Goal: Task Accomplishment & Management: Manage account settings

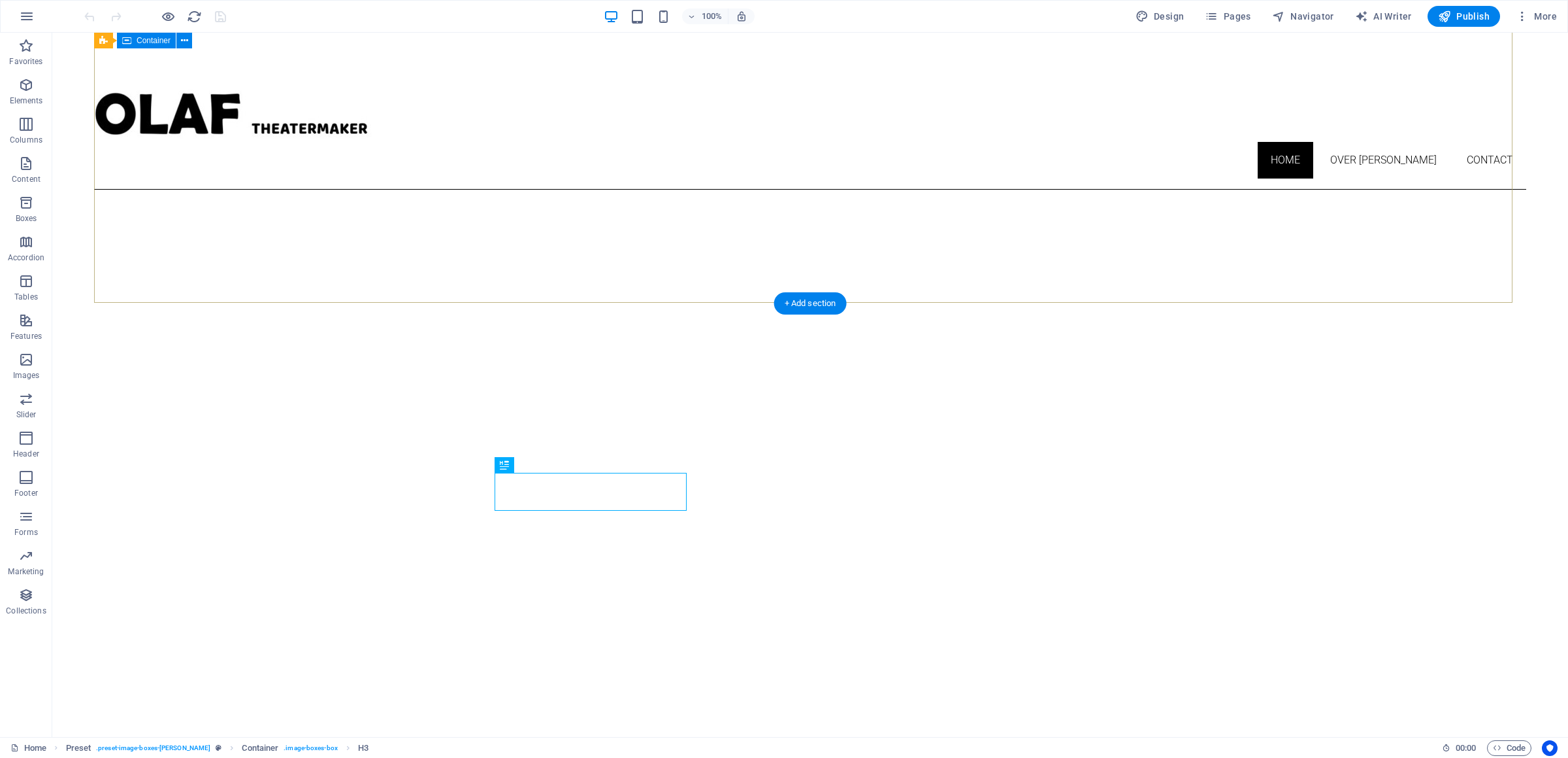
scroll to position [483, 0]
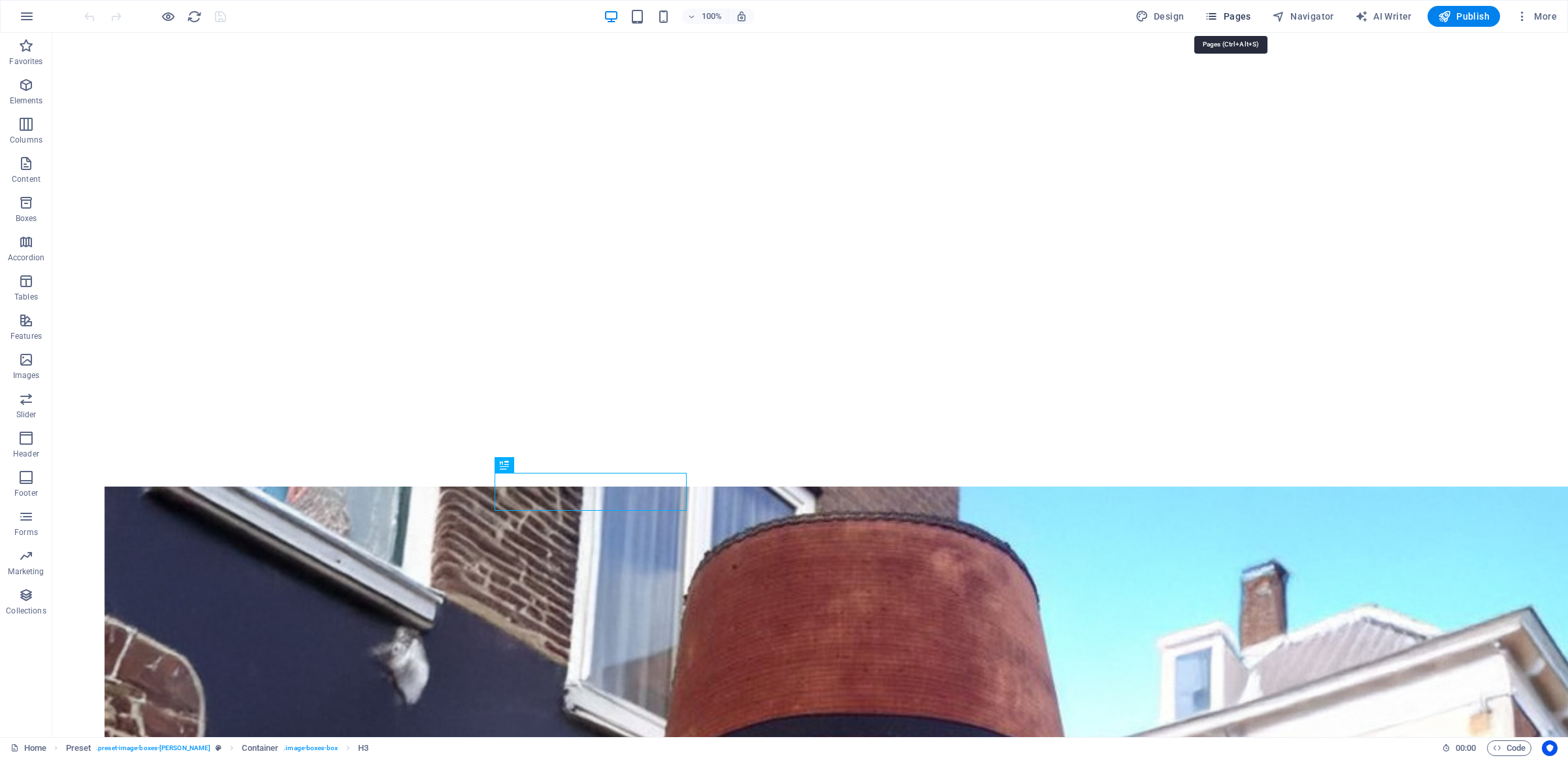
click at [1232, 19] on span "Pages" at bounding box center [1228, 17] width 46 height 13
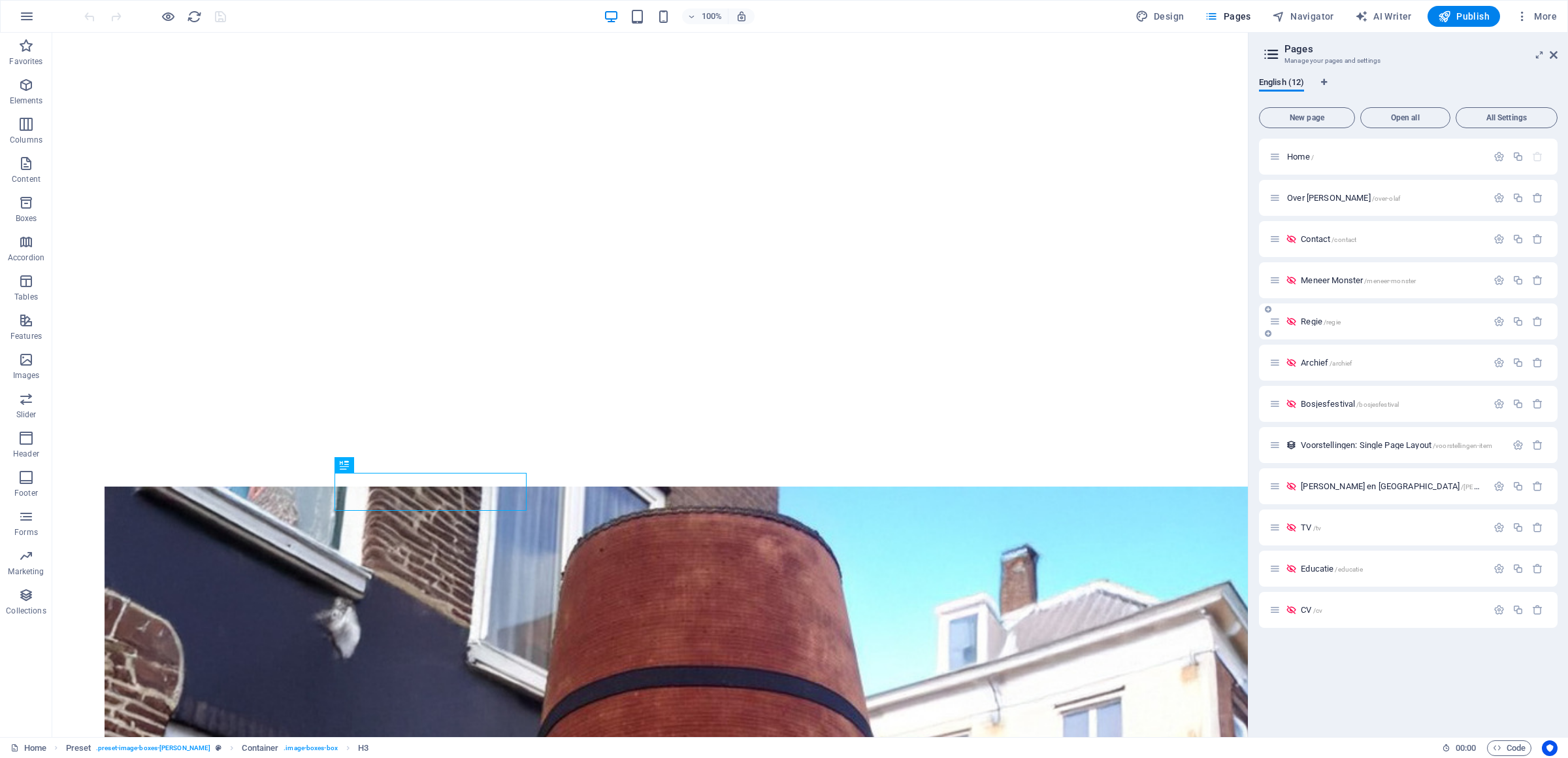
click at [1330, 321] on span "/regie" at bounding box center [1332, 322] width 17 height 8
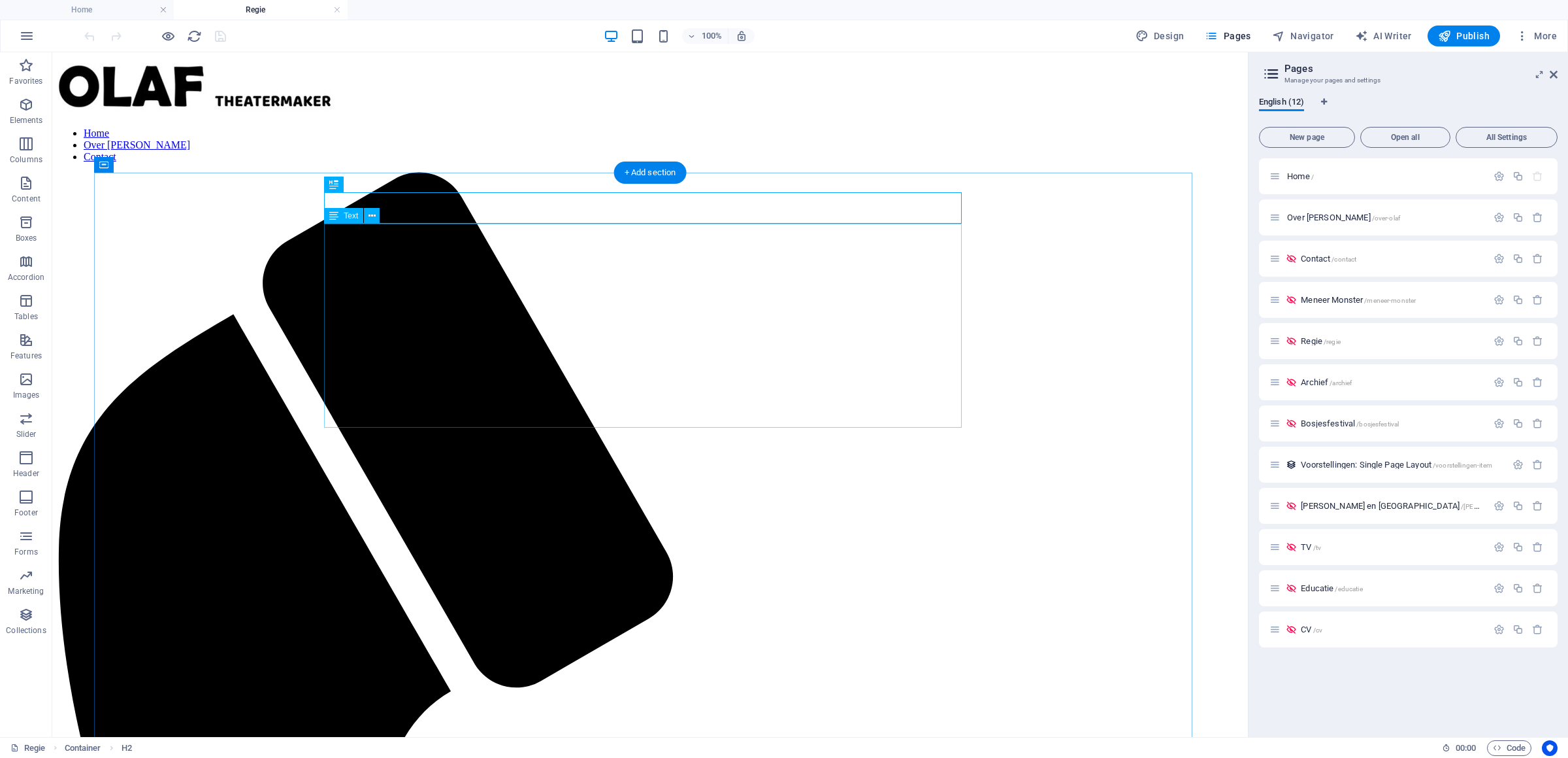
scroll to position [0, 0]
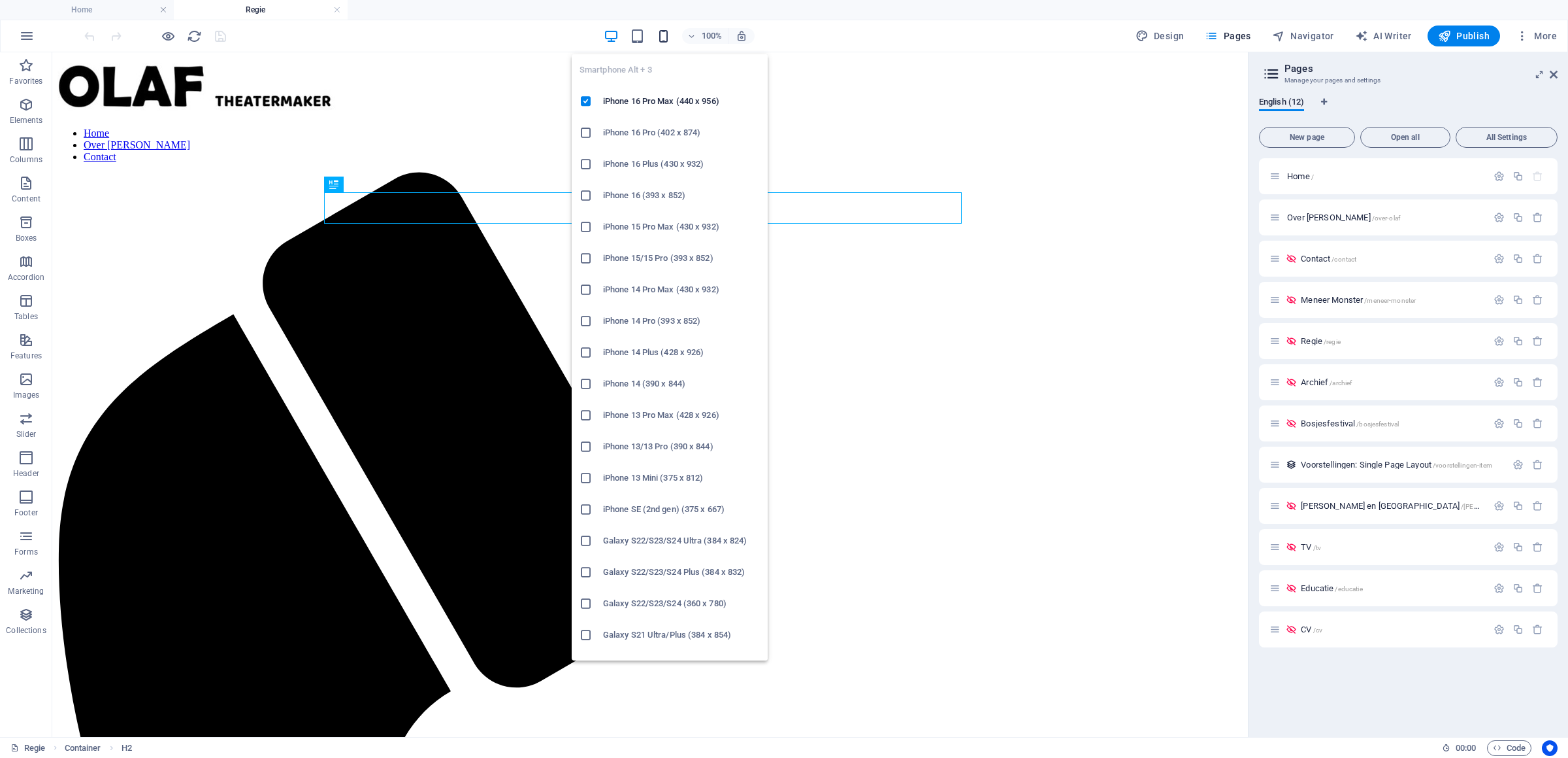
click at [666, 36] on icon "button" at bounding box center [664, 36] width 15 height 15
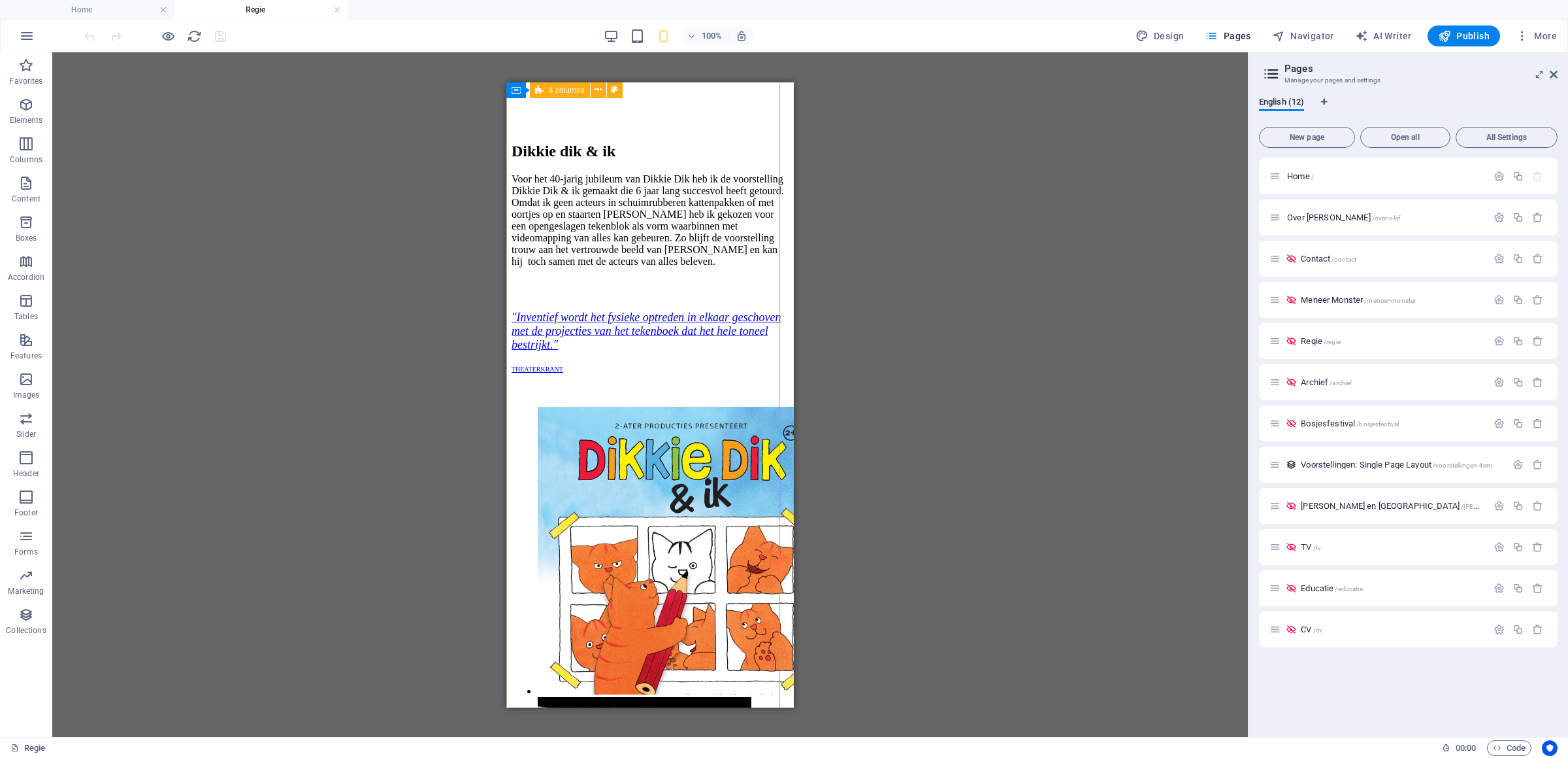
scroll to position [4600, 0]
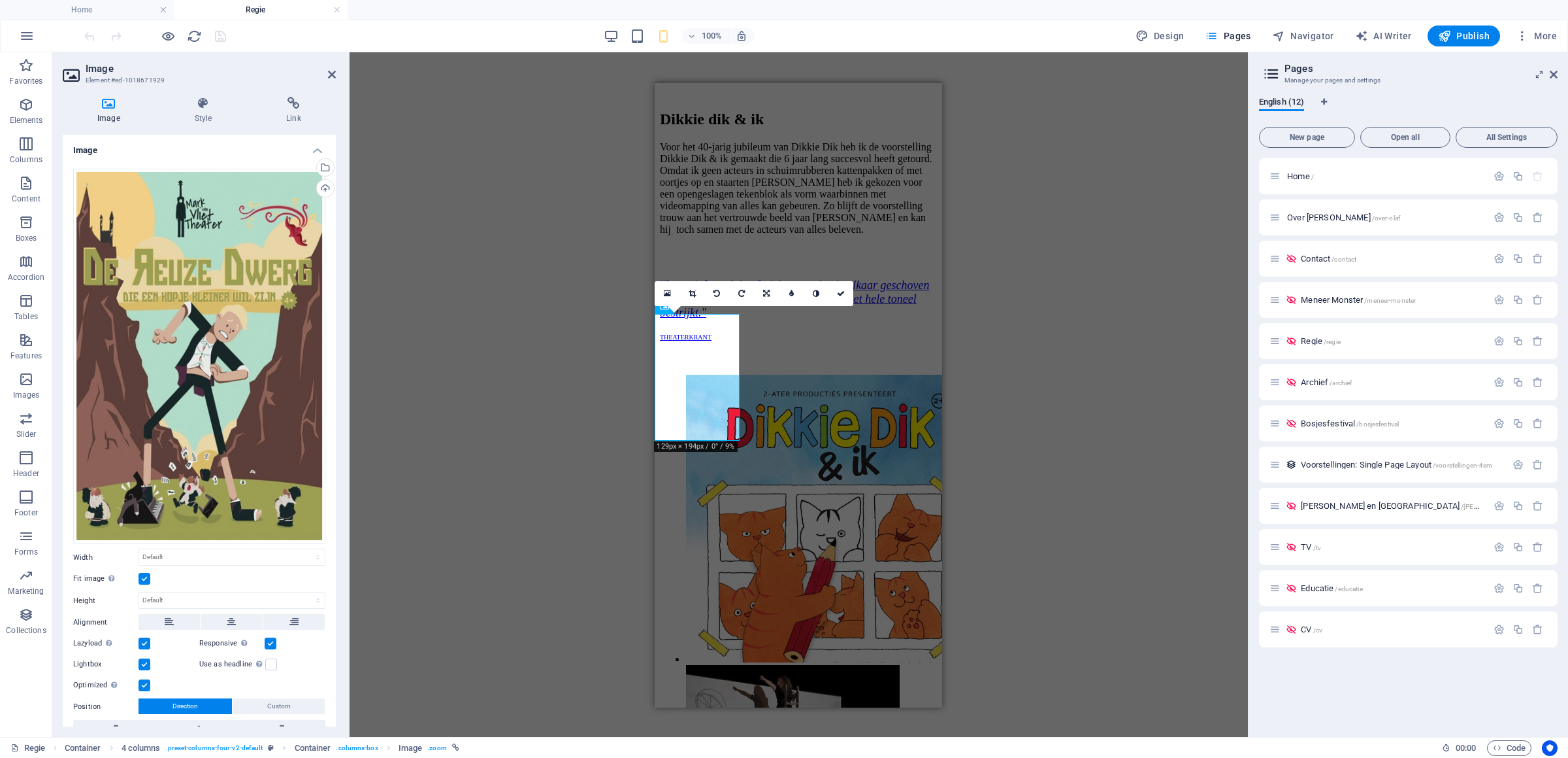
click at [145, 573] on label at bounding box center [145, 579] width 12 height 12
click at [0, 0] on input "Fit image Automatically fit image to a fixed width and height" at bounding box center [0, 0] width 0 height 0
click at [144, 572] on div "Fit image Automatically fit image to a fixed width and height" at bounding box center [200, 578] width 253 height 16
click at [146, 579] on label at bounding box center [145, 579] width 12 height 12
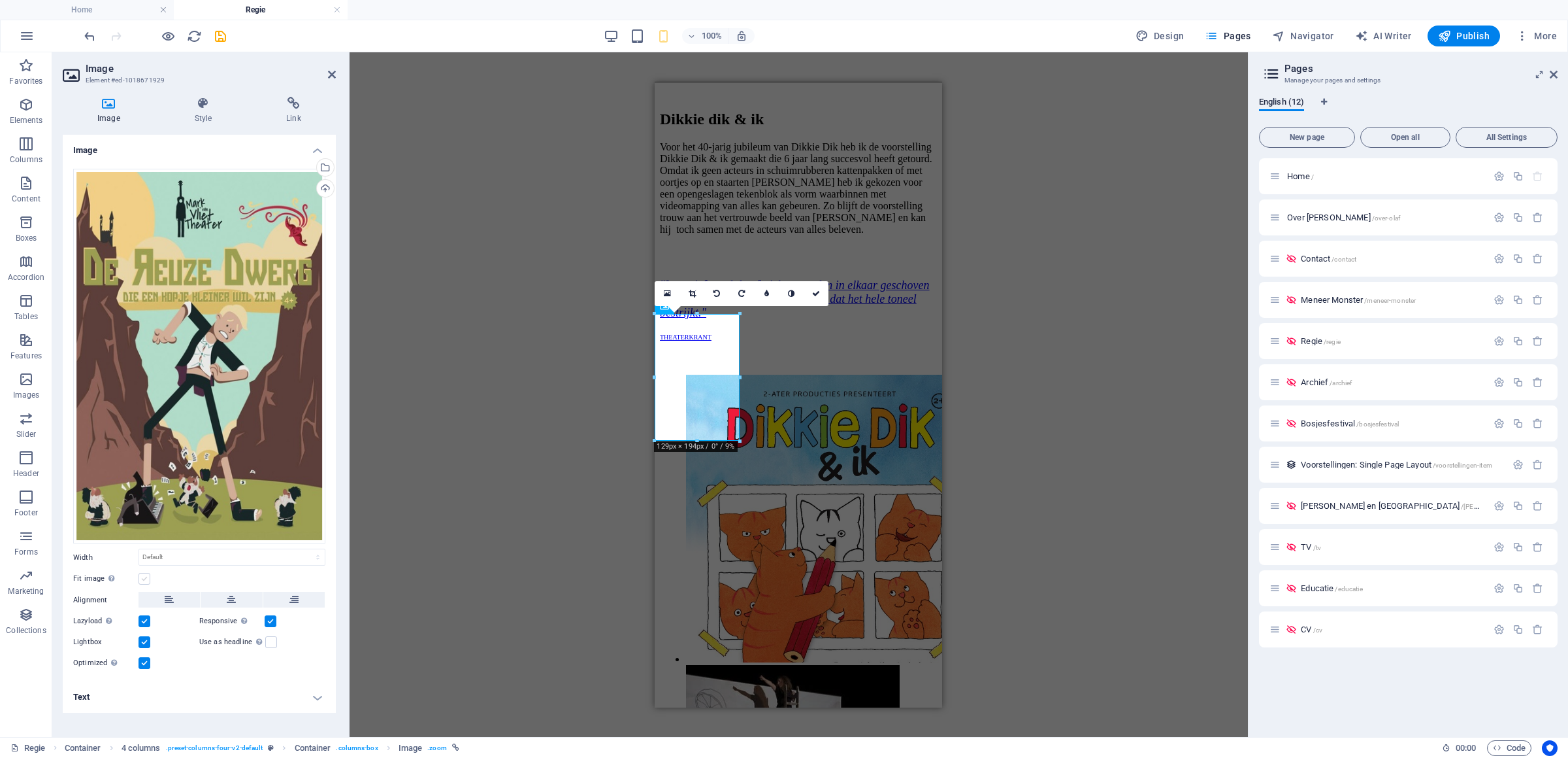
click at [0, 0] on input "Fit image Automatically fit image to a fixed width and height" at bounding box center [0, 0] width 0 height 0
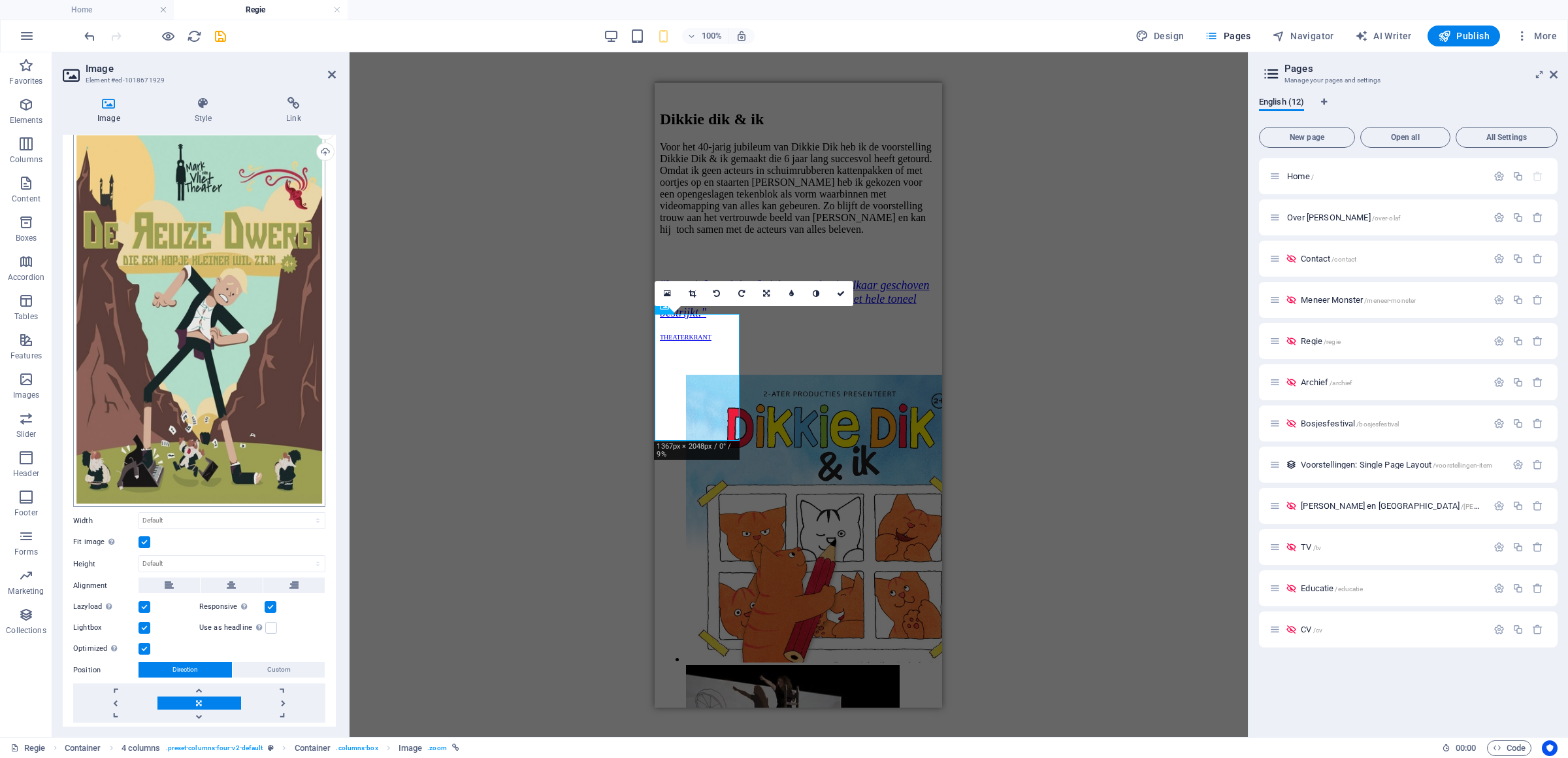
scroll to position [54, 0]
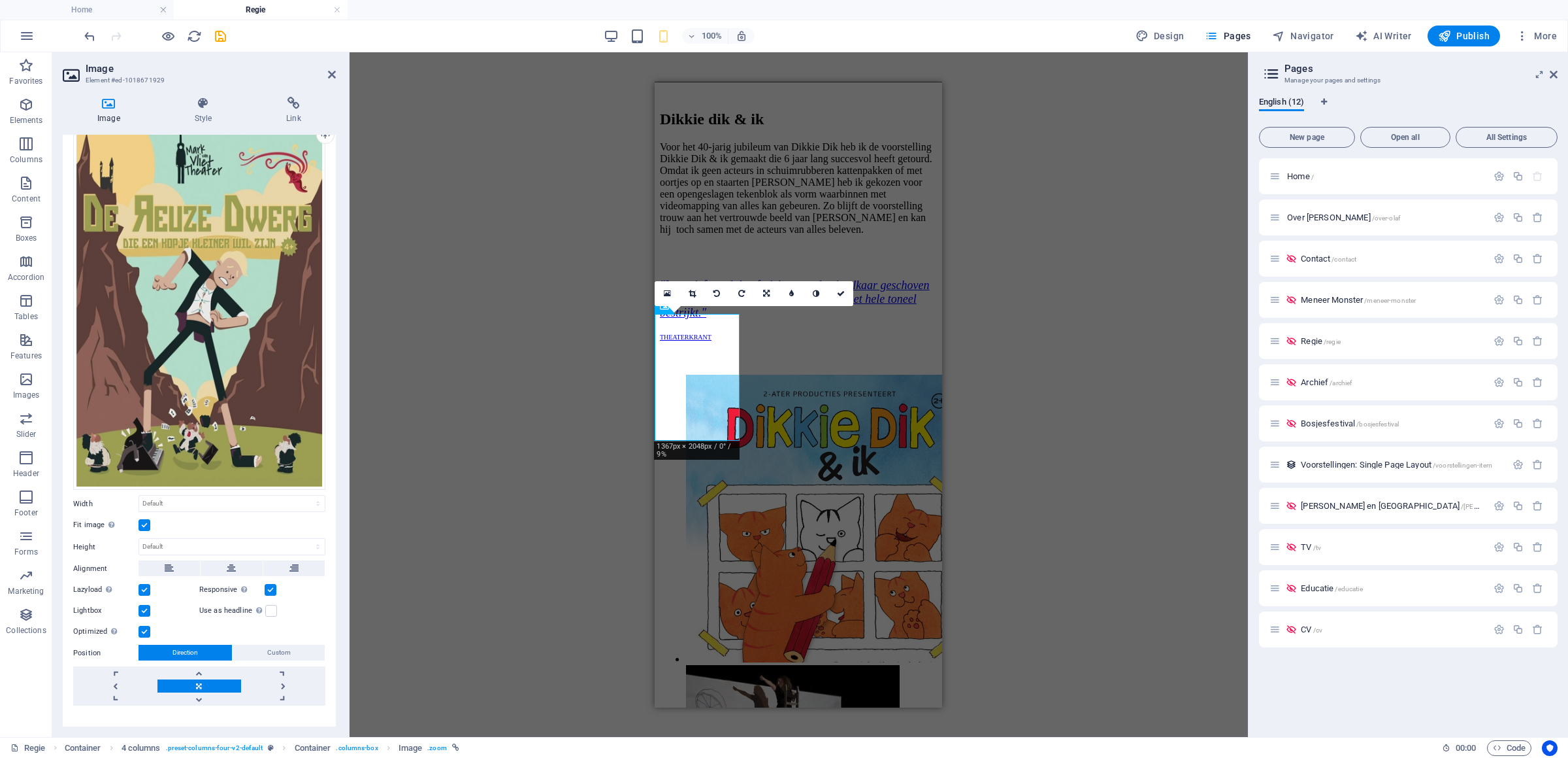
click at [268, 584] on label at bounding box center [270, 590] width 12 height 12
click at [0, 0] on input "Responsive Automatically load retina image and smartphone optimized sizes." at bounding box center [0, 0] width 0 height 0
click at [267, 584] on label at bounding box center [270, 590] width 12 height 12
click at [0, 0] on input "Responsive Automatically load retina image and smartphone optimized sizes." at bounding box center [0, 0] width 0 height 0
click at [210, 118] on h4 "Style" at bounding box center [206, 110] width 92 height 28
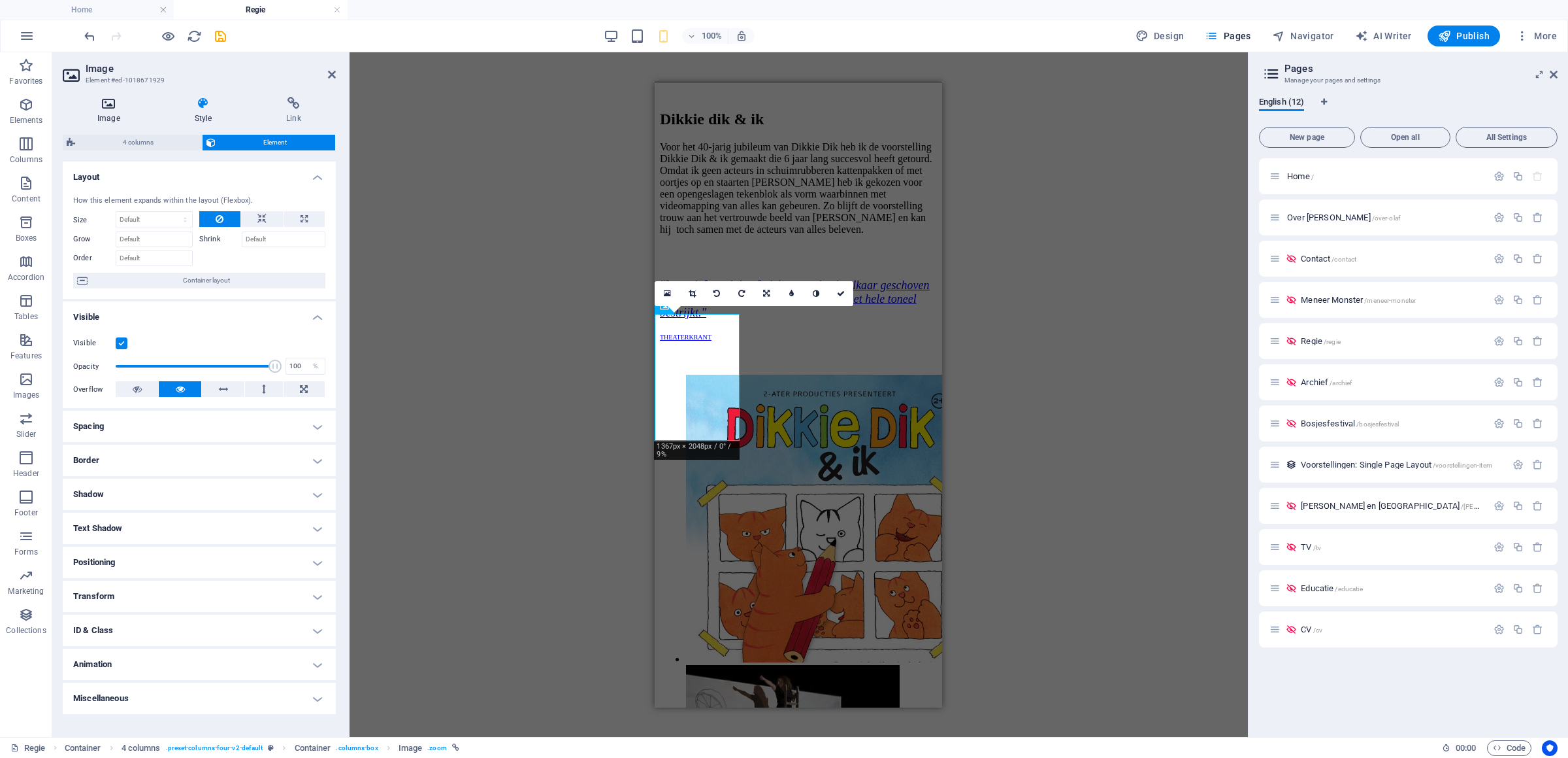
click at [114, 109] on icon at bounding box center [109, 104] width 92 height 13
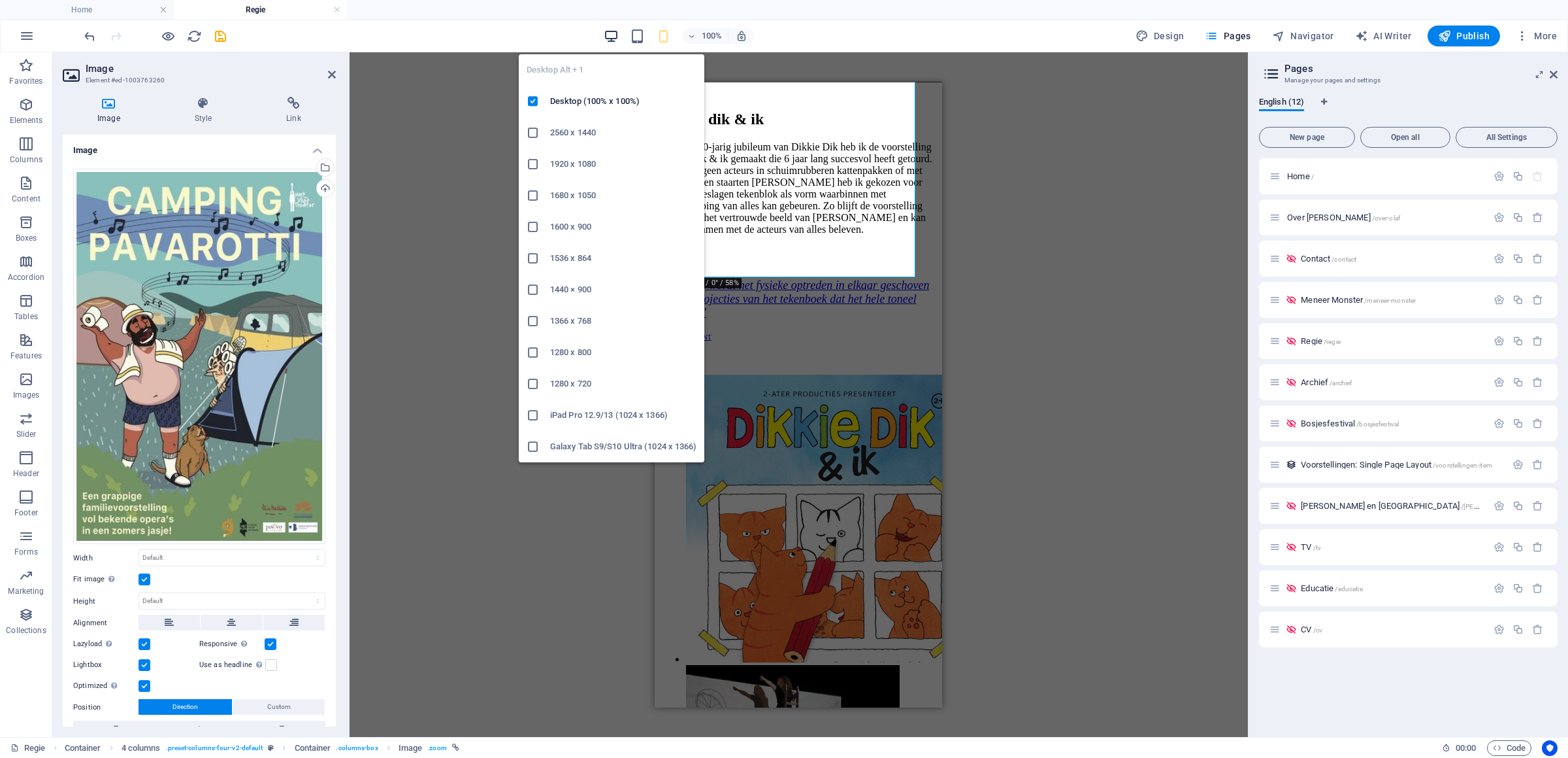
click at [614, 36] on icon "button" at bounding box center [611, 36] width 15 height 15
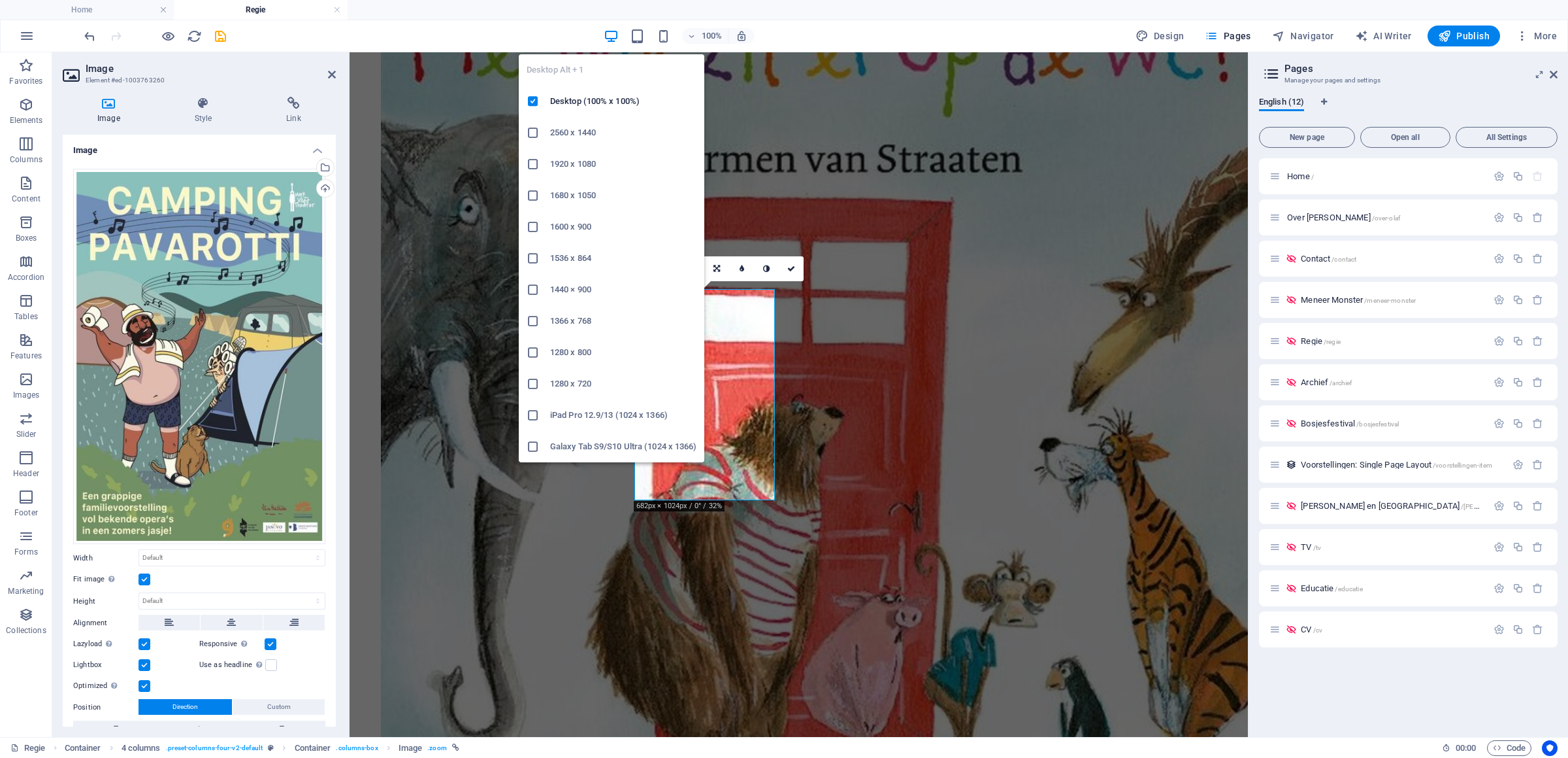
scroll to position [2805, 0]
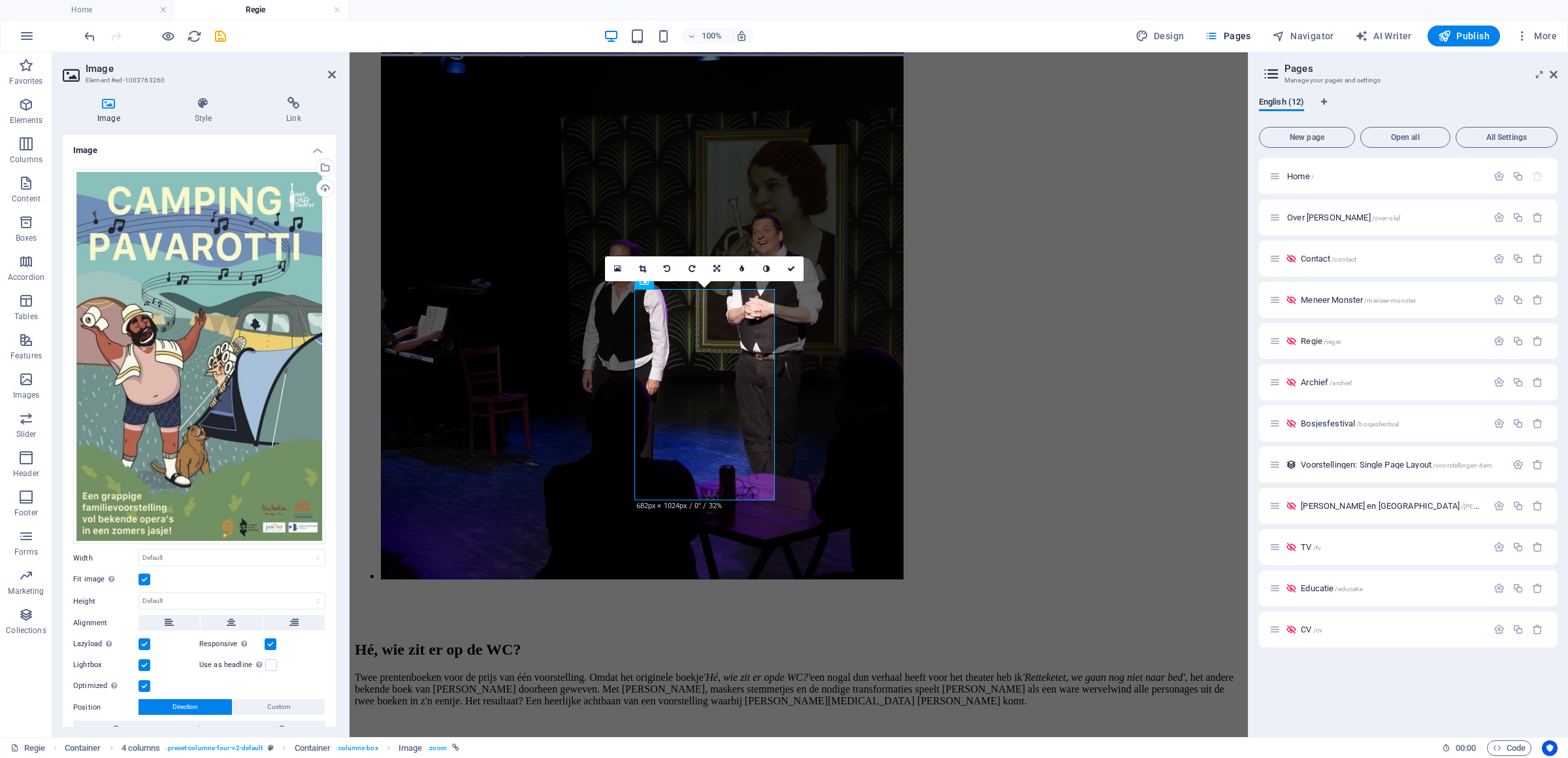
click at [328, 74] on h2 "Image" at bounding box center [210, 69] width 250 height 12
click at [332, 70] on icon at bounding box center [331, 74] width 8 height 11
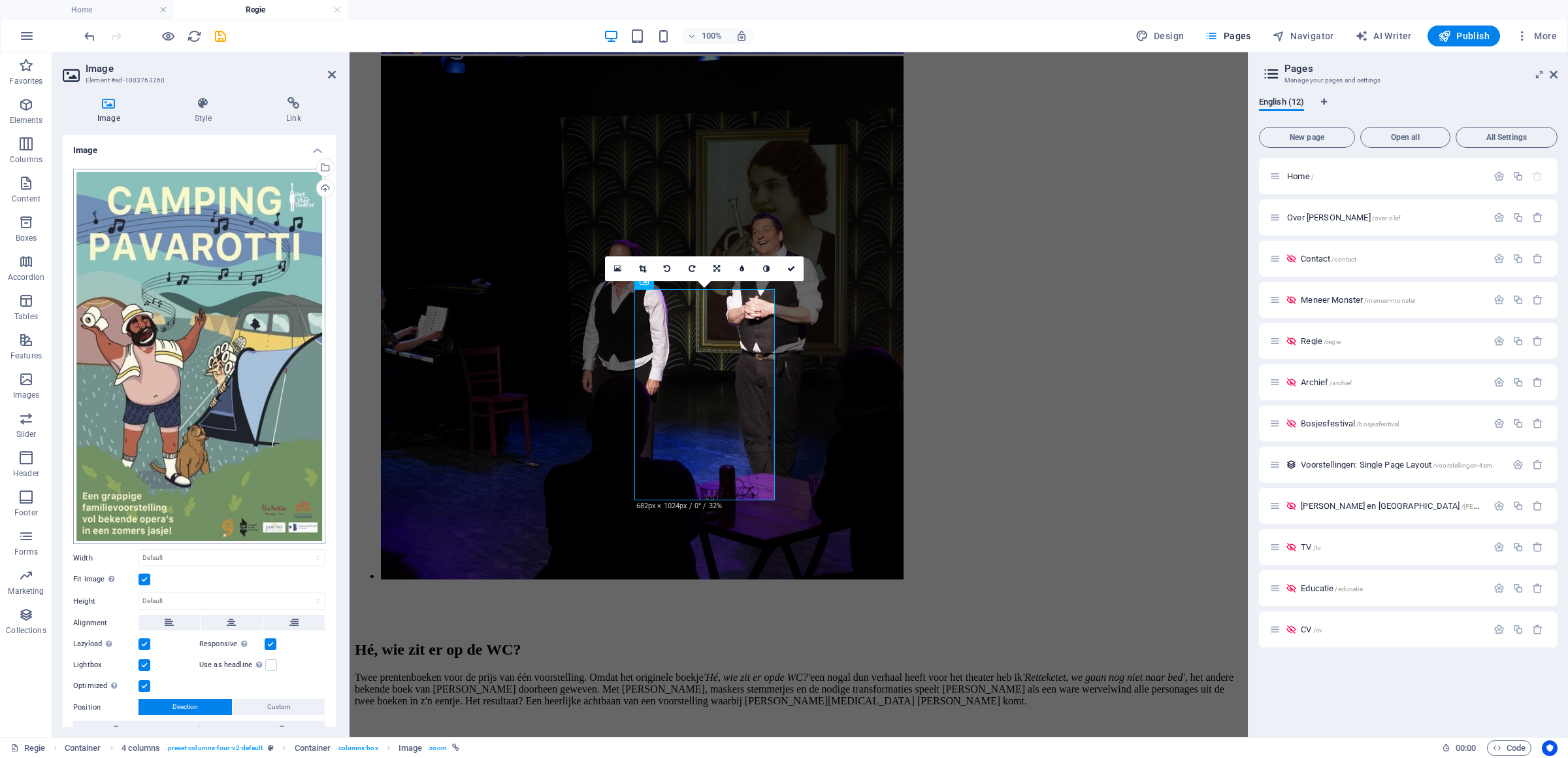
scroll to position [54, 0]
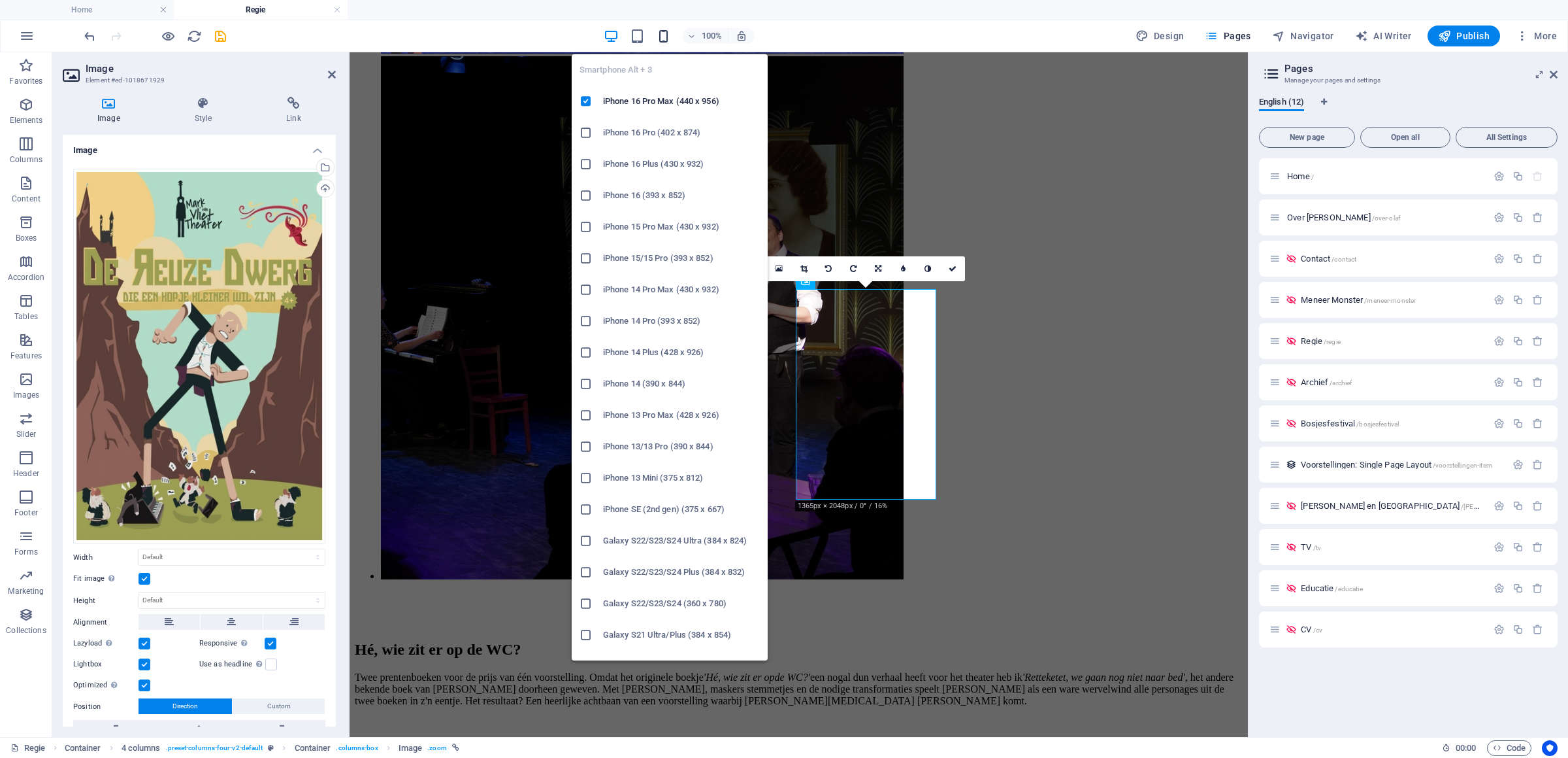
click at [666, 32] on icon "button" at bounding box center [664, 36] width 15 height 15
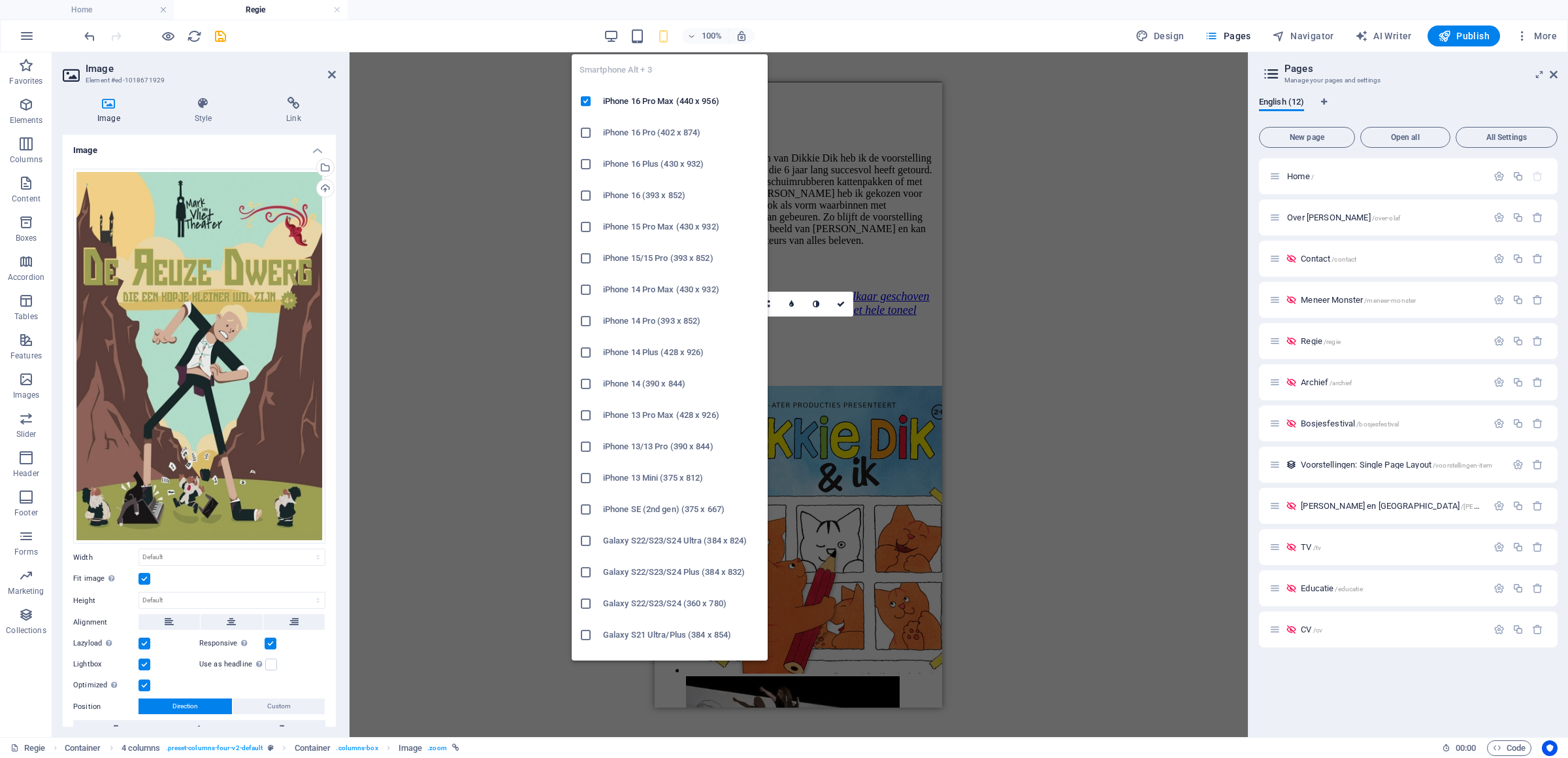
scroll to position [4589, 0]
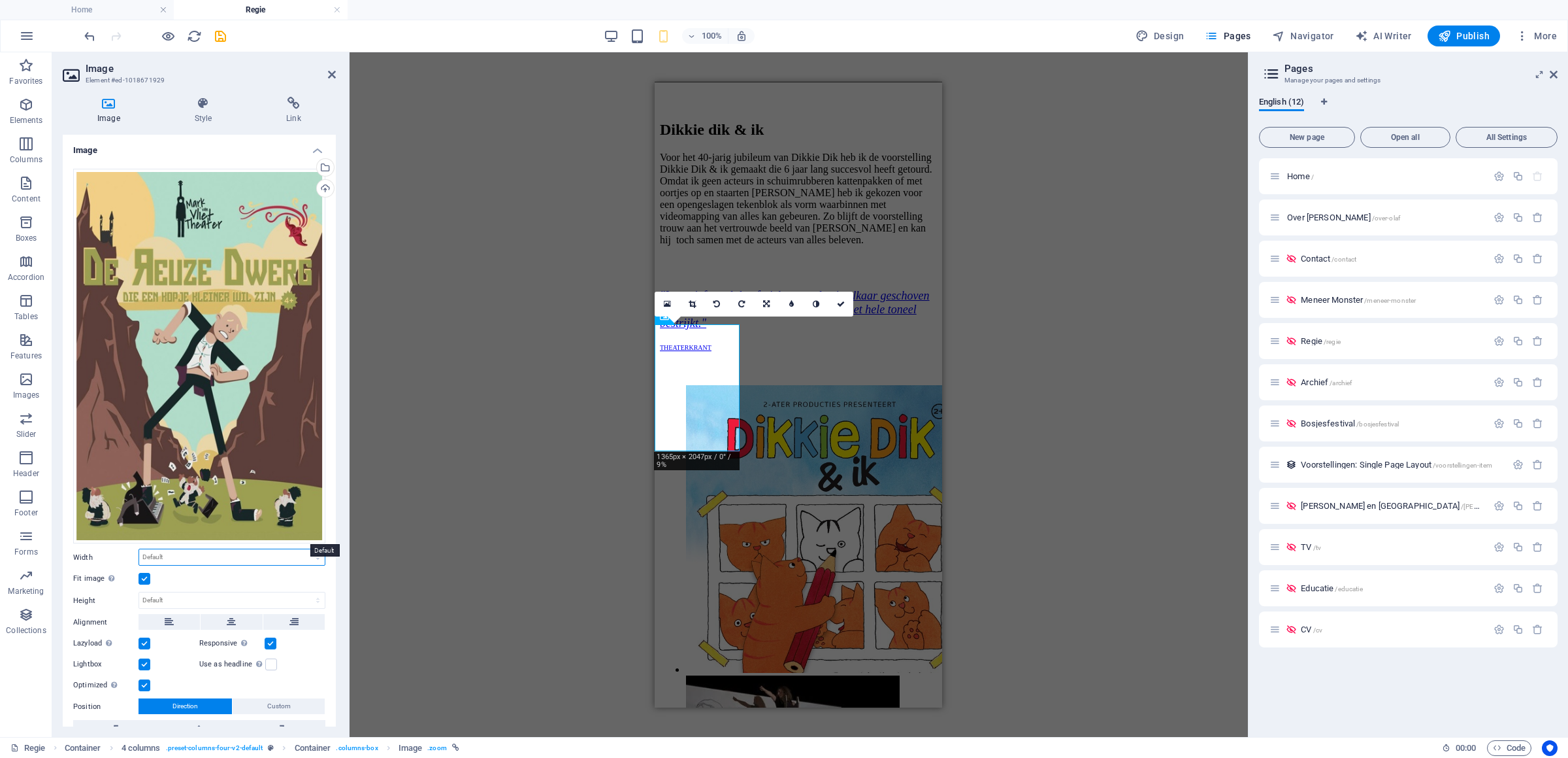
select select "%"
click option "%" at bounding box center [0, 0] width 0 height 0
type input "100"
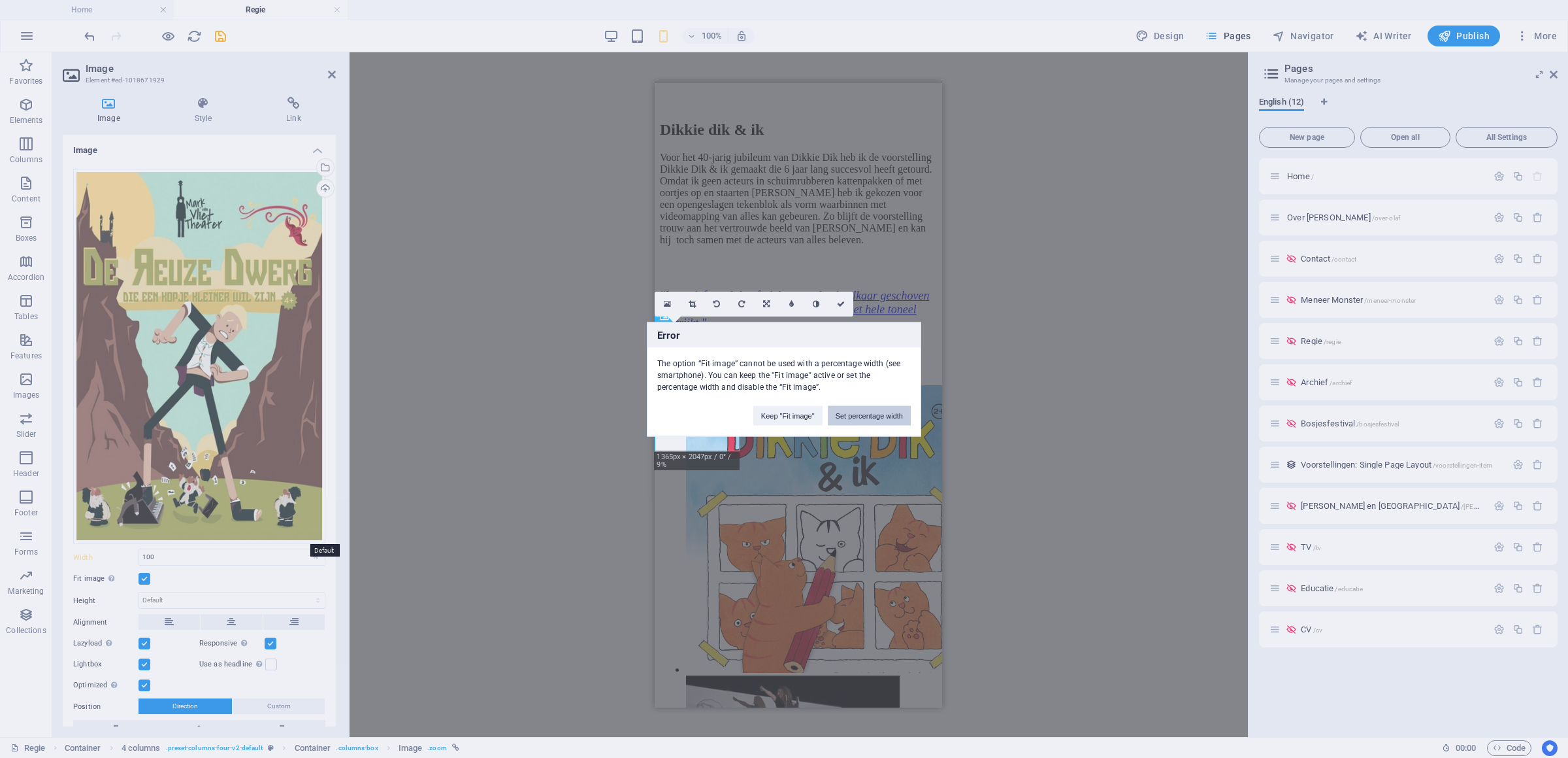
click at [856, 414] on button "Set percentage width" at bounding box center [869, 415] width 83 height 19
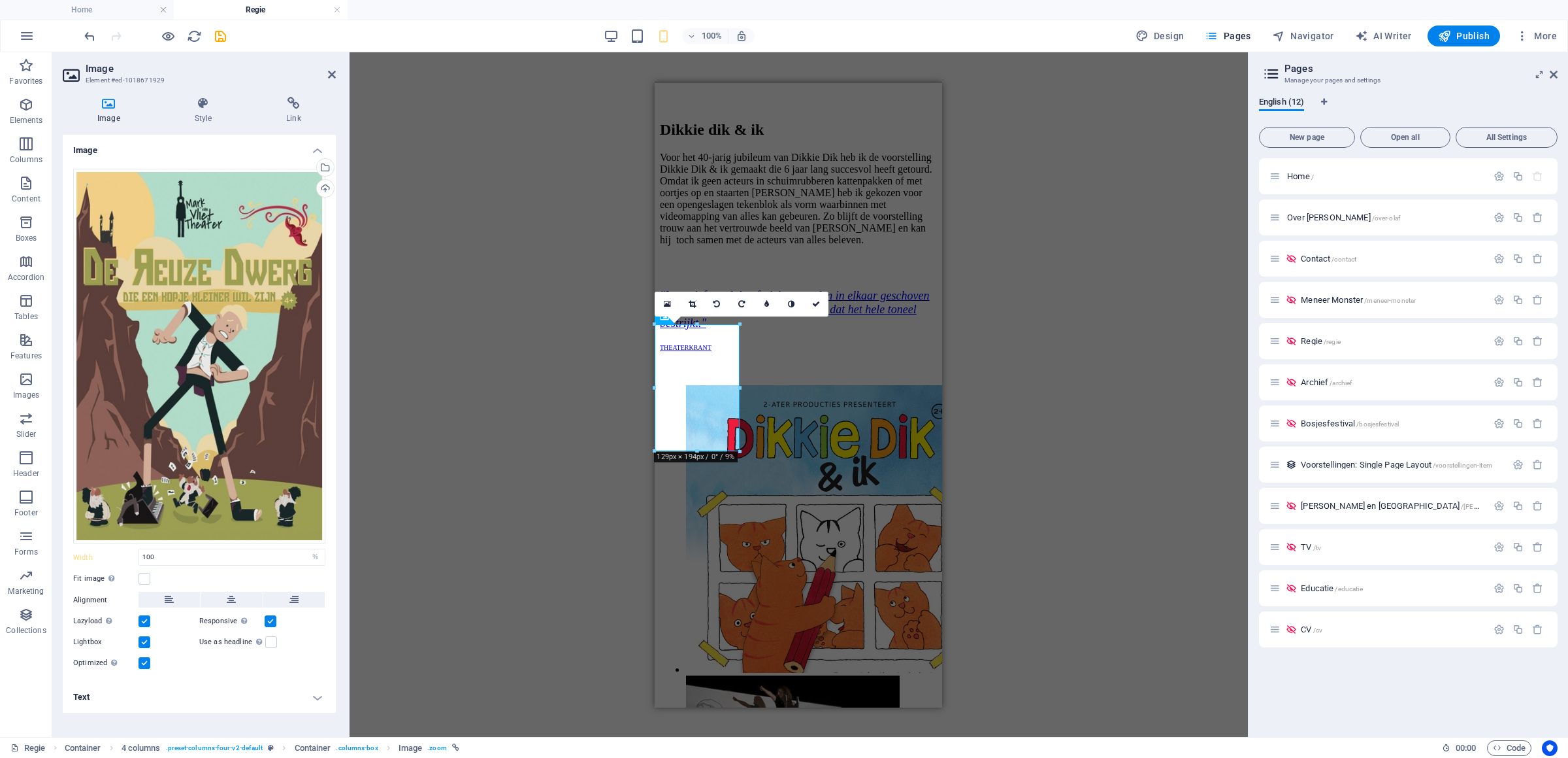
click at [202, 568] on div "Drag files here, click to choose files or select files from Files or our free s…" at bounding box center [199, 420] width 273 height 524
click at [189, 559] on input "100" at bounding box center [232, 556] width 186 height 16
click at [170, 558] on input "100" at bounding box center [232, 556] width 186 height 16
click at [146, 579] on label at bounding box center [145, 579] width 12 height 12
click at [0, 0] on input "Fit image Automatically fit image to a fixed width and height" at bounding box center [0, 0] width 0 height 0
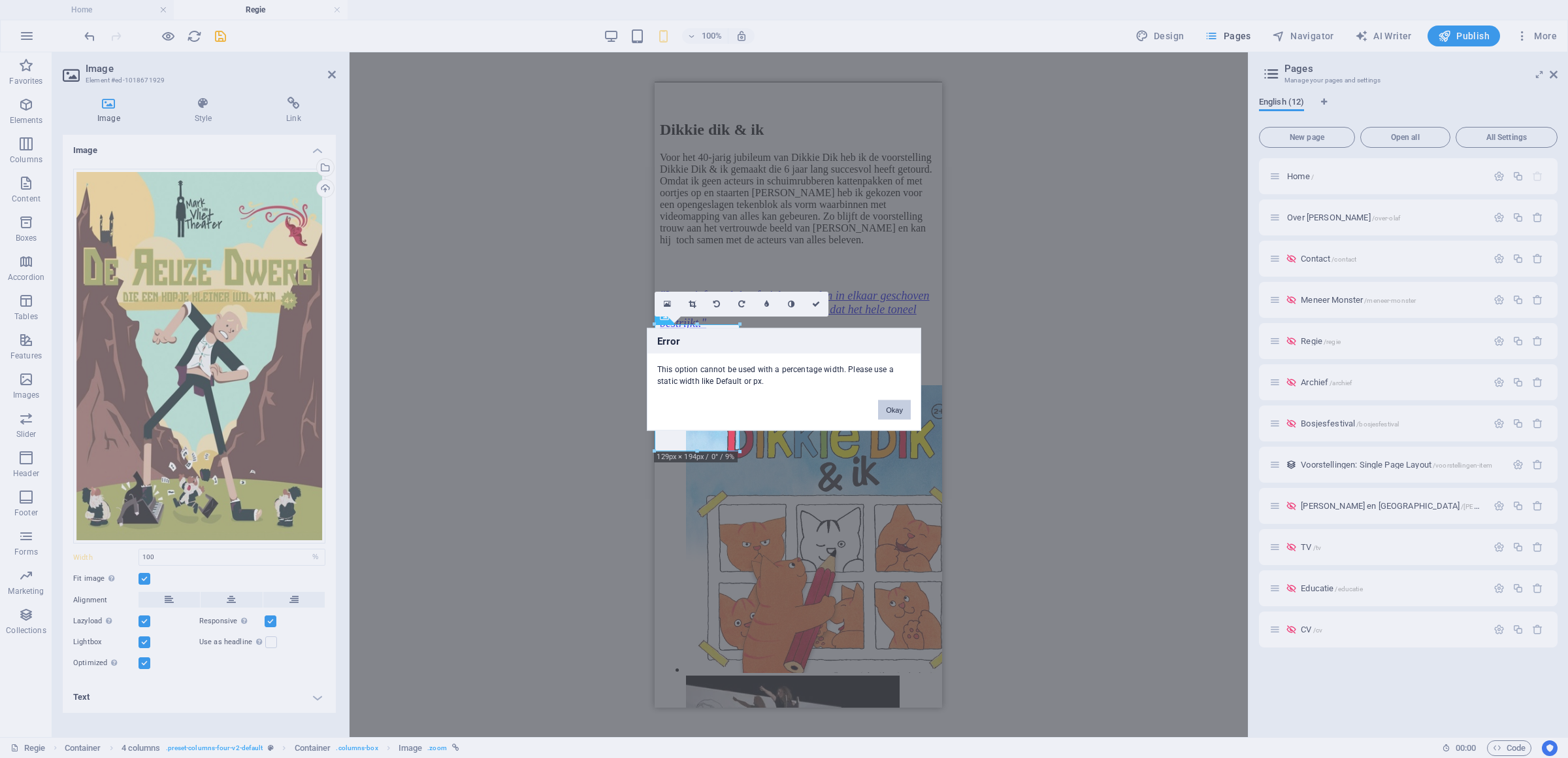
click at [896, 408] on button "Okay" at bounding box center [894, 408] width 33 height 19
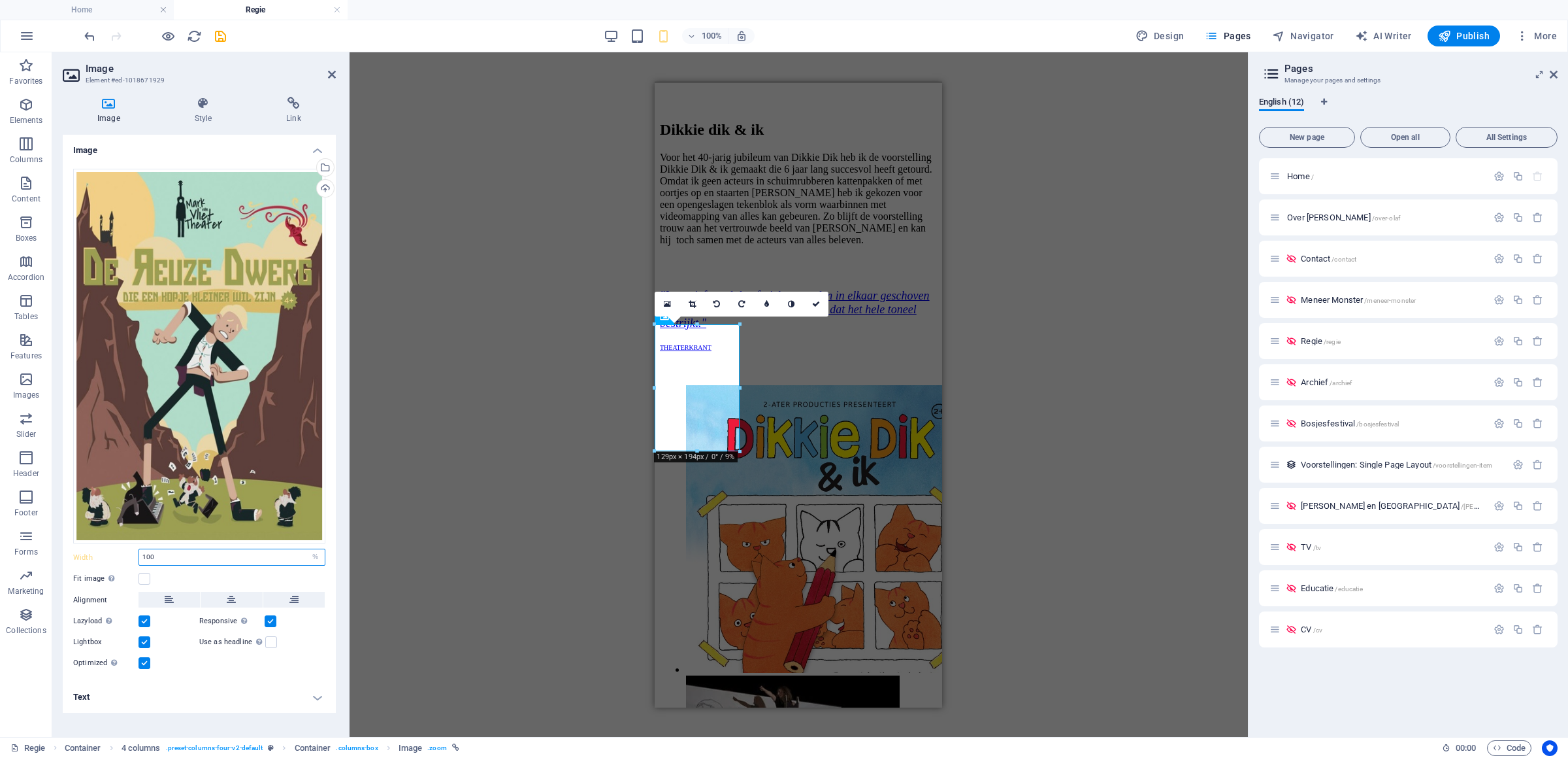
drag, startPoint x: 193, startPoint y: 555, endPoint x: 70, endPoint y: 560, distance: 123.1
click at [139, 560] on input "100" at bounding box center [232, 556] width 186 height 16
click at [307, 549] on select "Default auto px rem % em vh vw" at bounding box center [316, 556] width 18 height 16
click option "Default" at bounding box center [0, 0] width 0 height 0
click at [139, 549] on select "Default auto px rem % em vh vw" at bounding box center [232, 556] width 186 height 16
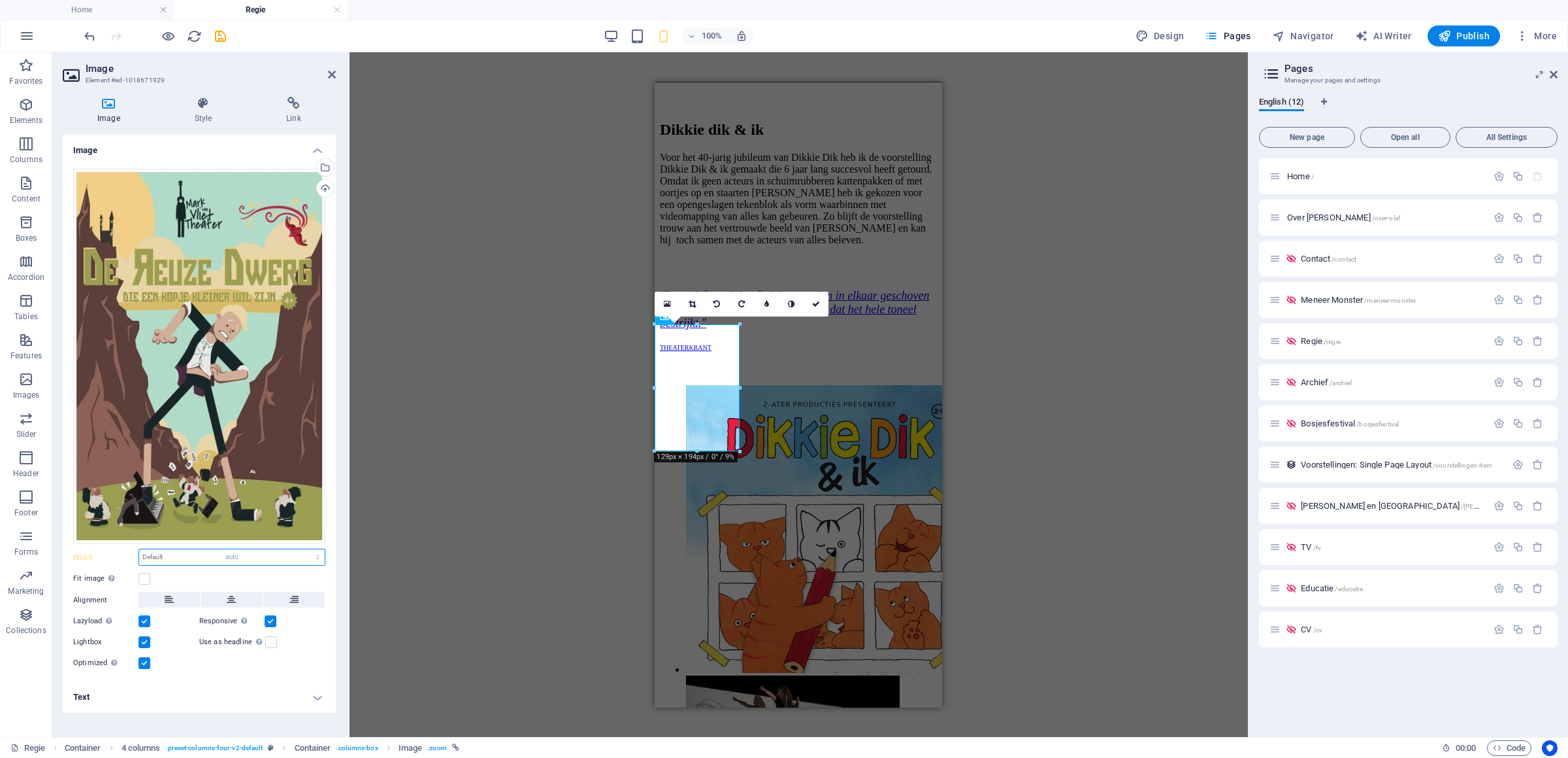
click option "auto" at bounding box center [0, 0] width 0 height 0
select select "DISABLED_OPTION_VALUE"
click at [817, 300] on icon at bounding box center [815, 304] width 8 height 8
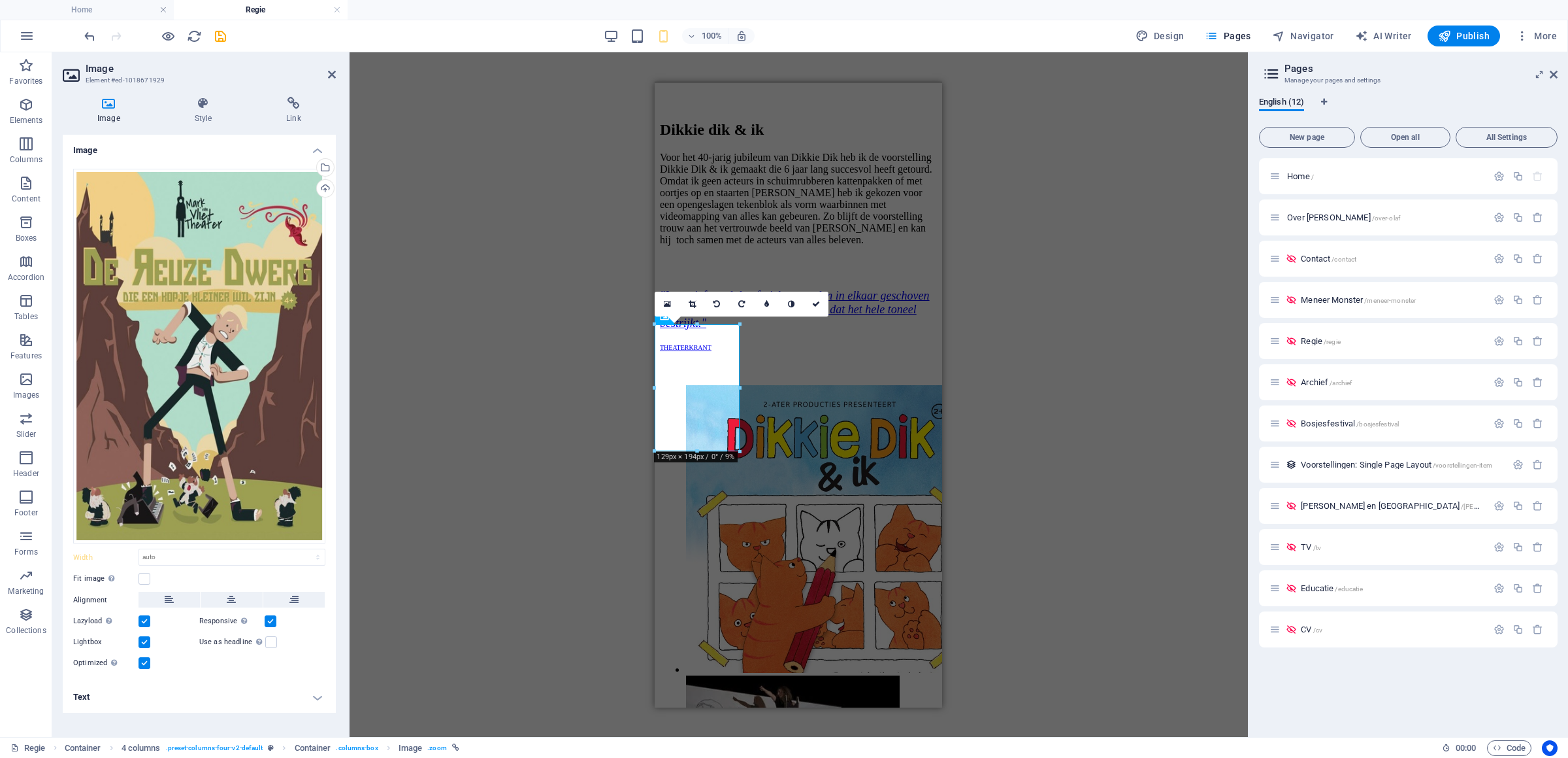
click at [145, 668] on label at bounding box center [145, 663] width 12 height 12
click at [0, 0] on input "Optimized Images are compressed to improve page speed." at bounding box center [0, 0] width 0 height 0
click at [145, 668] on label at bounding box center [145, 663] width 12 height 12
click at [0, 0] on input "Optimized Images are compressed to improve page speed." at bounding box center [0, 0] width 0 height 0
click at [271, 621] on label at bounding box center [270, 621] width 12 height 12
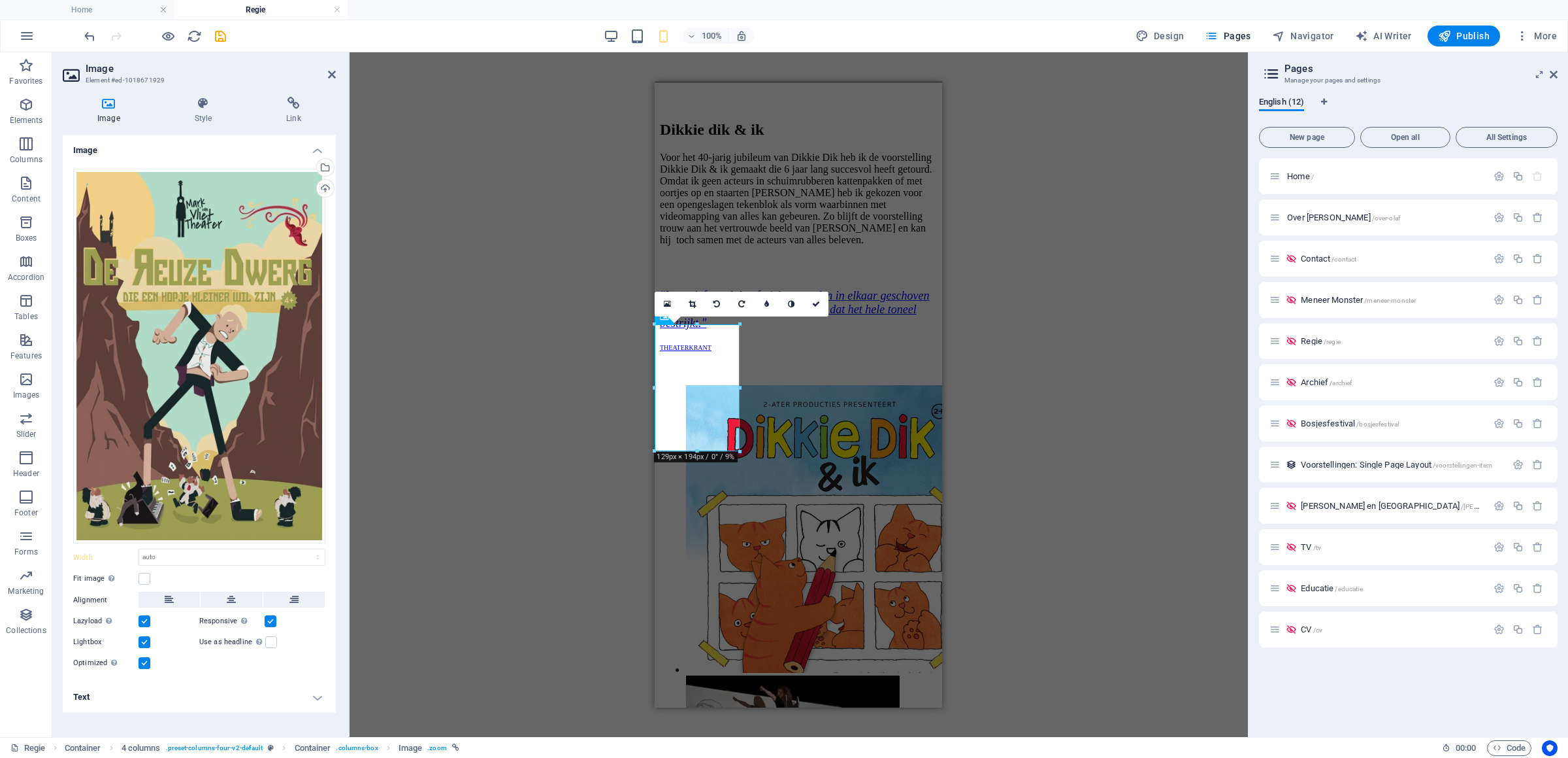
click at [0, 0] on input "Responsive Automatically load retina image and smartphone optimized sizes." at bounding box center [0, 0] width 0 height 0
click at [271, 621] on label at bounding box center [270, 621] width 12 height 12
click at [0, 0] on input "Responsive Automatically load retina image and smartphone optimized sizes." at bounding box center [0, 0] width 0 height 0
click at [208, 82] on h3 "Element #ed-1018671929" at bounding box center [197, 80] width 224 height 12
click at [208, 106] on icon at bounding box center [203, 104] width 87 height 13
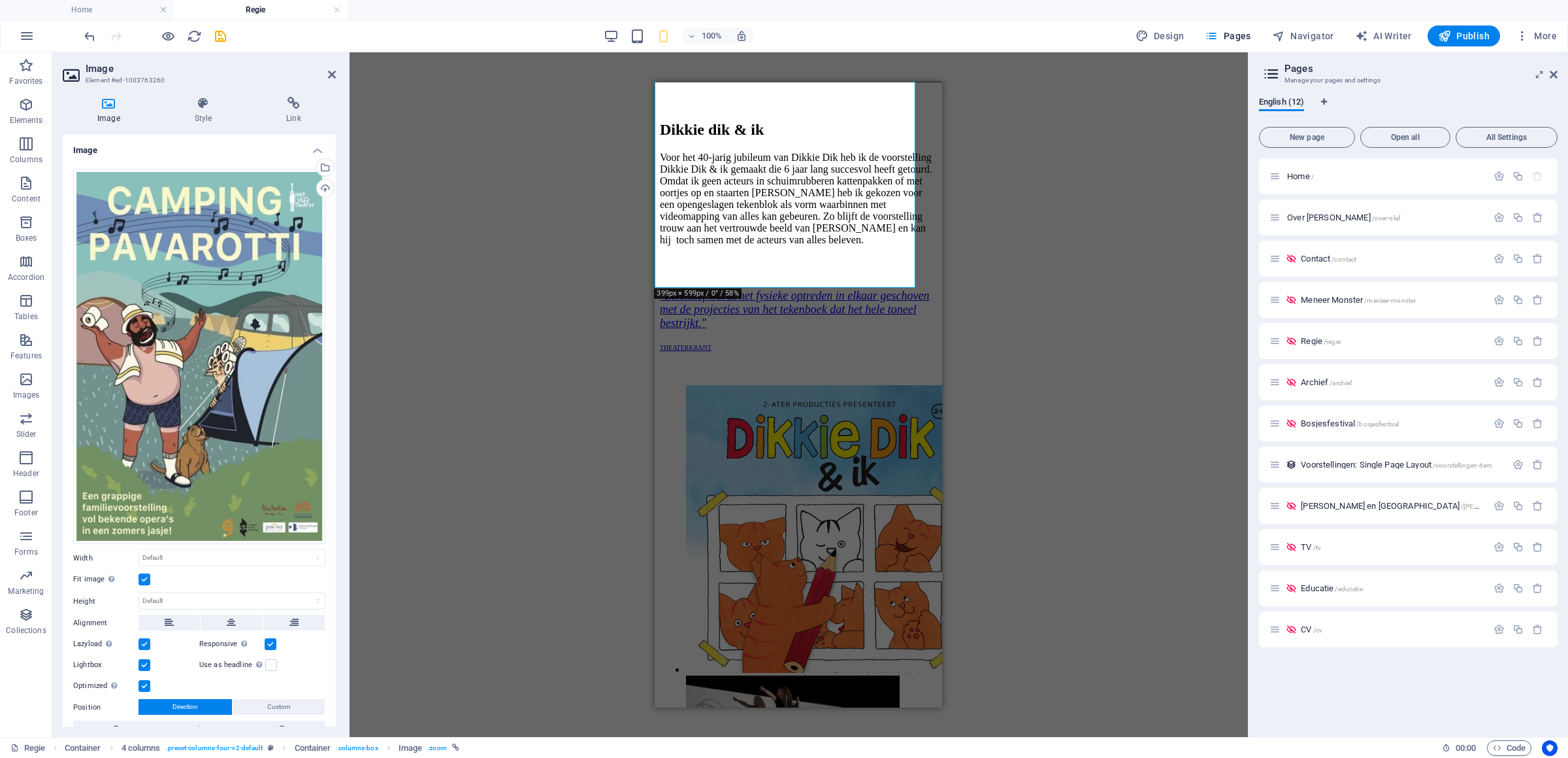
click at [203, 91] on div "Image Style Link Image Drag files here, click to choose files or select files f…" at bounding box center [200, 412] width 294 height 651
click at [202, 97] on icon at bounding box center [203, 104] width 87 height 13
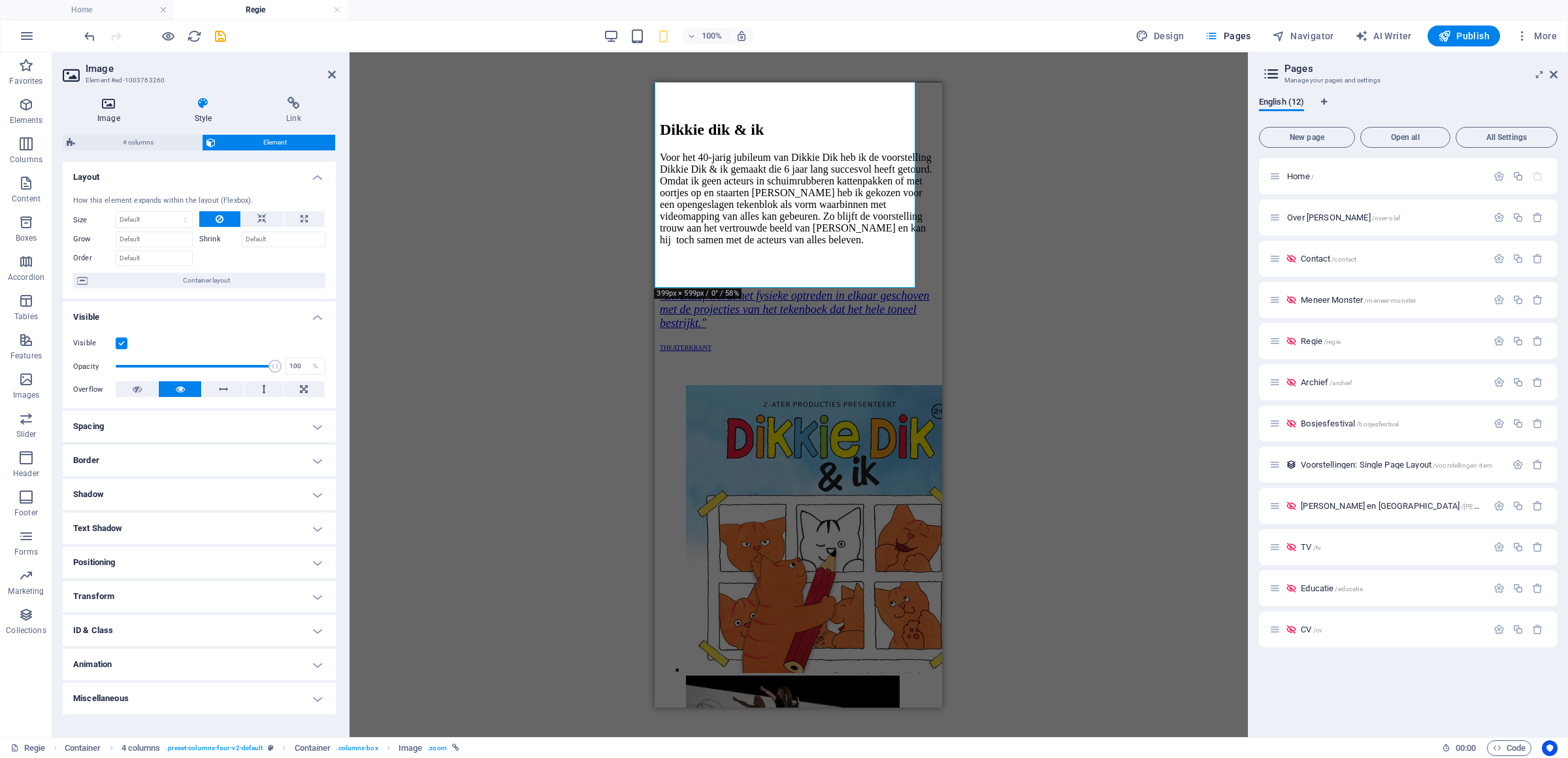
click at [115, 106] on icon at bounding box center [109, 104] width 92 height 13
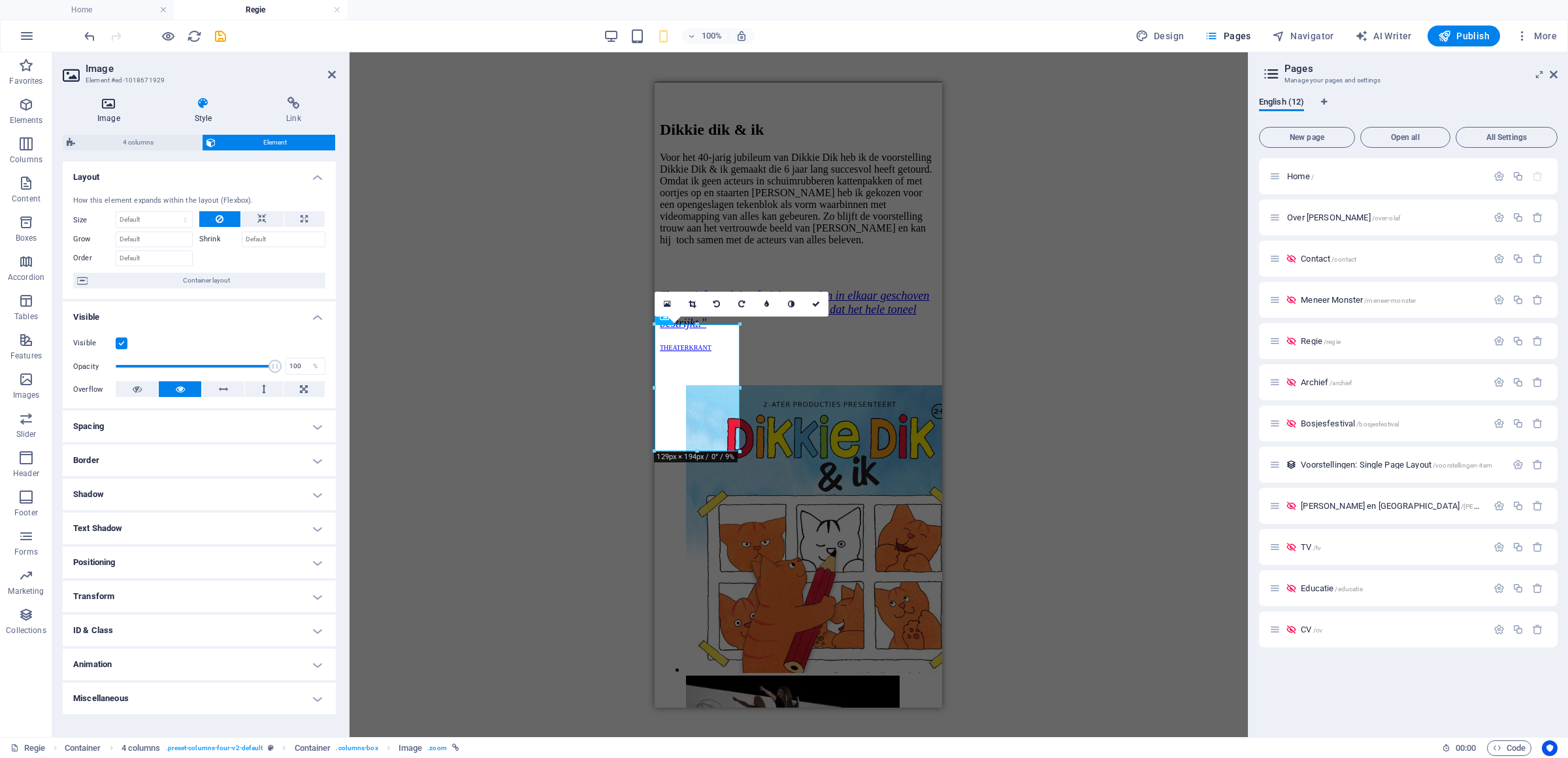
click at [105, 111] on h4 "Image" at bounding box center [111, 110] width 97 height 28
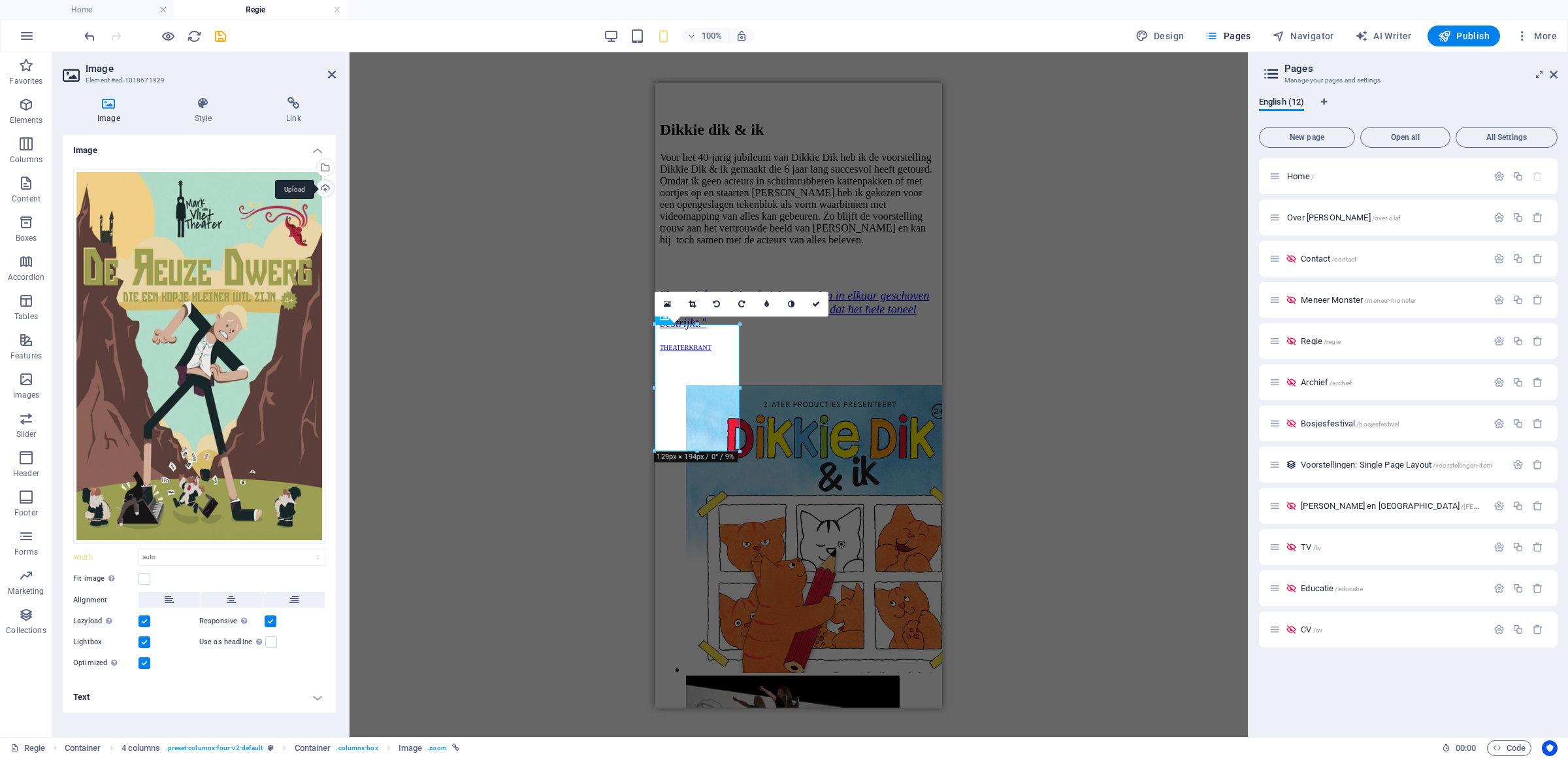
click at [326, 187] on div "Upload" at bounding box center [324, 189] width 19 height 19
click at [320, 163] on div "Select files from the file manager, stock photos, or upload file(s)" at bounding box center [324, 168] width 19 height 19
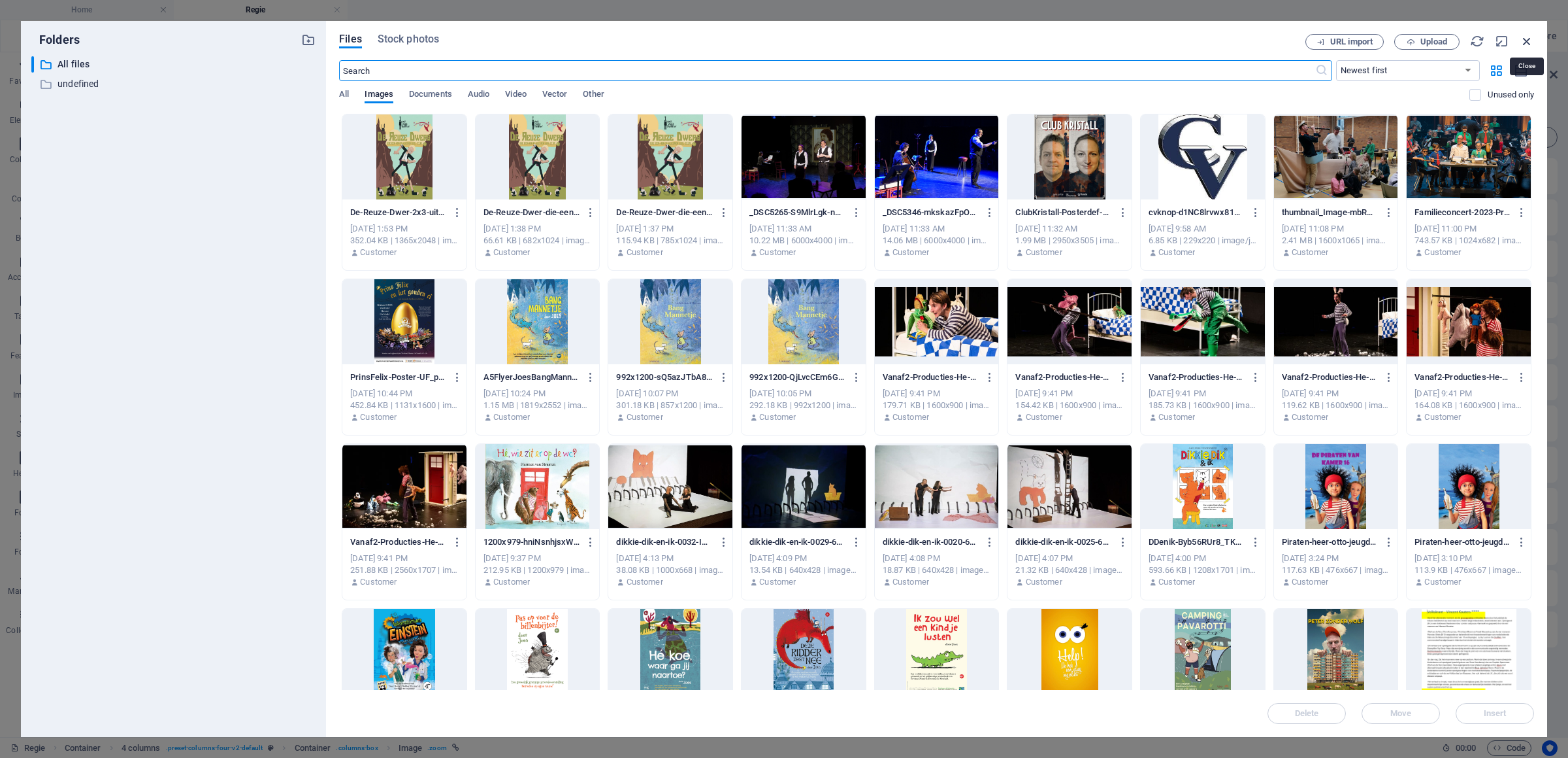
click at [1526, 41] on icon "button" at bounding box center [1527, 41] width 14 height 14
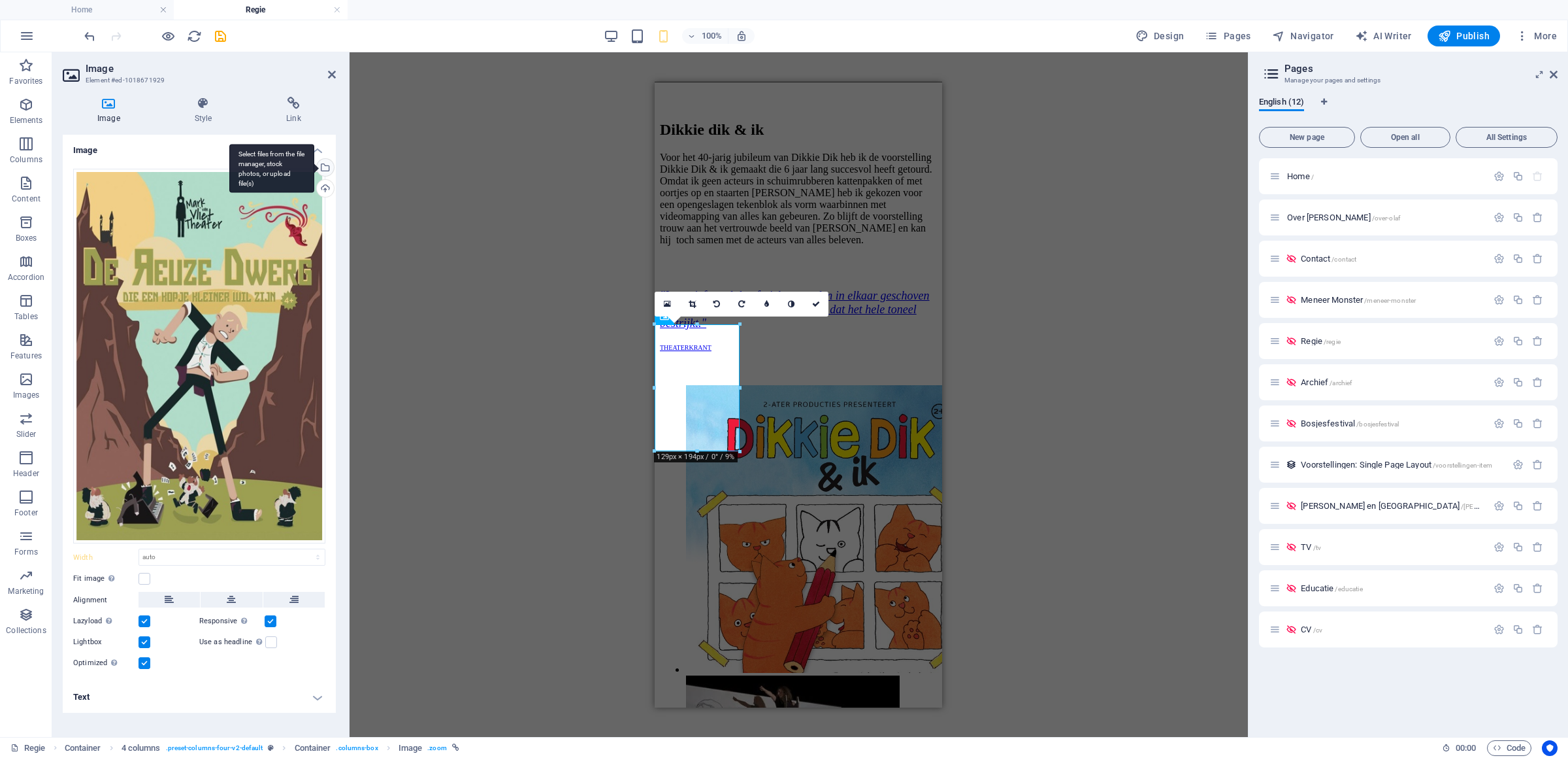
click at [322, 163] on div "Select files from the file manager, stock photos, or upload file(s)" at bounding box center [324, 168] width 19 height 19
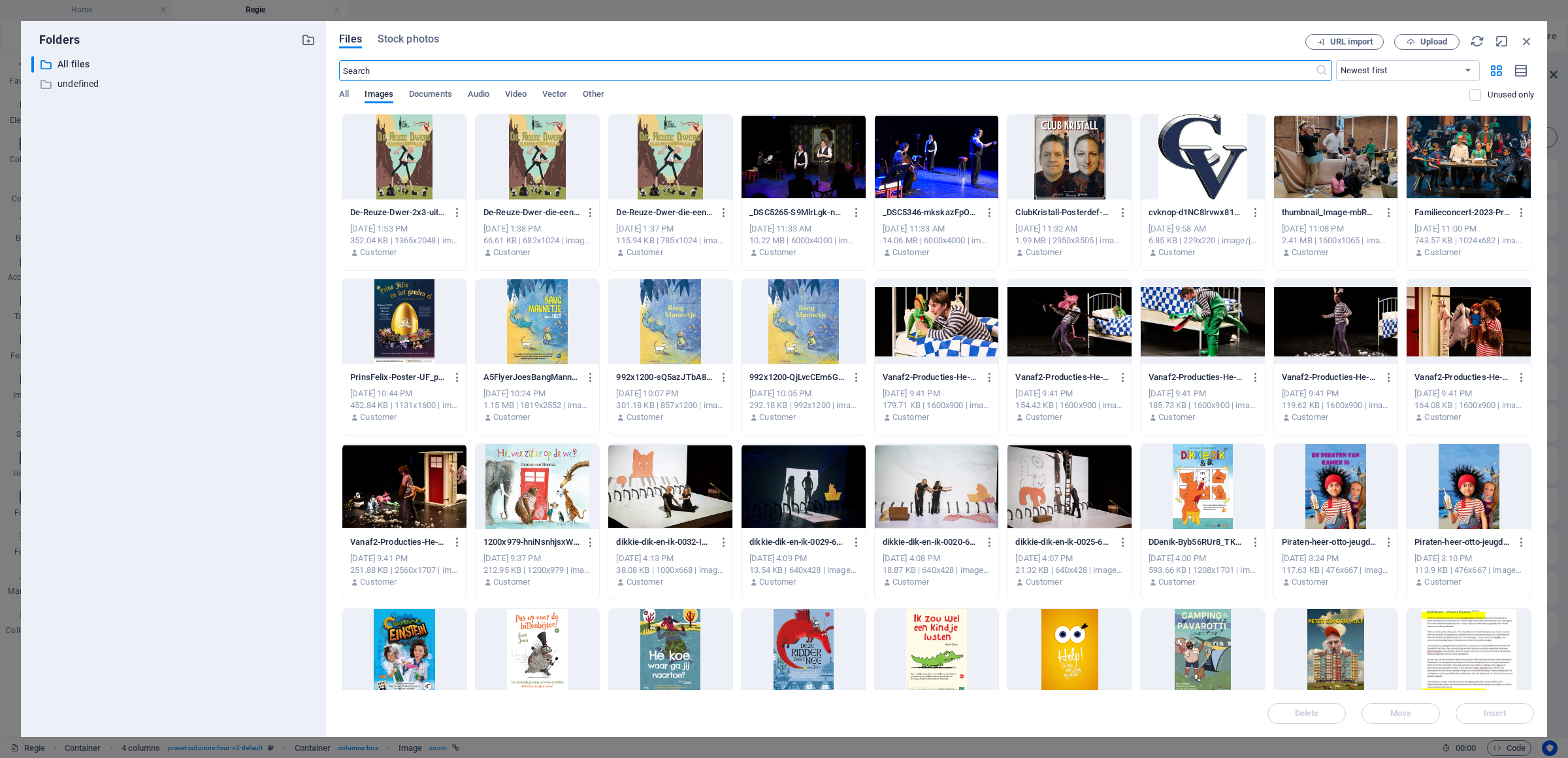
click at [458, 166] on div at bounding box center [404, 157] width 124 height 85
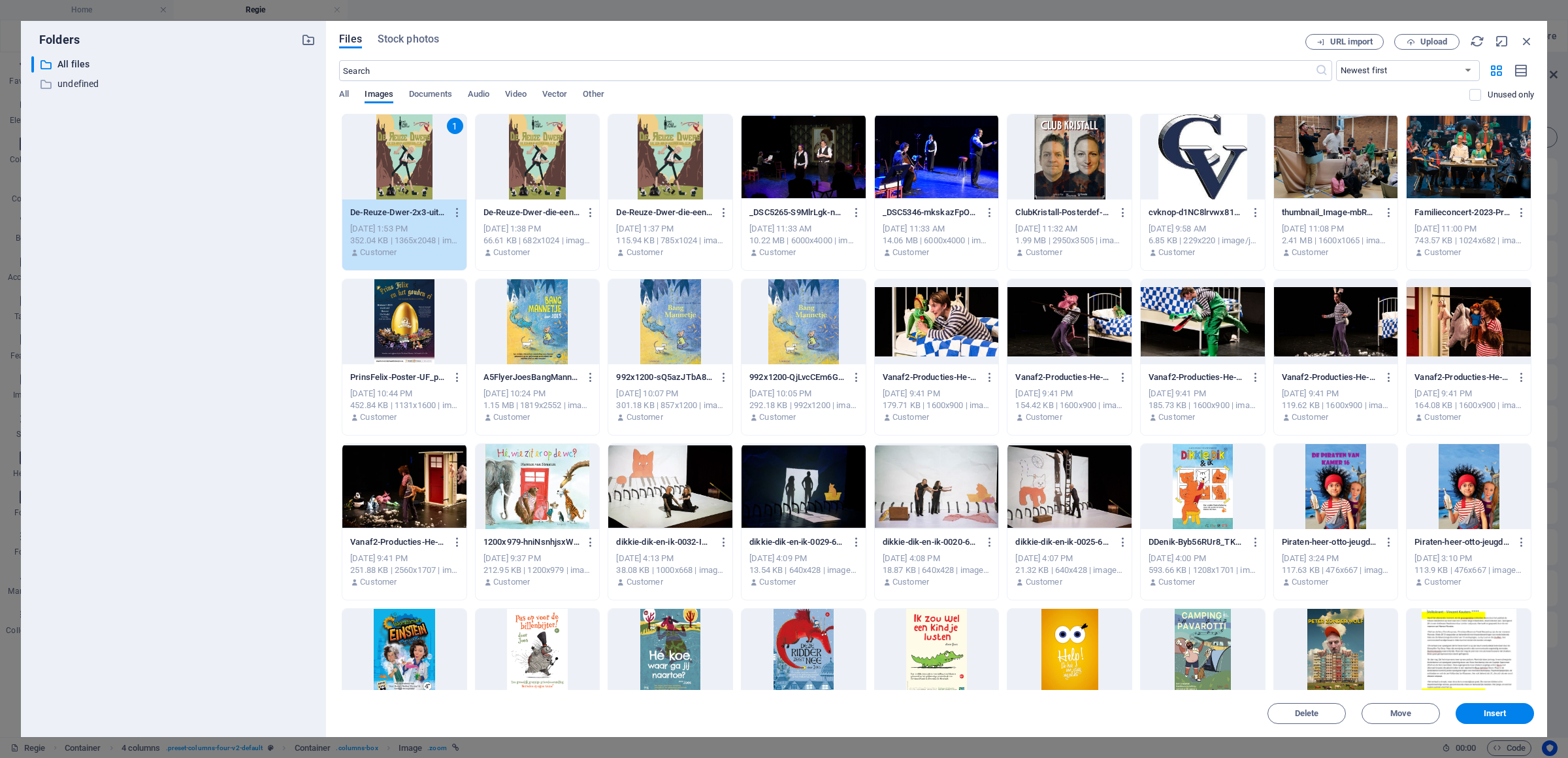
click at [458, 166] on div "1" at bounding box center [404, 157] width 124 height 85
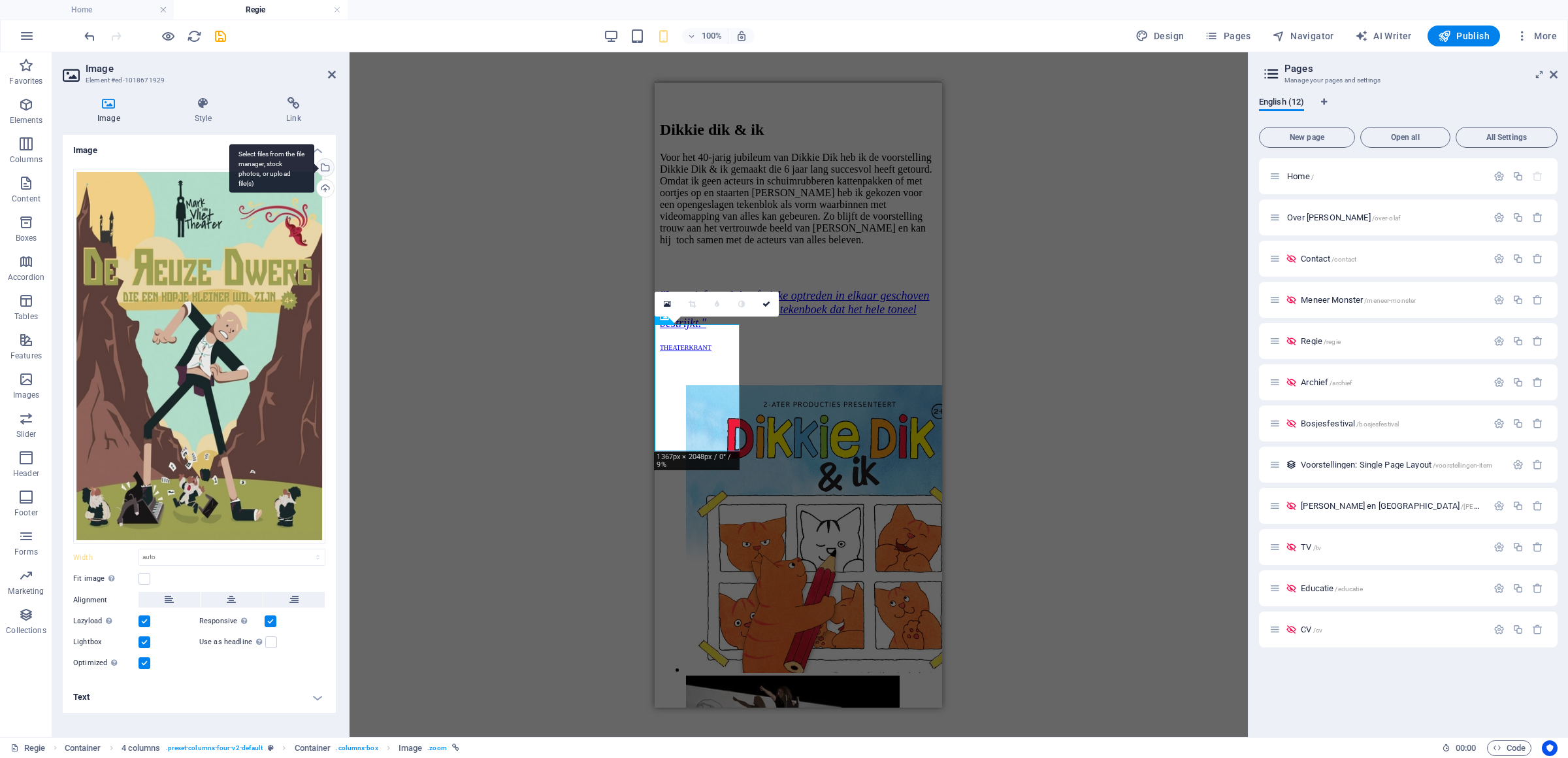
click at [324, 162] on div "Select files from the file manager, stock photos, or upload file(s)" at bounding box center [324, 168] width 19 height 19
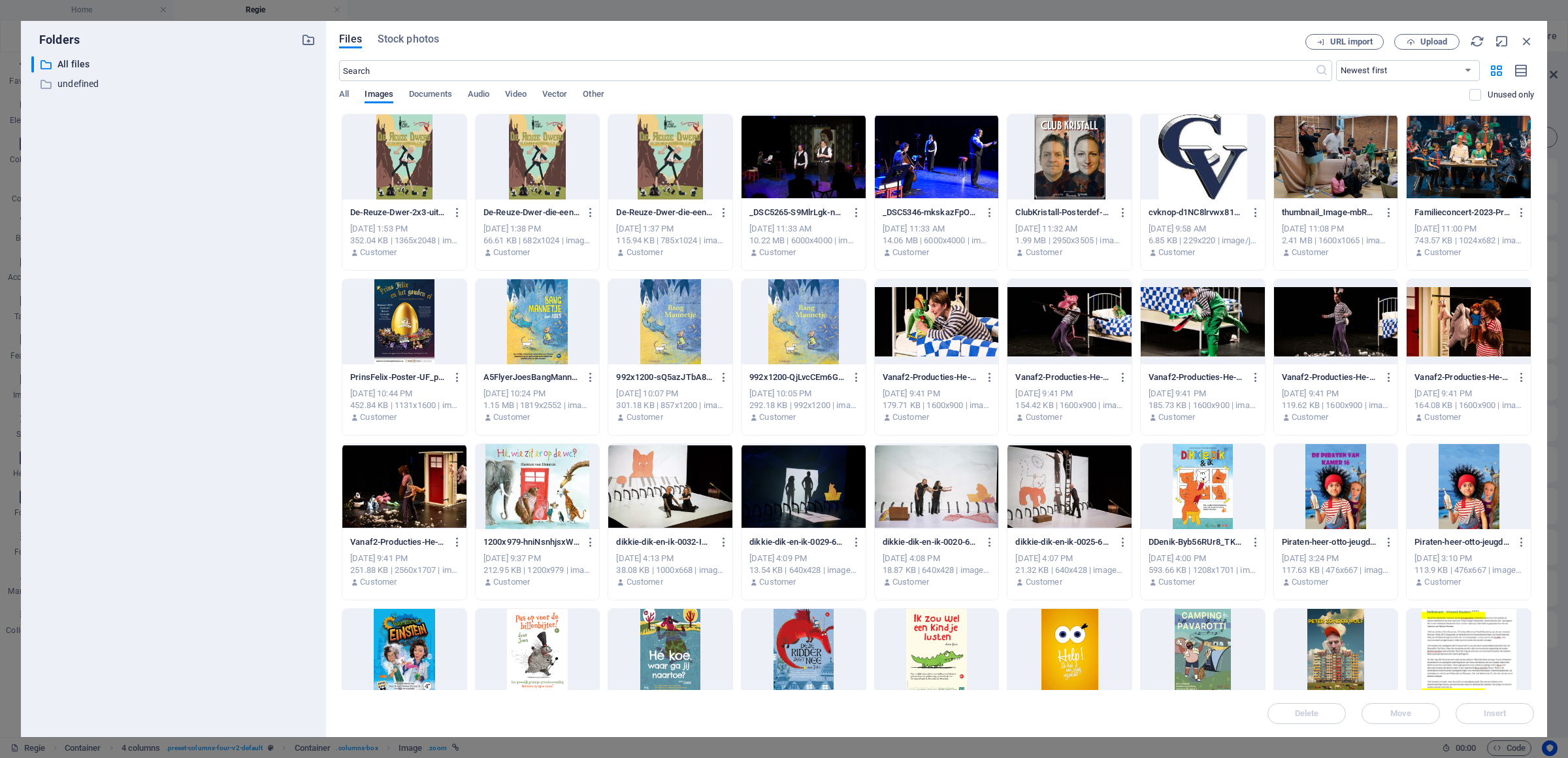
click at [423, 316] on div at bounding box center [404, 322] width 124 height 85
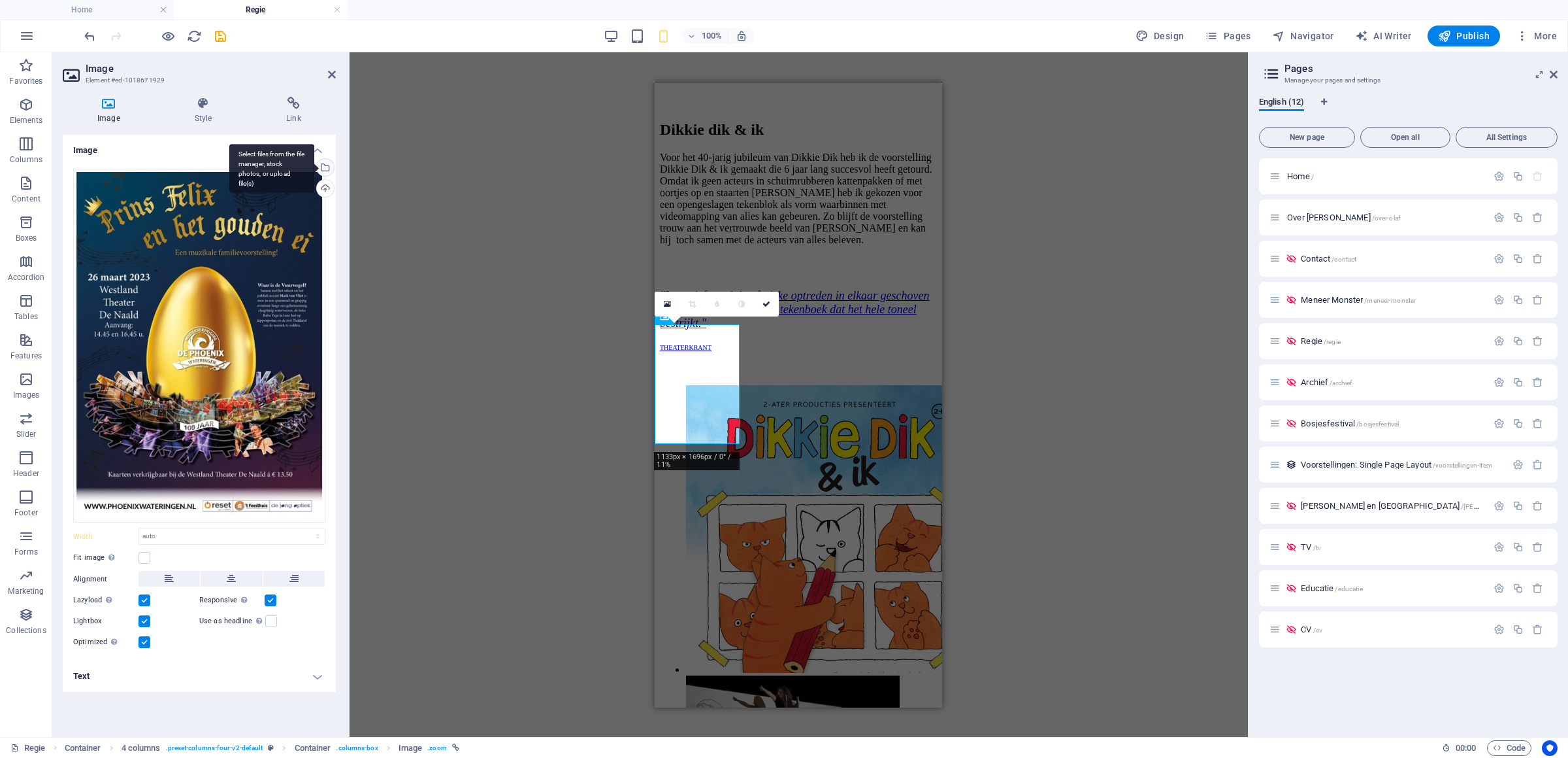
click at [321, 163] on div "Select files from the file manager, stock photos, or upload file(s)" at bounding box center [324, 168] width 19 height 19
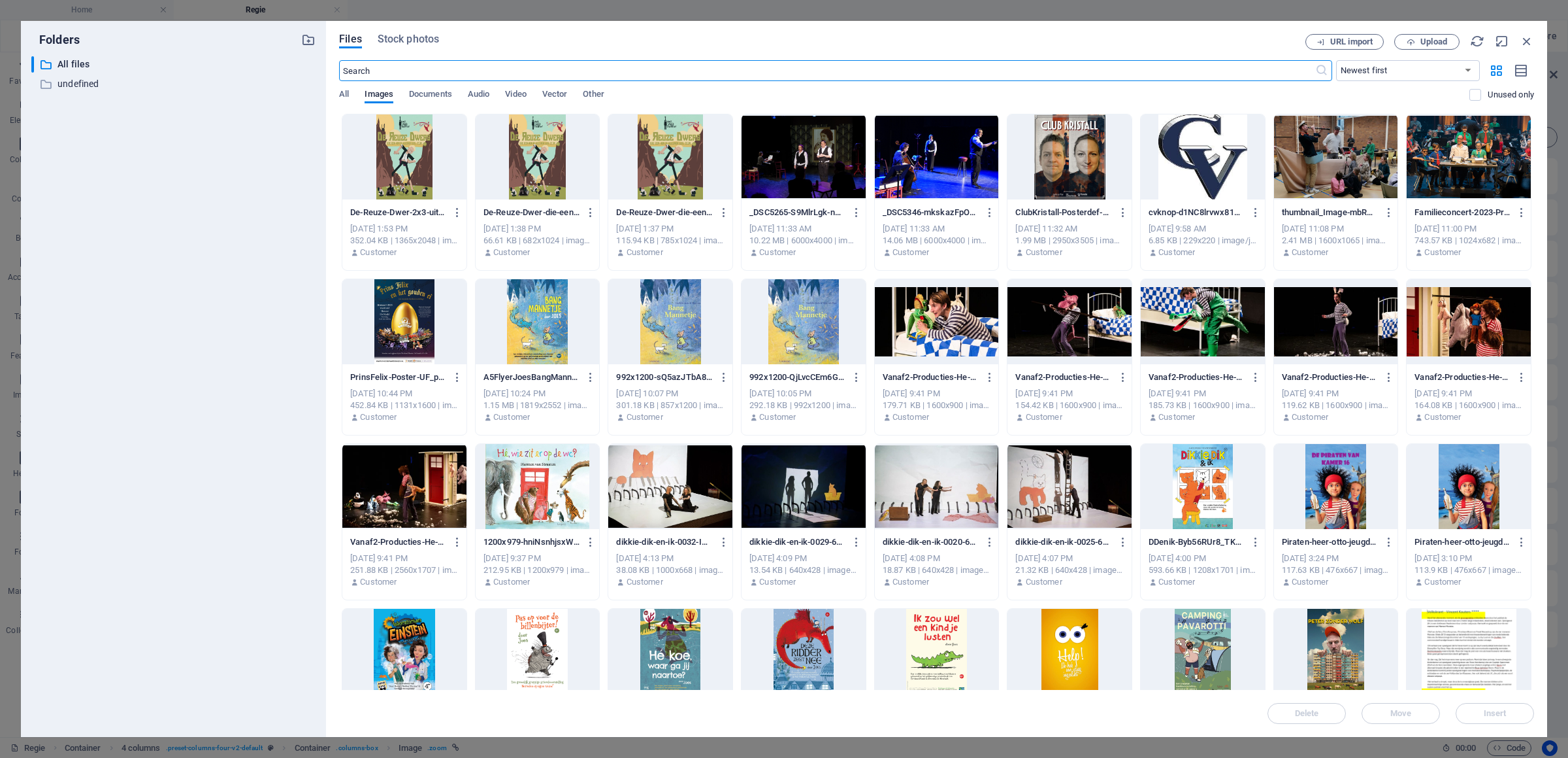
click at [1039, 633] on div at bounding box center [1070, 652] width 124 height 85
click at [1039, 633] on div "1" at bounding box center [1070, 652] width 124 height 85
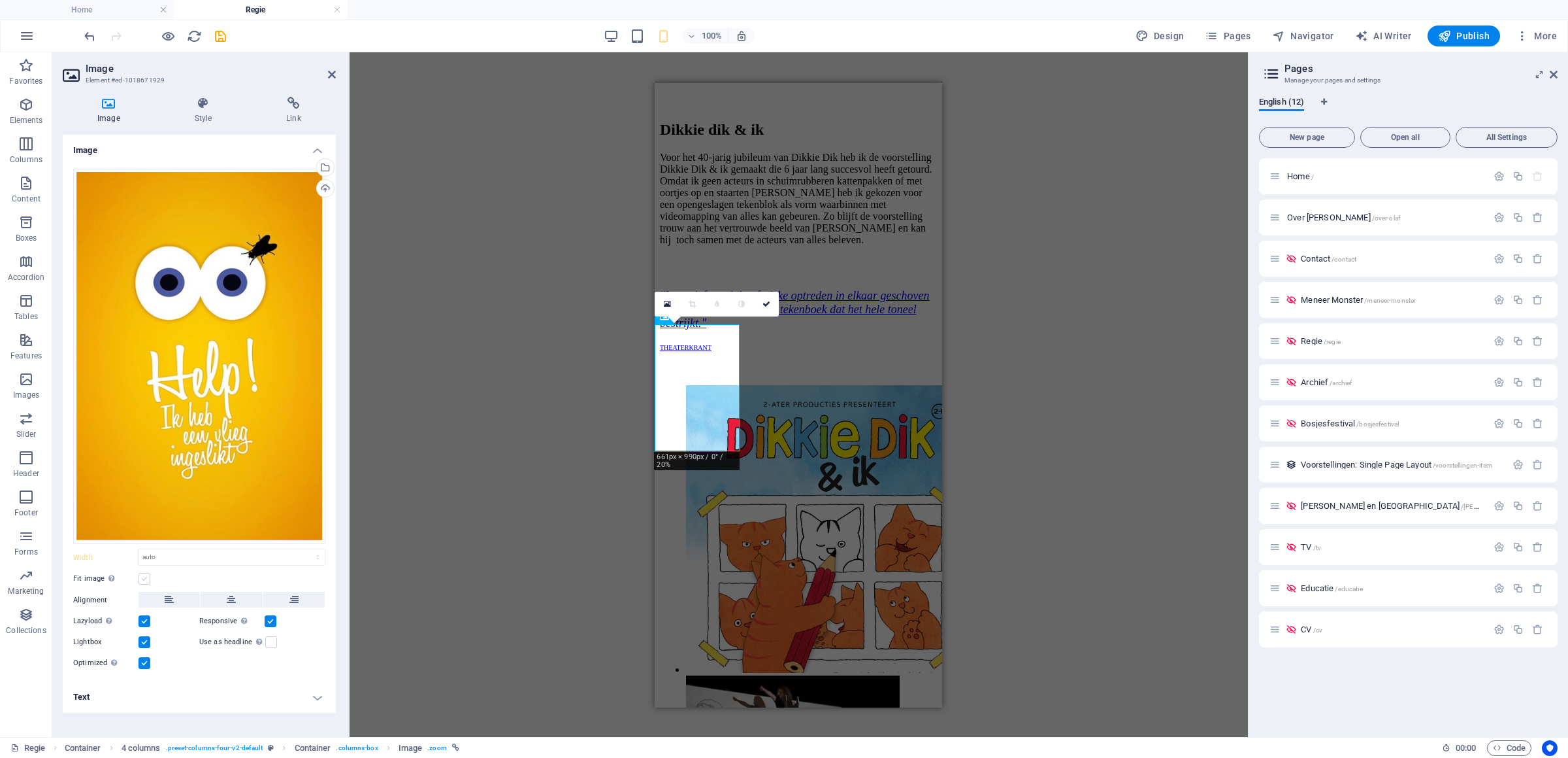
click at [146, 578] on label at bounding box center [145, 579] width 12 height 12
click at [0, 0] on input "Fit image Automatically fit image to a fixed width and height" at bounding box center [0, 0] width 0 height 0
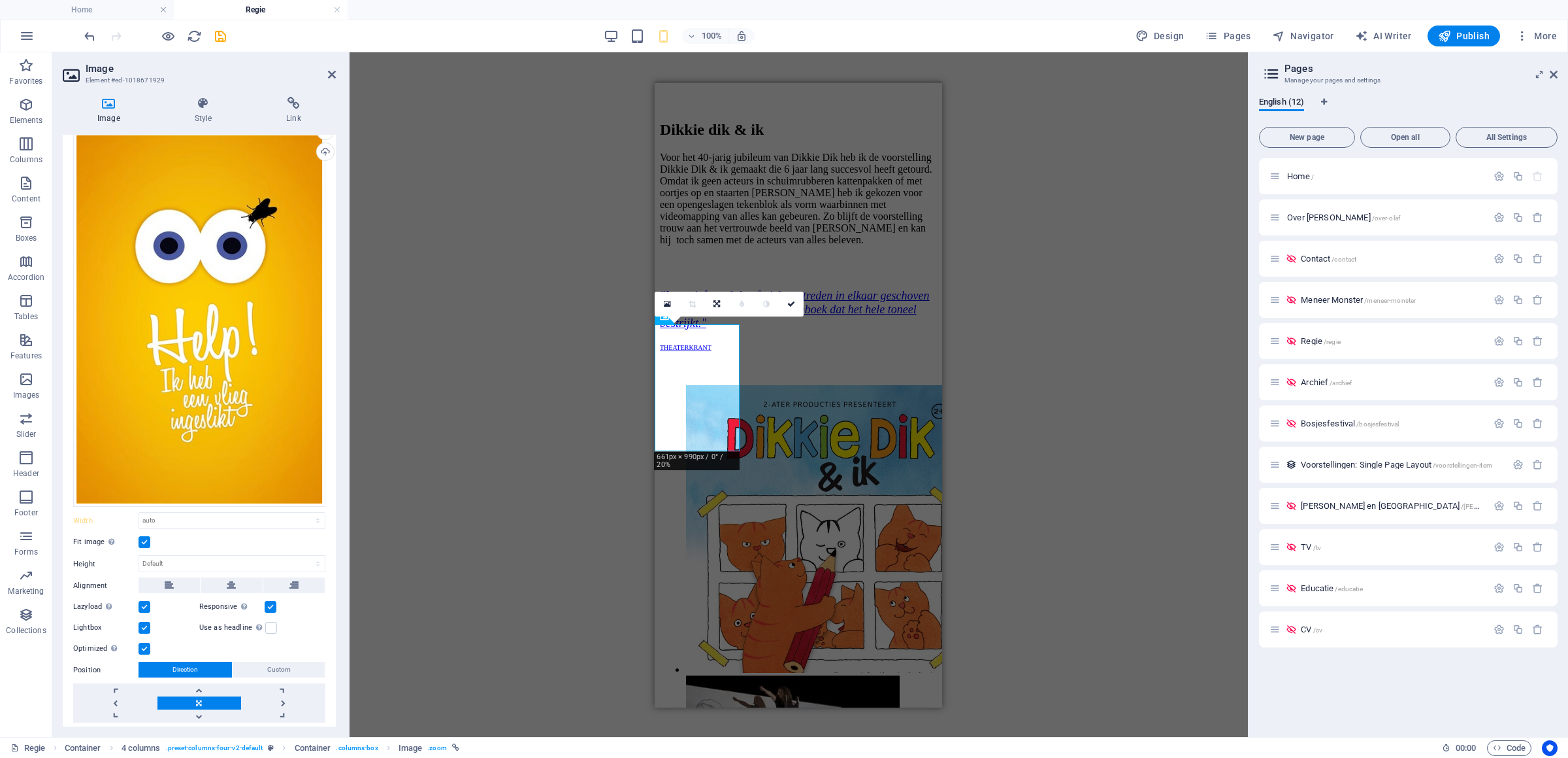
scroll to position [54, 0]
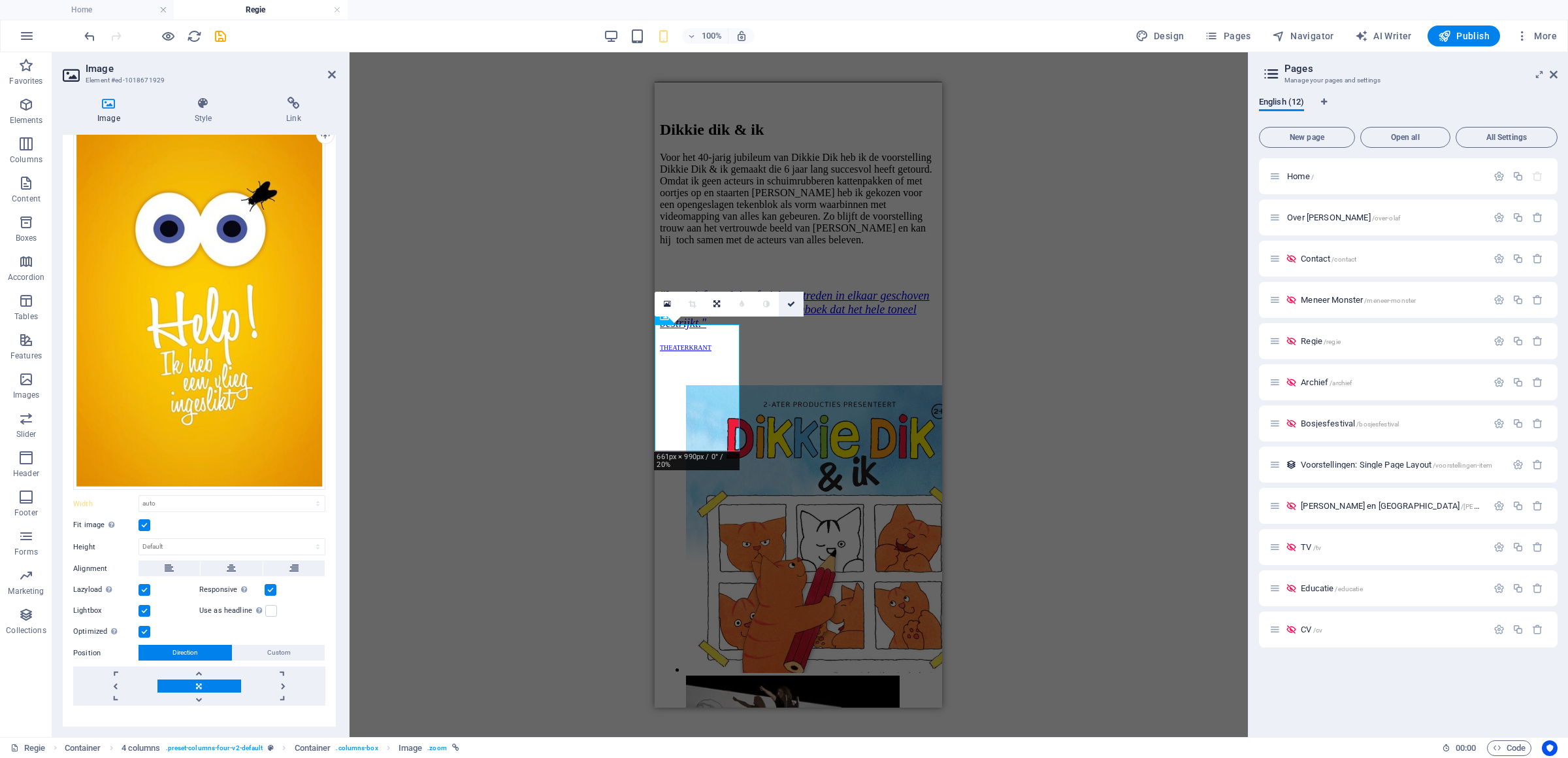
click at [794, 306] on icon at bounding box center [791, 304] width 8 height 8
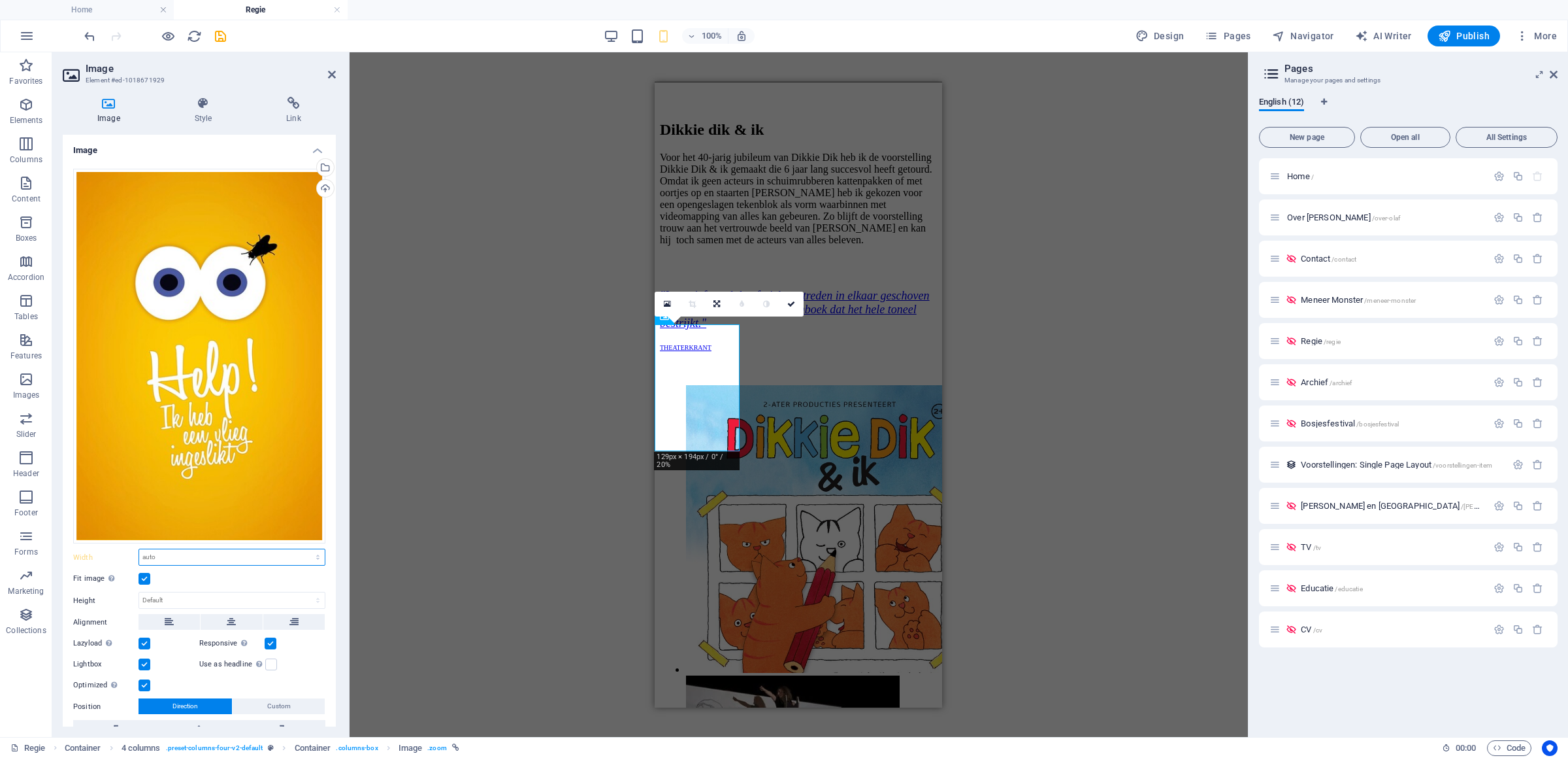
click at [139, 549] on select "Default auto px rem % em vh vw" at bounding box center [232, 556] width 186 height 16
click option "Default" at bounding box center [0, 0] width 0 height 0
select select "DISABLED_OPTION_VALUE"
click at [146, 573] on label at bounding box center [145, 579] width 12 height 12
click at [0, 0] on input "Fit image Automatically fit image to a fixed width and height" at bounding box center [0, 0] width 0 height 0
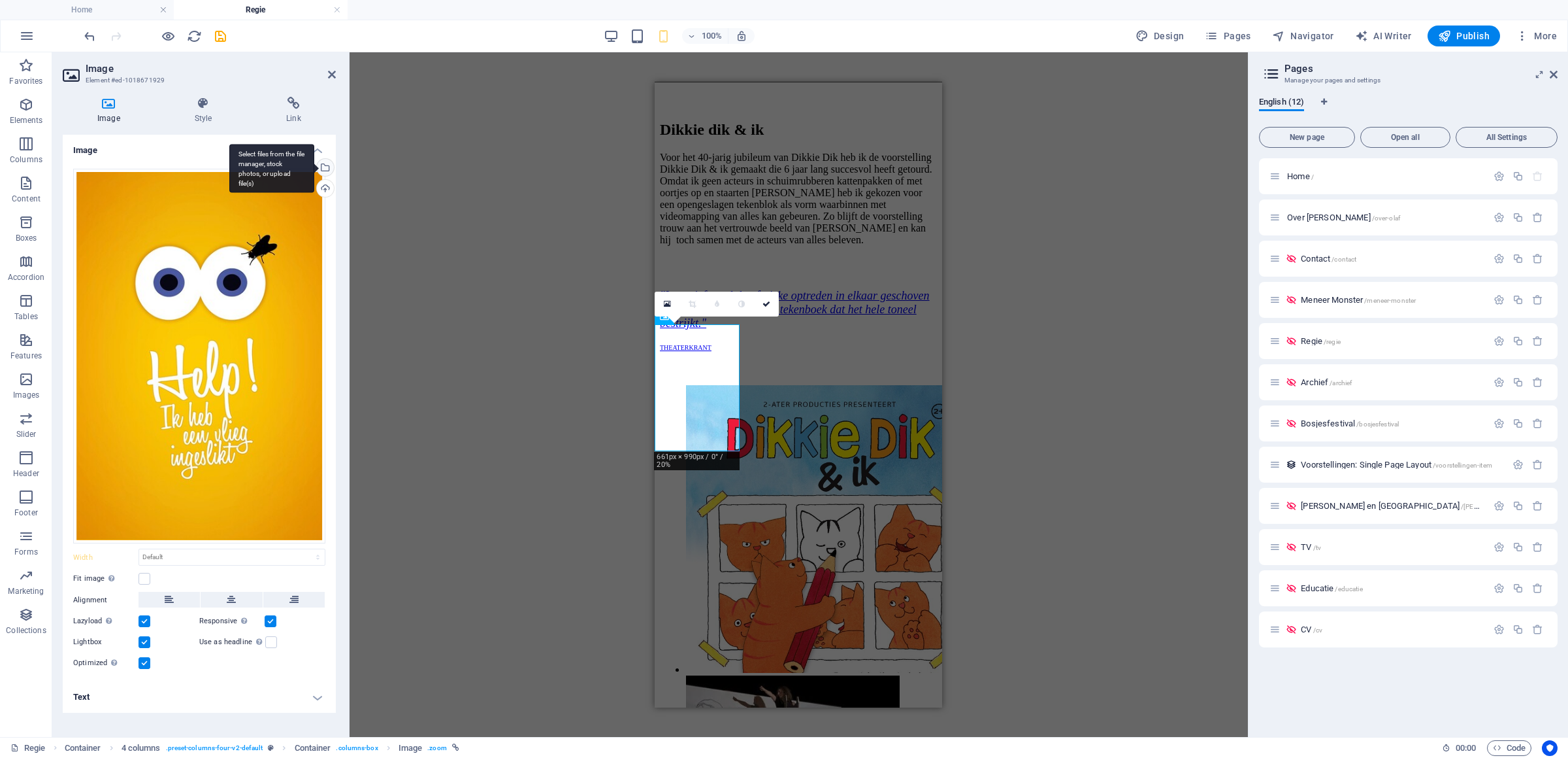
click at [324, 166] on div "Select files from the file manager, stock photos, or upload file(s)" at bounding box center [324, 168] width 19 height 19
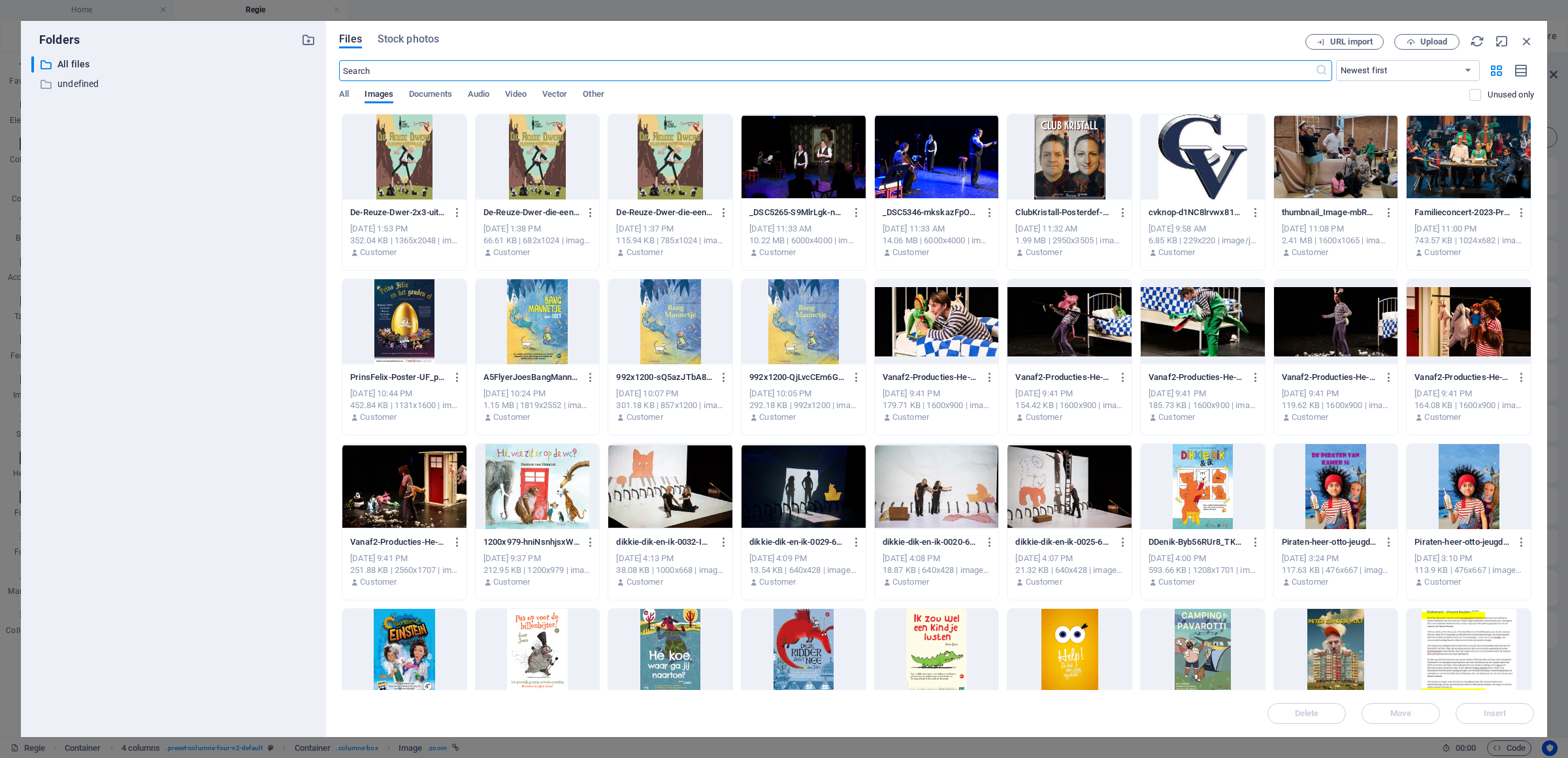
click at [447, 162] on div at bounding box center [404, 157] width 124 height 85
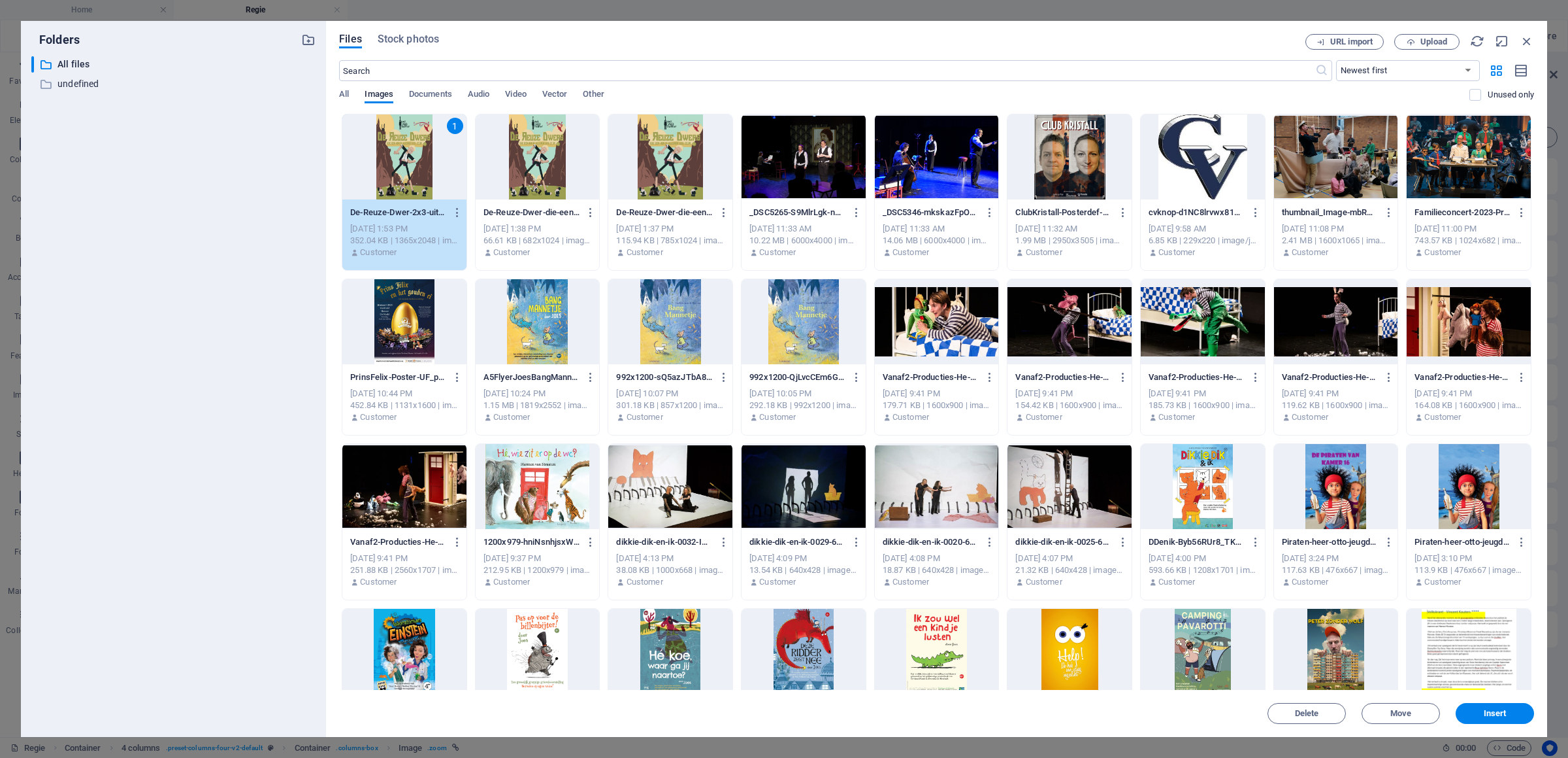
click at [447, 162] on div "1" at bounding box center [404, 157] width 124 height 85
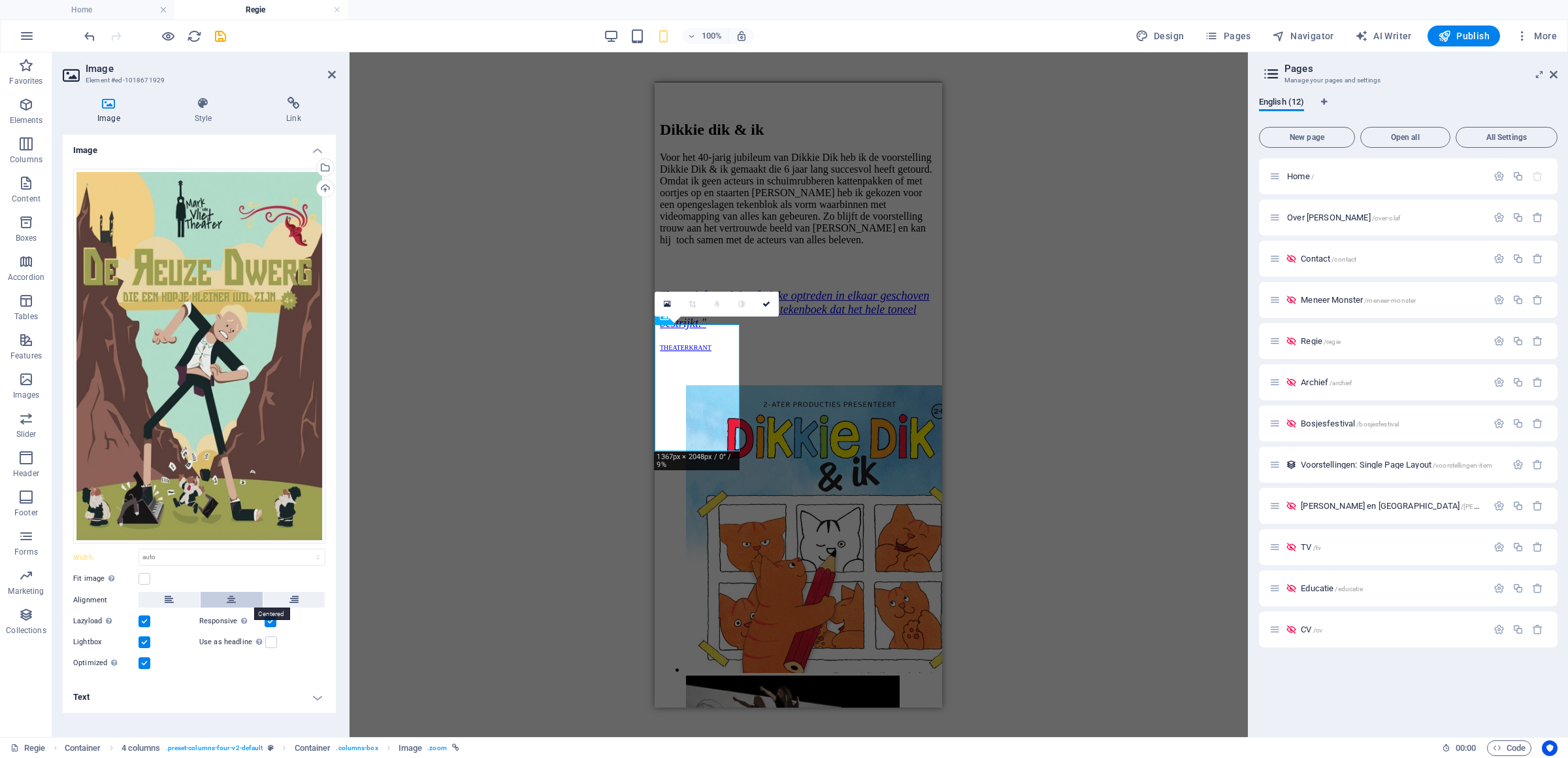
click at [222, 600] on button at bounding box center [231, 599] width 61 height 16
click at [179, 598] on button at bounding box center [169, 599] width 61 height 16
click at [192, 702] on h4 "Text" at bounding box center [199, 697] width 273 height 32
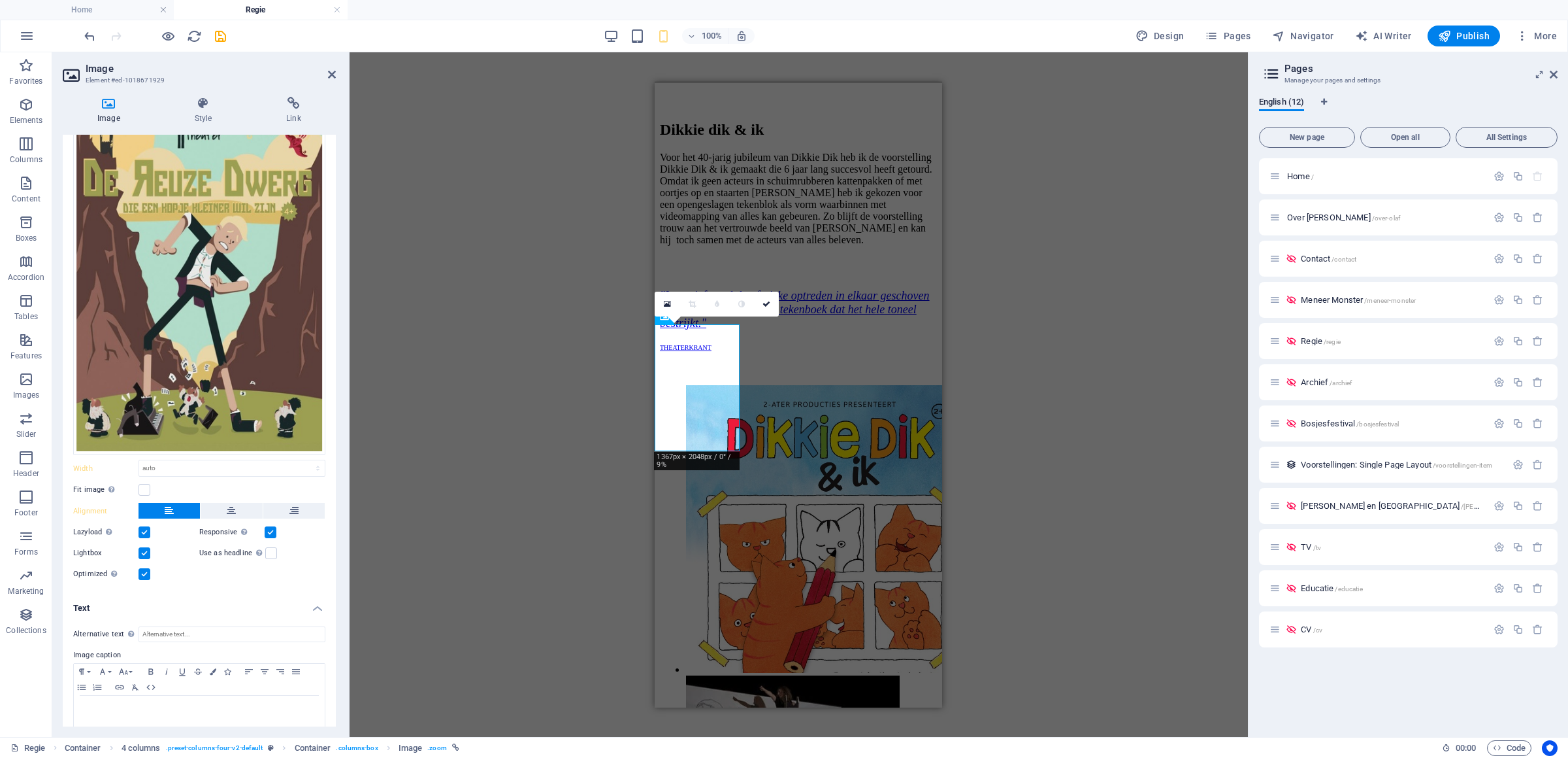
scroll to position [0, 0]
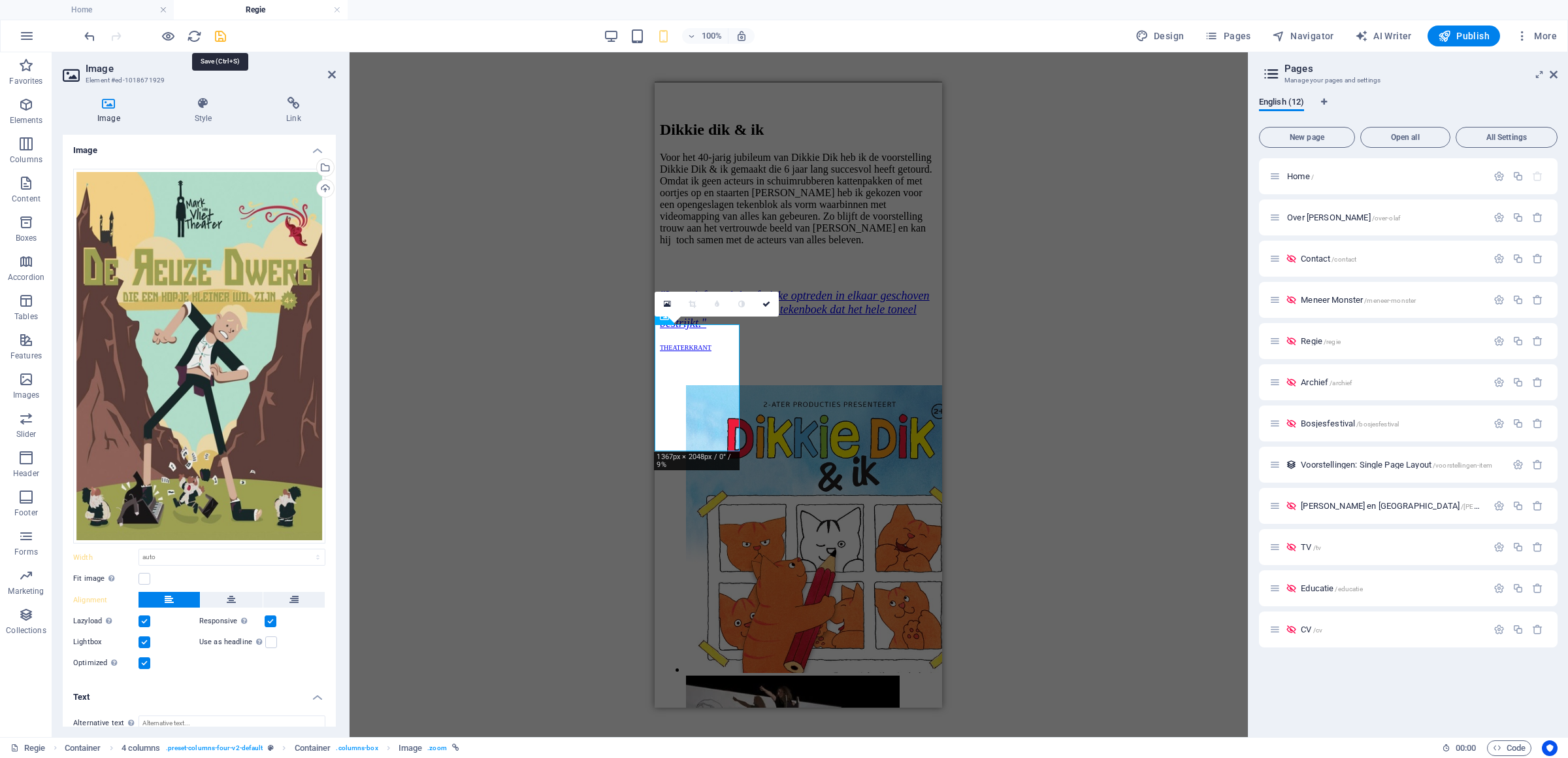
click at [222, 34] on icon "save" at bounding box center [221, 36] width 15 height 15
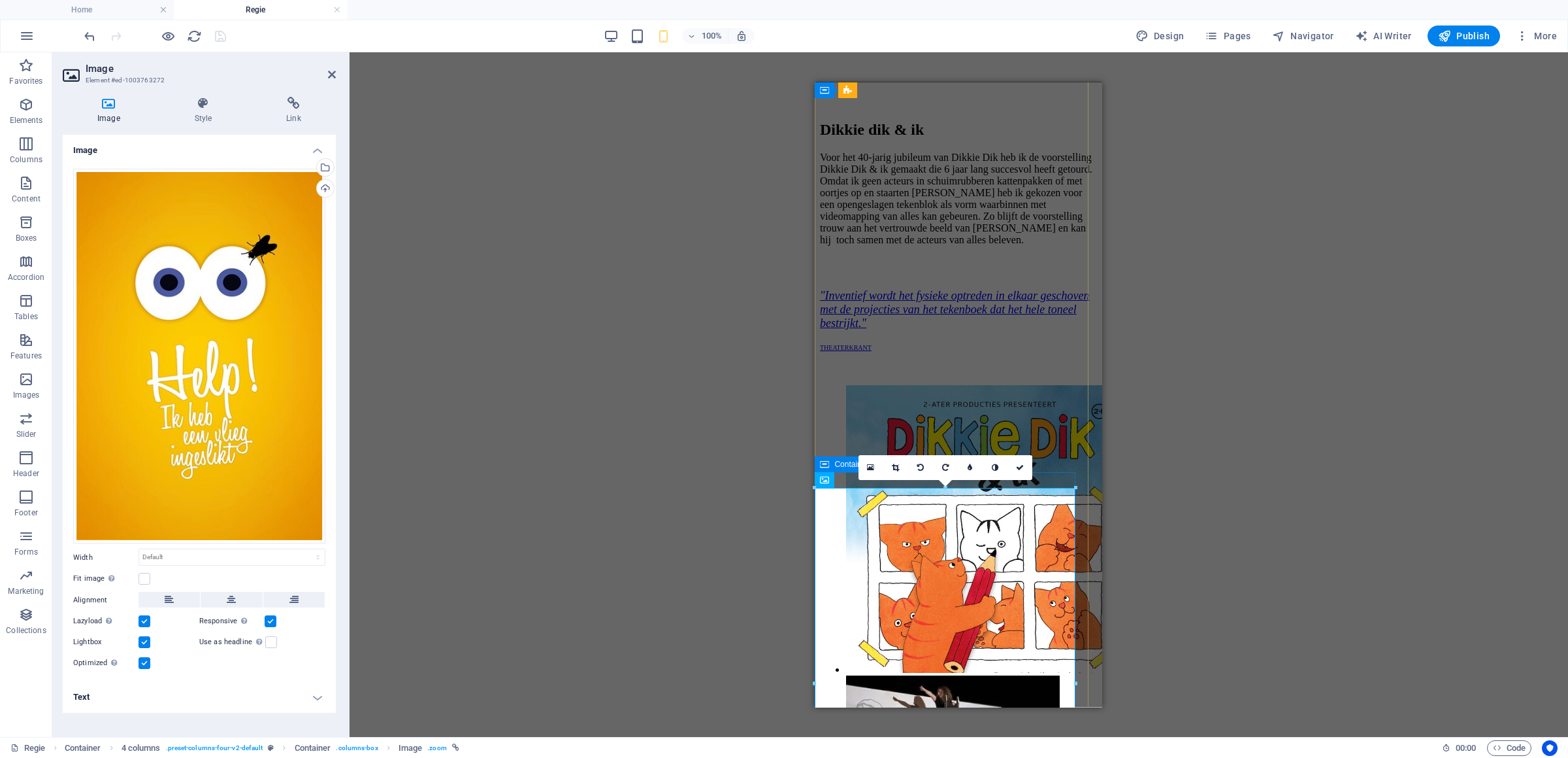
click at [835, 462] on span "Container" at bounding box center [851, 464] width 34 height 8
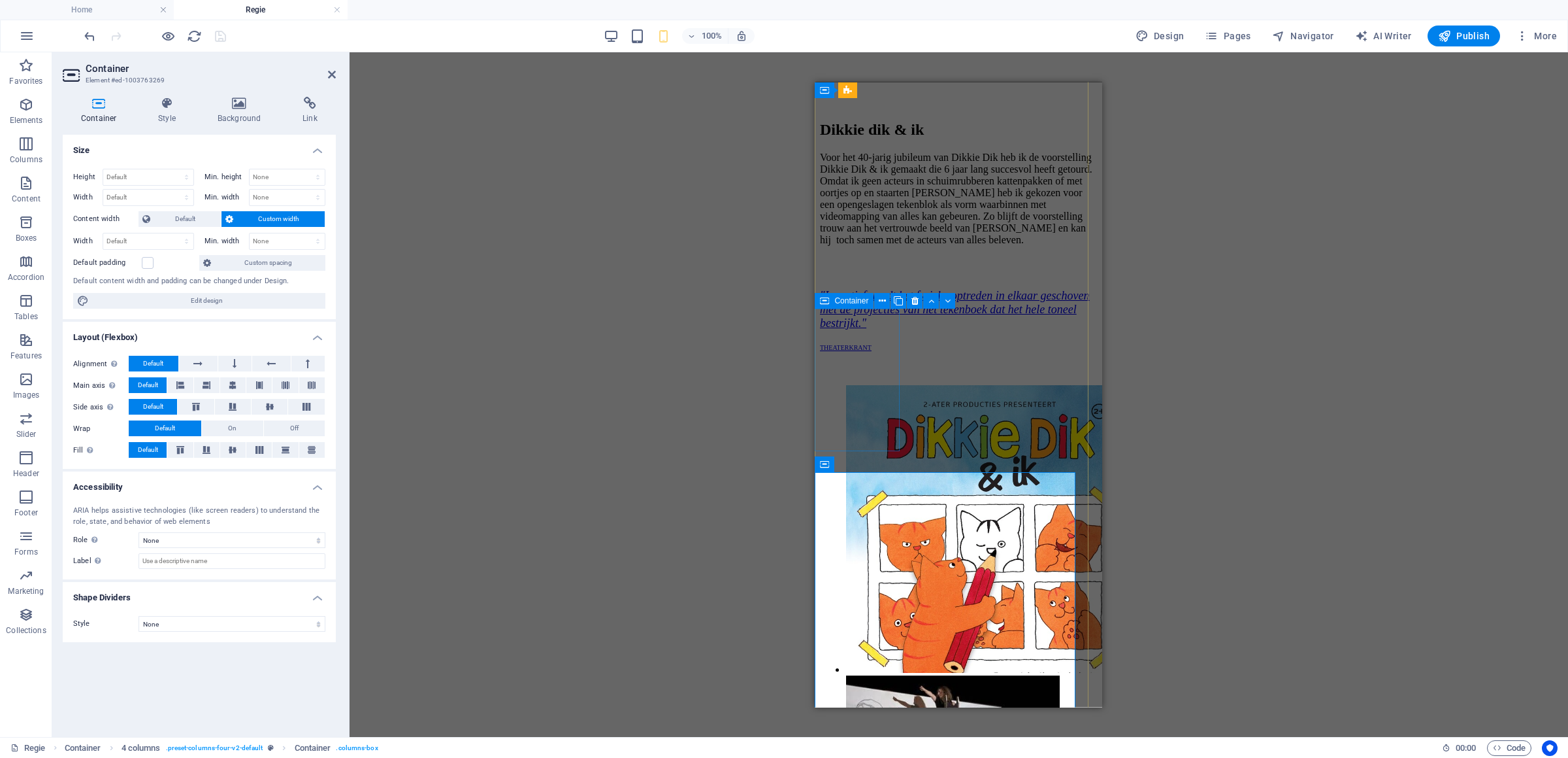
click at [830, 300] on div "Container" at bounding box center [844, 300] width 59 height 16
select select "%"
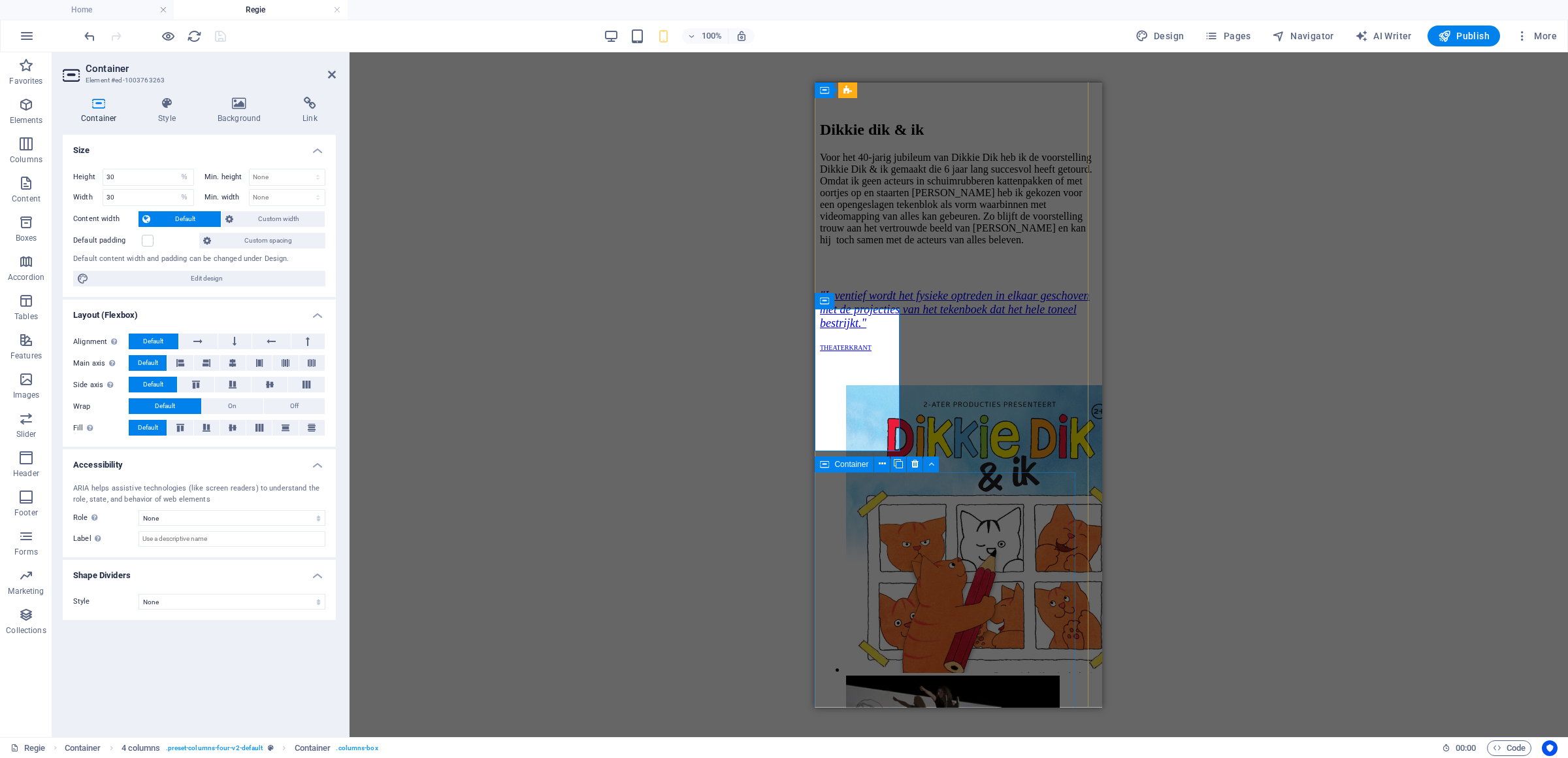
click at [833, 464] on div "Container" at bounding box center [844, 464] width 59 height 16
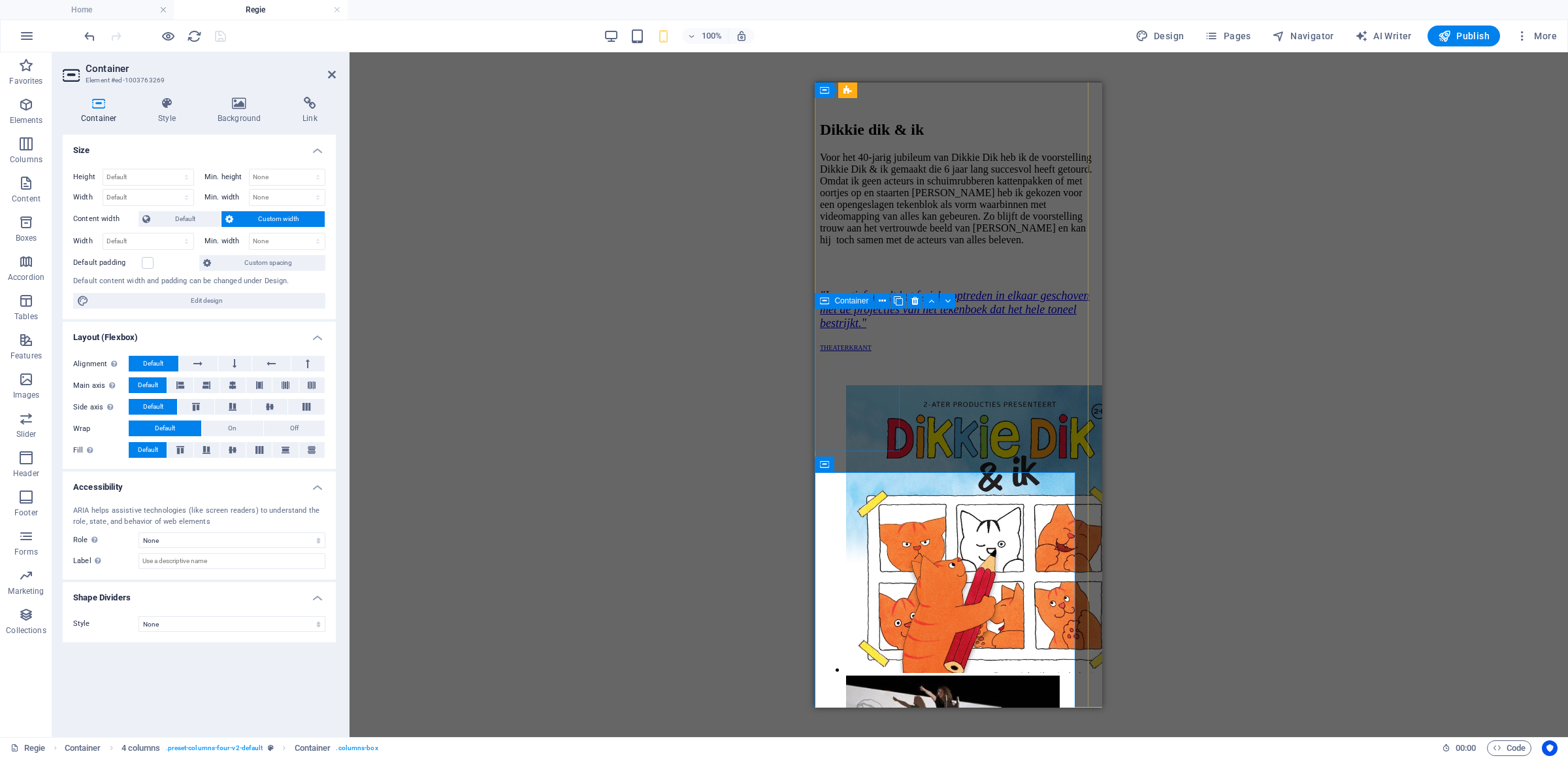
click at [826, 300] on icon at bounding box center [825, 300] width 9 height 16
select select "%"
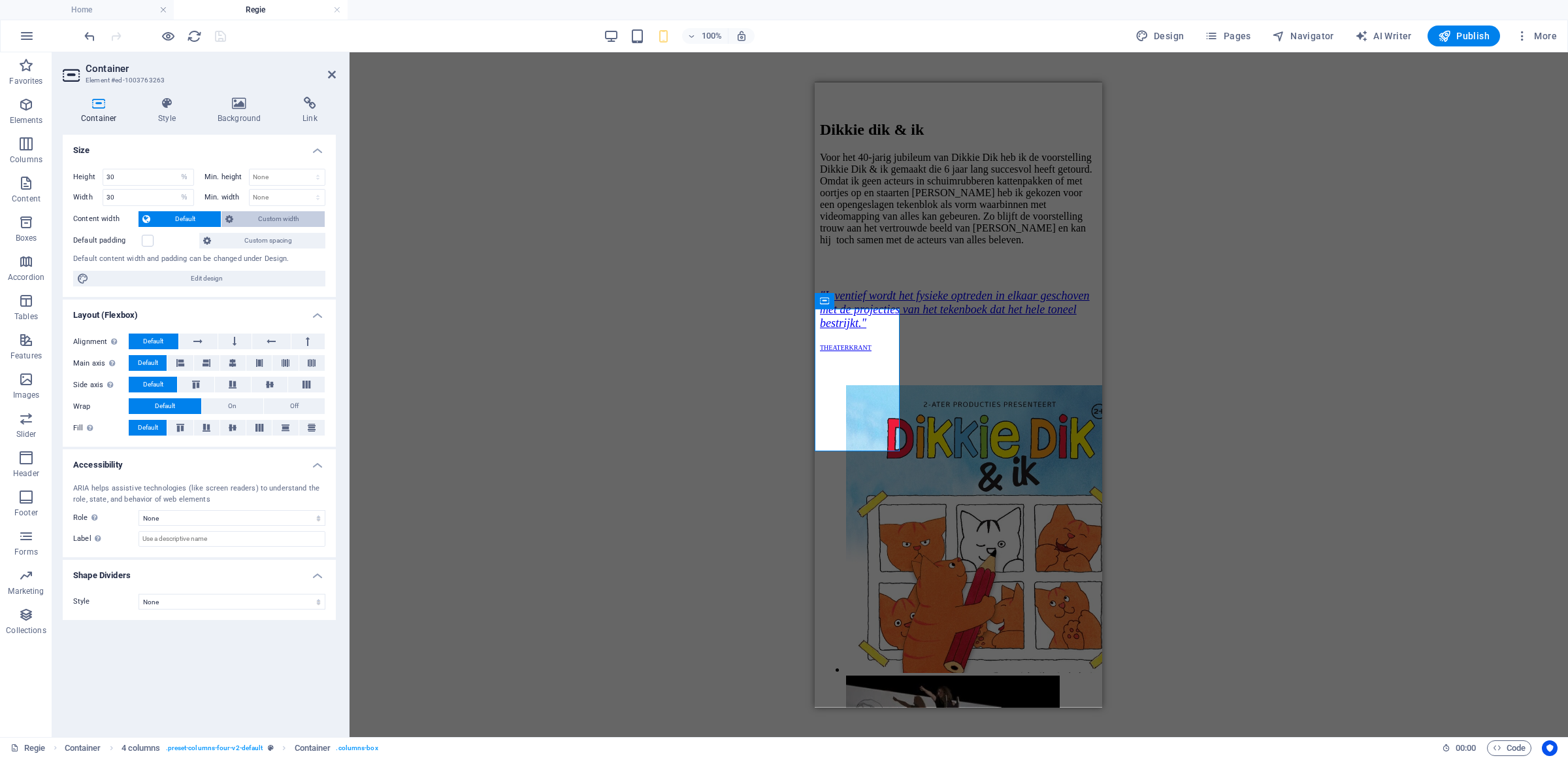
click at [307, 215] on span "Custom width" at bounding box center [279, 218] width 84 height 16
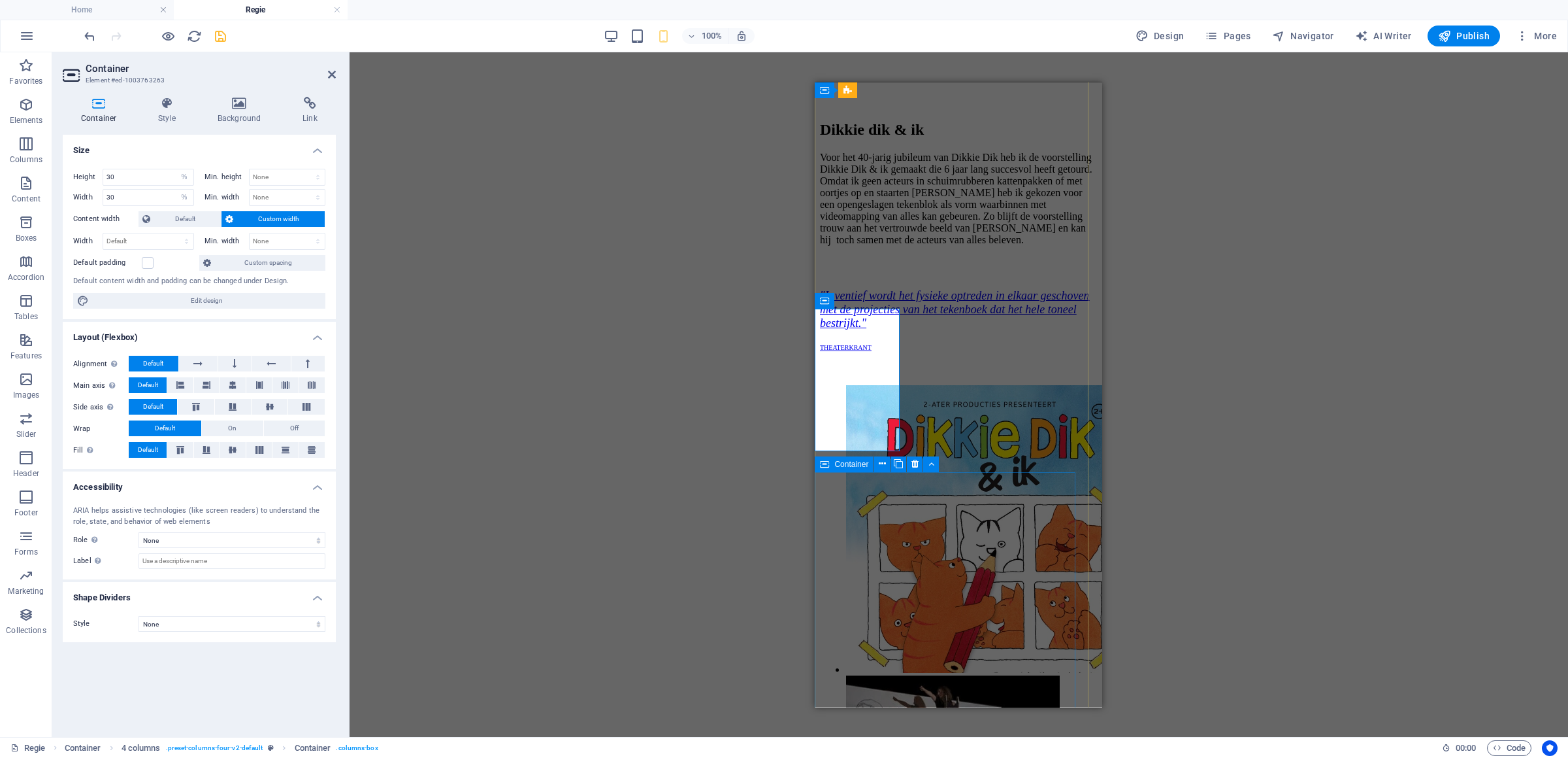
click at [830, 463] on div "Container" at bounding box center [844, 464] width 59 height 16
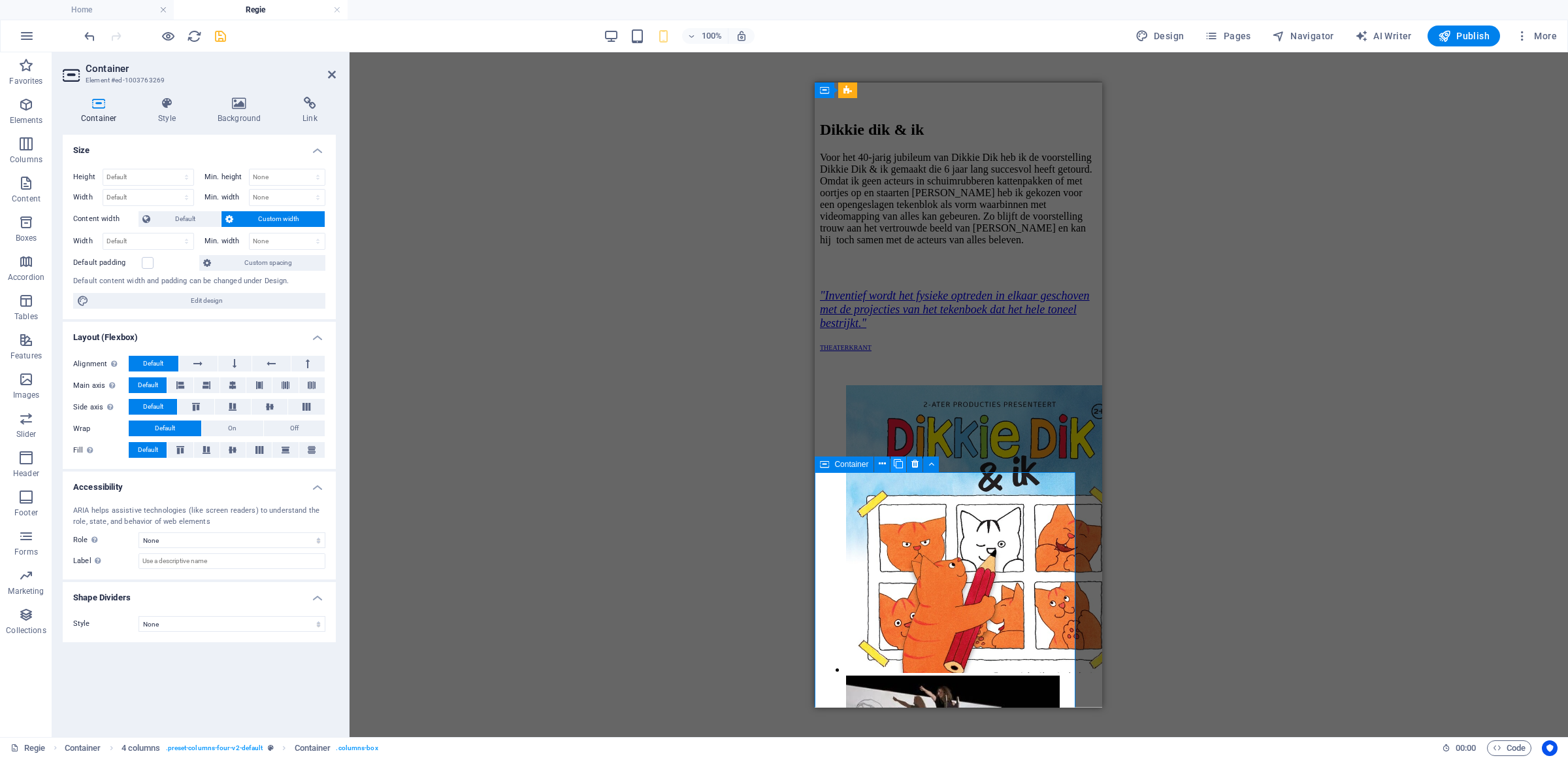
click at [902, 464] on icon at bounding box center [898, 464] width 9 height 13
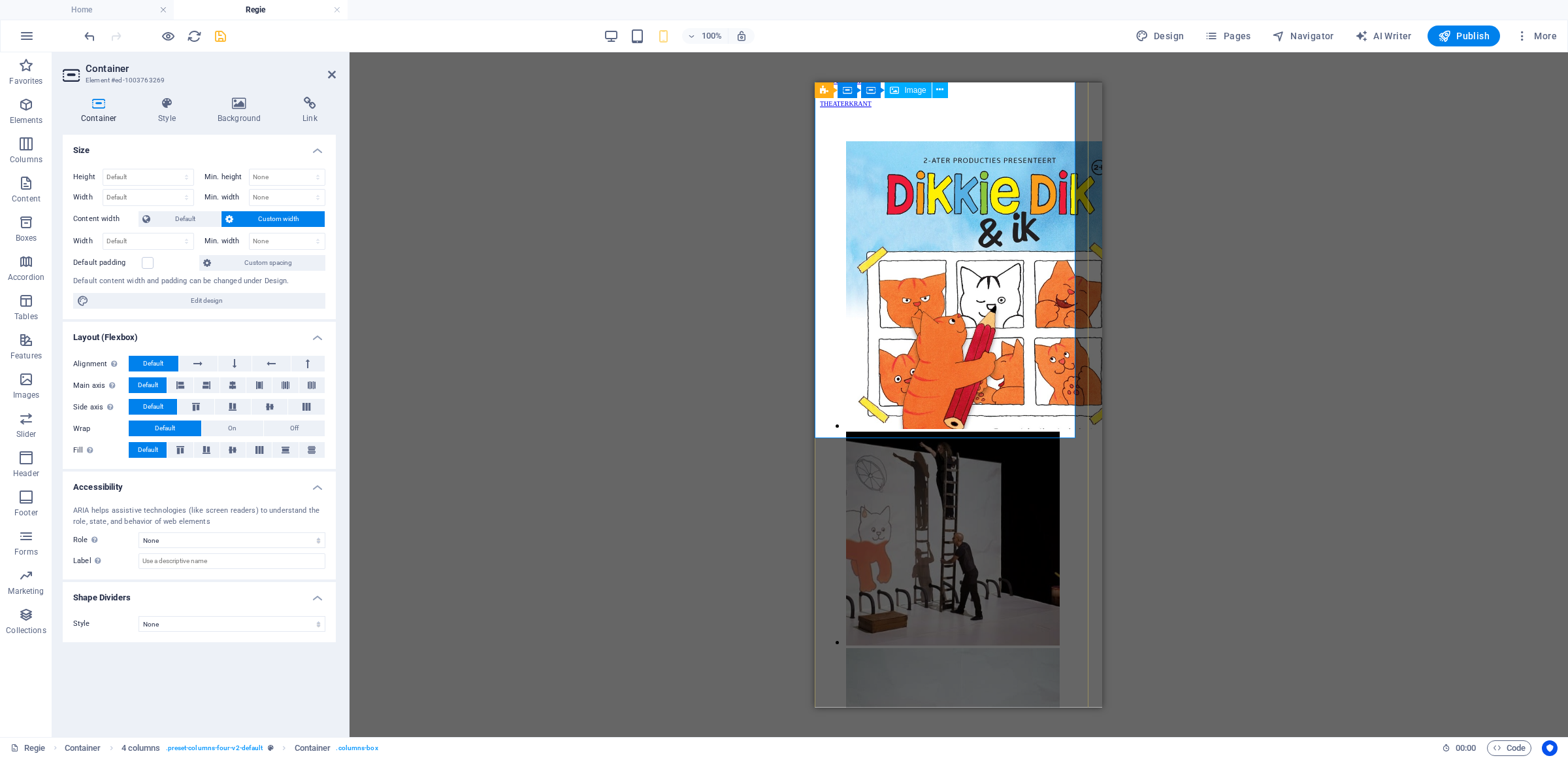
scroll to position [4824, 0]
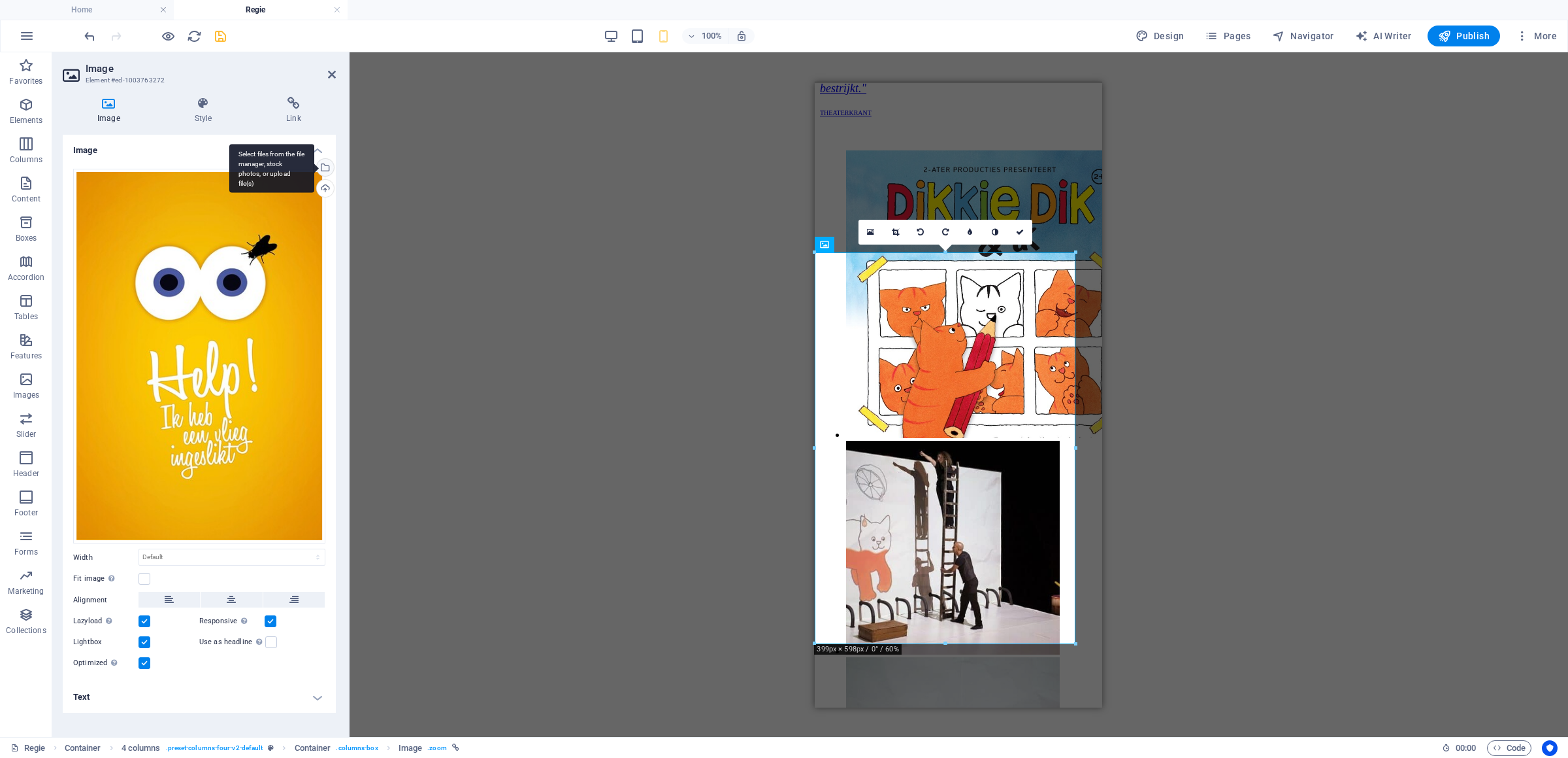
click at [326, 166] on div "Select files from the file manager, stock photos, or upload file(s)" at bounding box center [324, 168] width 19 height 19
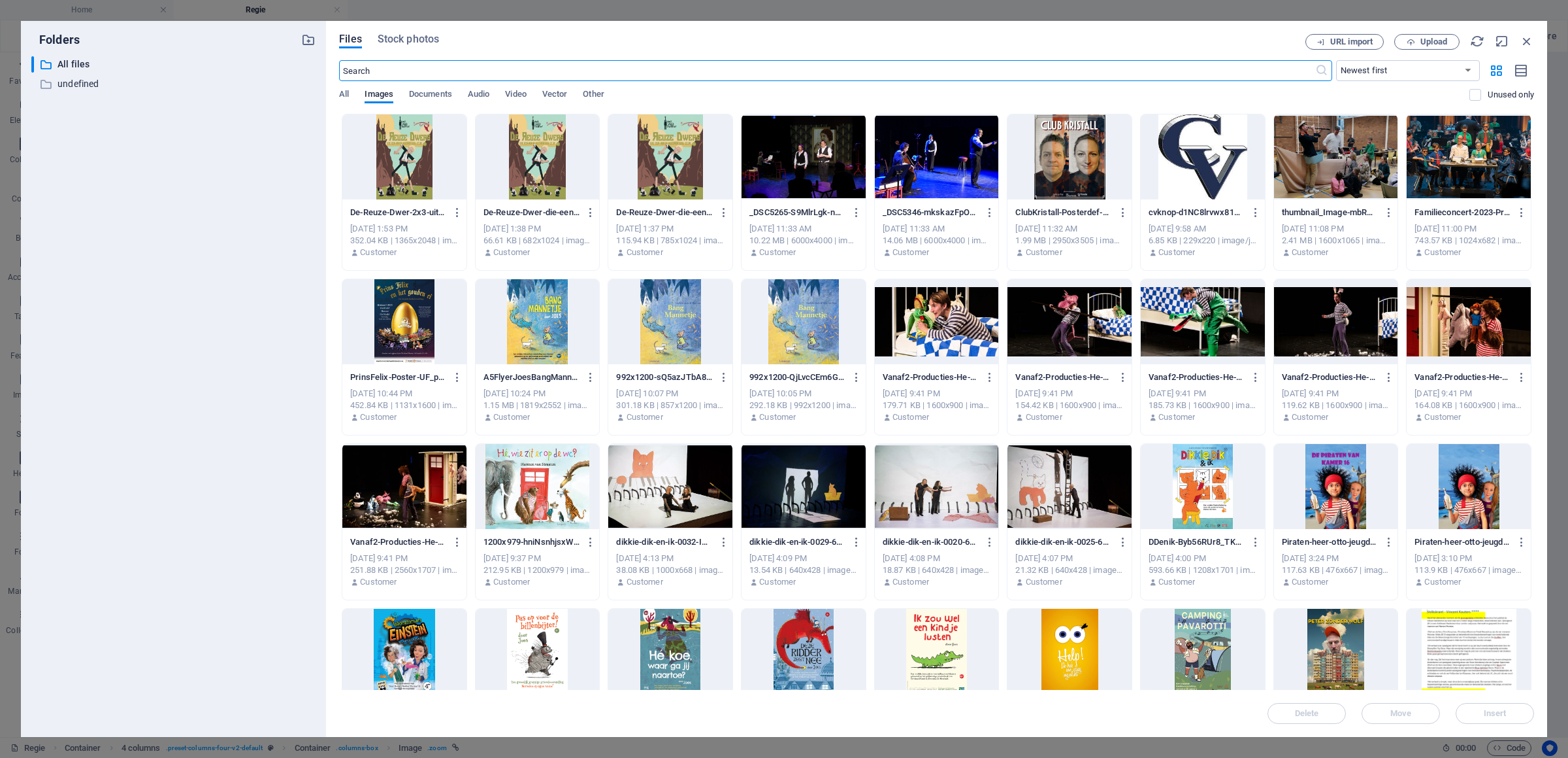
click at [447, 139] on div at bounding box center [404, 157] width 124 height 85
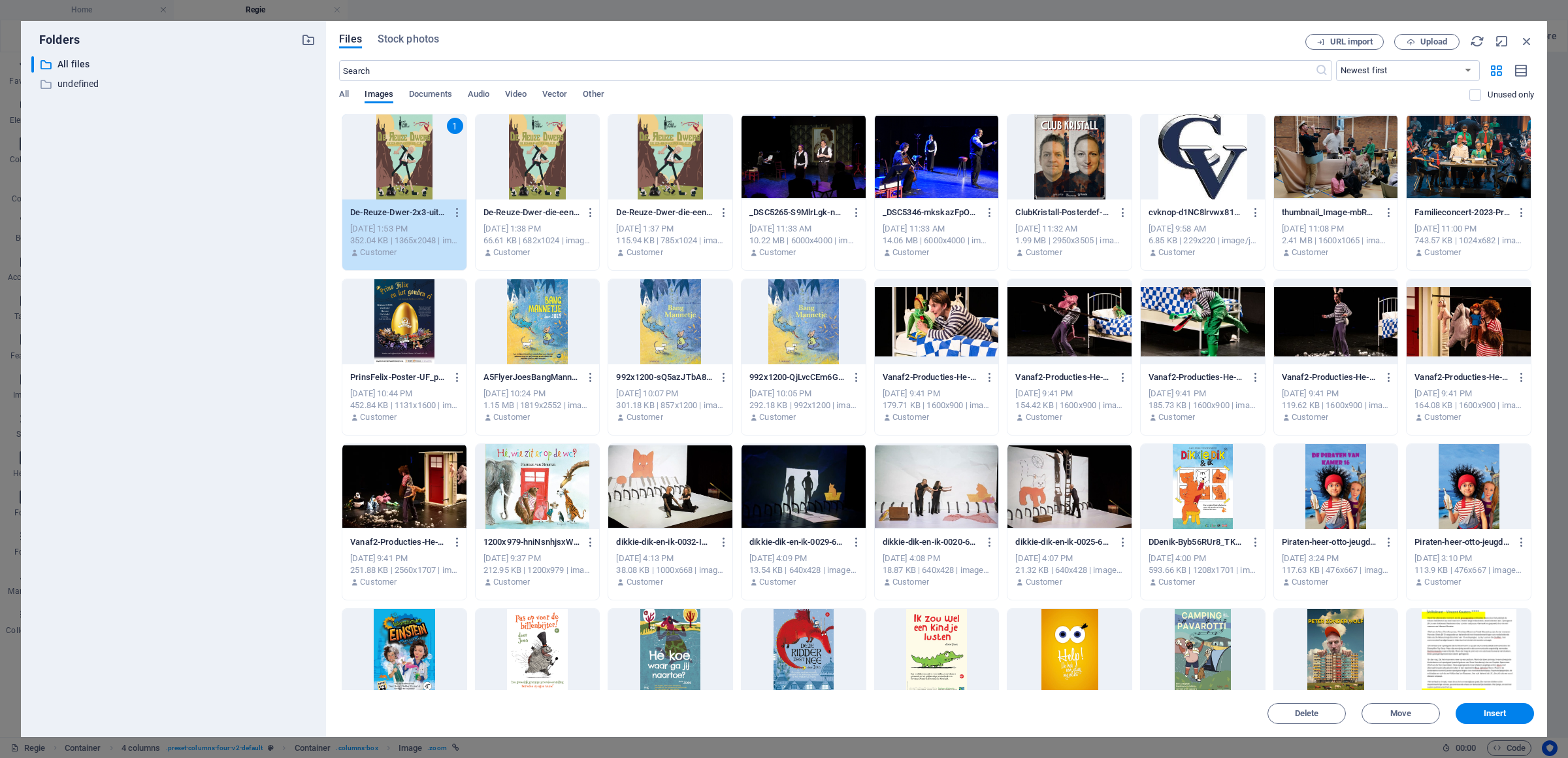
click at [447, 139] on div "1" at bounding box center [404, 157] width 124 height 85
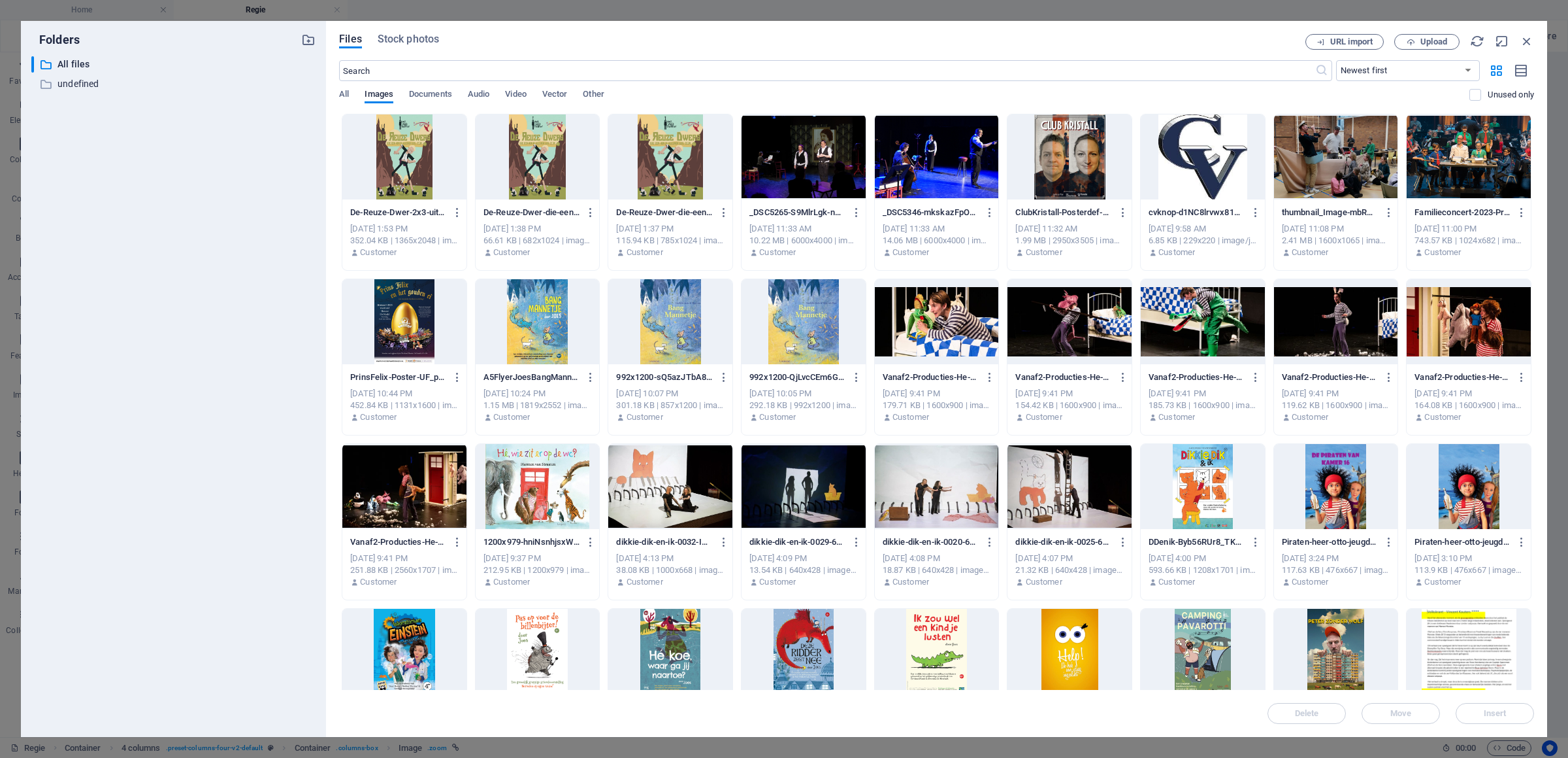
click at [437, 141] on div at bounding box center [404, 157] width 124 height 85
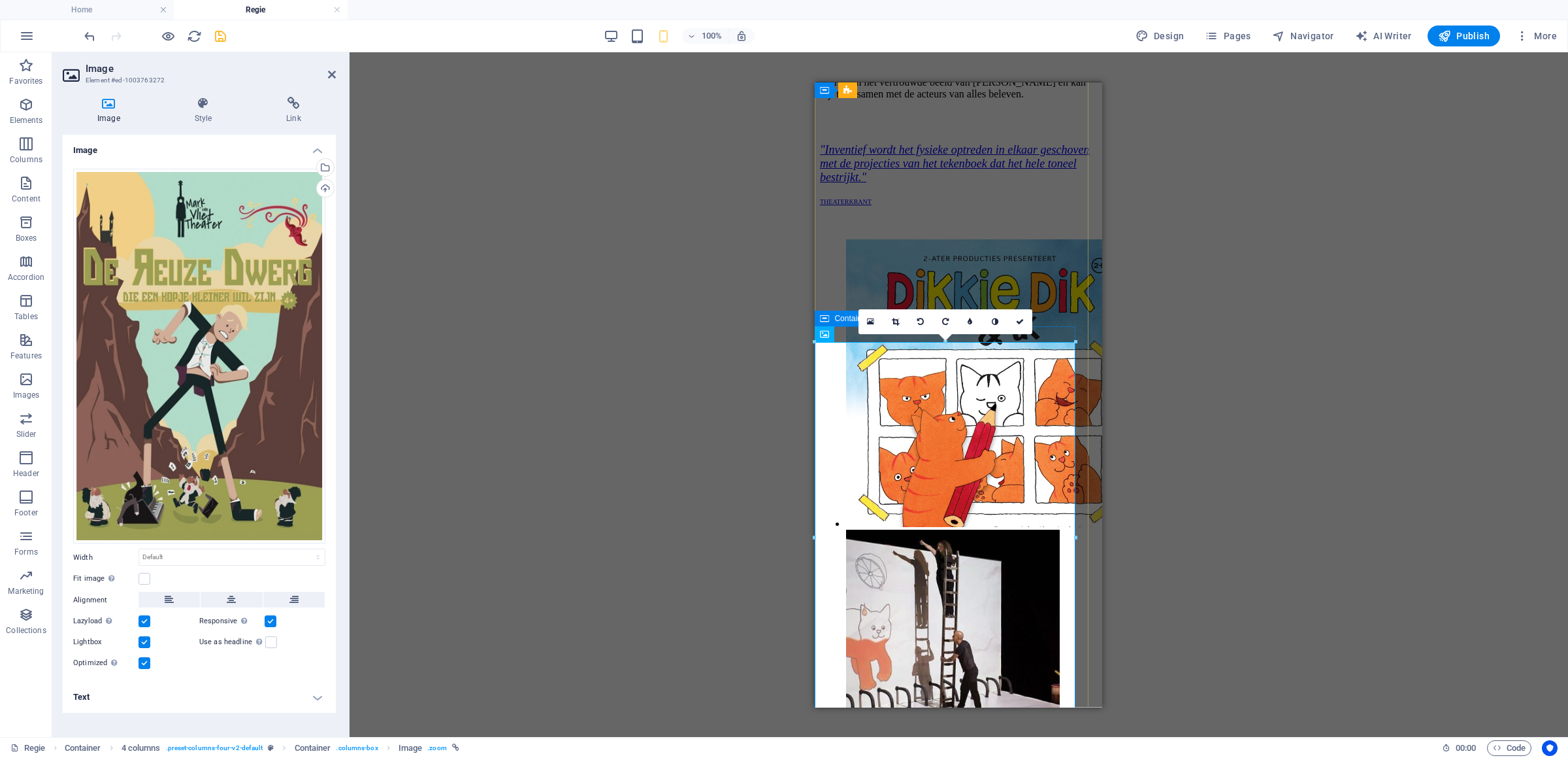
scroll to position [4686, 0]
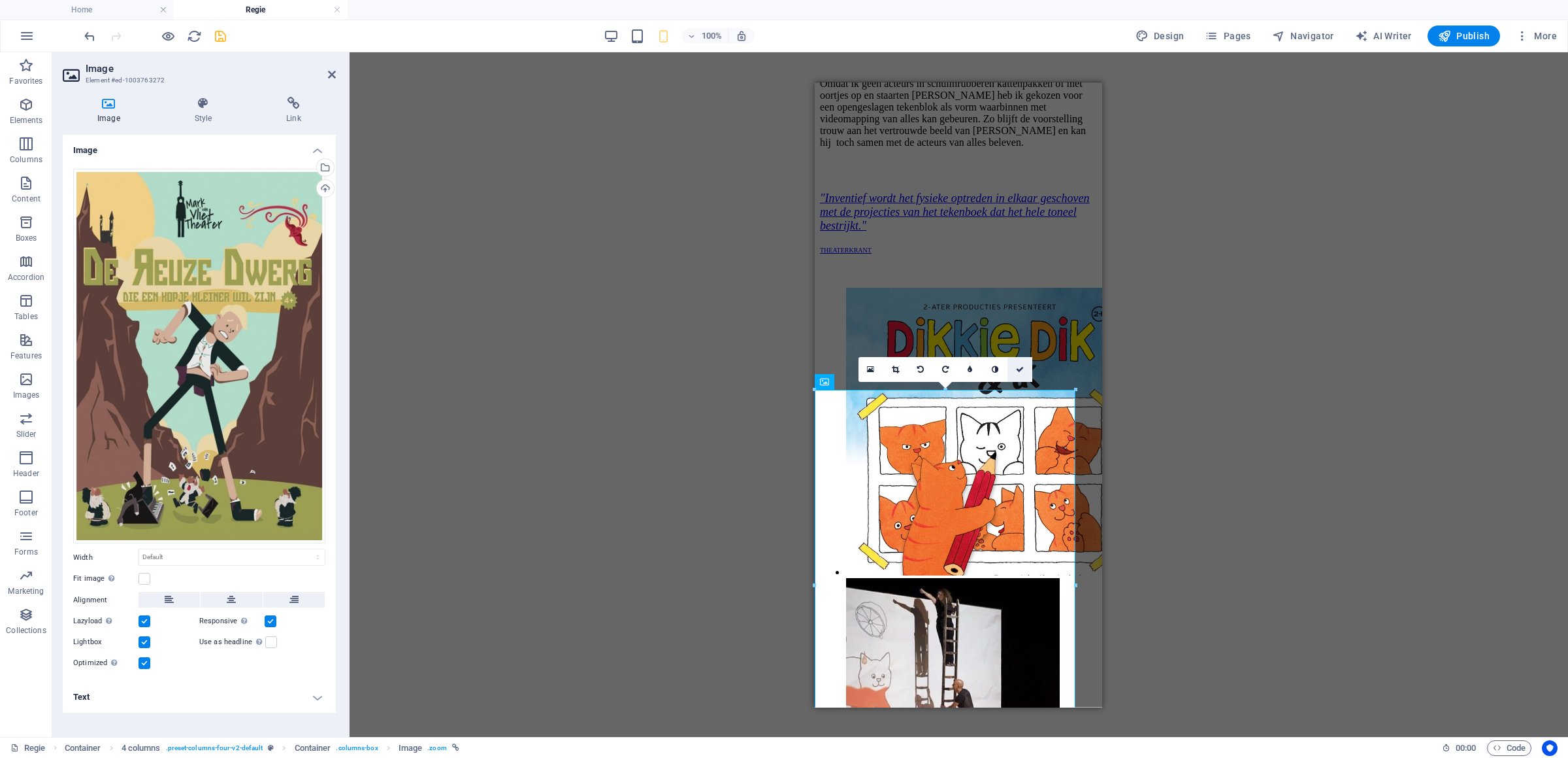
click at [1024, 368] on link at bounding box center [1020, 370] width 25 height 25
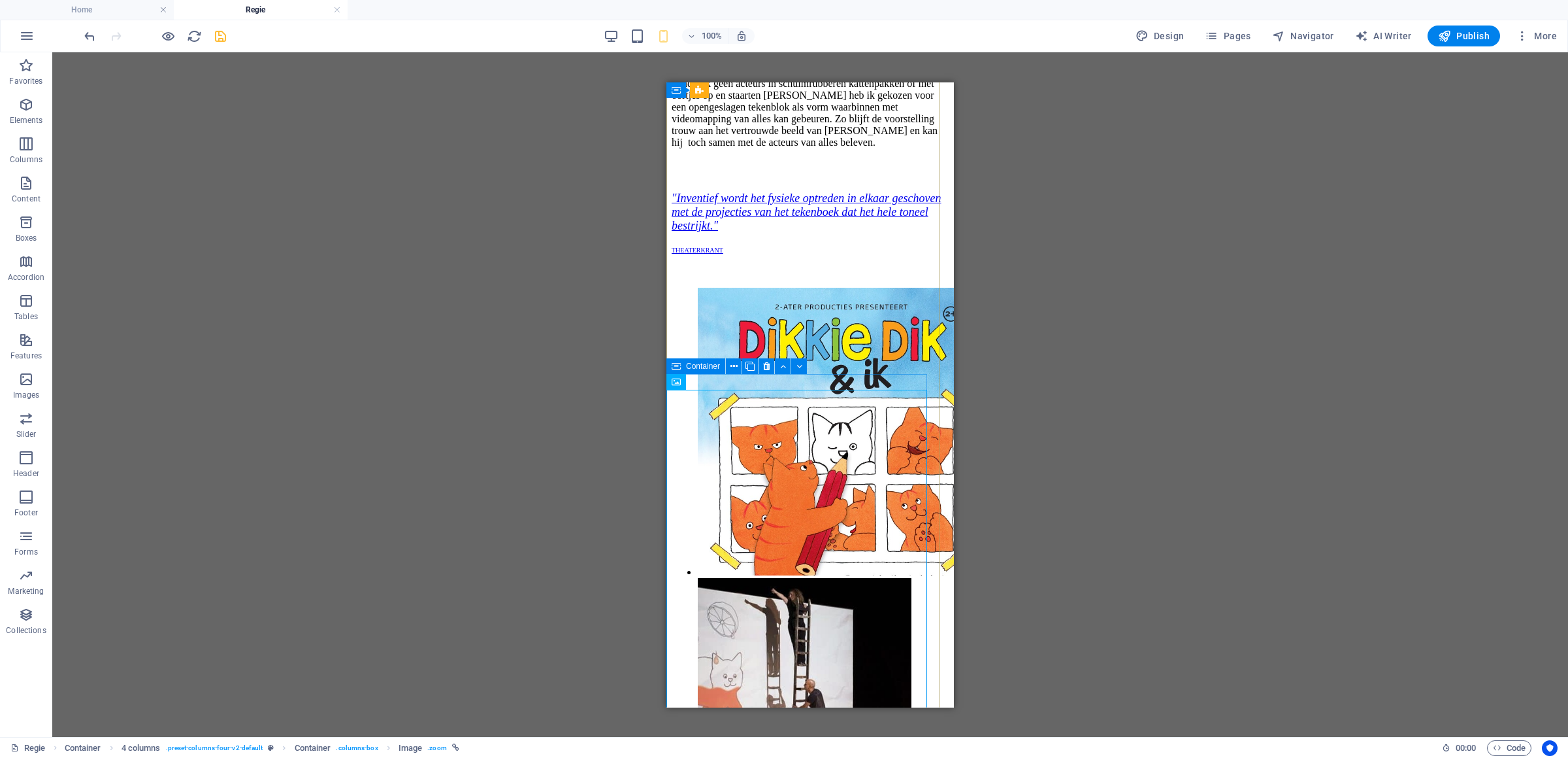
click at [689, 382] on div "Image" at bounding box center [681, 382] width 28 height 17
click at [689, 384] on div "Image" at bounding box center [681, 382] width 28 height 17
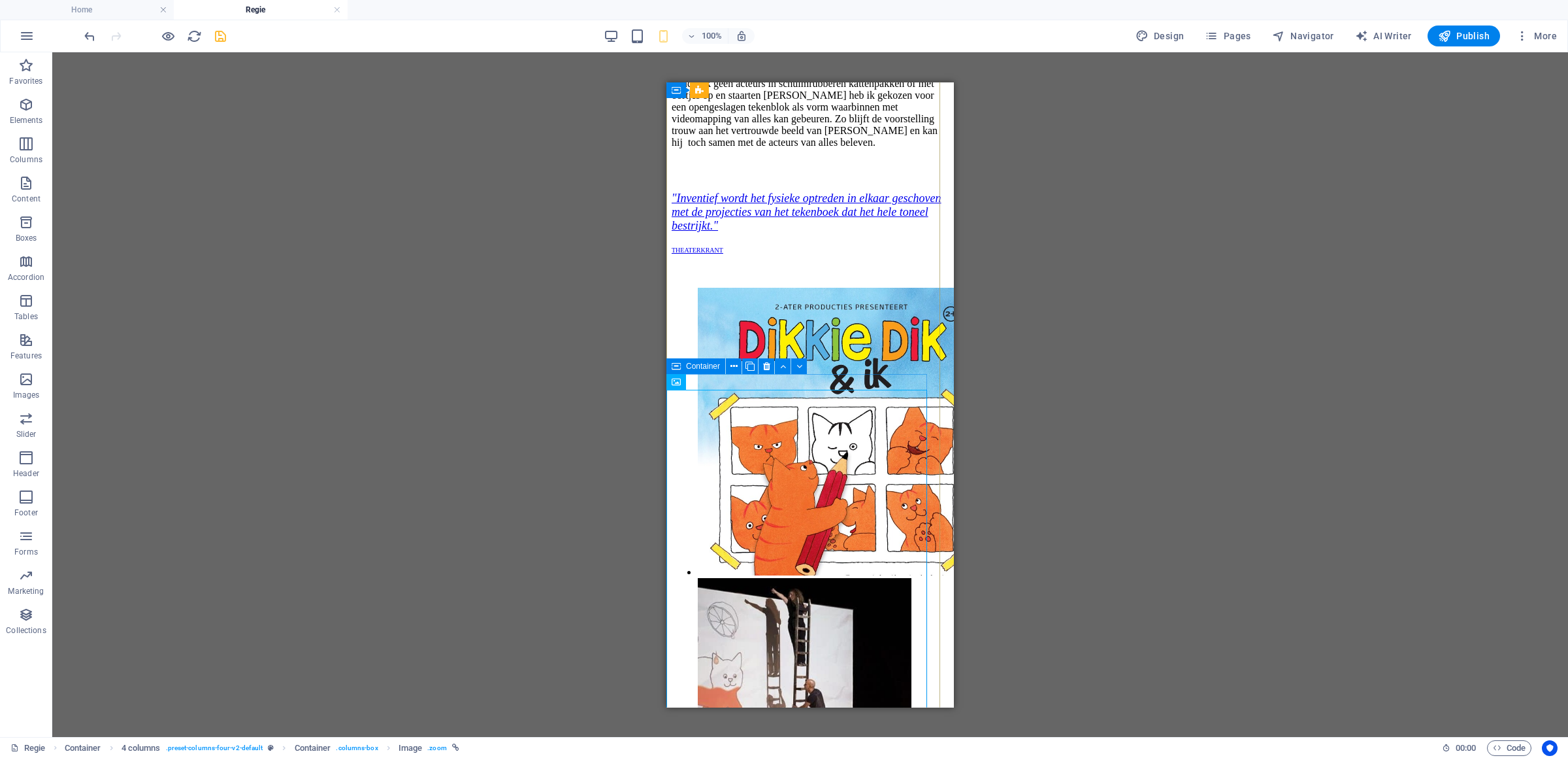
click at [689, 384] on div "Image" at bounding box center [681, 382] width 28 height 17
click at [1251, 33] on span "Pages" at bounding box center [1228, 36] width 46 height 13
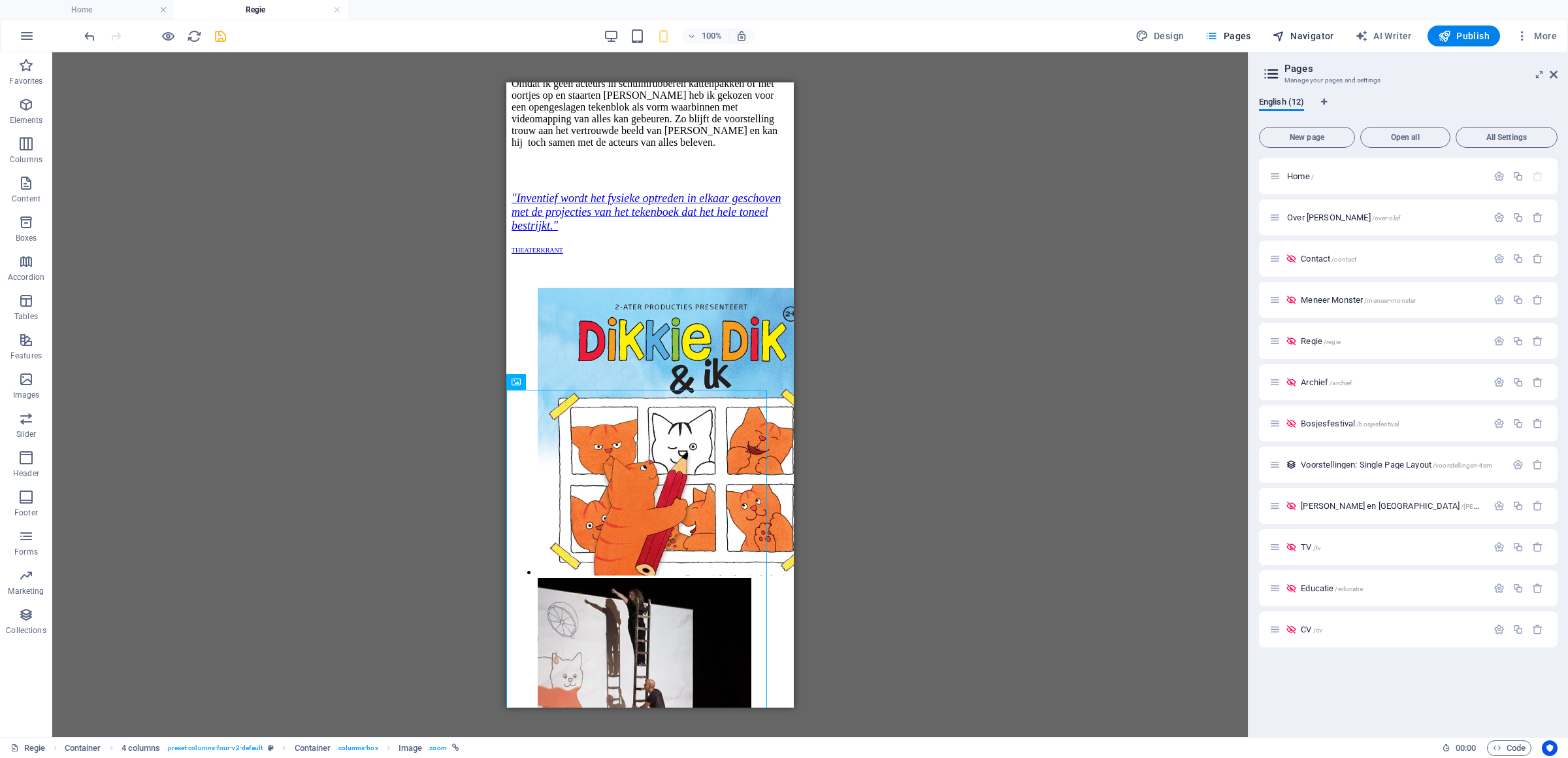
click at [1335, 33] on span "Navigator" at bounding box center [1303, 36] width 62 height 13
select select "14319492-en"
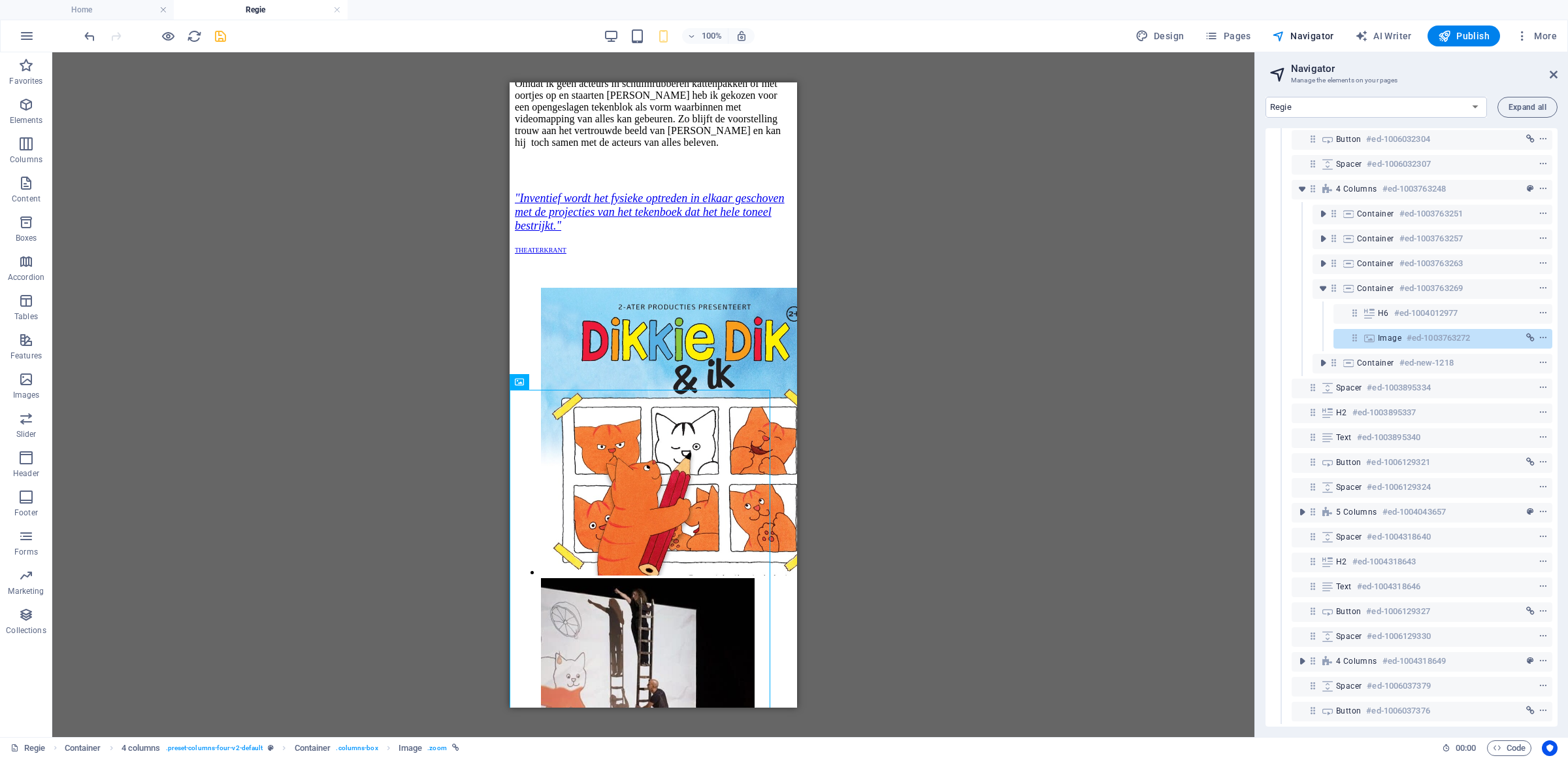
scroll to position [887, 0]
click at [1371, 308] on icon at bounding box center [1369, 313] width 14 height 11
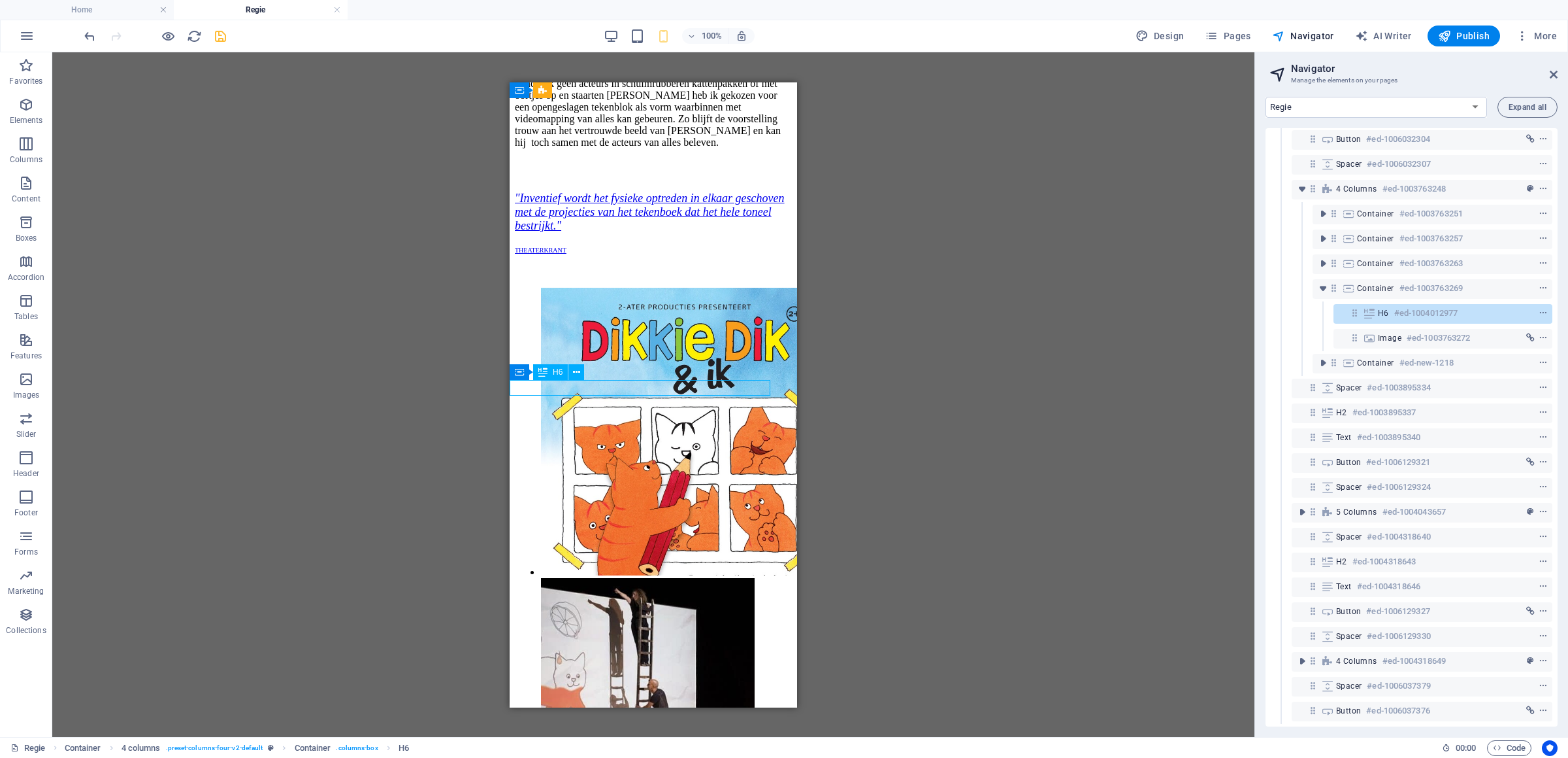
scroll to position [4680, 0]
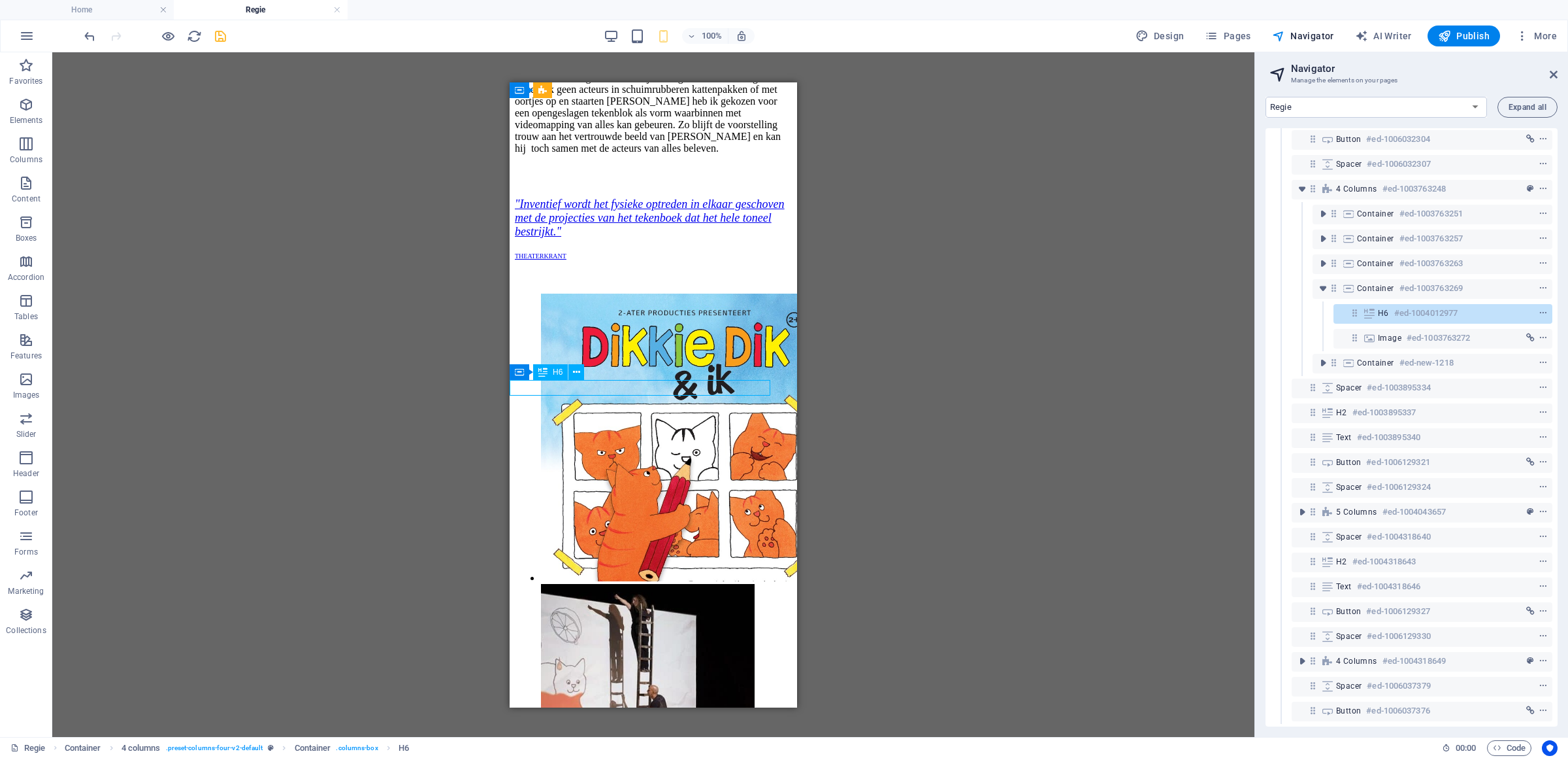
click at [1386, 308] on span "H6" at bounding box center [1383, 313] width 11 height 11
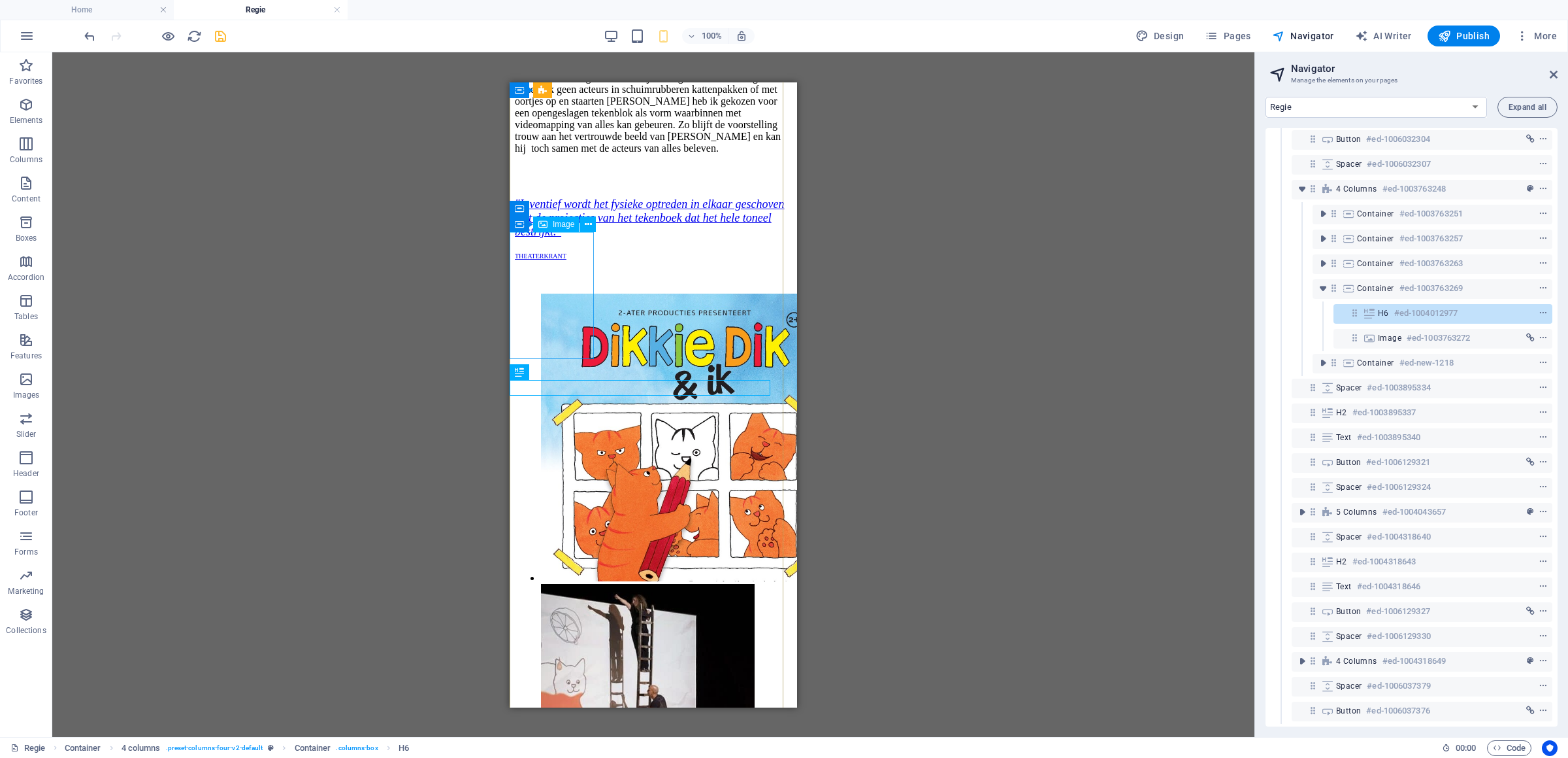
select select
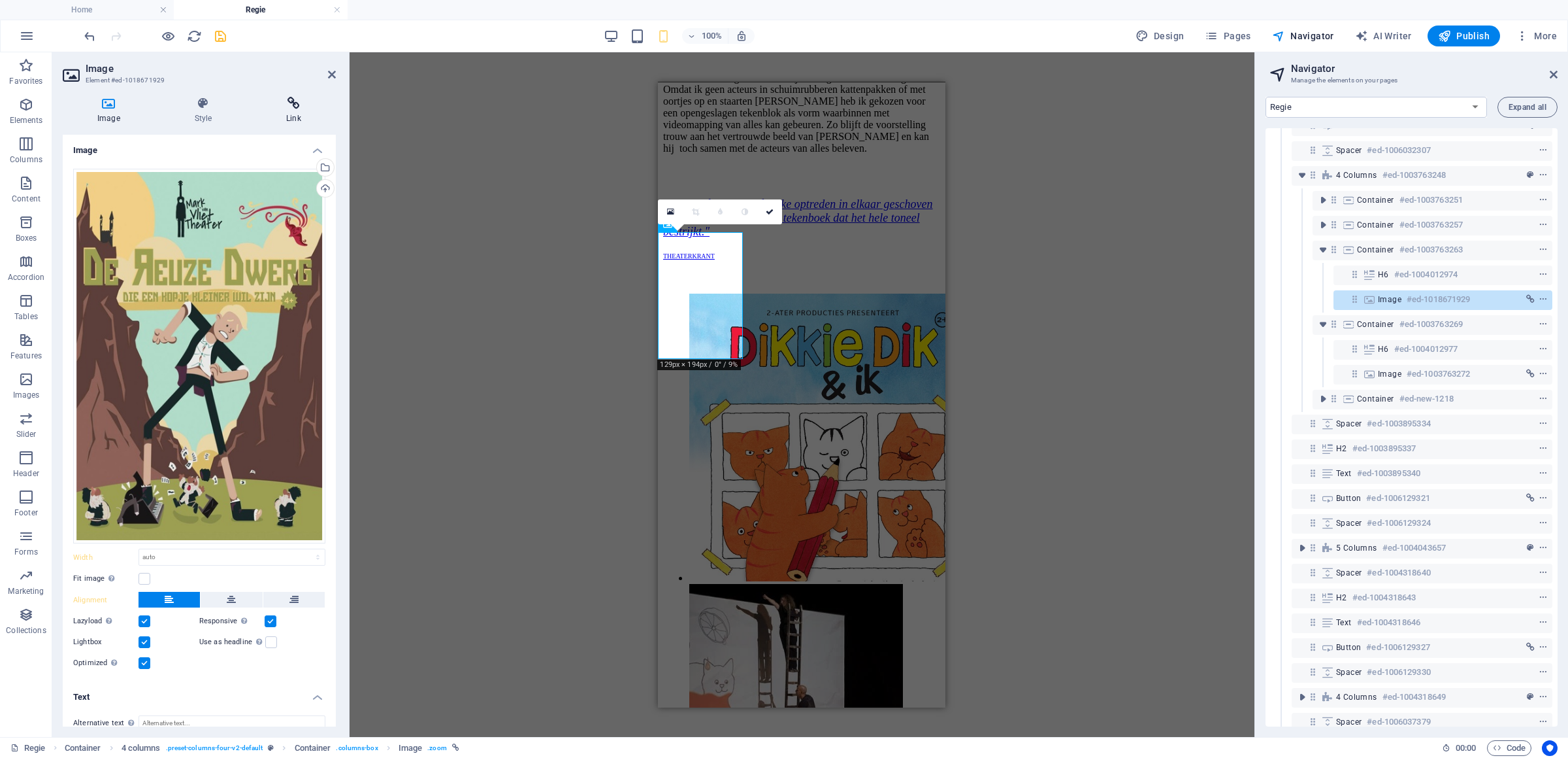
click at [262, 104] on icon at bounding box center [294, 104] width 84 height 13
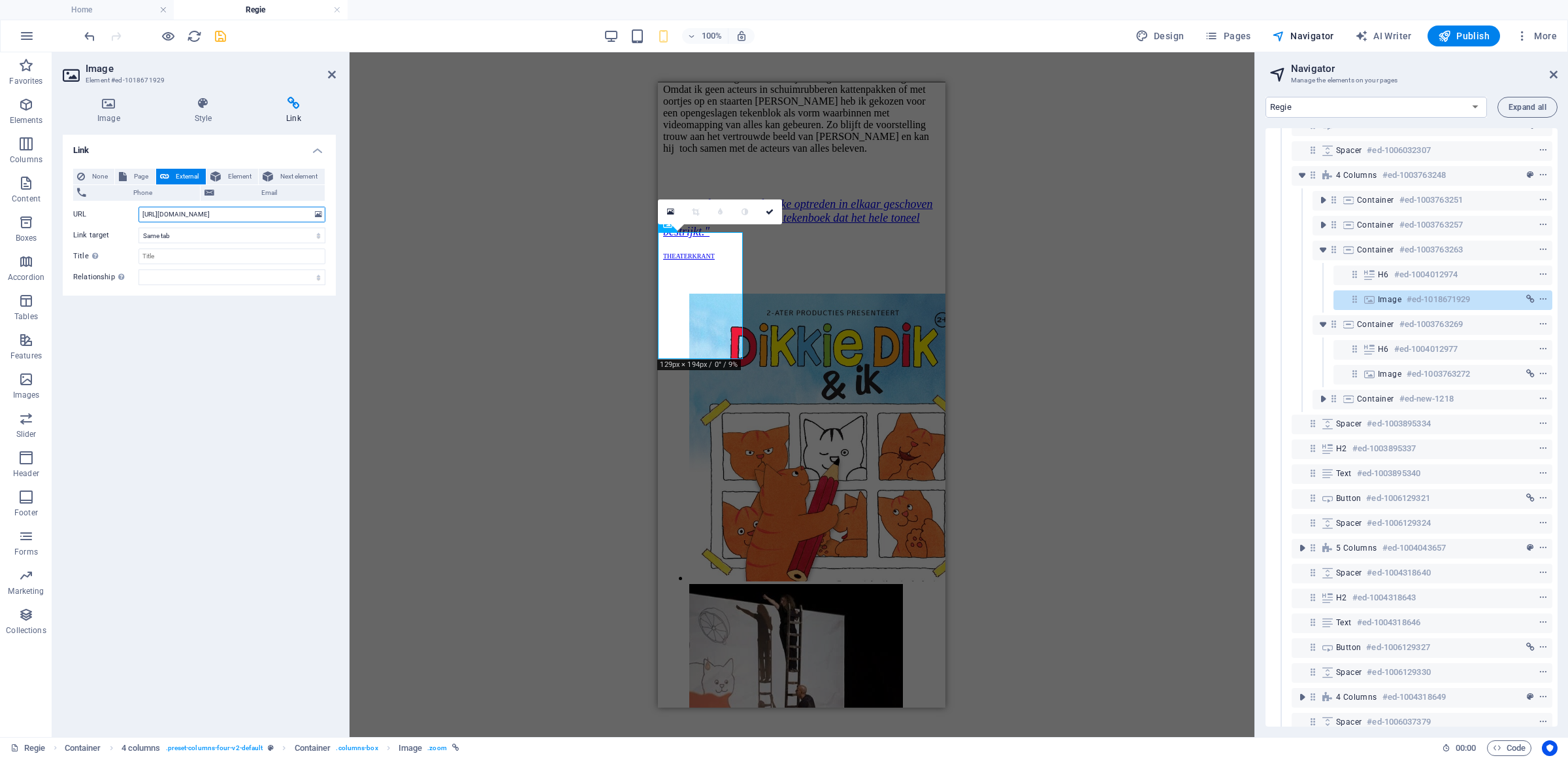
click at [232, 211] on input "https://cdn1.site-media.eu/images/799/19733779/De-Reuze-Dwer-2x3-uitgerekt-1365…" at bounding box center [232, 214] width 186 height 16
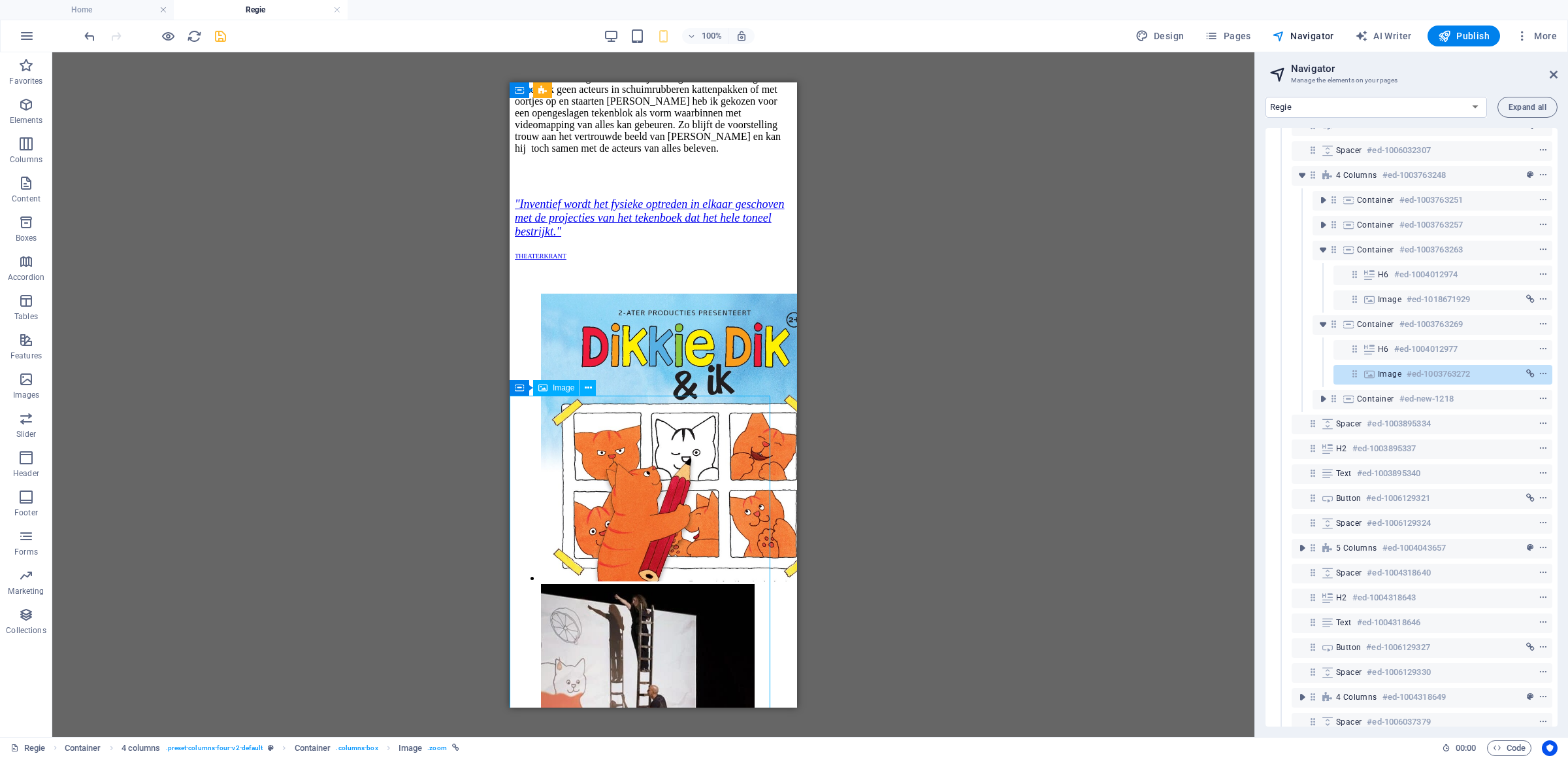
select select
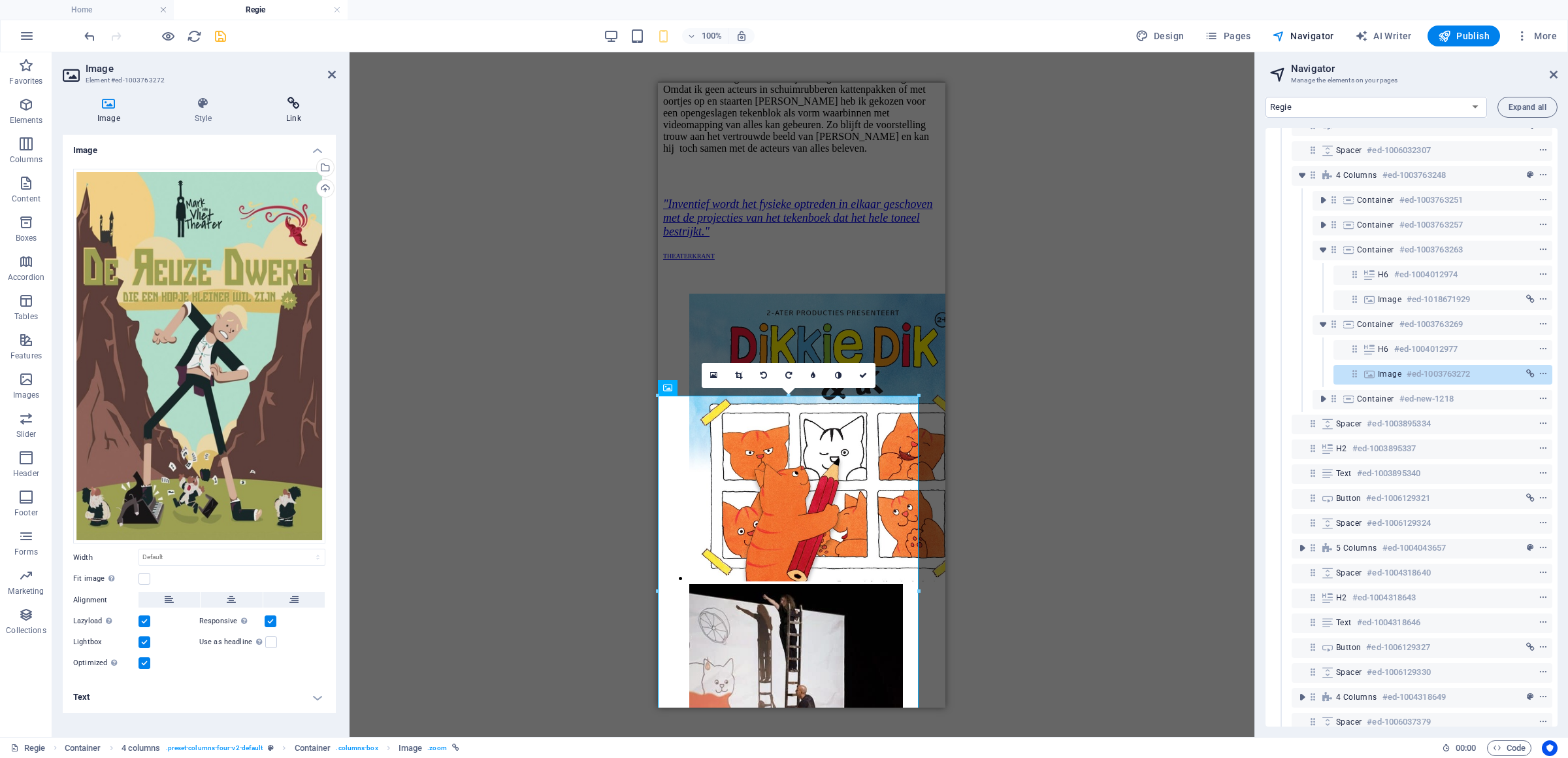
click at [313, 120] on h4 "Link" at bounding box center [294, 110] width 84 height 28
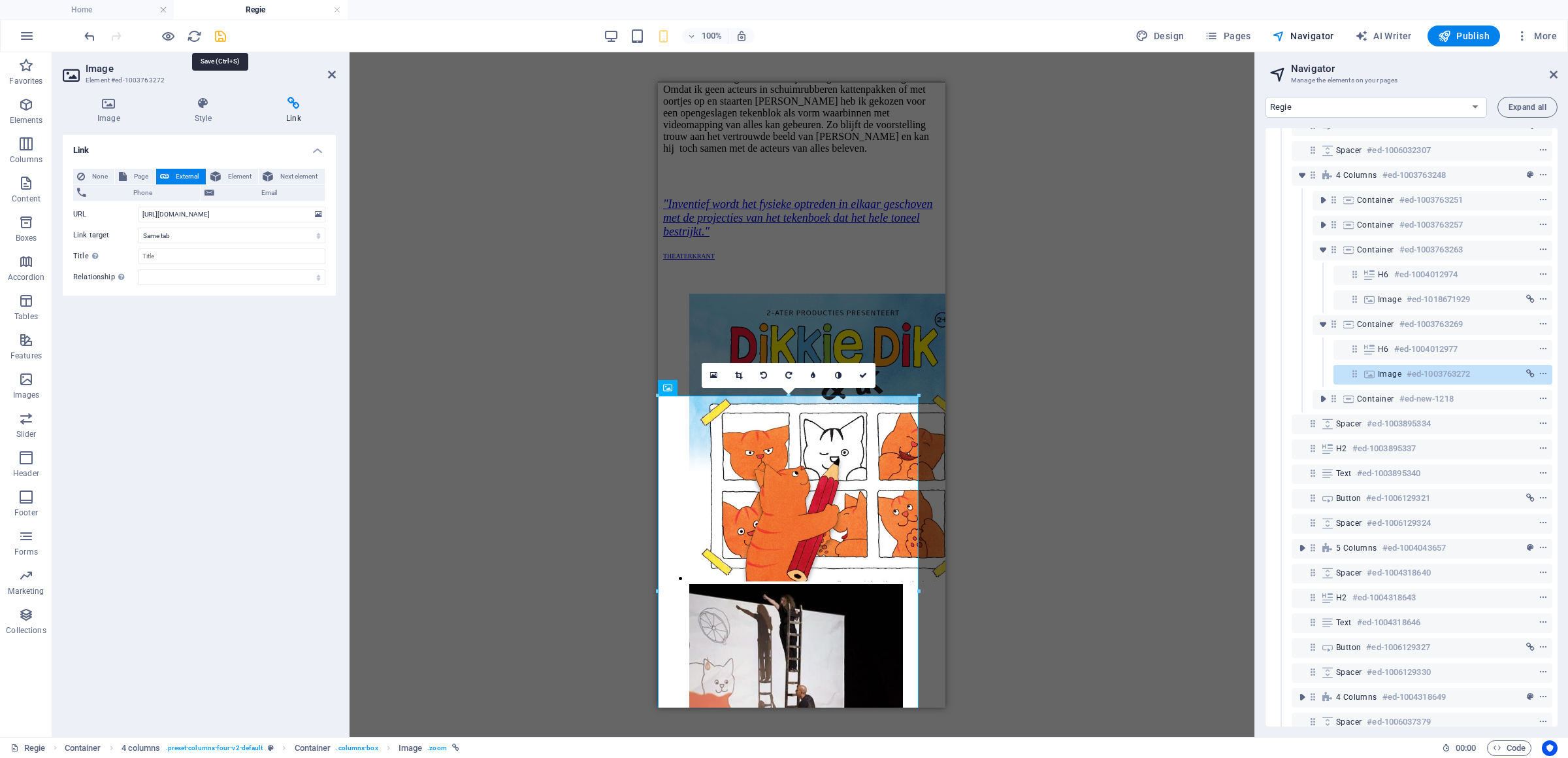
click at [222, 34] on icon "save" at bounding box center [221, 36] width 15 height 15
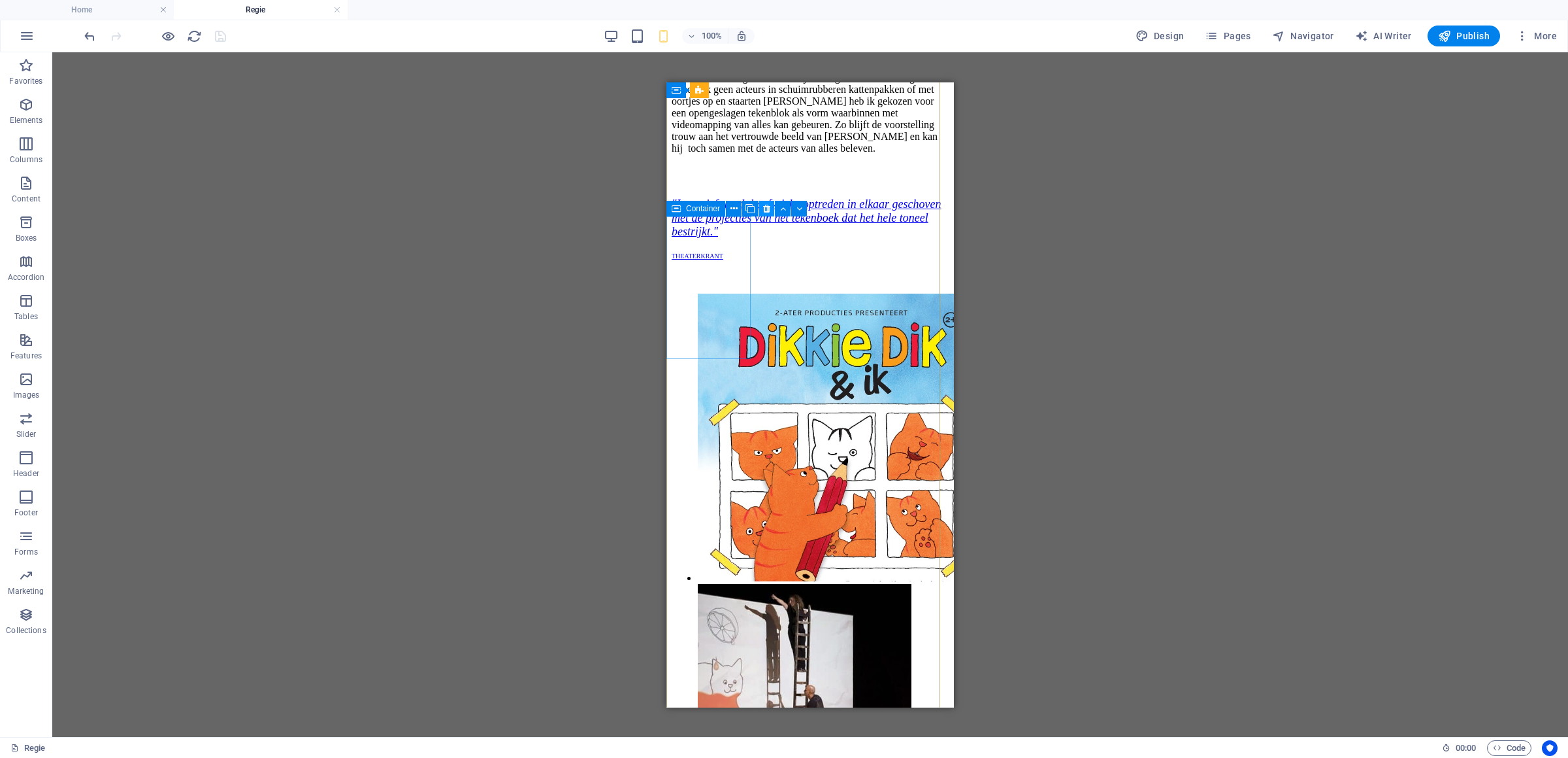
click at [764, 207] on icon at bounding box center [767, 208] width 8 height 13
click at [221, 40] on icon "save" at bounding box center [221, 36] width 15 height 15
click at [1458, 38] on span "Publish" at bounding box center [1464, 36] width 52 height 13
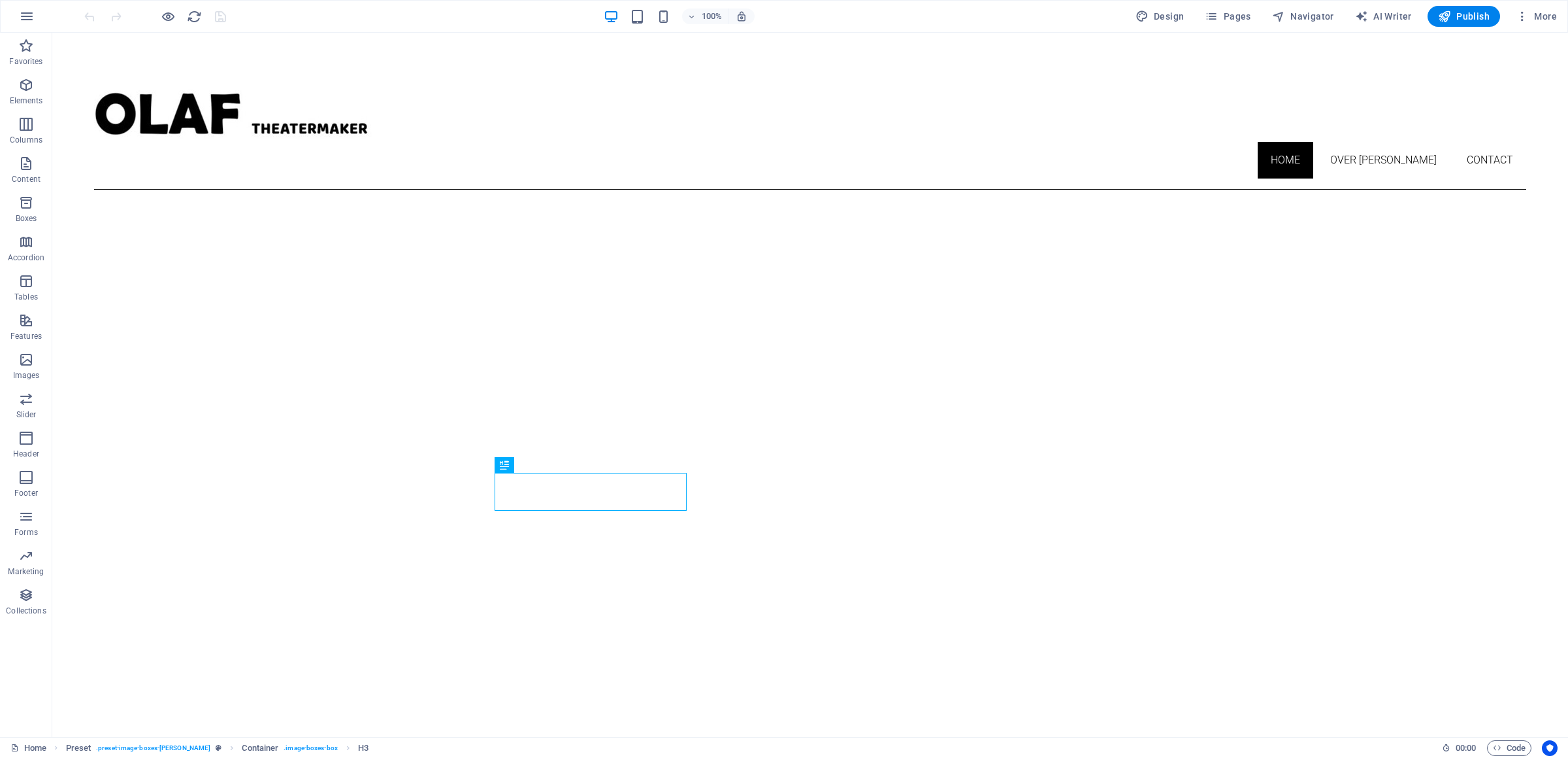
scroll to position [484, 0]
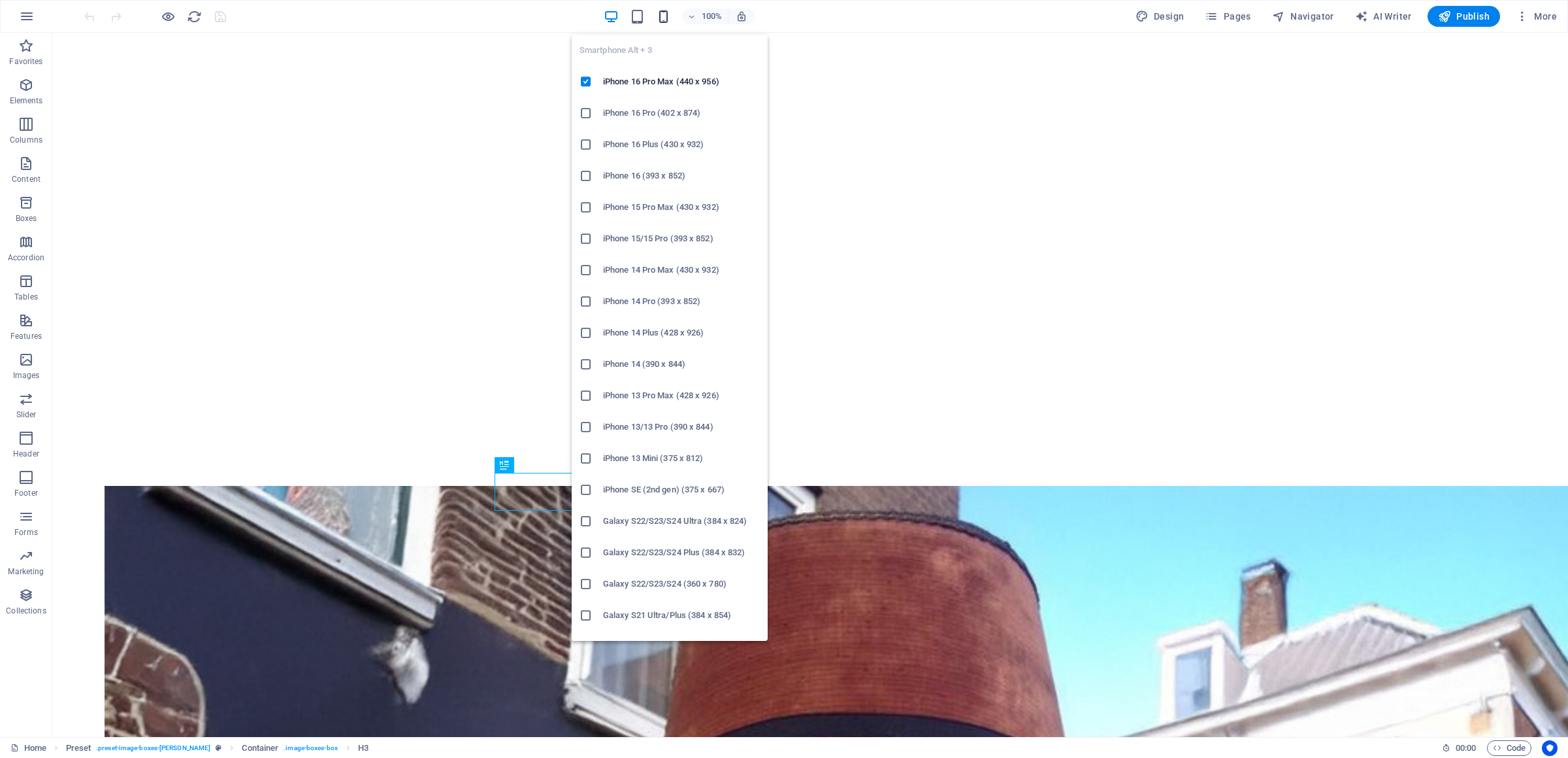
click at [661, 20] on icon "button" at bounding box center [664, 17] width 15 height 15
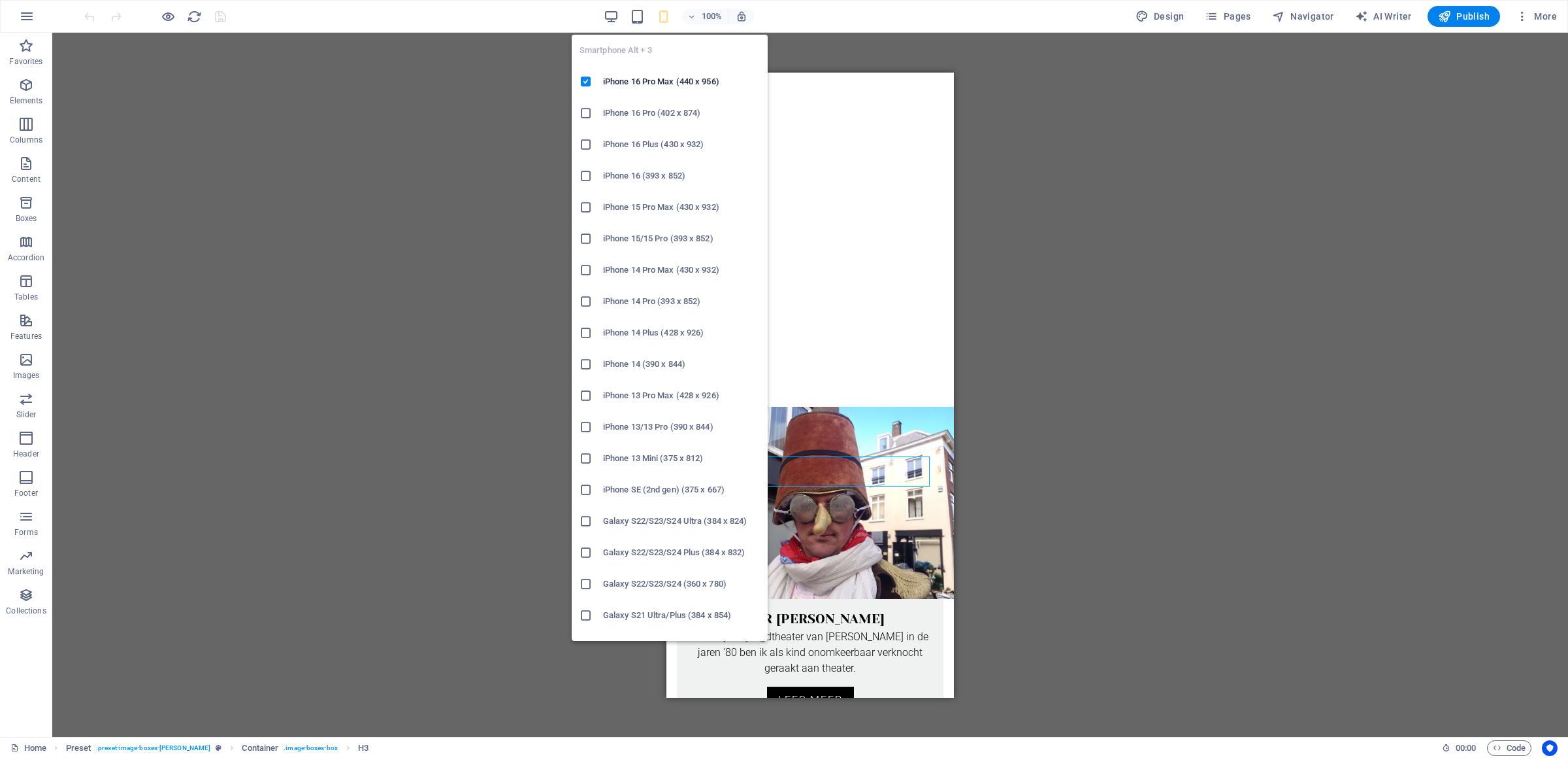
click at [634, 170] on h6 "iPhone 16 (393 x 852)" at bounding box center [682, 176] width 157 height 16
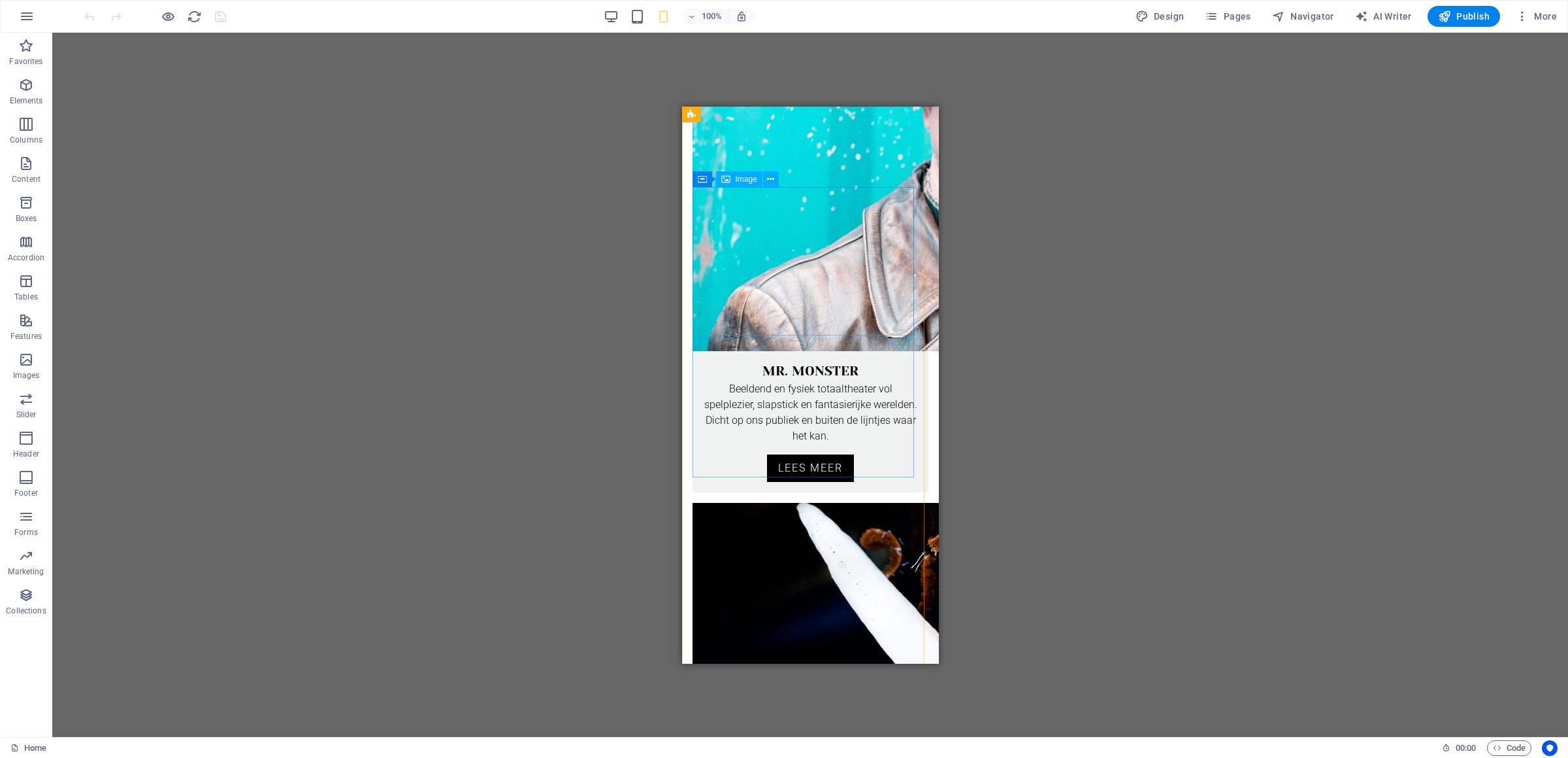
scroll to position [1308, 0]
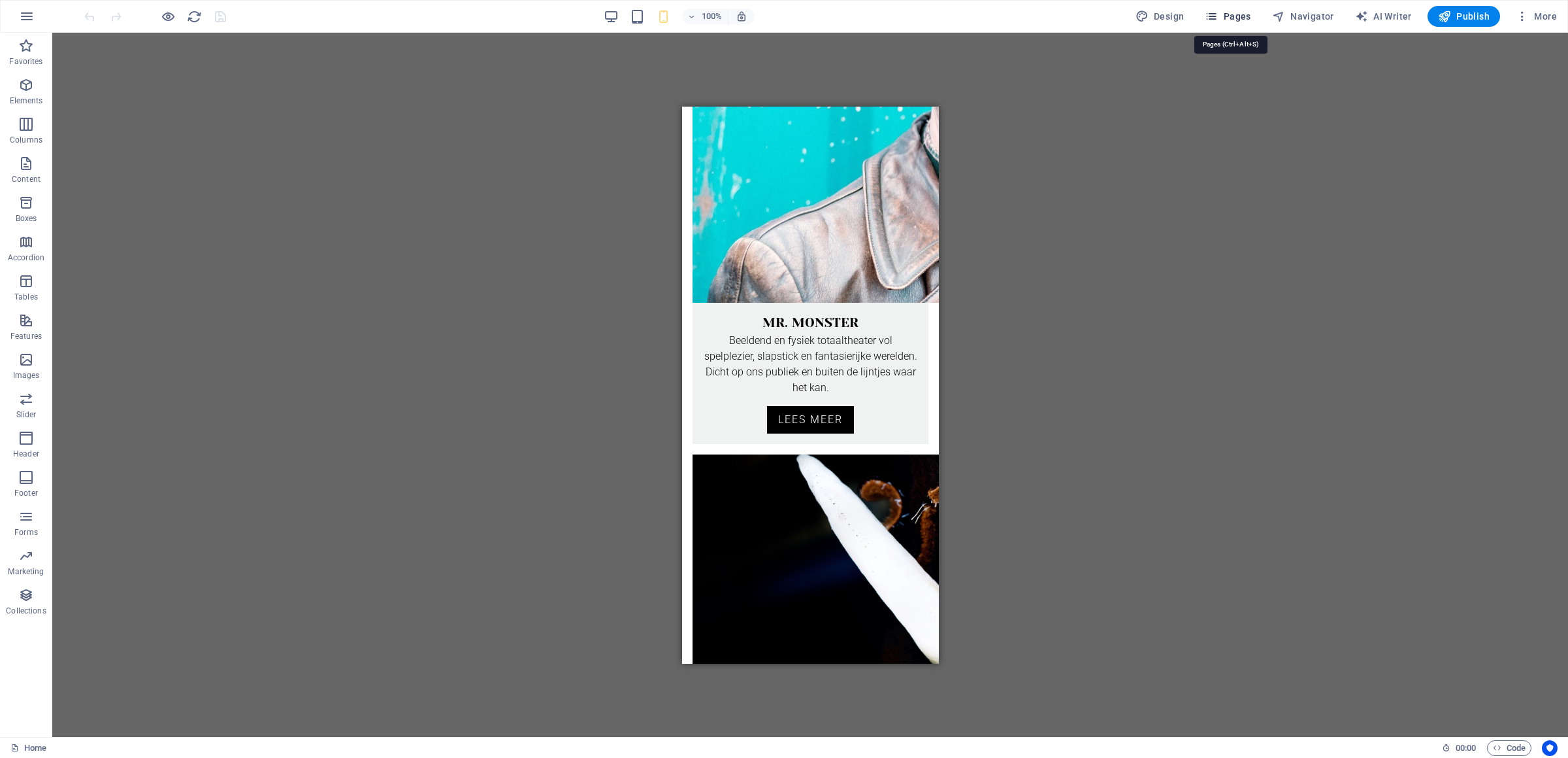
click at [1238, 17] on span "Pages" at bounding box center [1228, 17] width 46 height 13
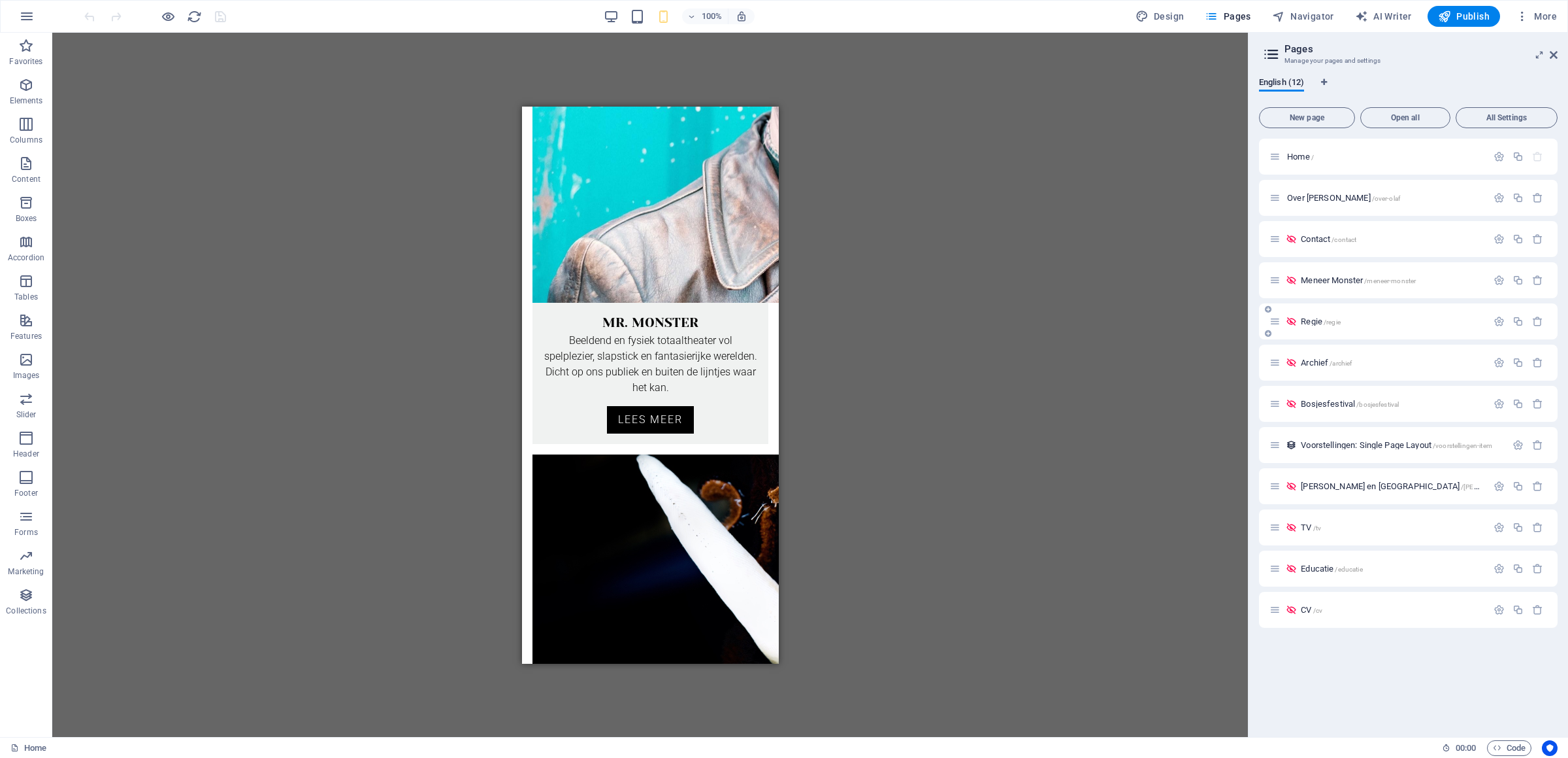
click at [1317, 320] on span "Regie /regie" at bounding box center [1321, 321] width 40 height 10
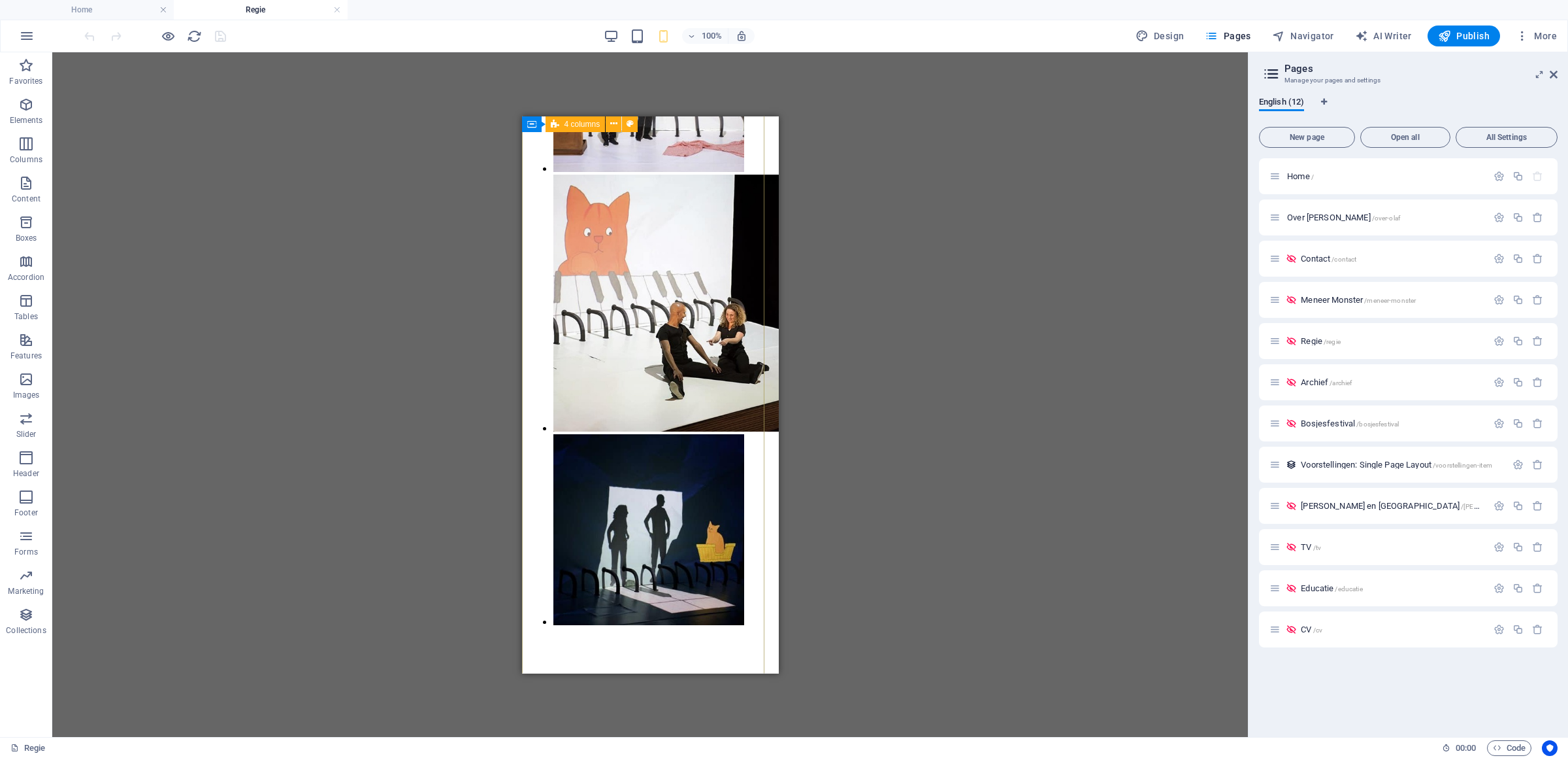
scroll to position [4530, 0]
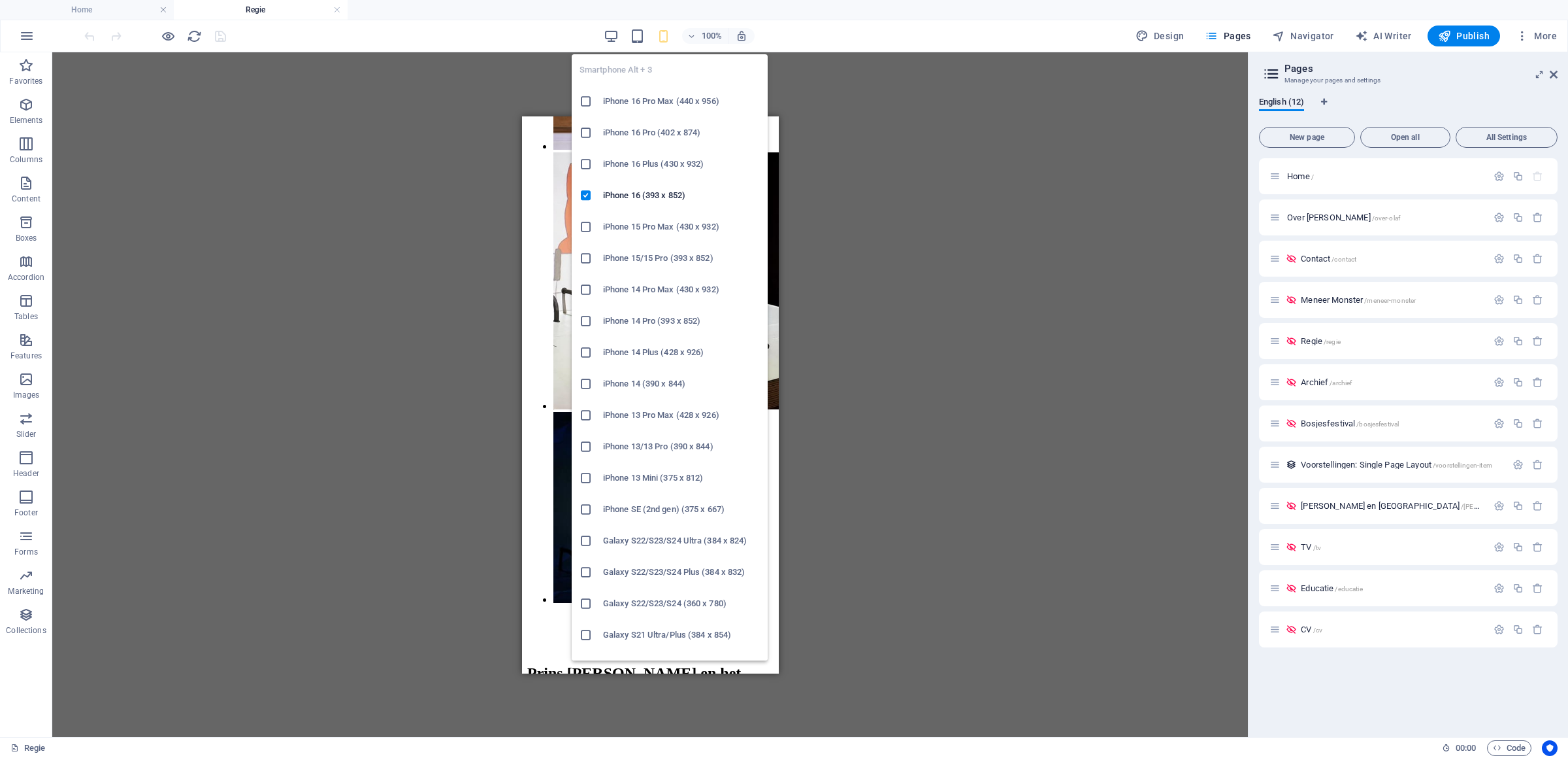
click at [666, 448] on h6 "iPhone 13/13 Pro (390 x 844)" at bounding box center [682, 446] width 157 height 16
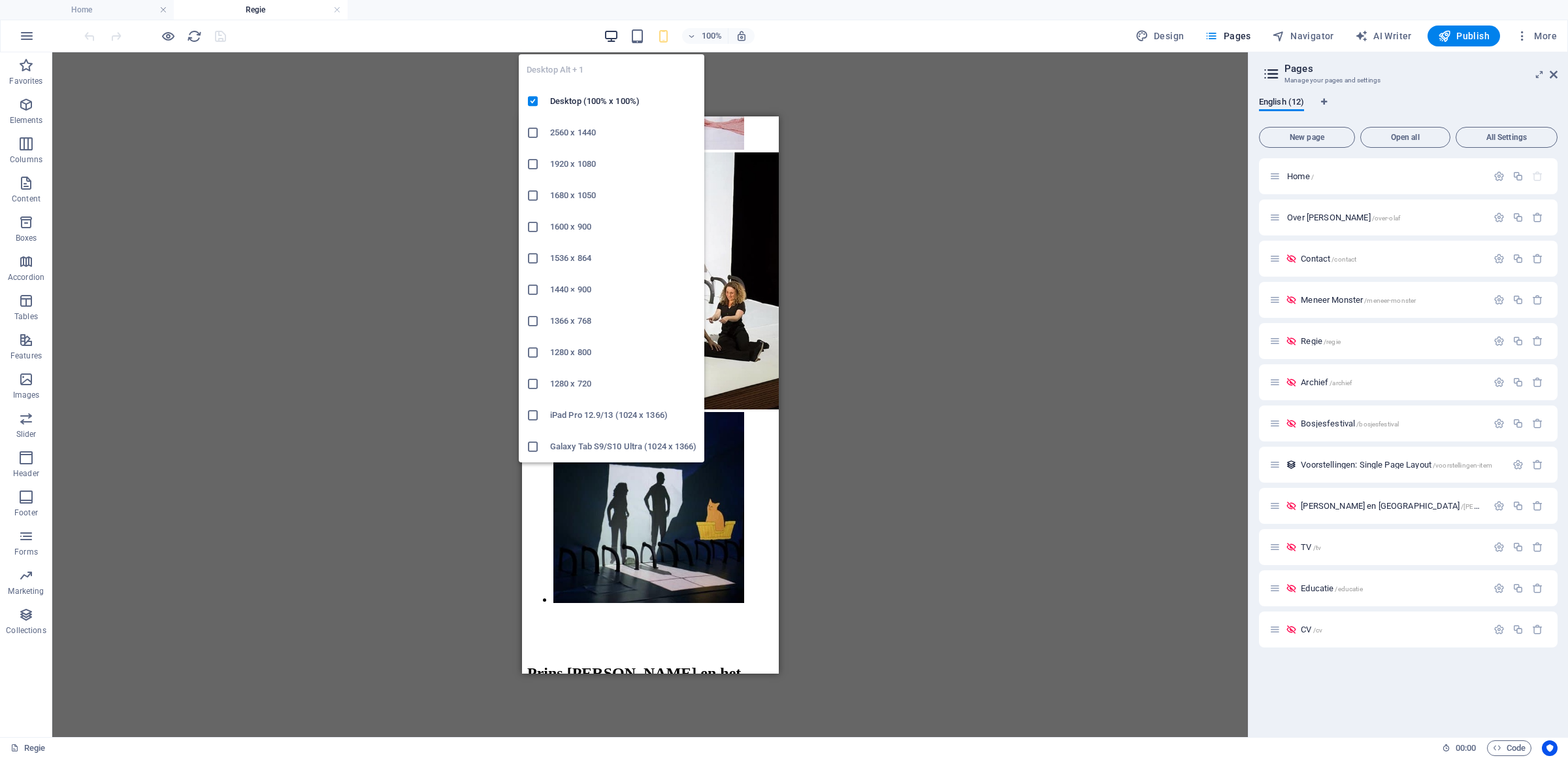
click at [611, 30] on icon "button" at bounding box center [611, 36] width 15 height 15
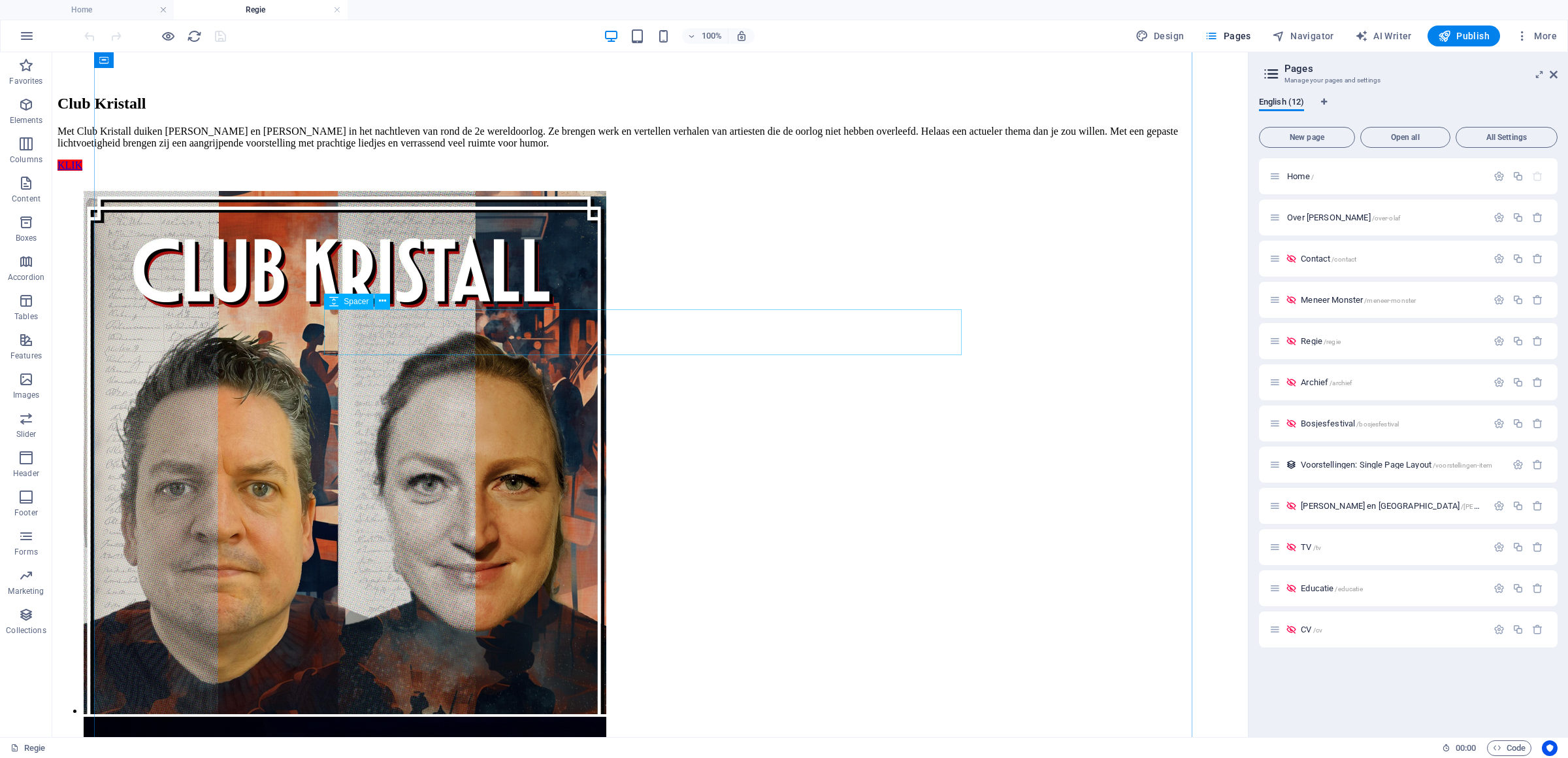
scroll to position [1963, 0]
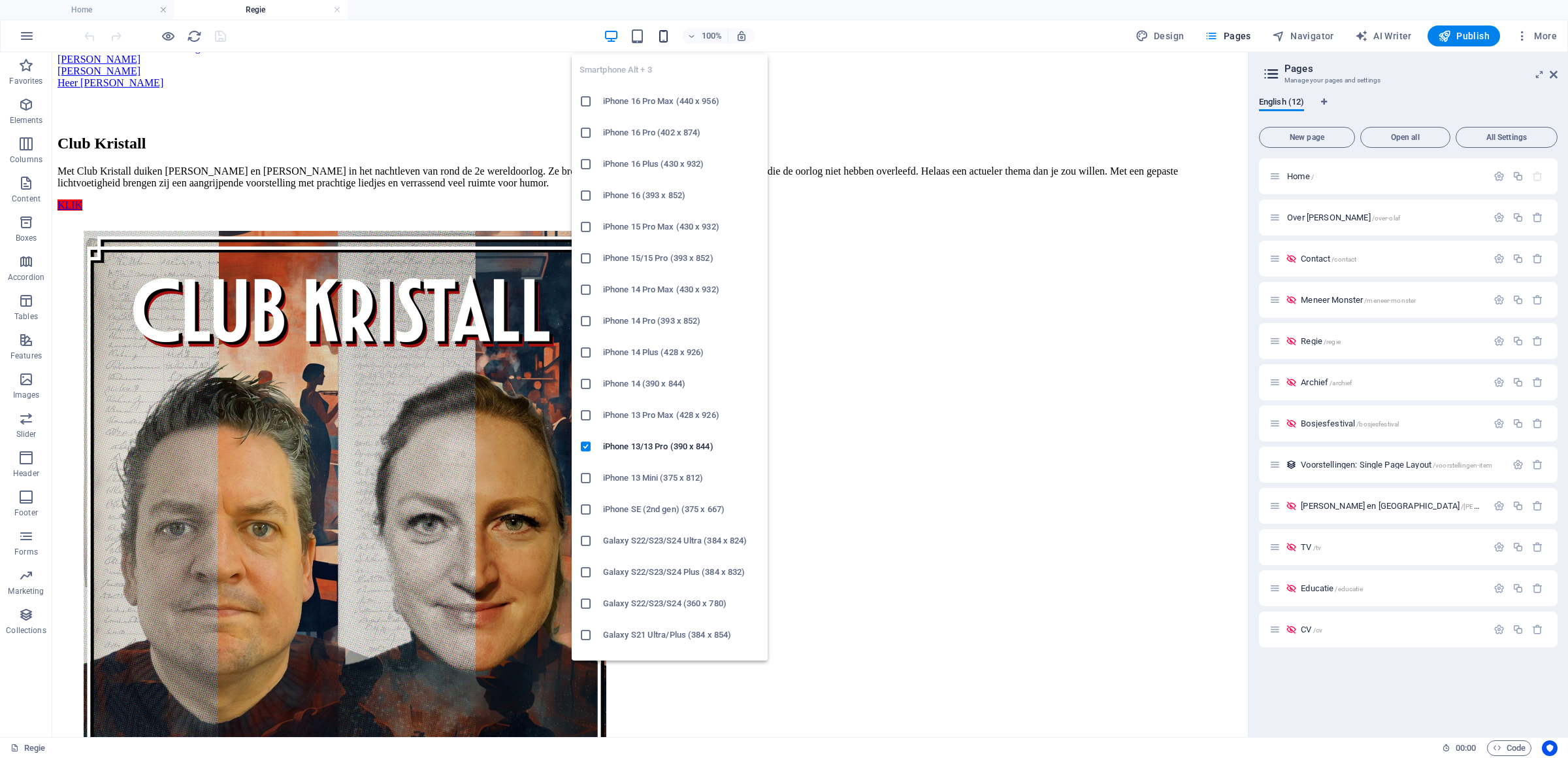
click at [672, 38] on icon "button" at bounding box center [664, 36] width 15 height 15
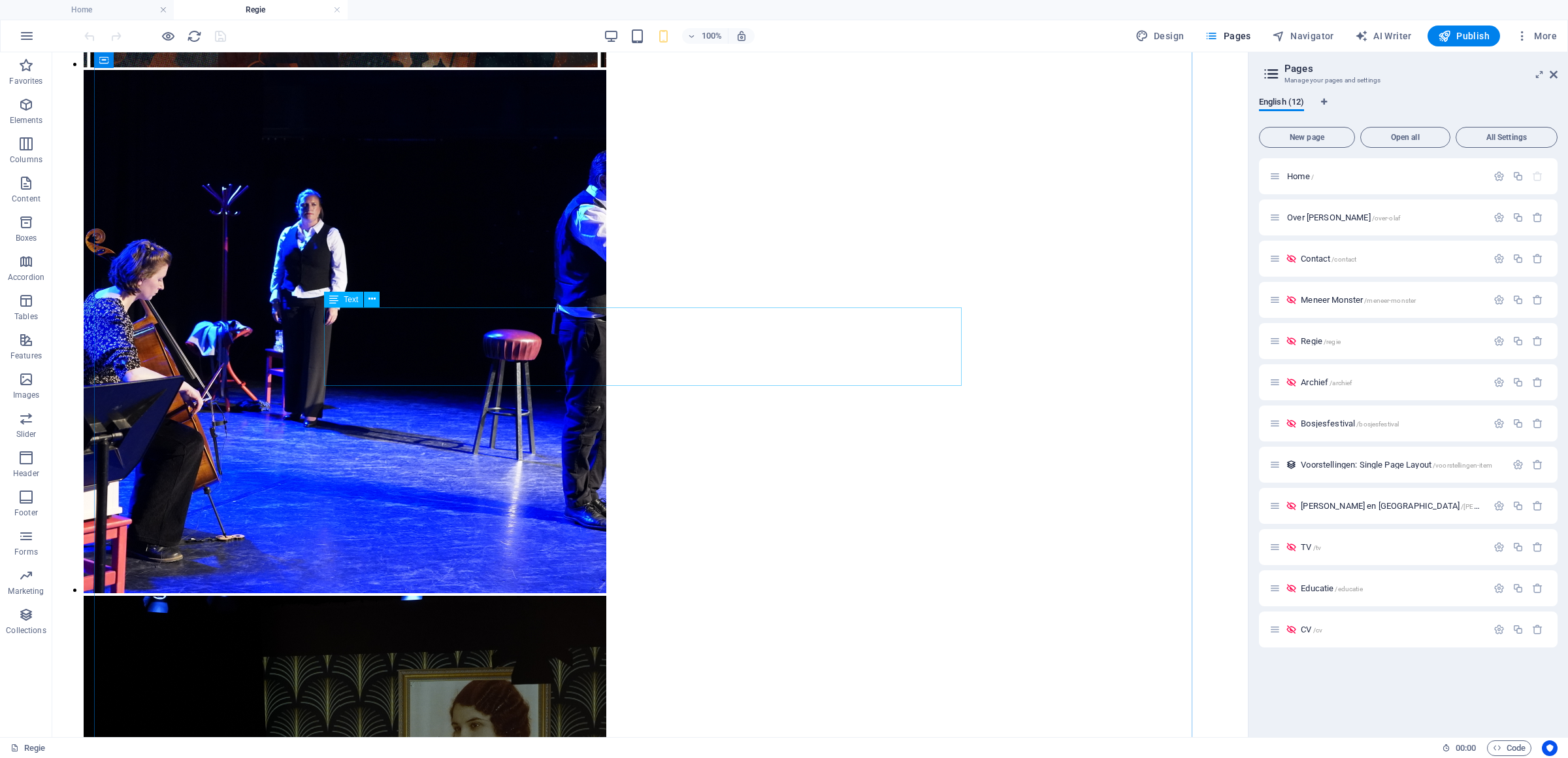
scroll to position [2855, 0]
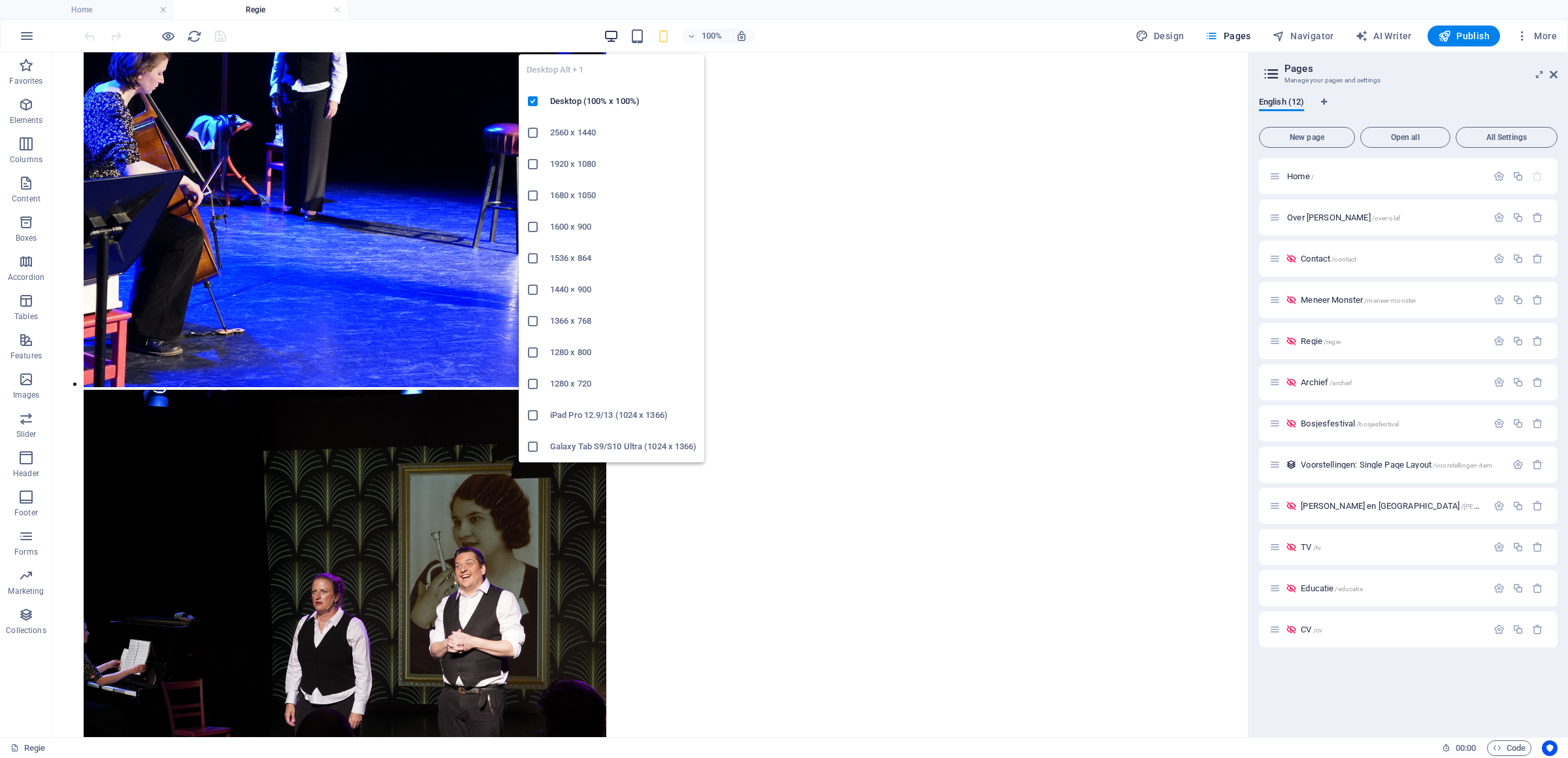
click at [619, 36] on icon "button" at bounding box center [611, 36] width 15 height 15
click at [610, 34] on icon "button" at bounding box center [611, 36] width 15 height 15
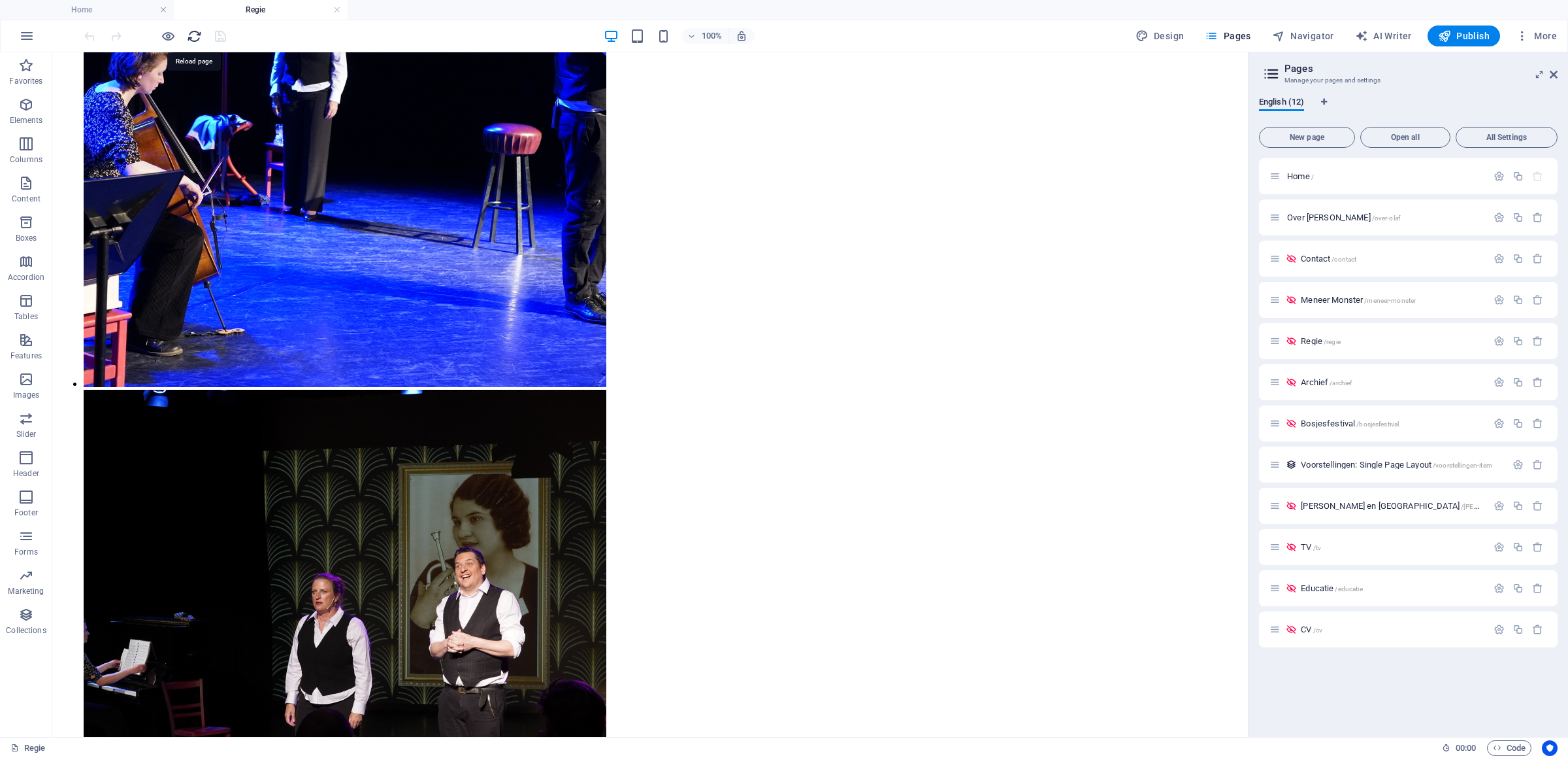
click at [196, 37] on icon "reload" at bounding box center [194, 36] width 15 height 15
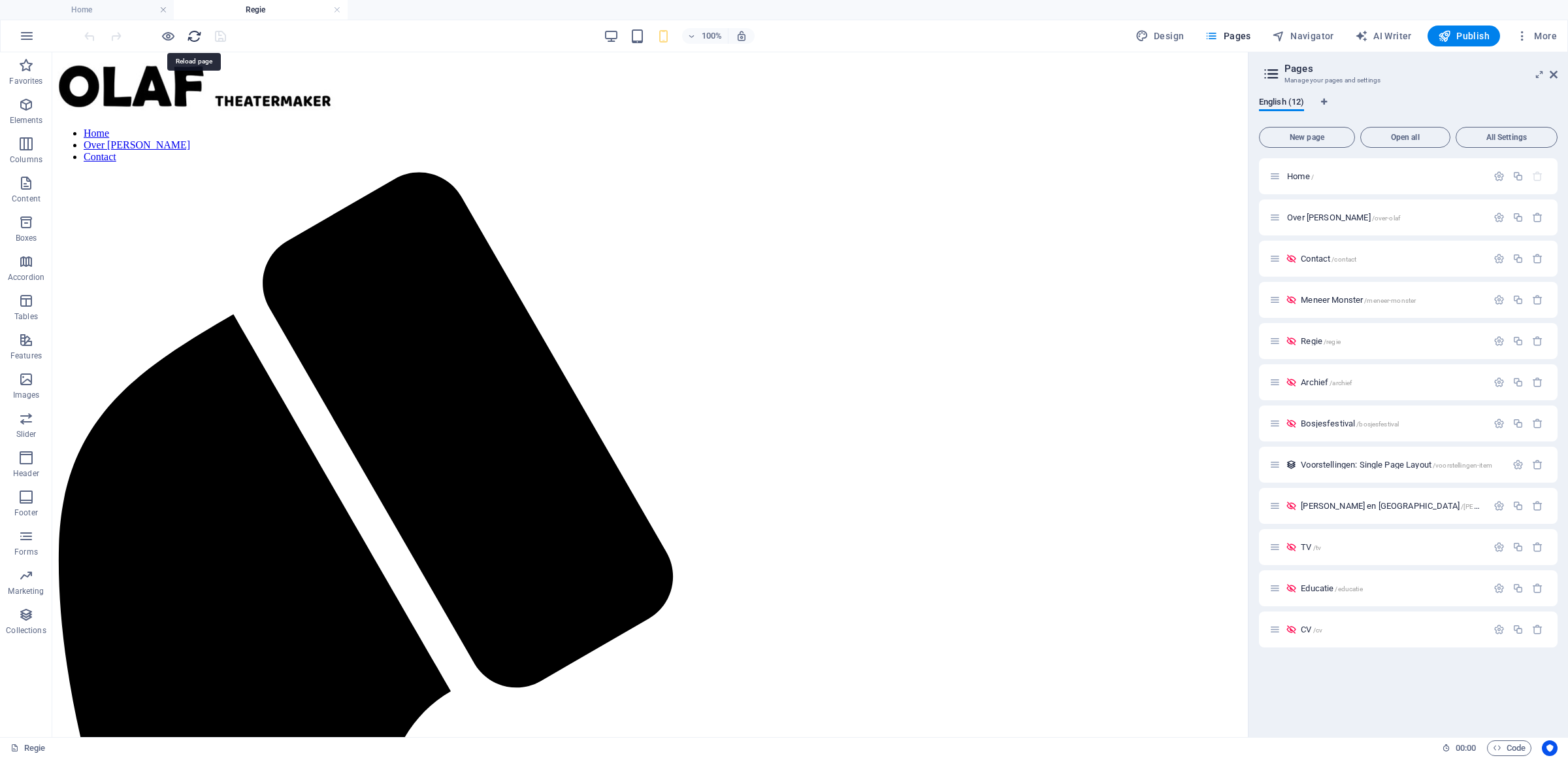
scroll to position [0, 0]
click at [619, 38] on icon "button" at bounding box center [611, 36] width 15 height 15
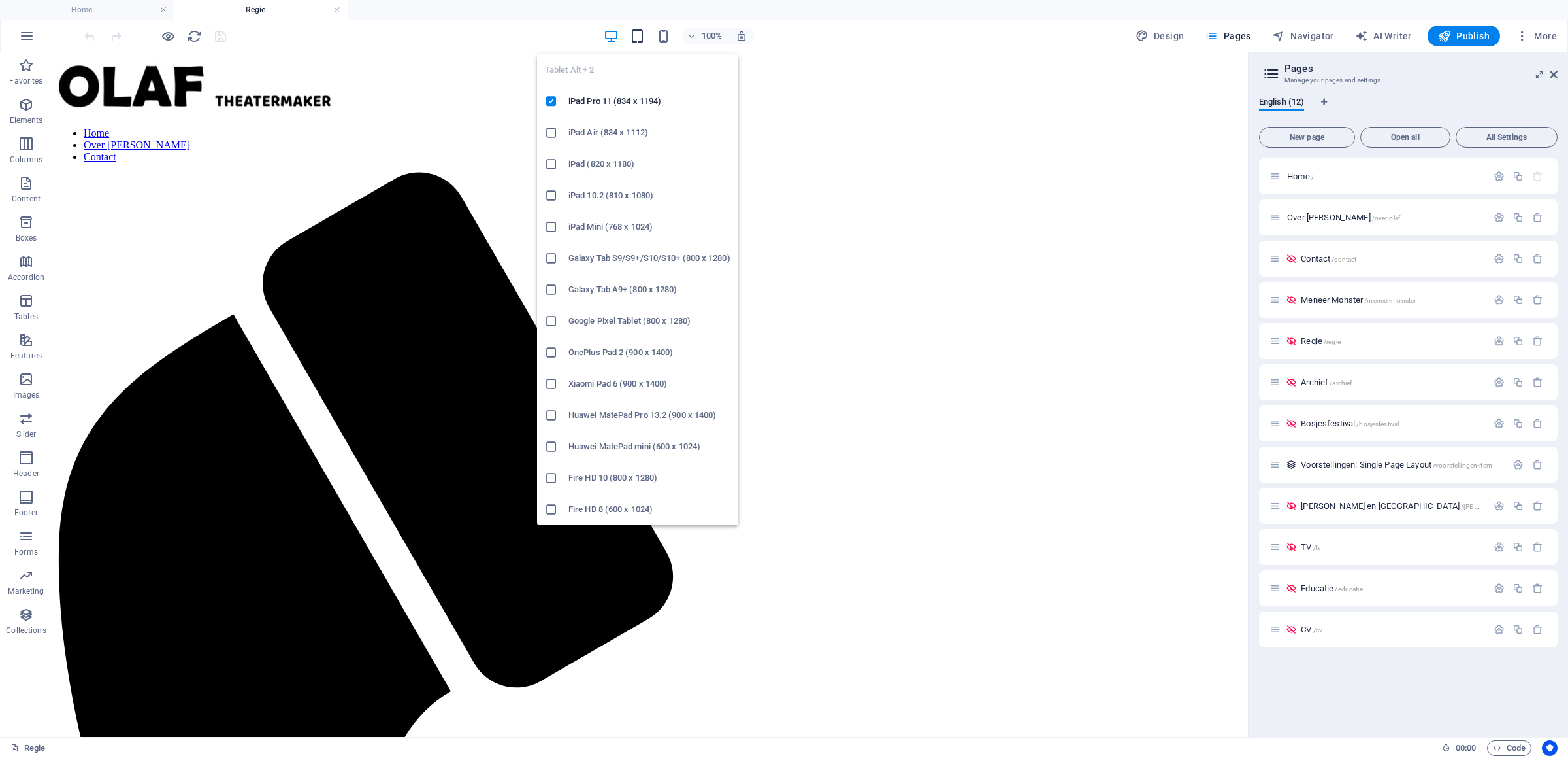
click at [641, 35] on icon "button" at bounding box center [637, 36] width 15 height 15
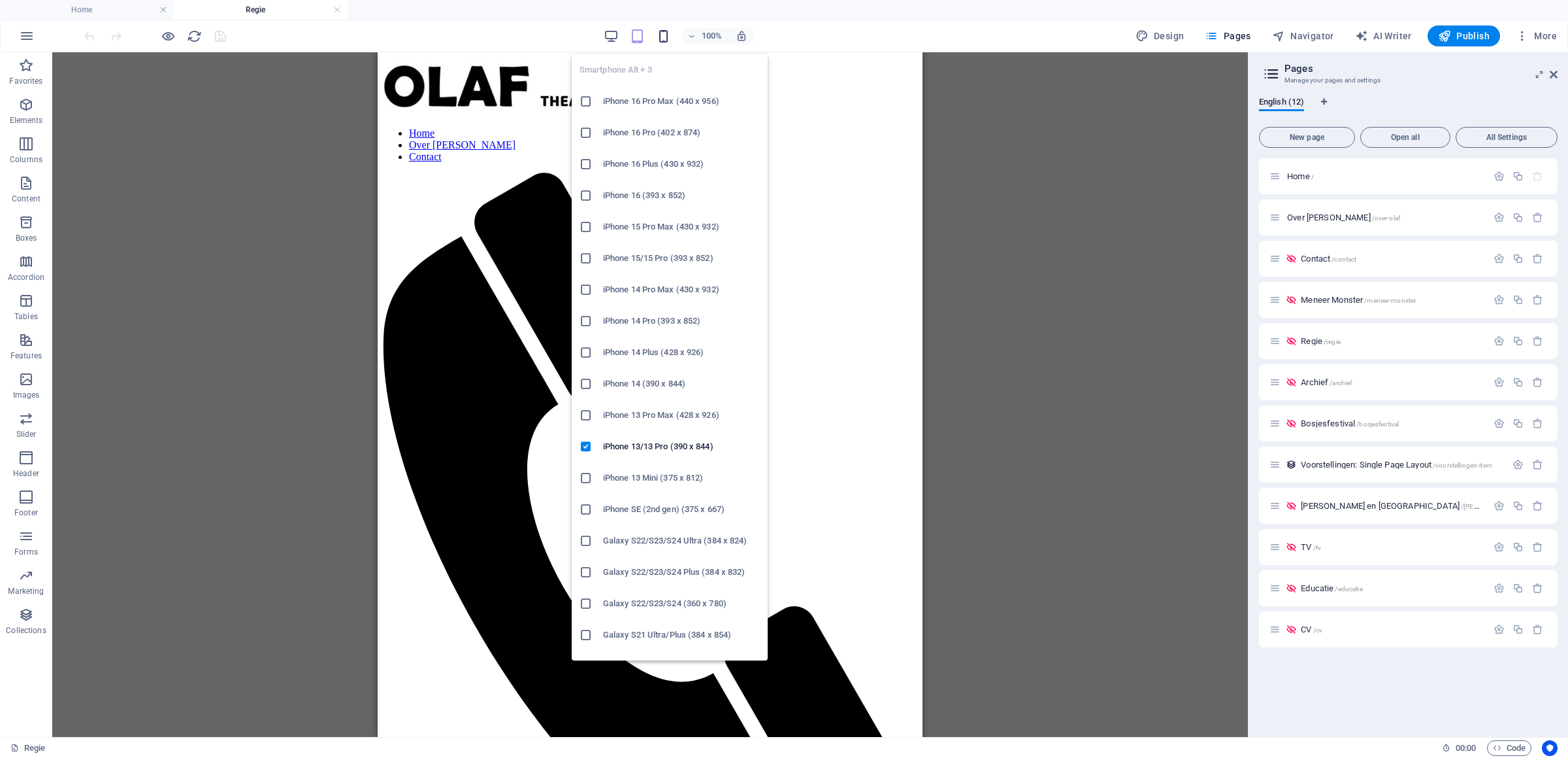
click at [663, 35] on icon "button" at bounding box center [664, 36] width 15 height 15
click at [646, 107] on h6 "iPhone 16 Pro Max (440 x 956)" at bounding box center [682, 101] width 157 height 16
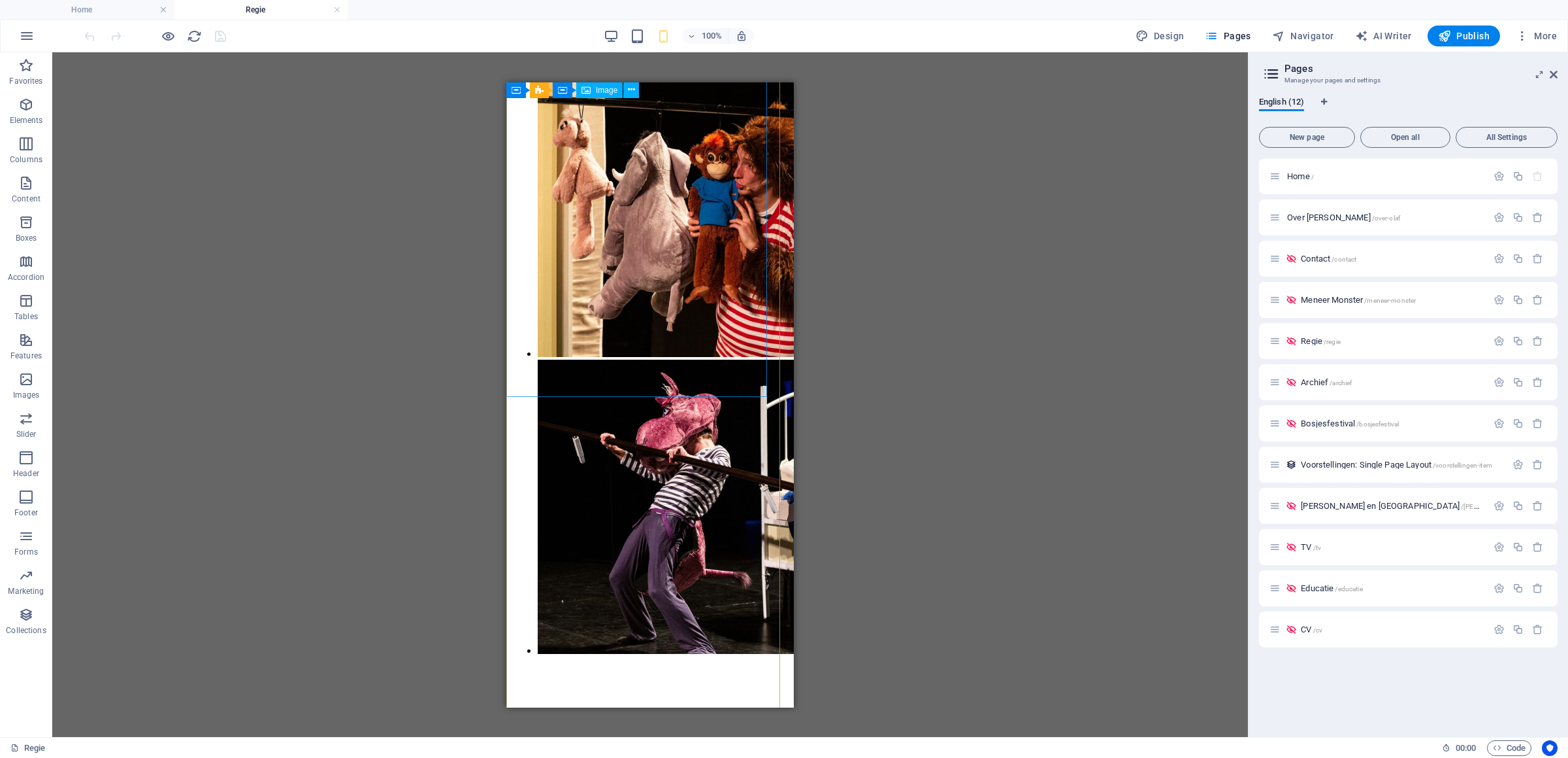
scroll to position [3982, 0]
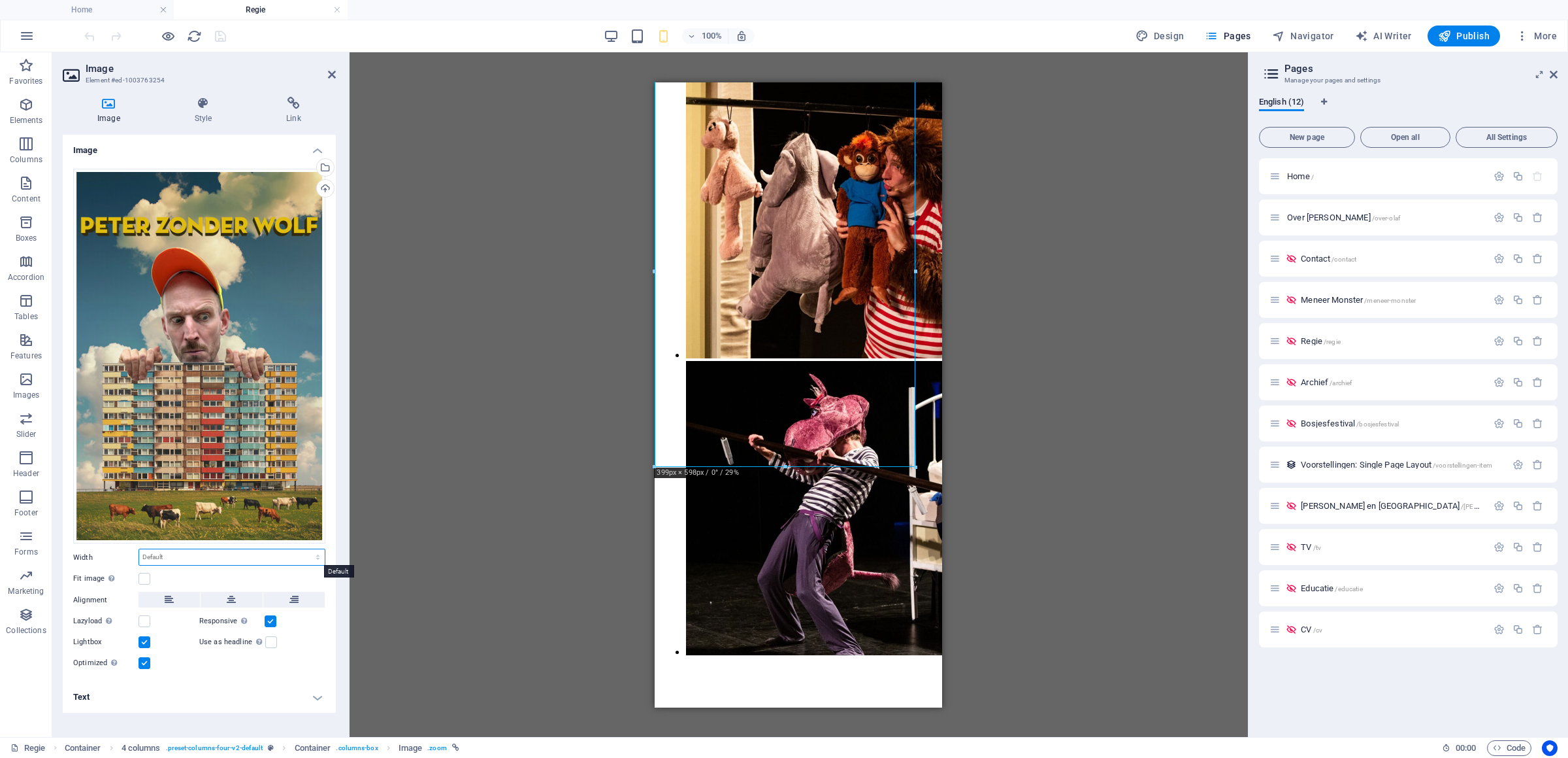
click at [139, 549] on select "Default auto px rem % em vh vw" at bounding box center [232, 556] width 186 height 16
select select "%"
click option "%" at bounding box center [0, 0] width 0 height 0
type input "90"
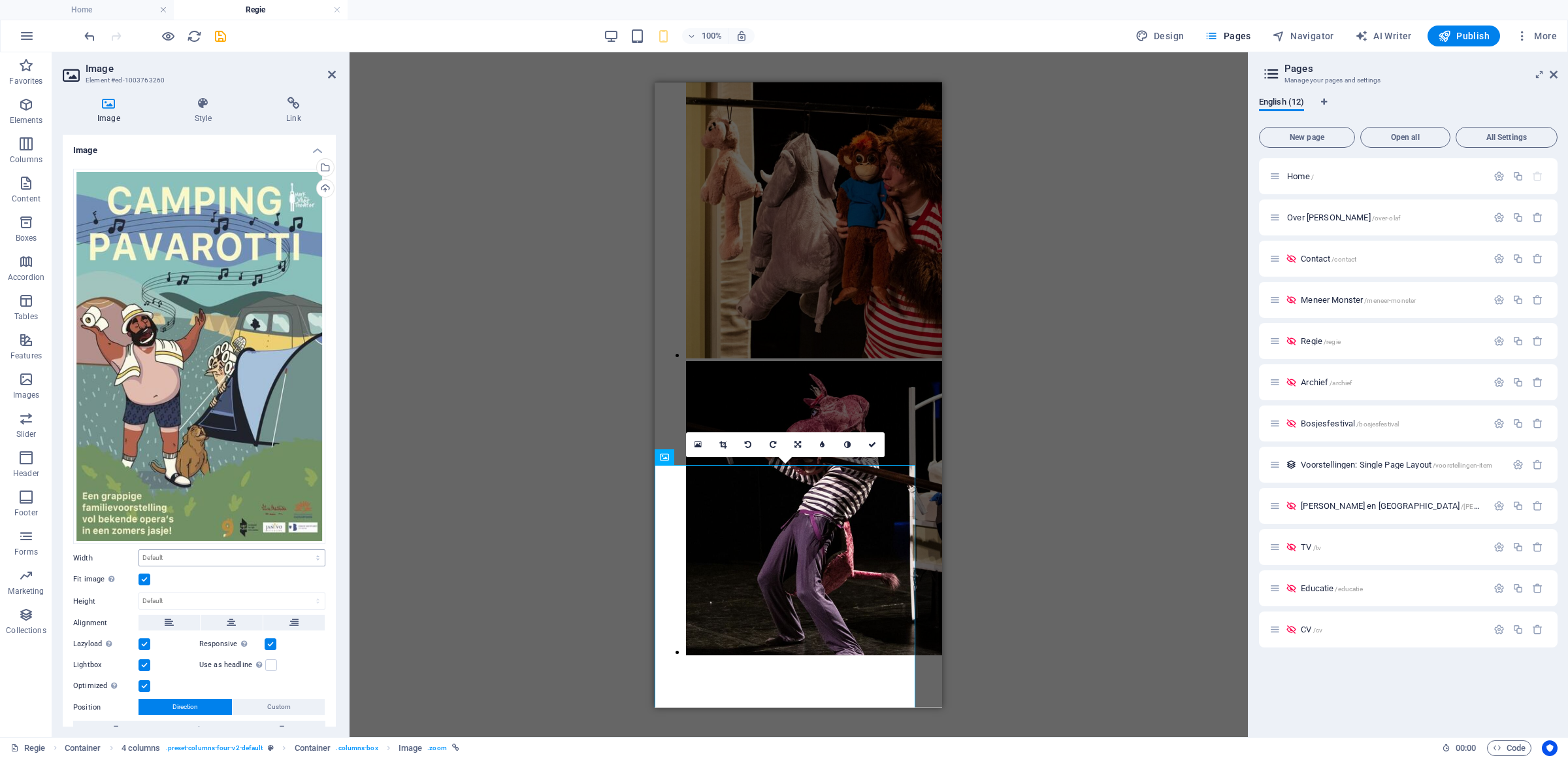
click at [139, 550] on select "Default auto px rem % em vh vw" at bounding box center [232, 557] width 186 height 16
select select "%"
click option "%" at bounding box center [0, 0] width 0 height 0
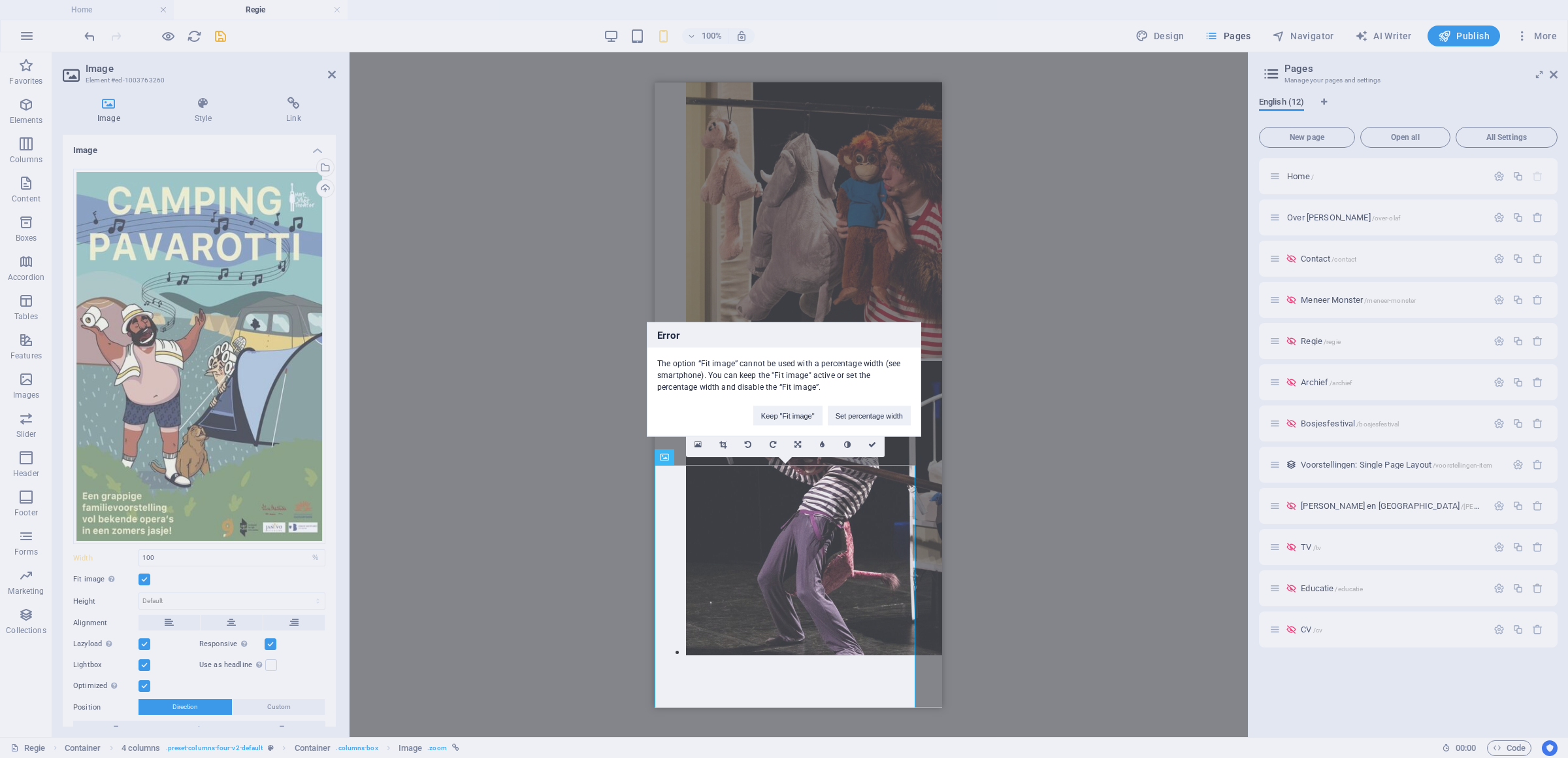
click at [172, 535] on div "Error The option “Fit image” cannot be used with a percentage width (see smartp…" at bounding box center [784, 379] width 1568 height 758
click at [859, 417] on button "Set percentage width" at bounding box center [869, 415] width 83 height 19
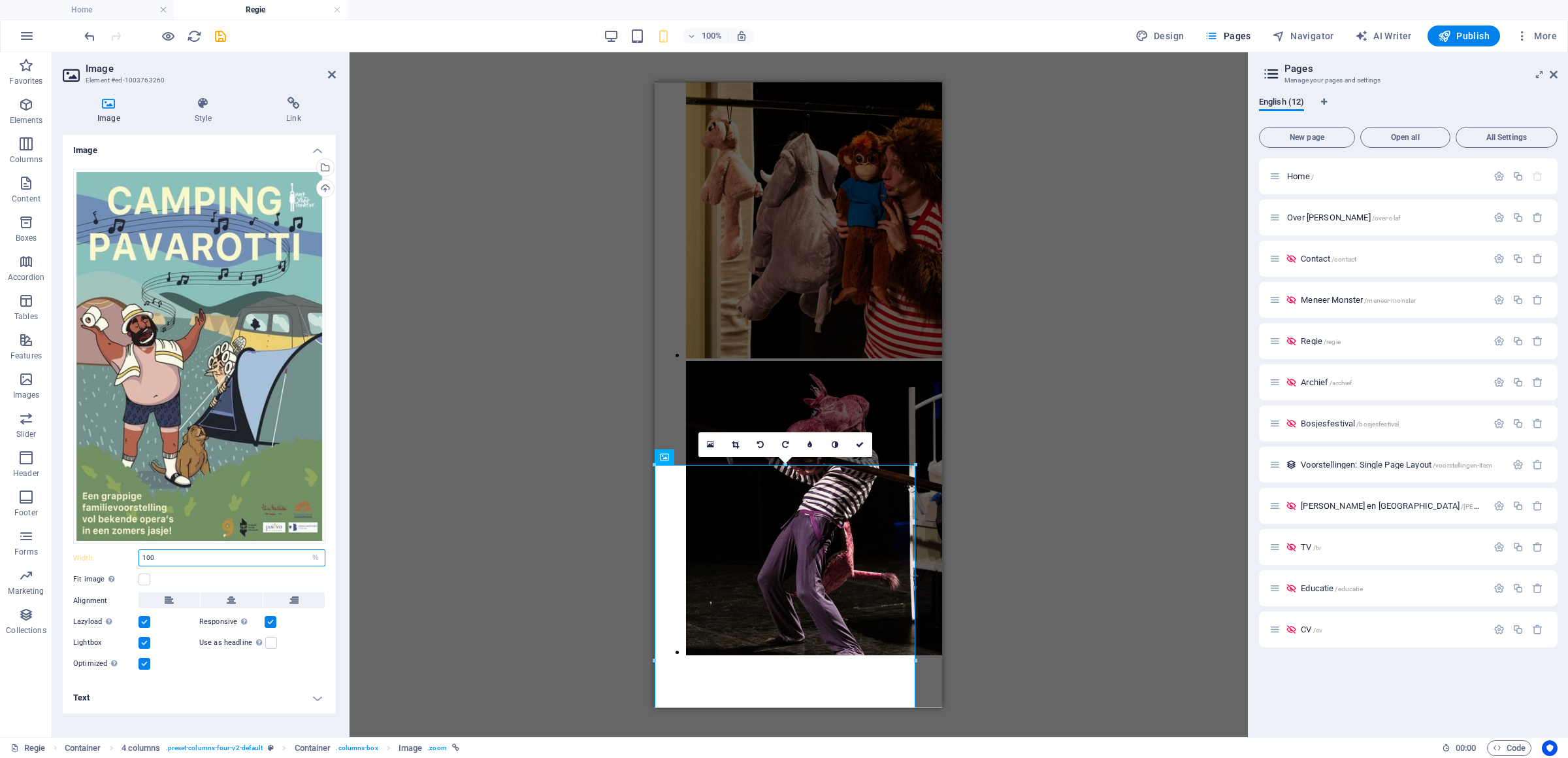
drag, startPoint x: 181, startPoint y: 556, endPoint x: 105, endPoint y: 559, distance: 76.1
click at [139, 559] on input "100" at bounding box center [232, 557] width 186 height 16
paste input "9"
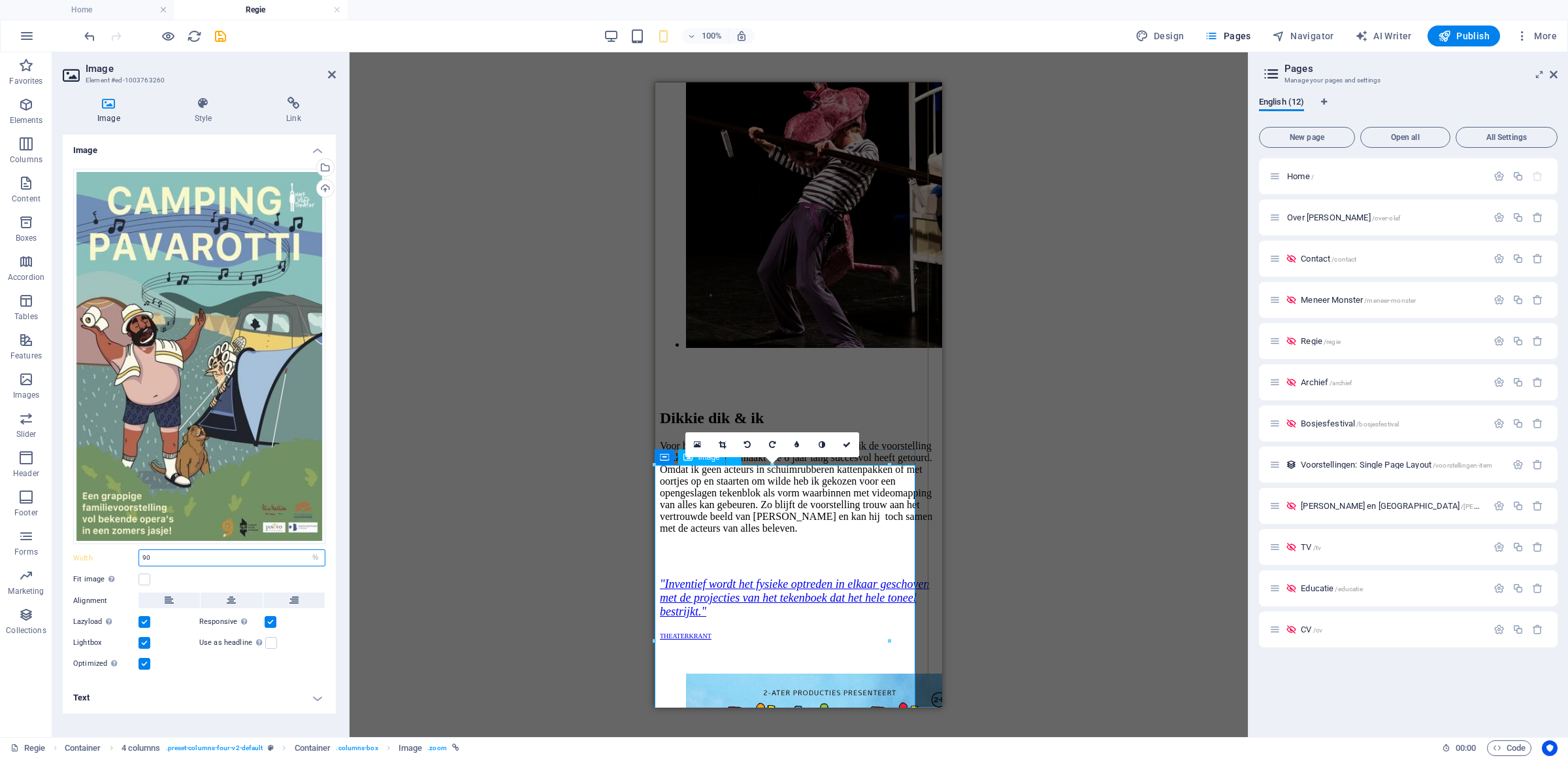
scroll to position [4325, 0]
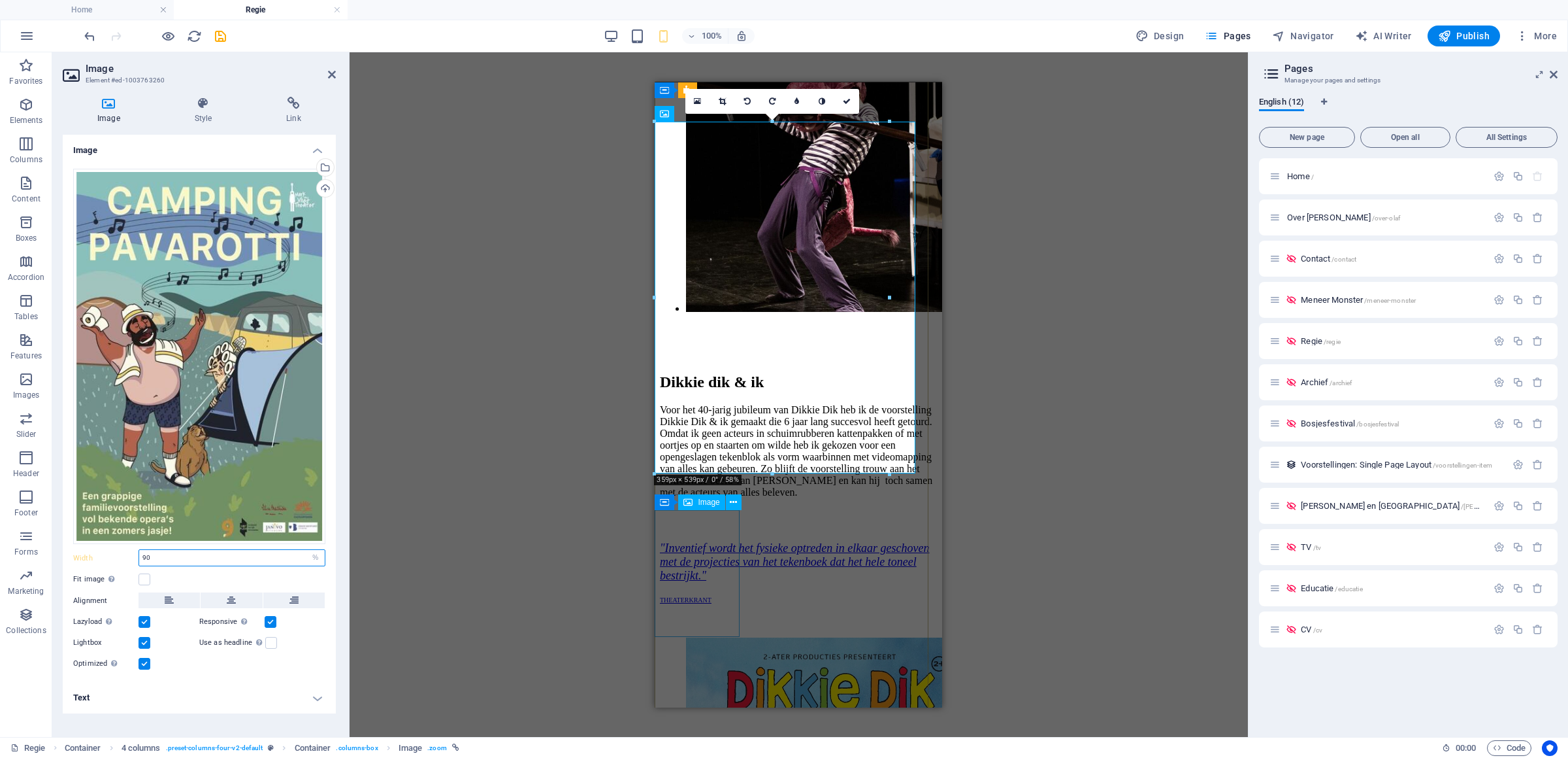
type input "90"
select select "%"
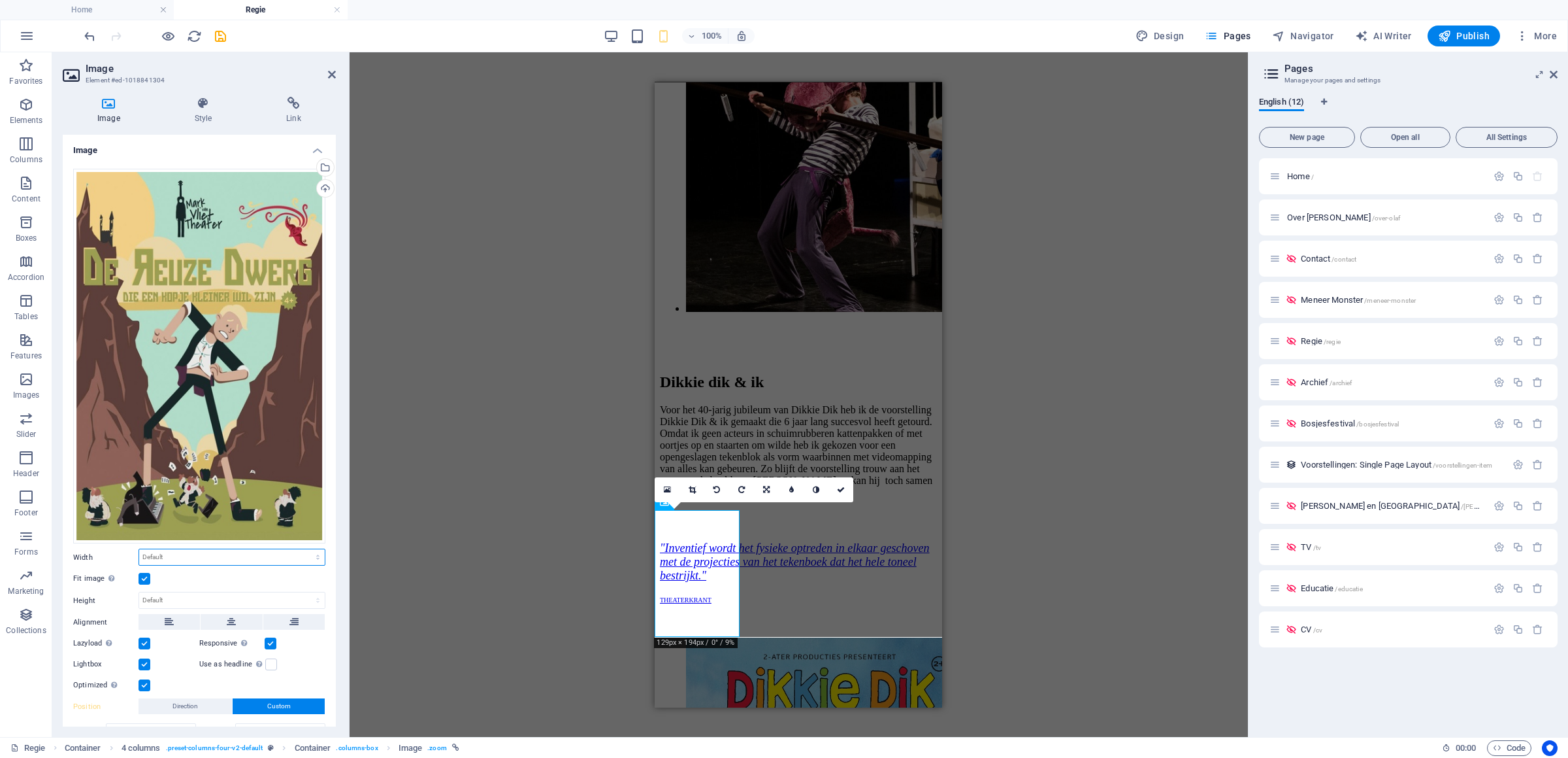
click at [139, 549] on select "Default auto px rem % em vh vw" at bounding box center [232, 556] width 186 height 16
select select "%"
click option "%" at bounding box center [0, 0] width 0 height 0
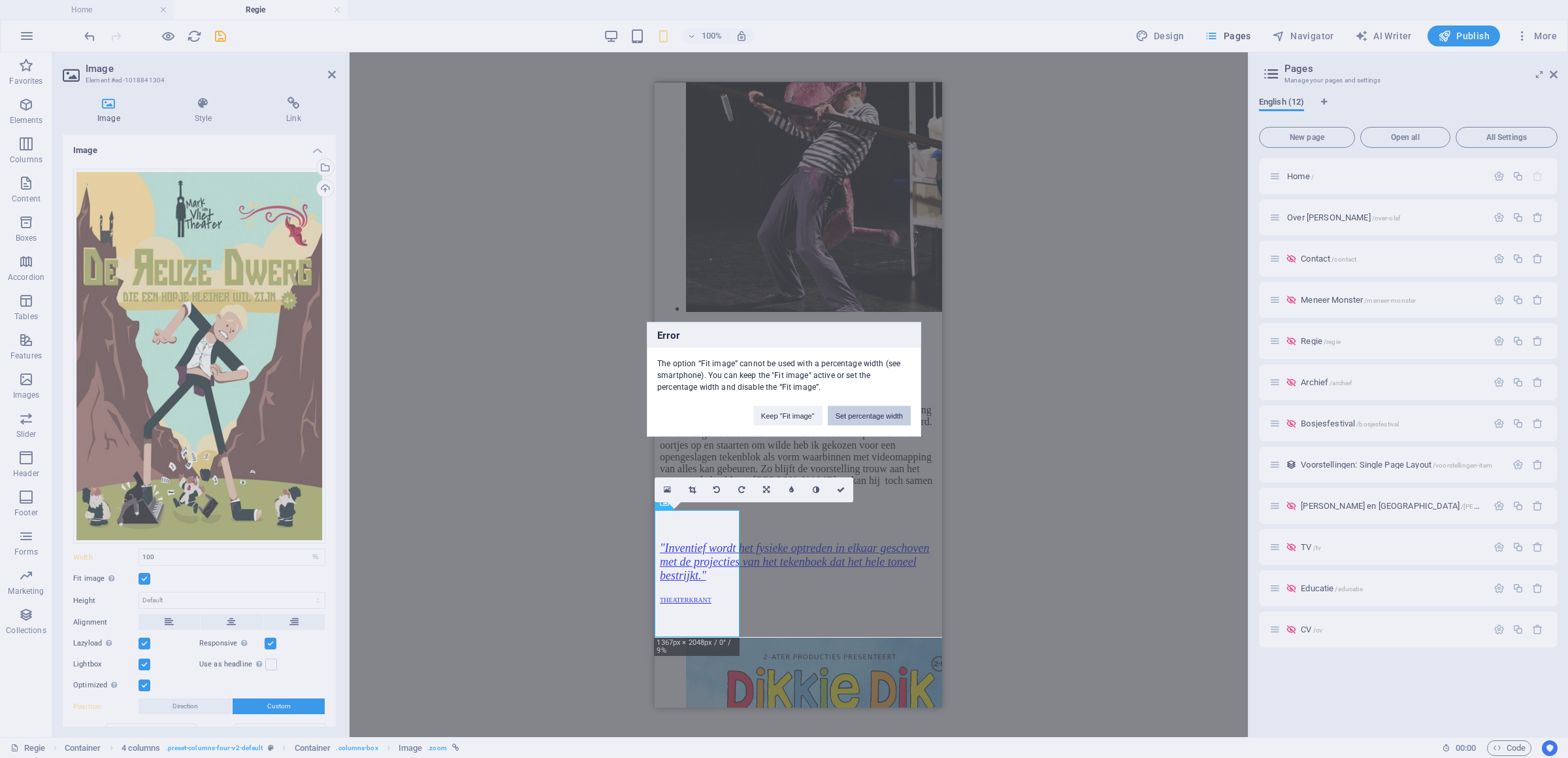
click at [872, 414] on button "Set percentage width" at bounding box center [869, 415] width 83 height 19
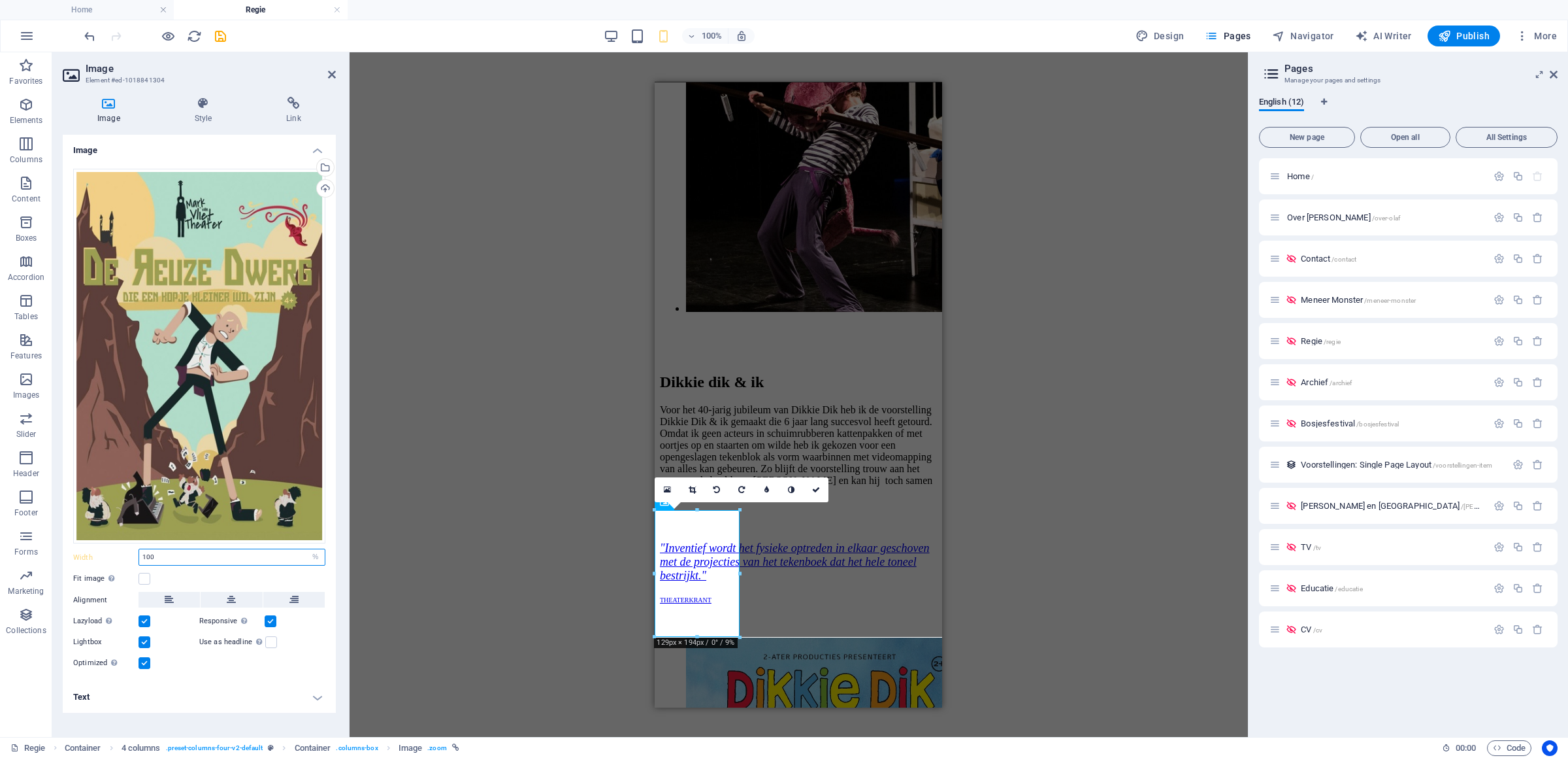
drag, startPoint x: 193, startPoint y: 563, endPoint x: 36, endPoint y: 549, distance: 157.6
click at [139, 549] on input "100" at bounding box center [232, 556] width 186 height 16
paste input "9"
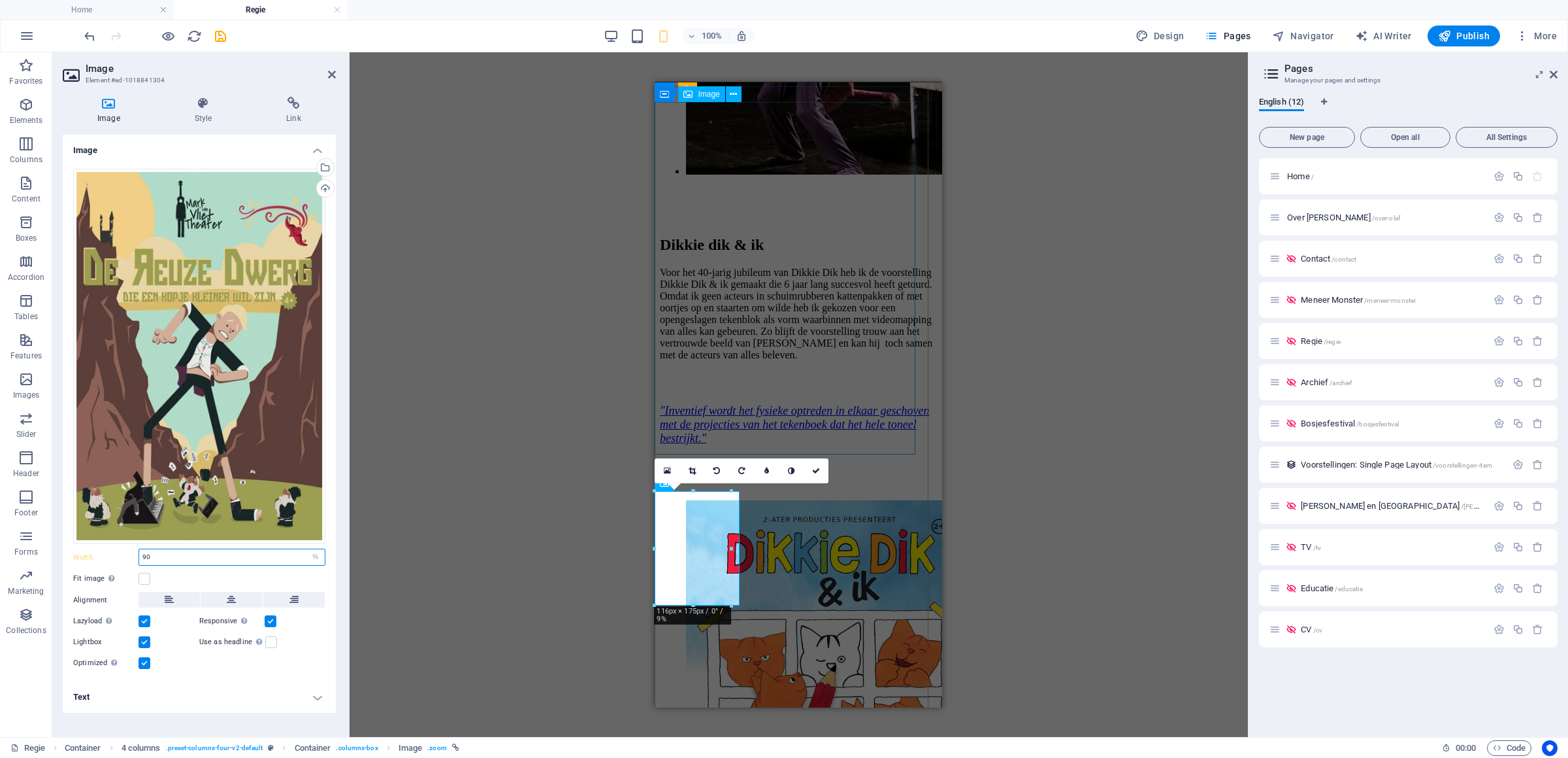
scroll to position [4530, 0]
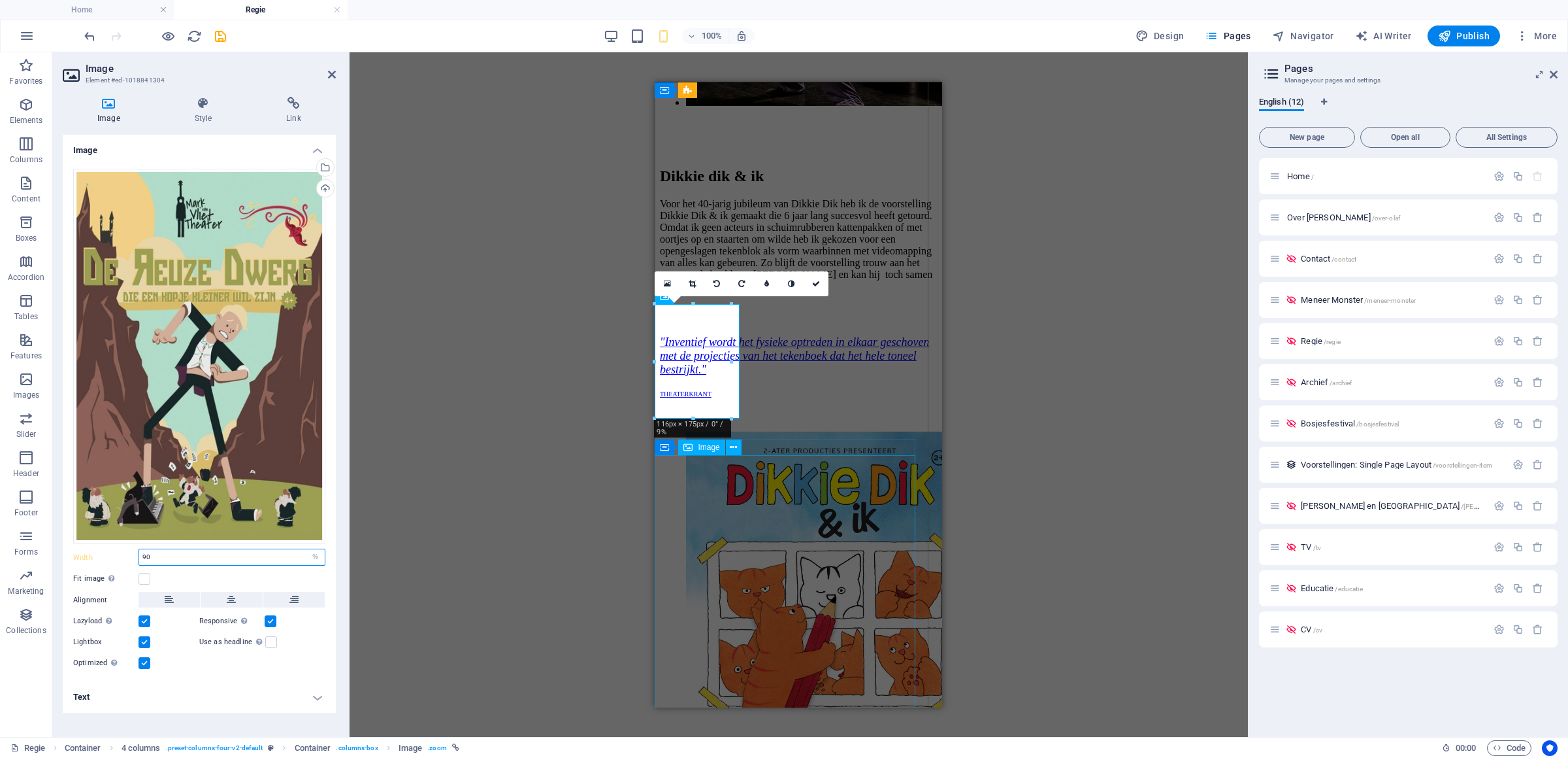
type input "90"
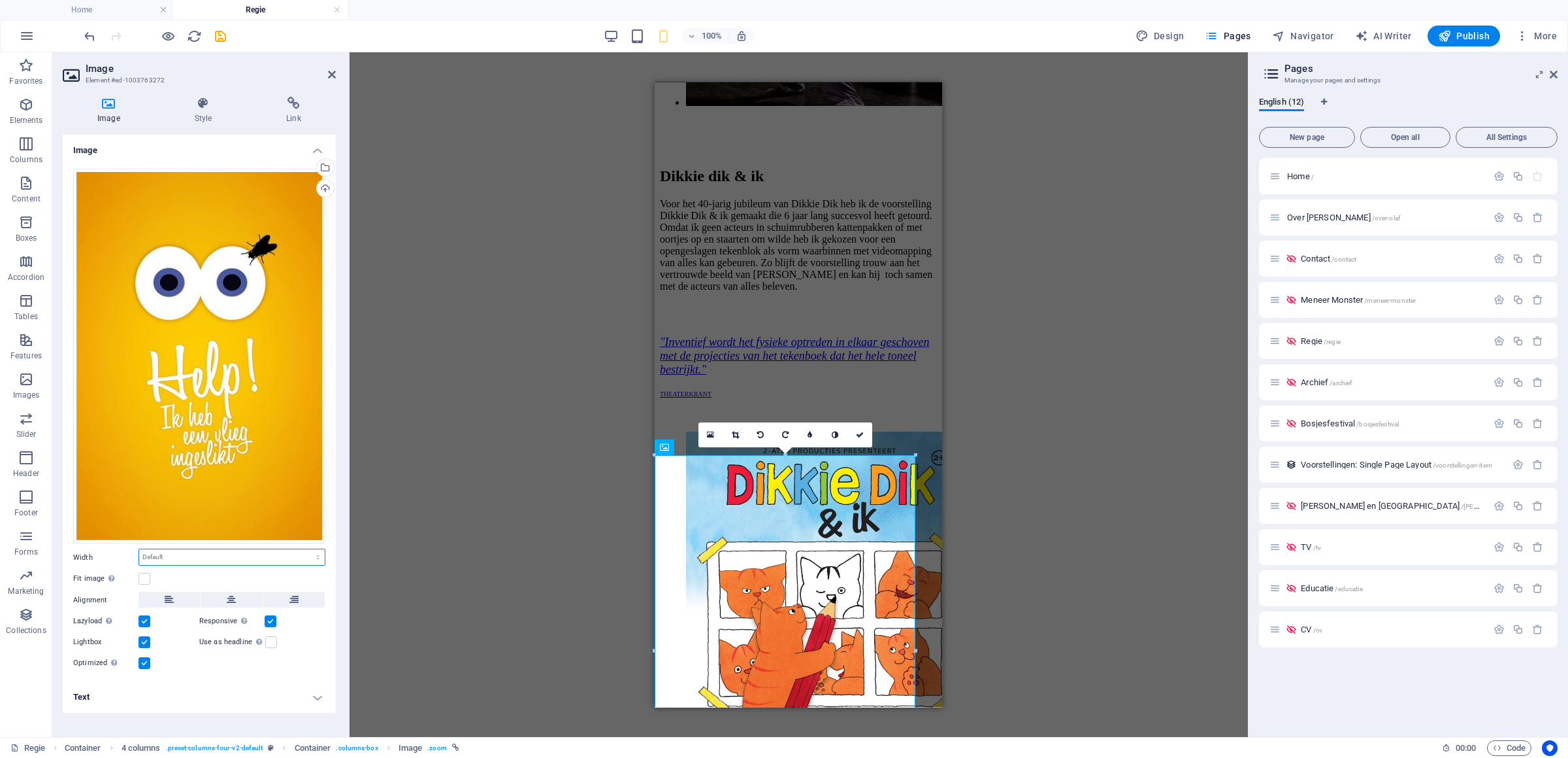
click at [139, 549] on select "Default auto px rem % em vh vw" at bounding box center [232, 556] width 186 height 16
select select "%"
click option "%" at bounding box center [0, 0] width 0 height 0
paste input "9"
type input "90"
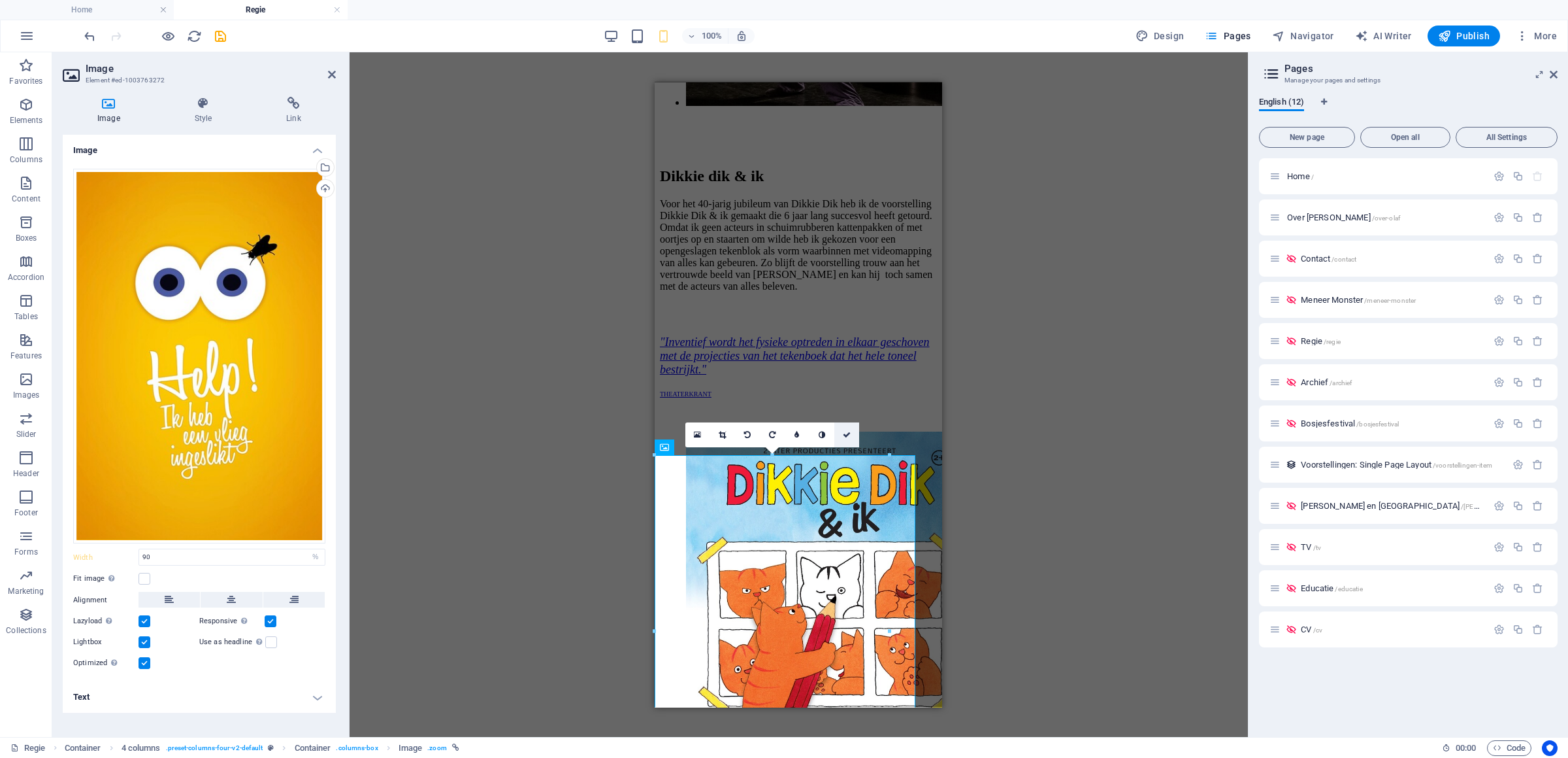
click at [848, 433] on icon at bounding box center [846, 434] width 8 height 8
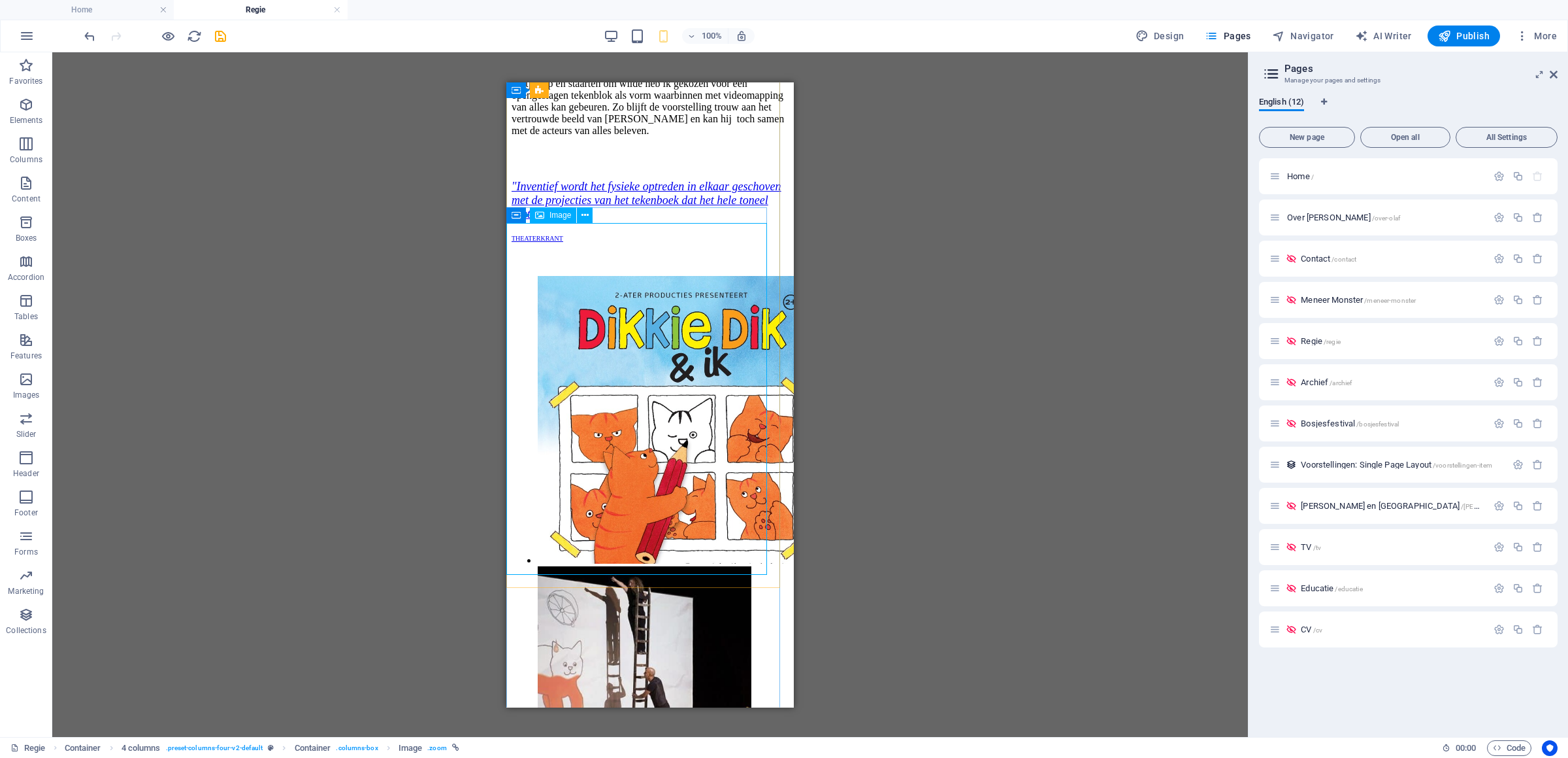
scroll to position [4668, 0]
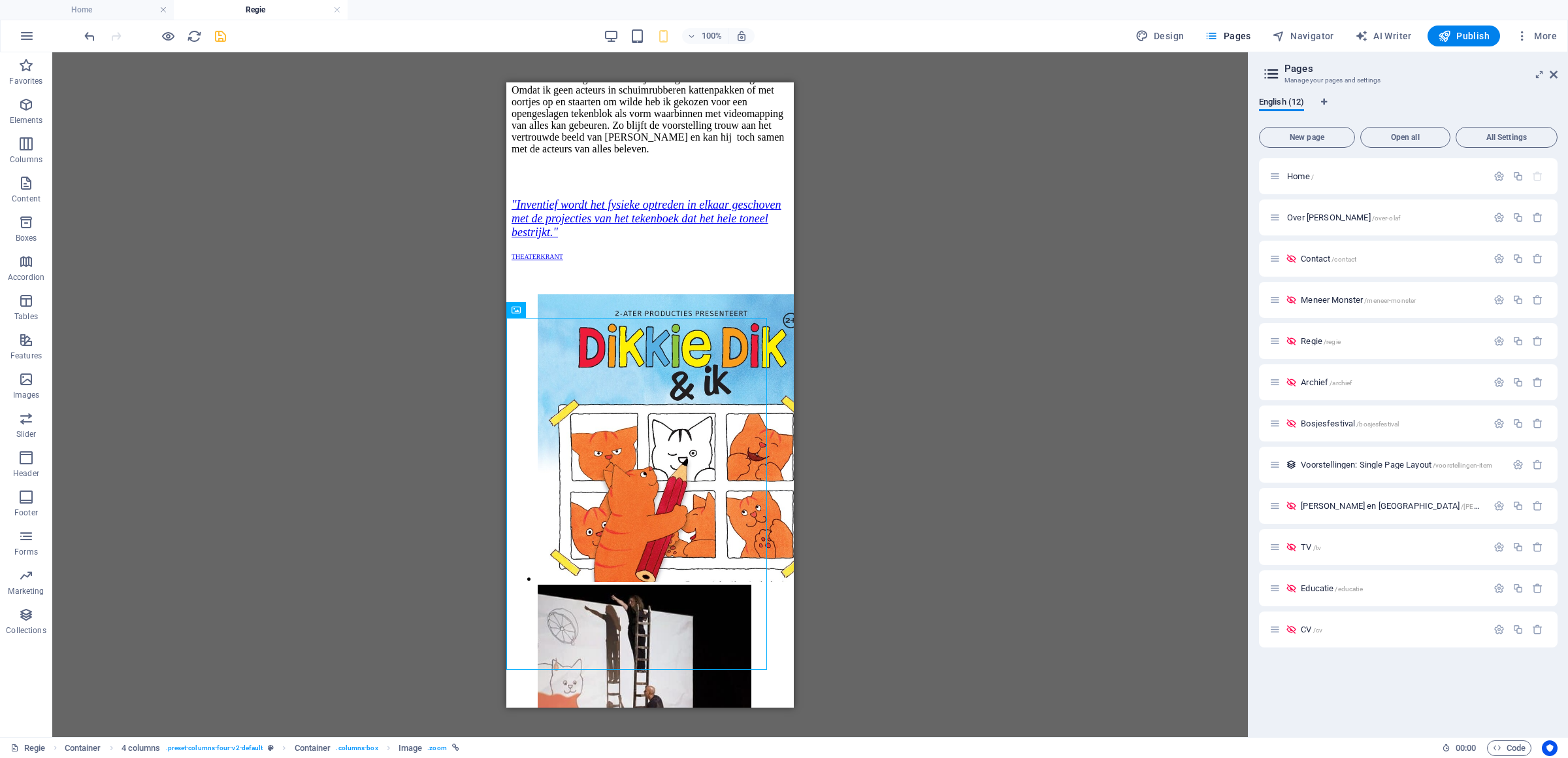
click at [220, 39] on icon "save" at bounding box center [221, 36] width 15 height 15
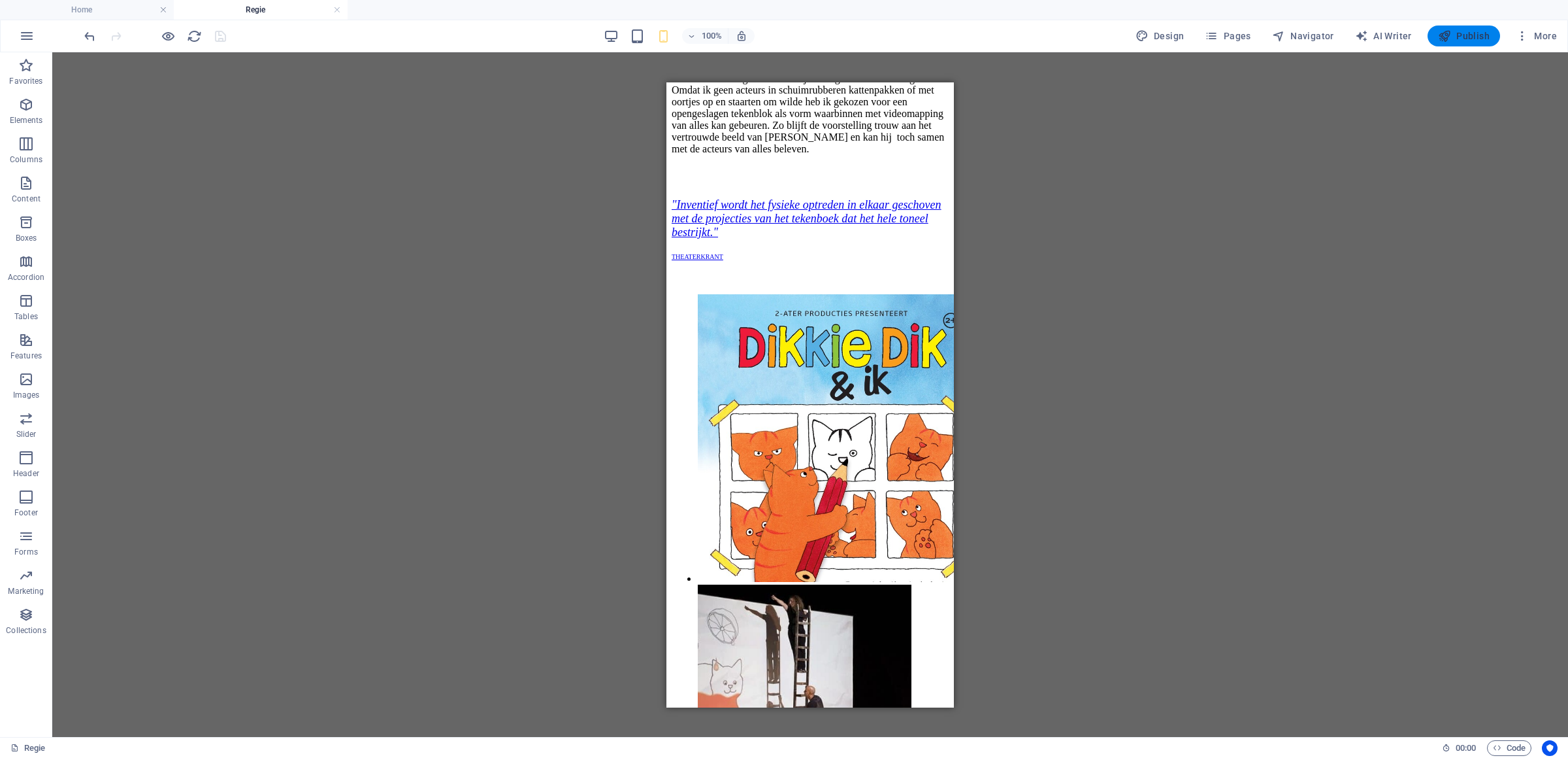
click at [1441, 37] on icon "button" at bounding box center [1445, 36] width 13 height 13
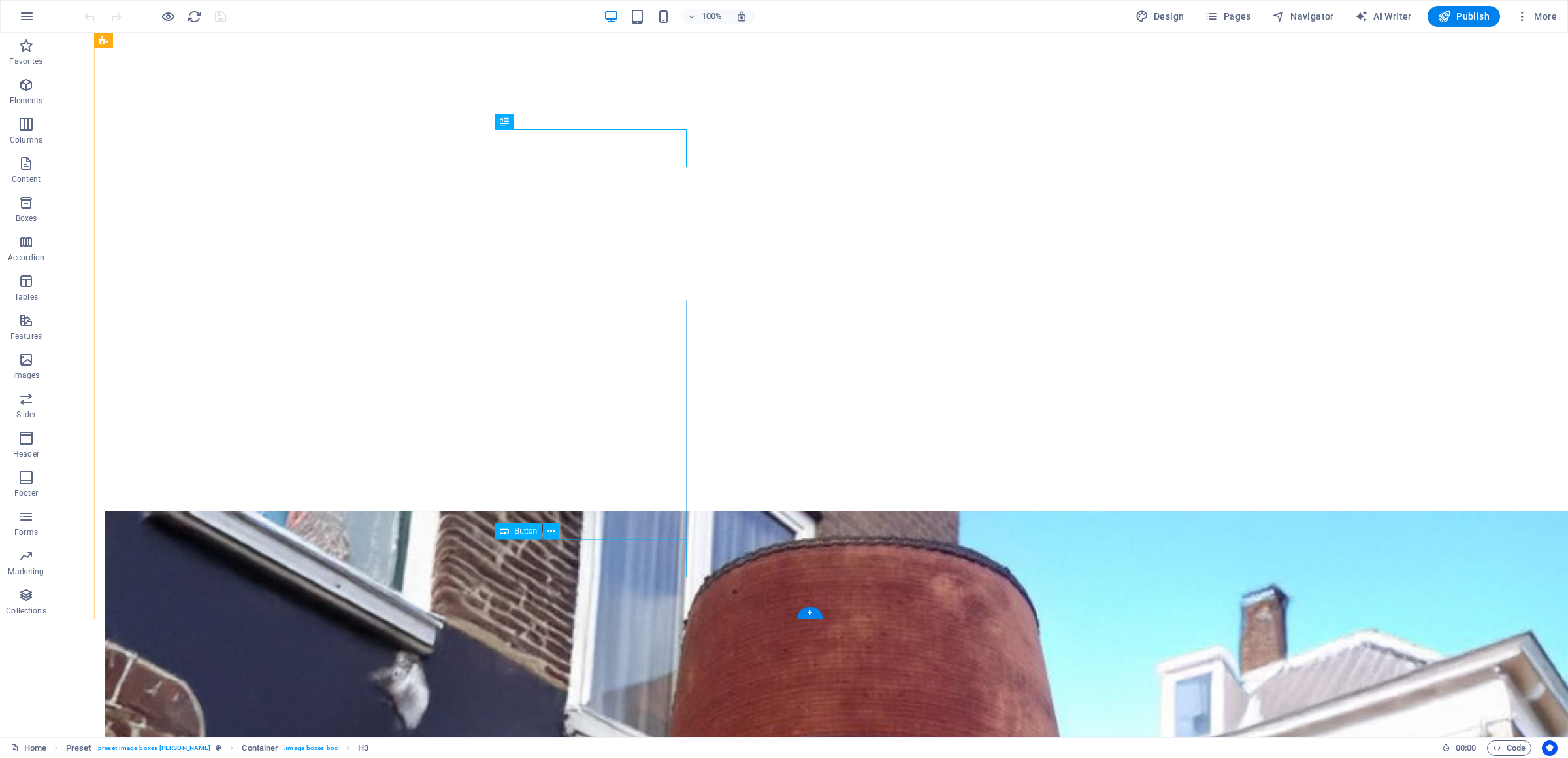
scroll to position [415, 0]
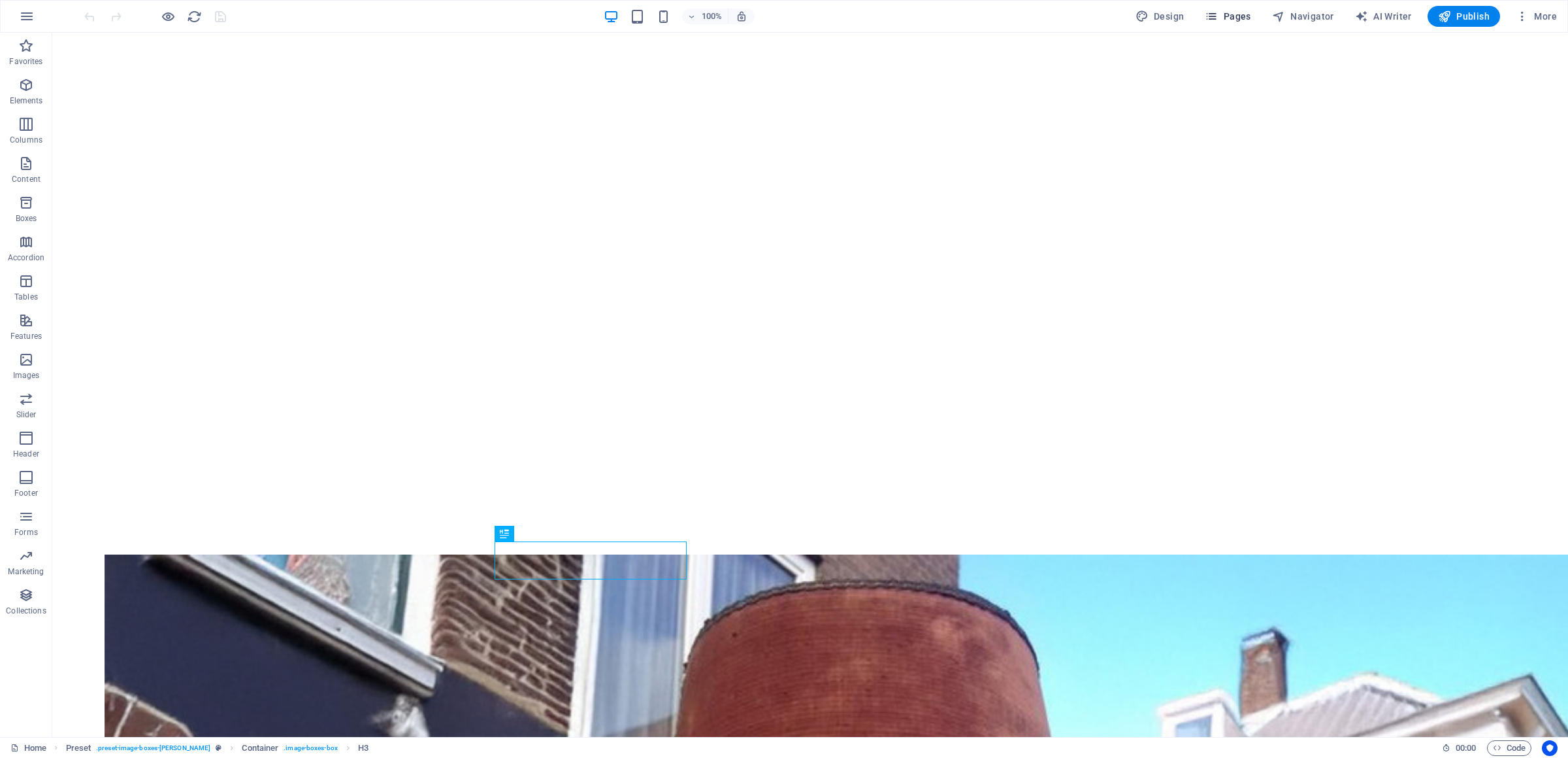
click at [1251, 20] on span "Pages" at bounding box center [1228, 17] width 46 height 13
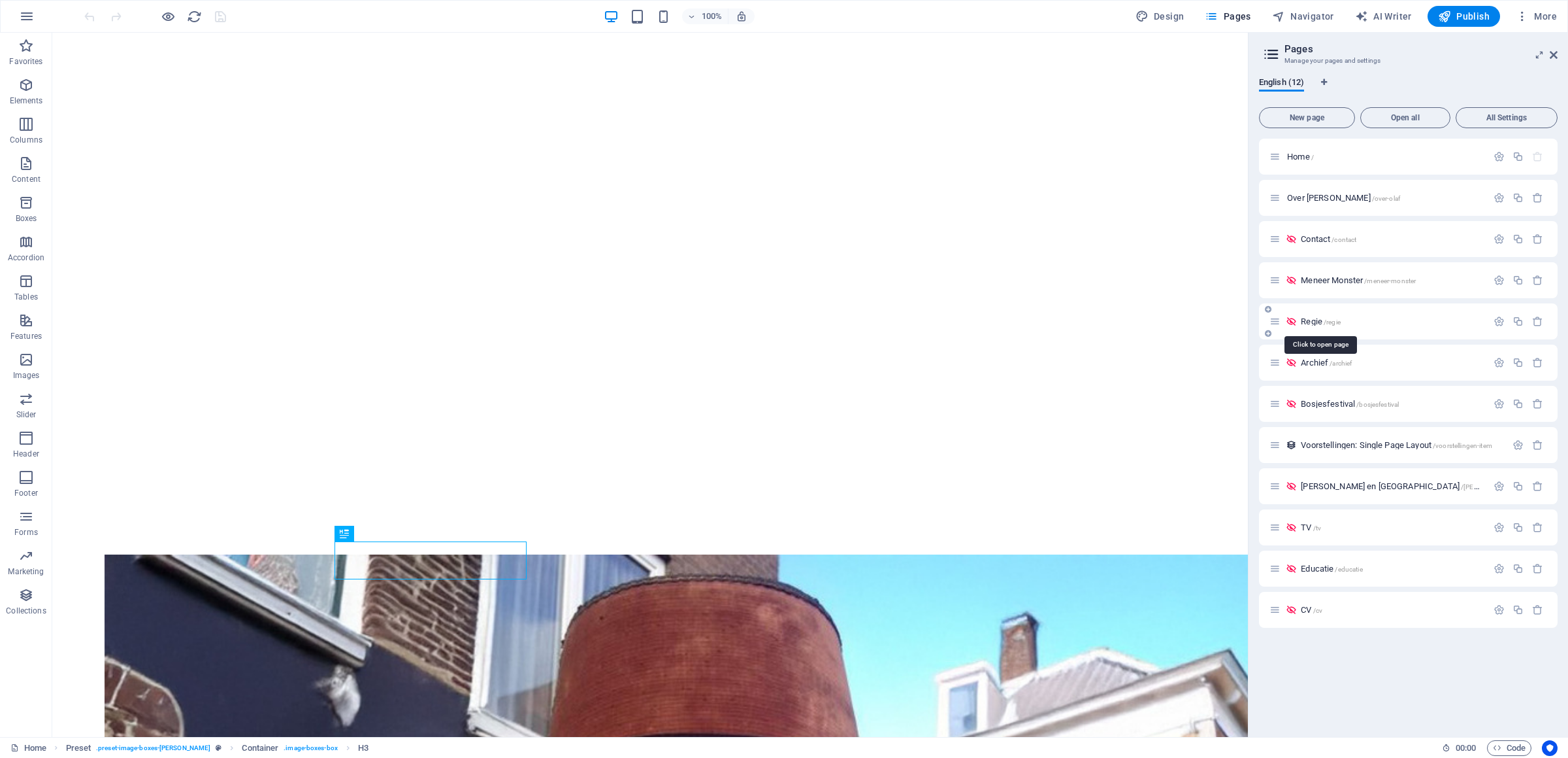
click at [1320, 319] on span "Regie /regie" at bounding box center [1321, 321] width 40 height 10
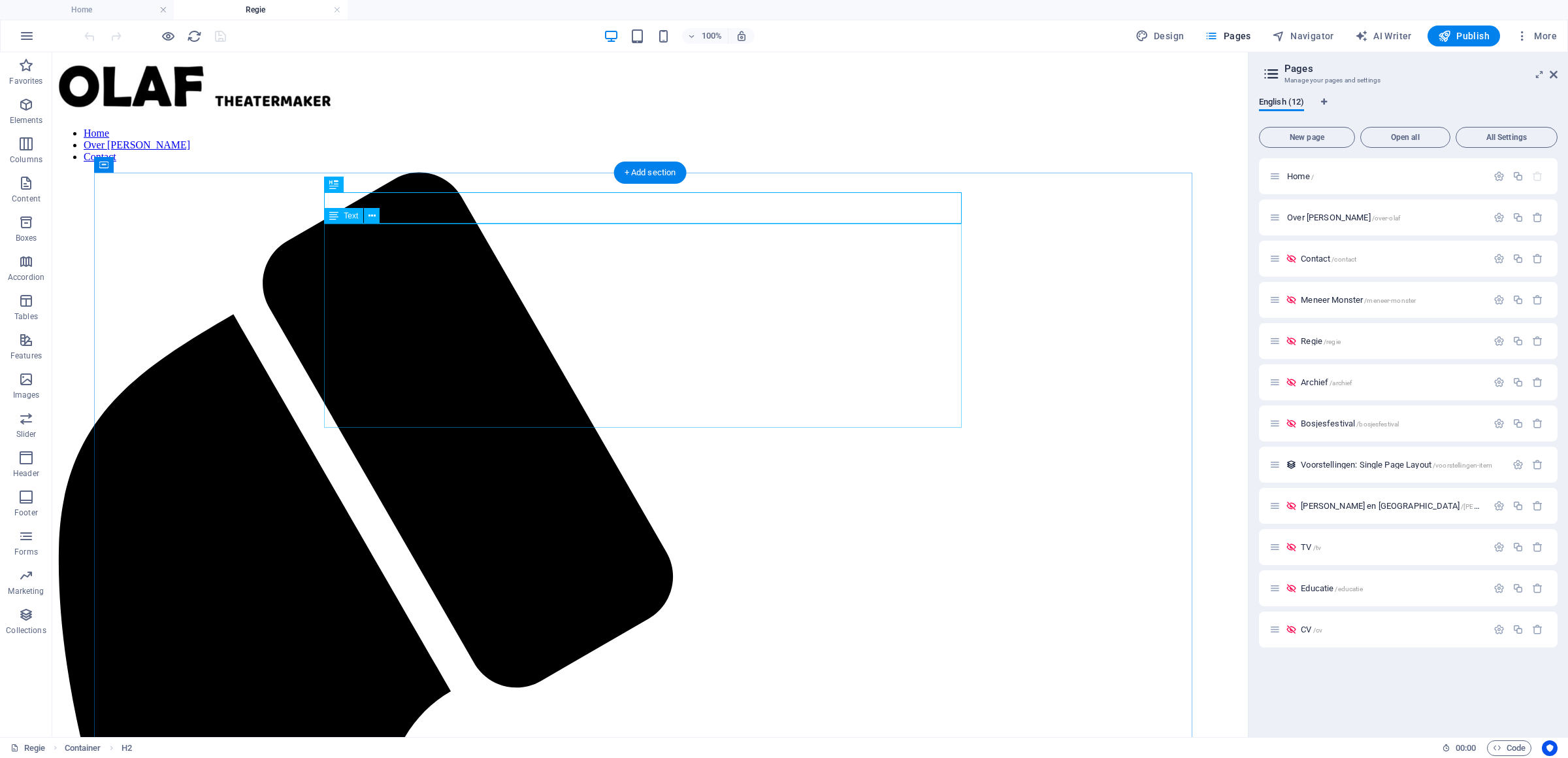
scroll to position [343, 0]
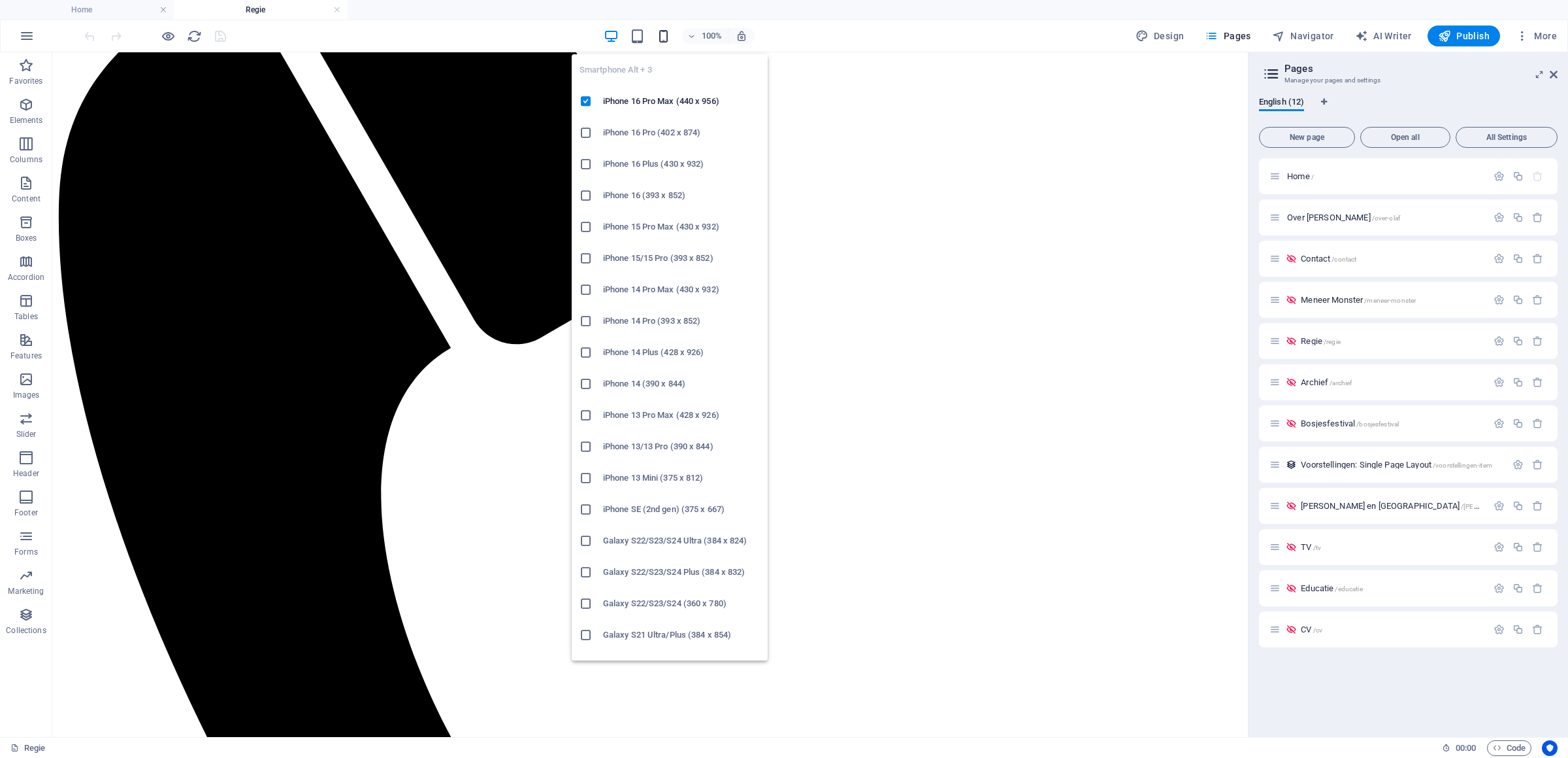
click at [664, 33] on icon "button" at bounding box center [664, 36] width 15 height 15
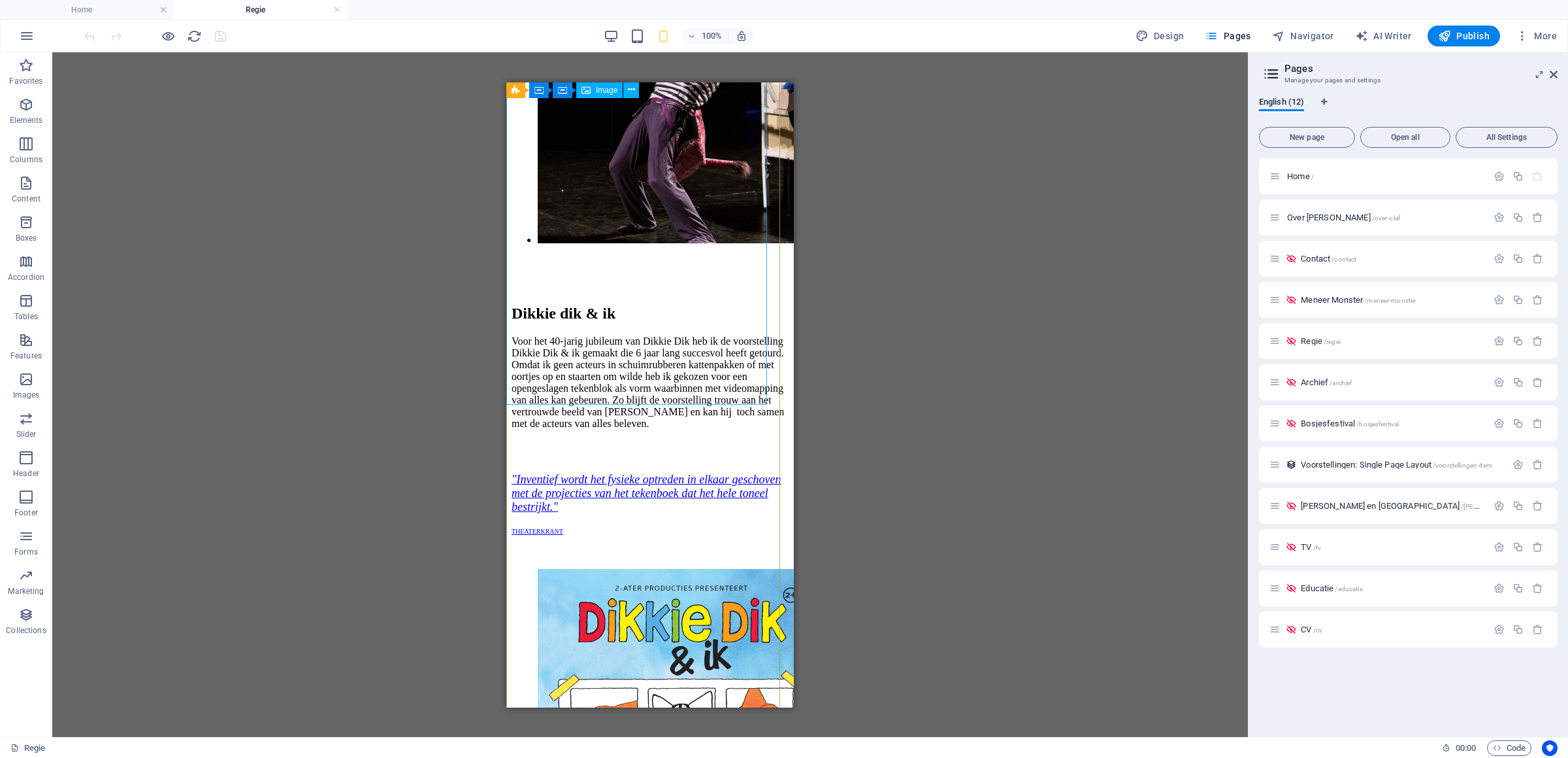
scroll to position [4668, 0]
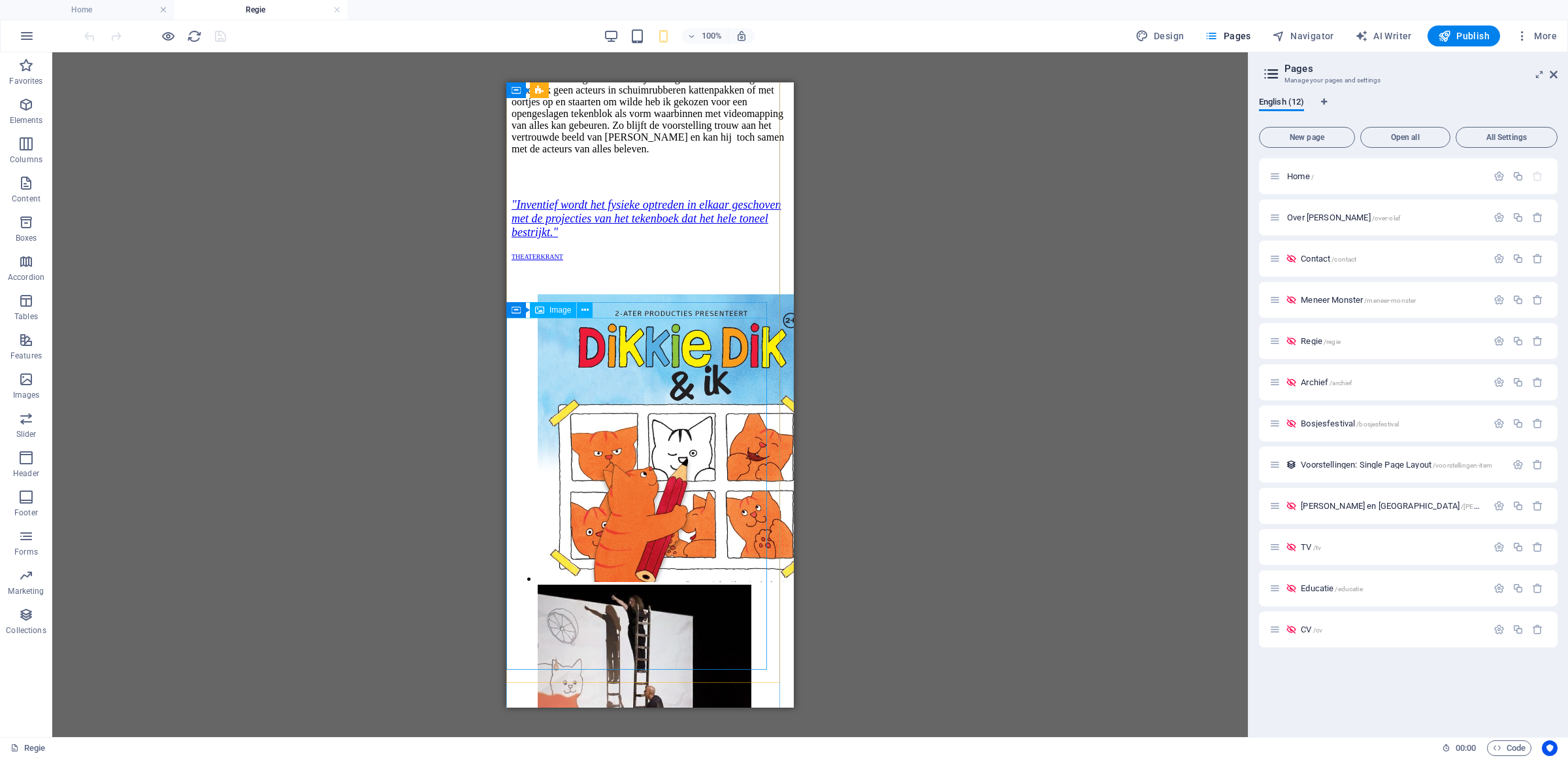
select select "%"
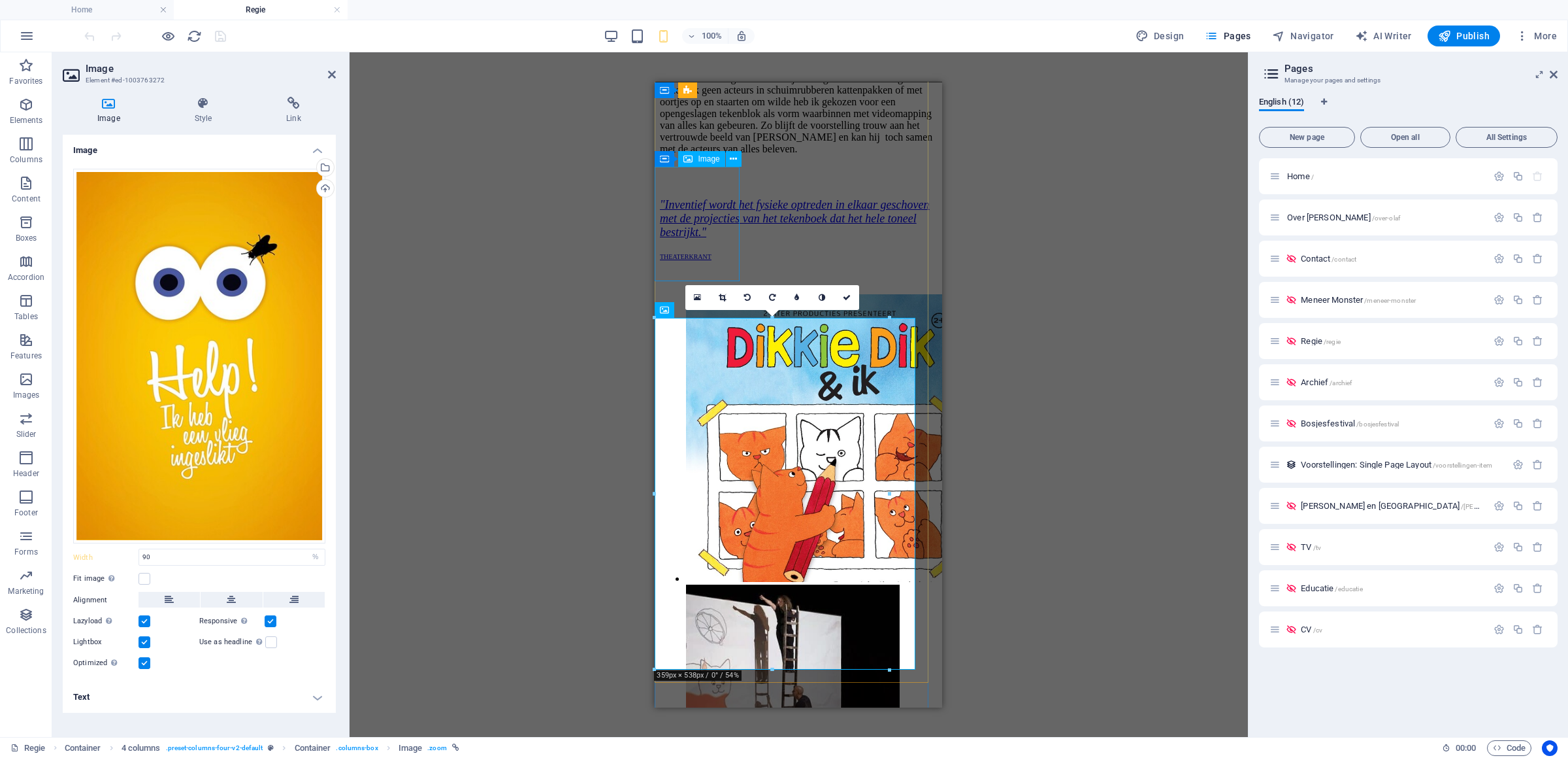
select select "%"
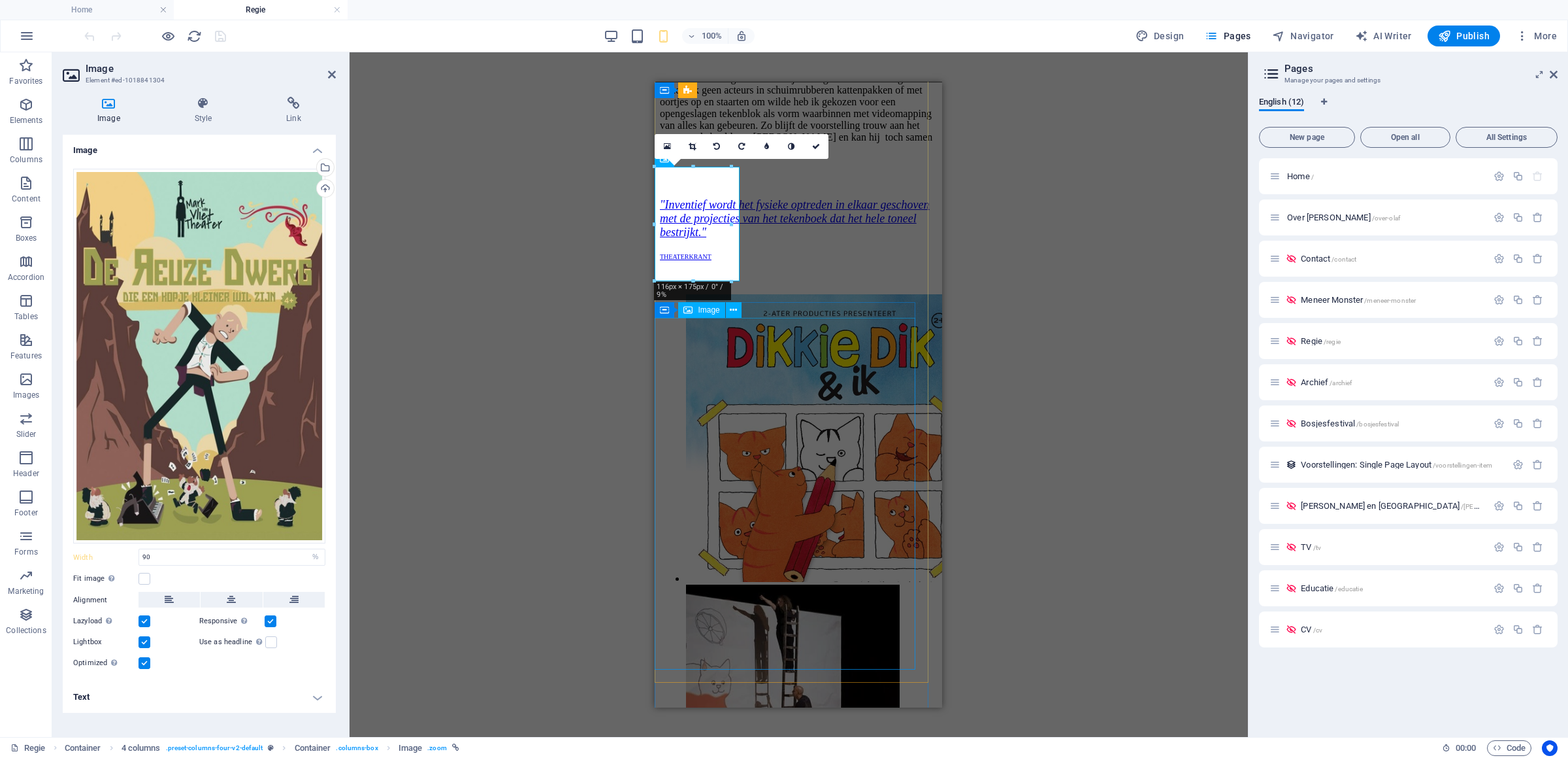
select select "%"
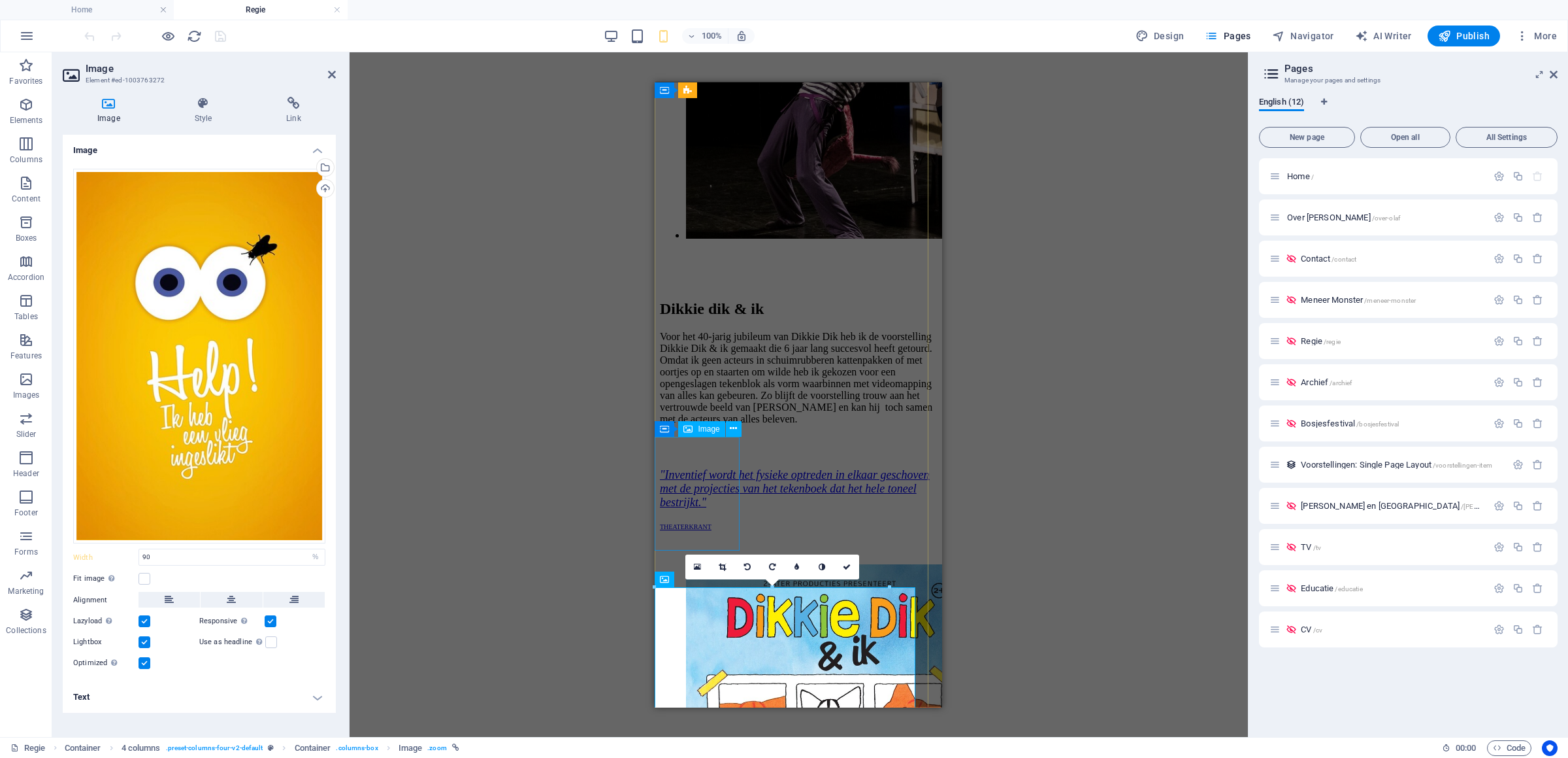
scroll to position [4393, 0]
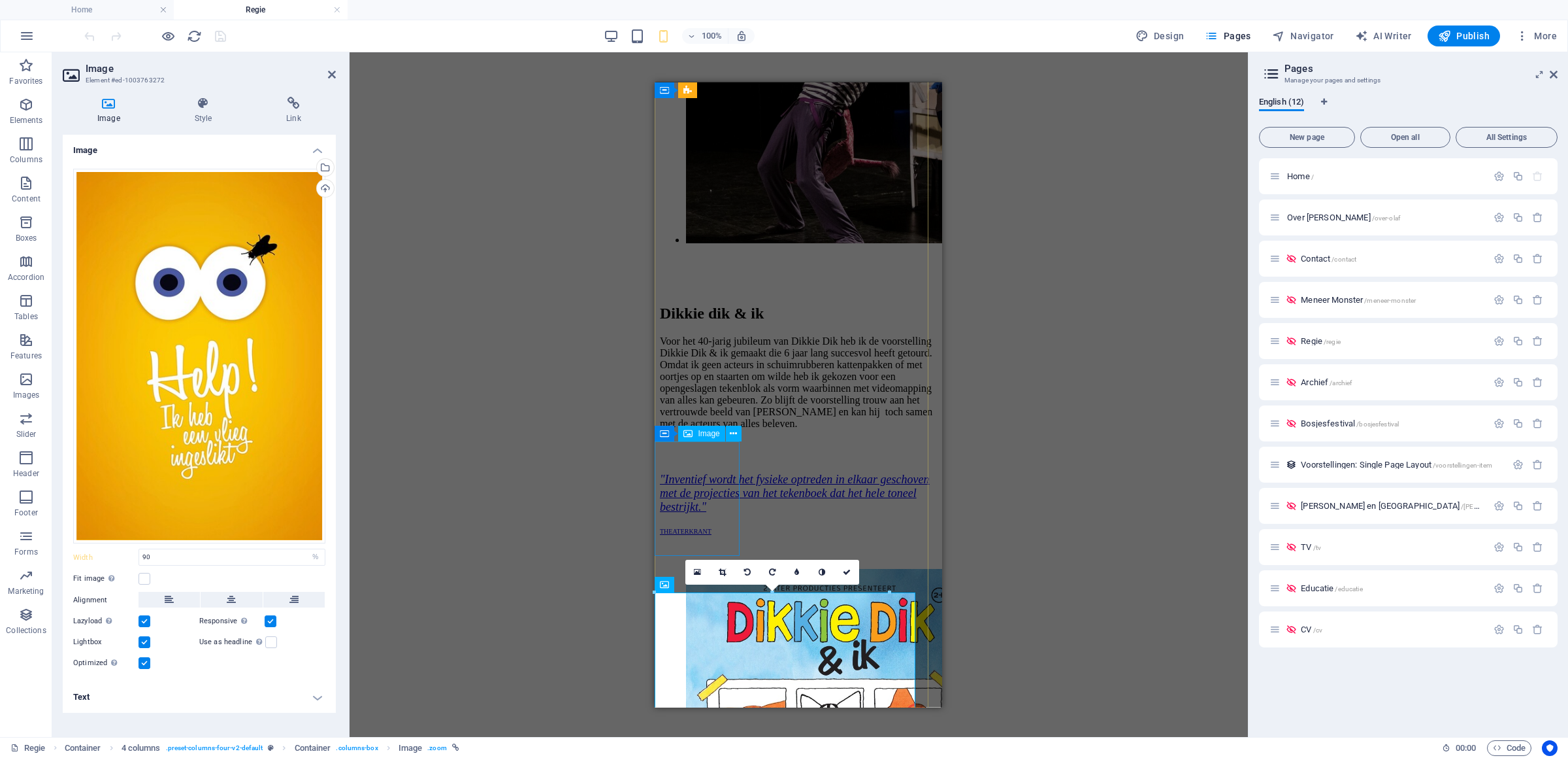
select select "%"
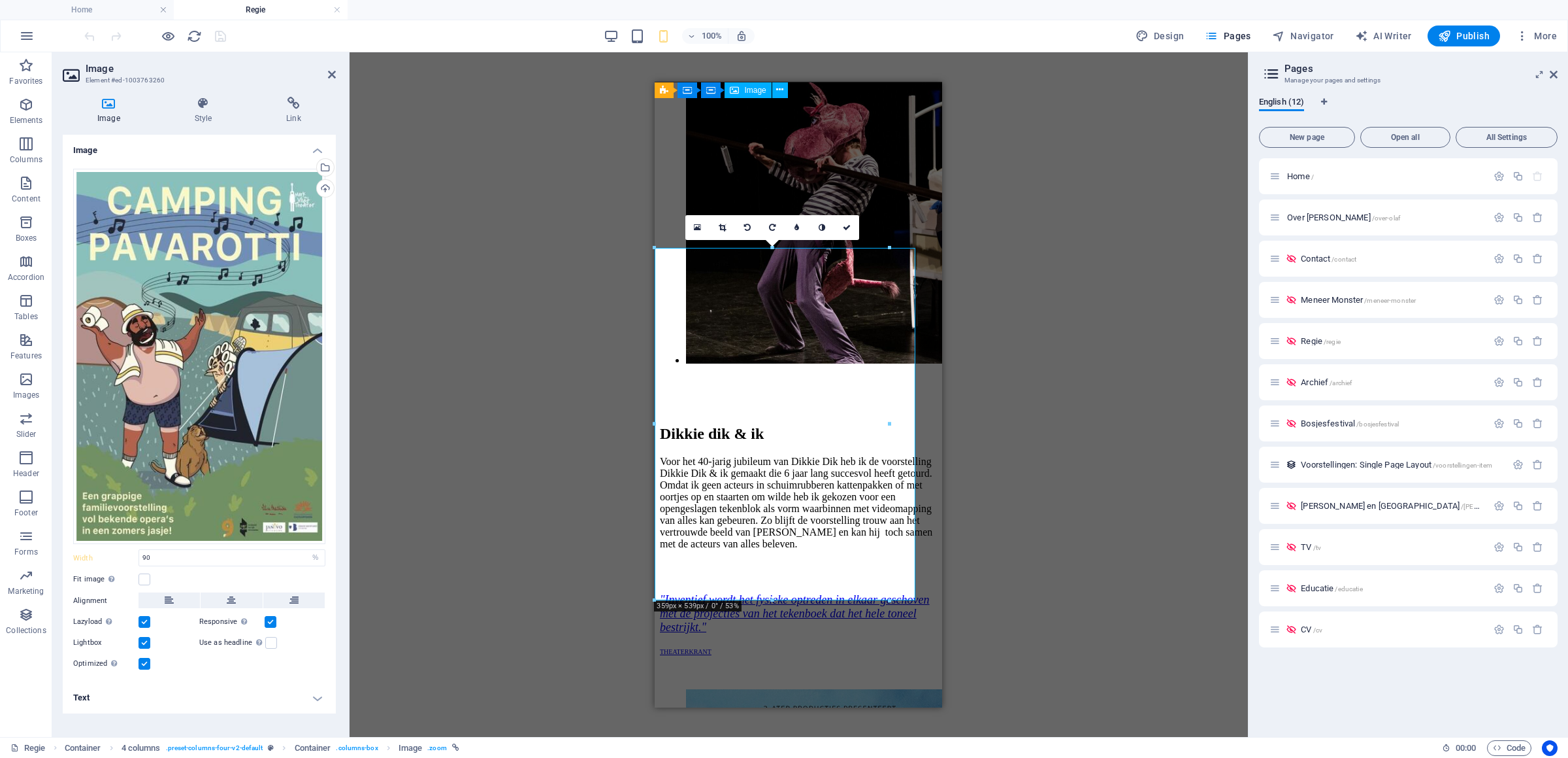
scroll to position [4187, 0]
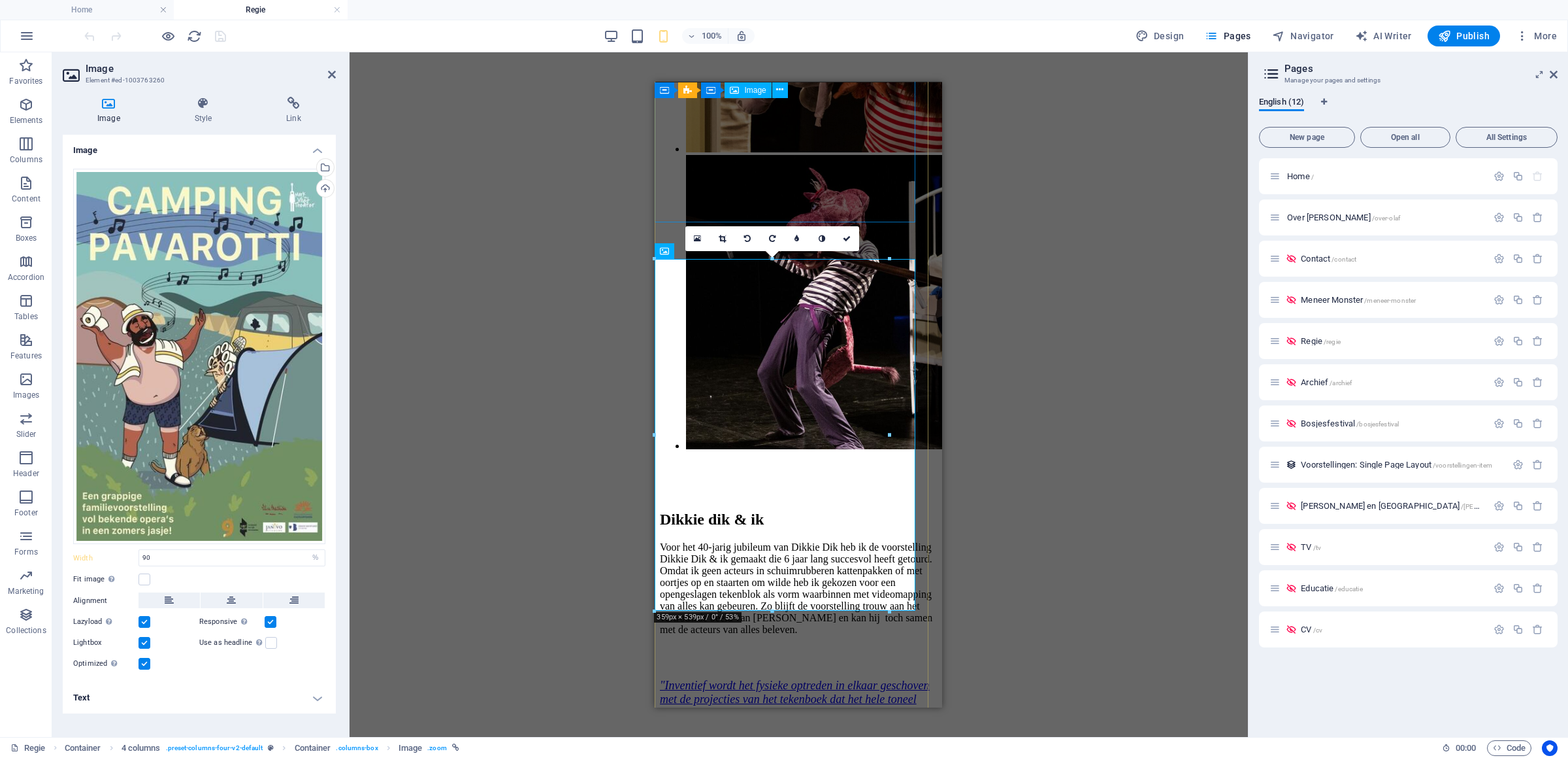
select select "%"
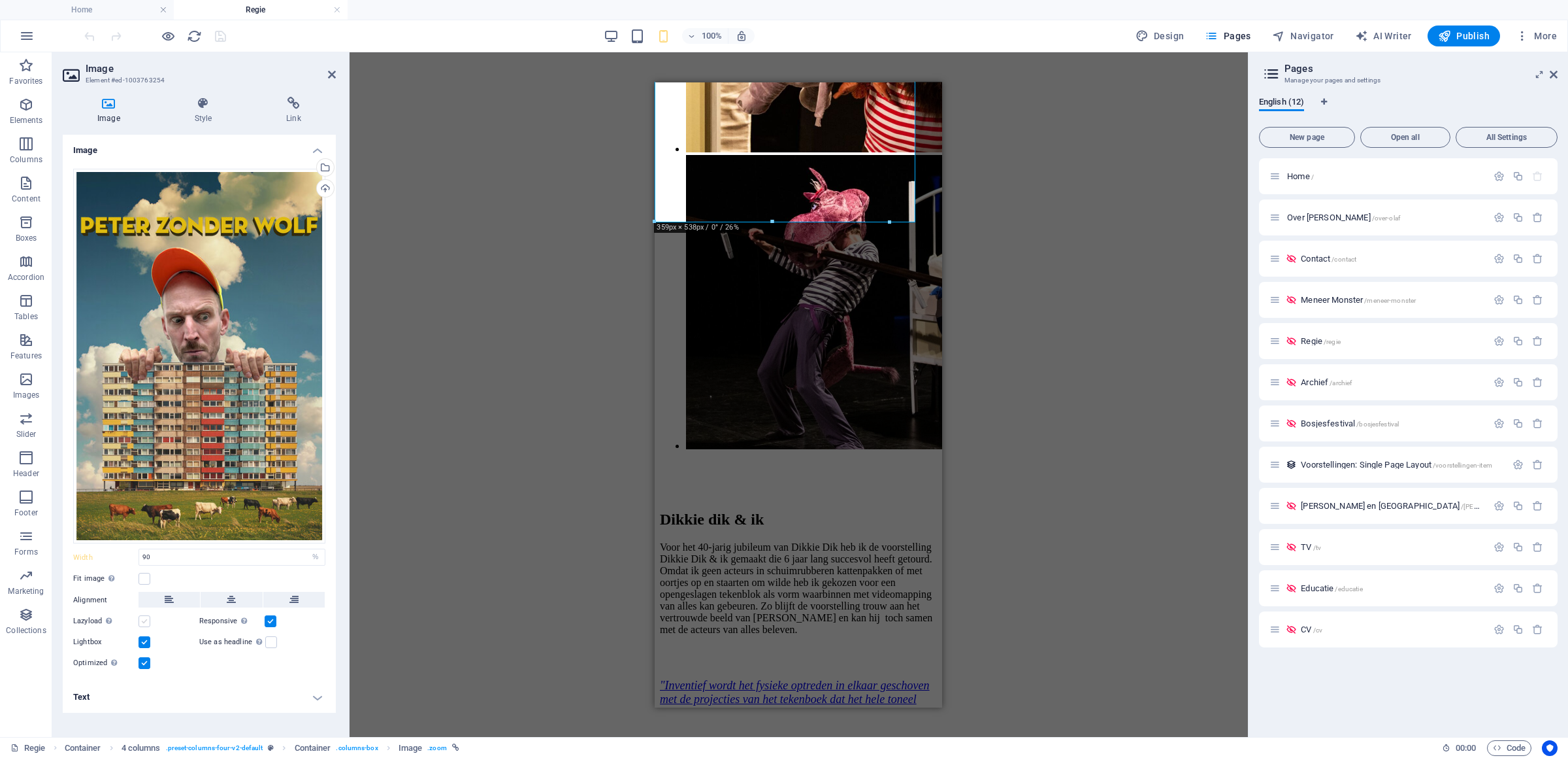
click at [146, 621] on label at bounding box center [145, 621] width 12 height 12
click at [0, 0] on input "Lazyload Loading images after the page loads improves page speed." at bounding box center [0, 0] width 0 height 0
select select "%"
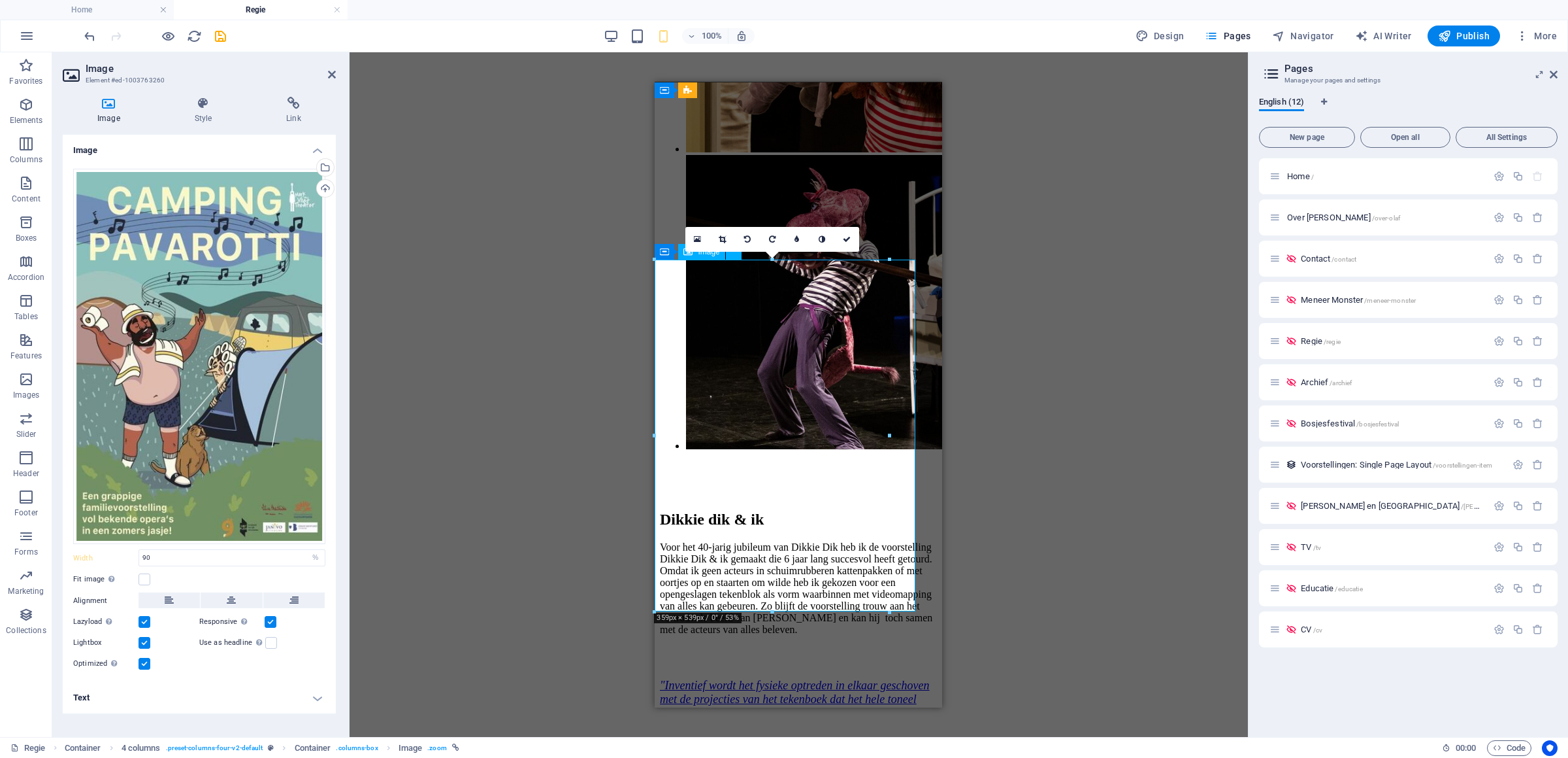
scroll to position [3844, 0]
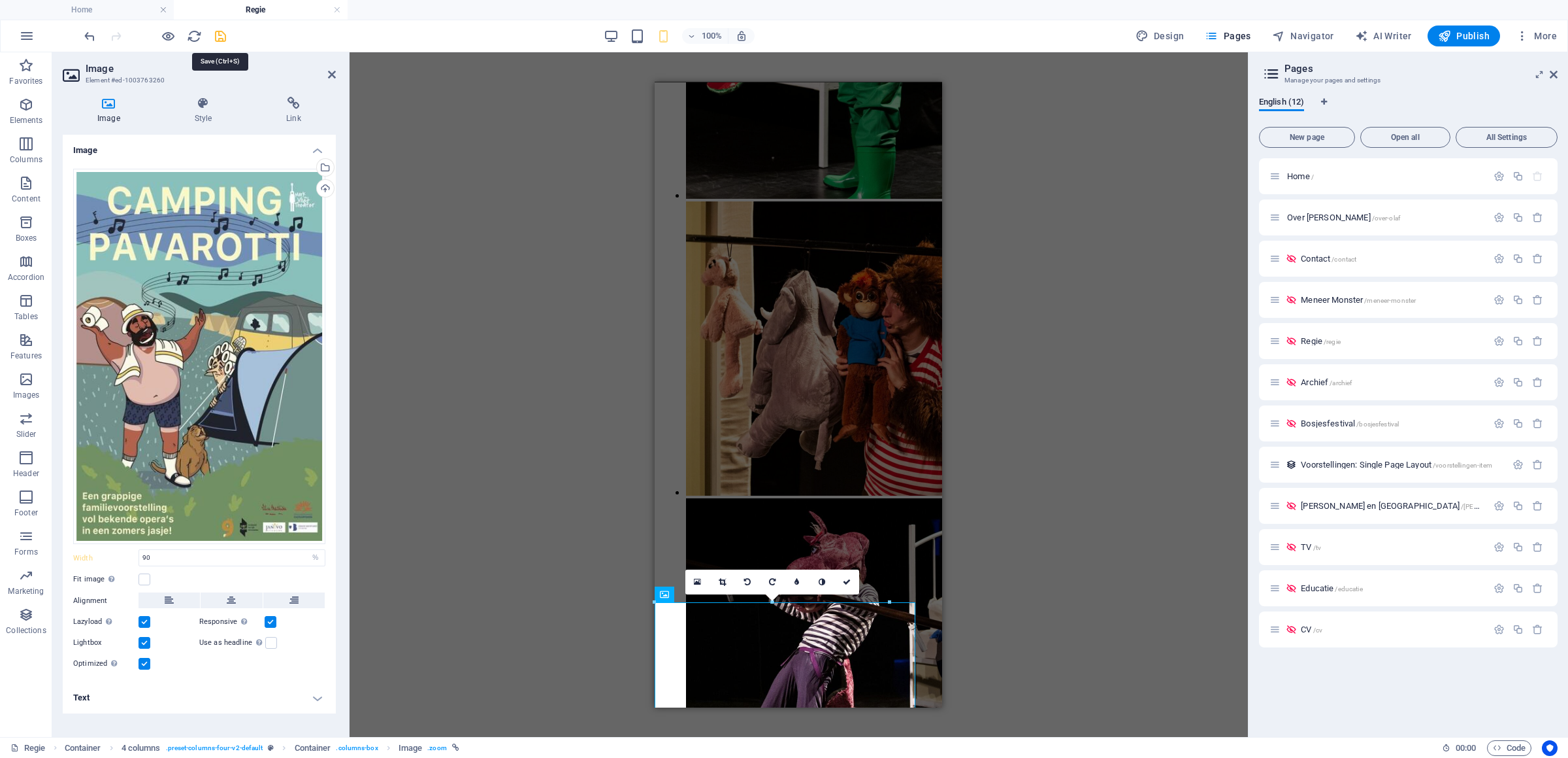
click at [219, 38] on icon "save" at bounding box center [221, 36] width 15 height 15
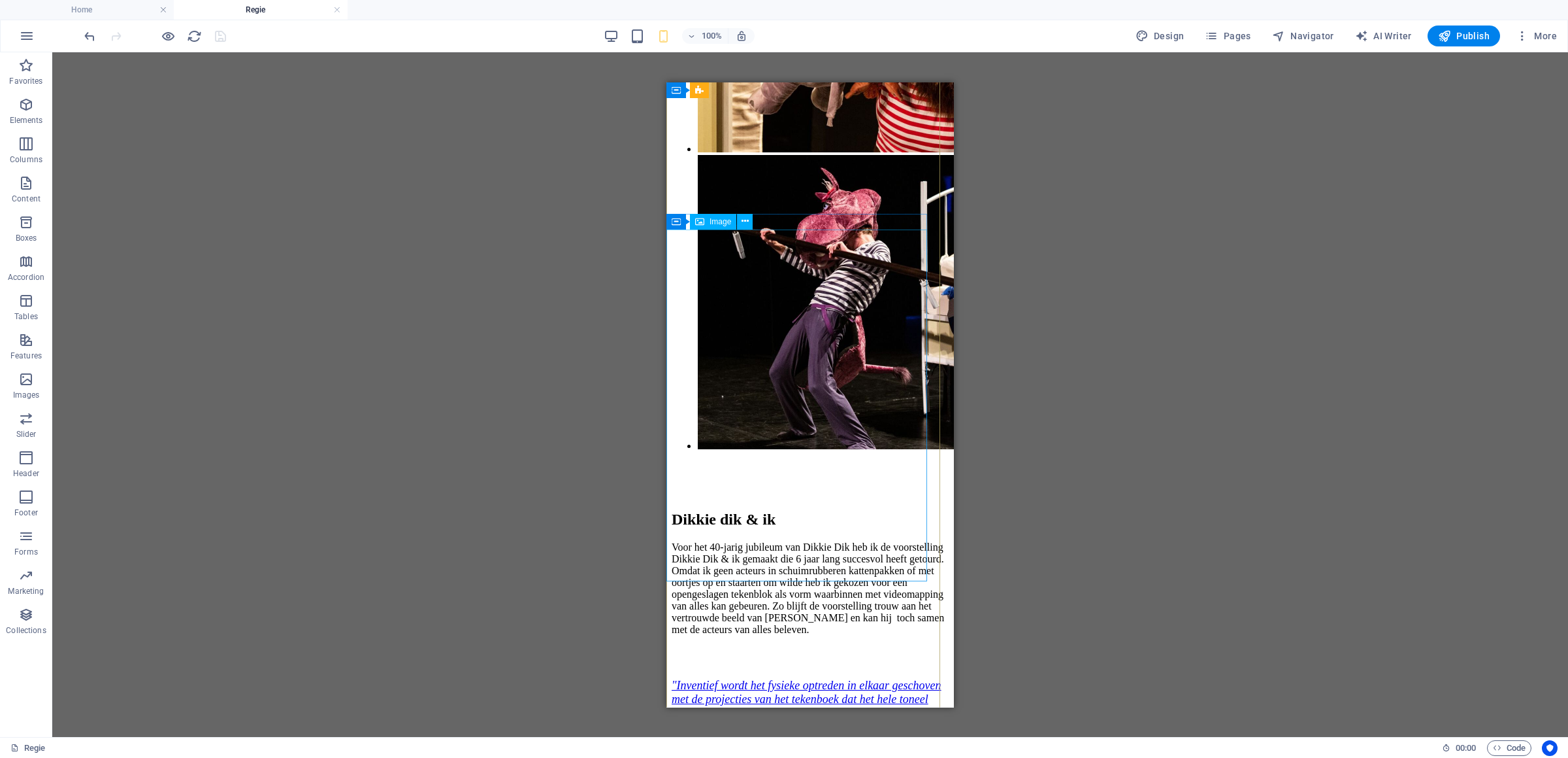
scroll to position [4393, 0]
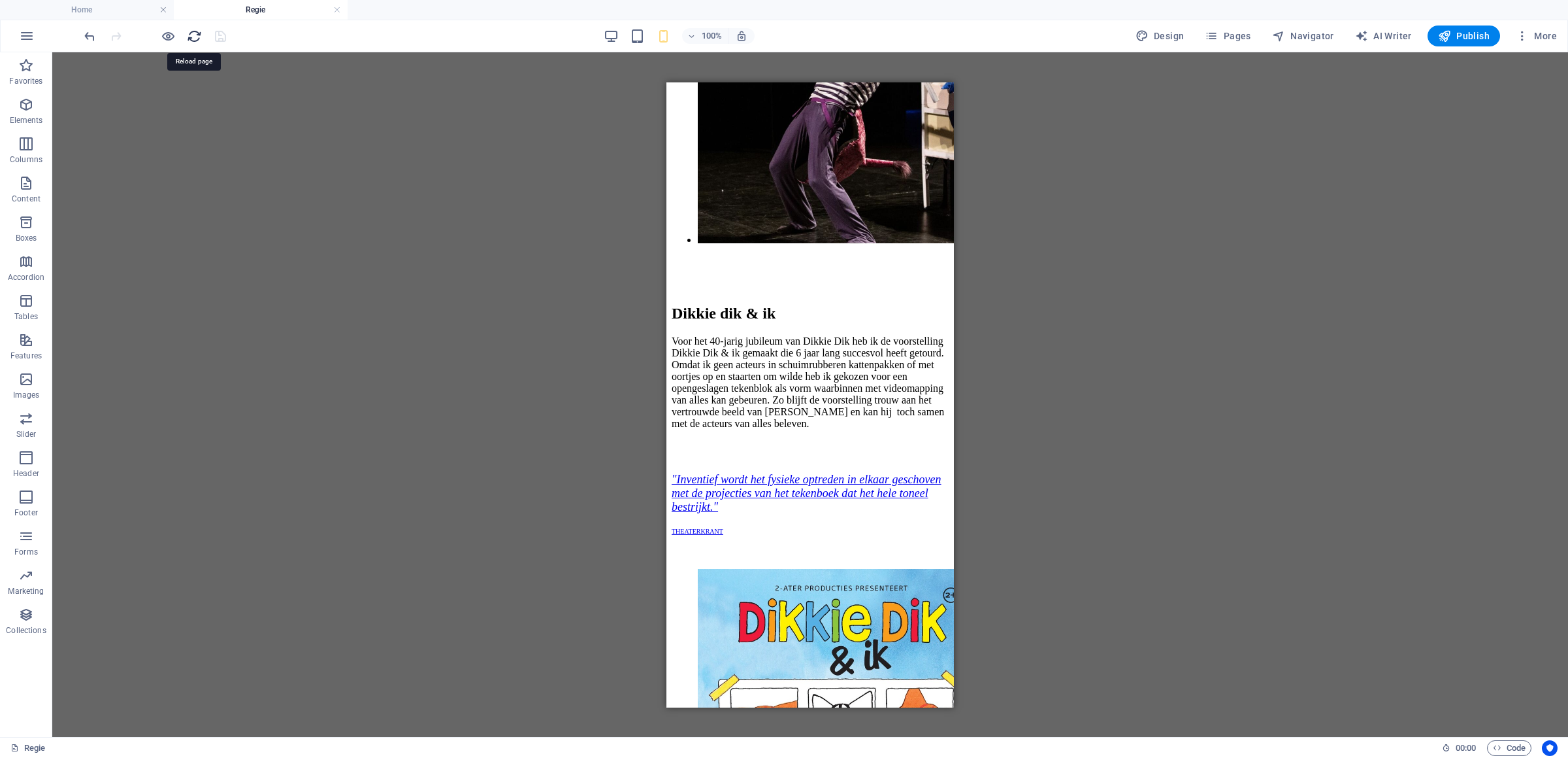
click at [193, 33] on icon "reload" at bounding box center [194, 36] width 15 height 15
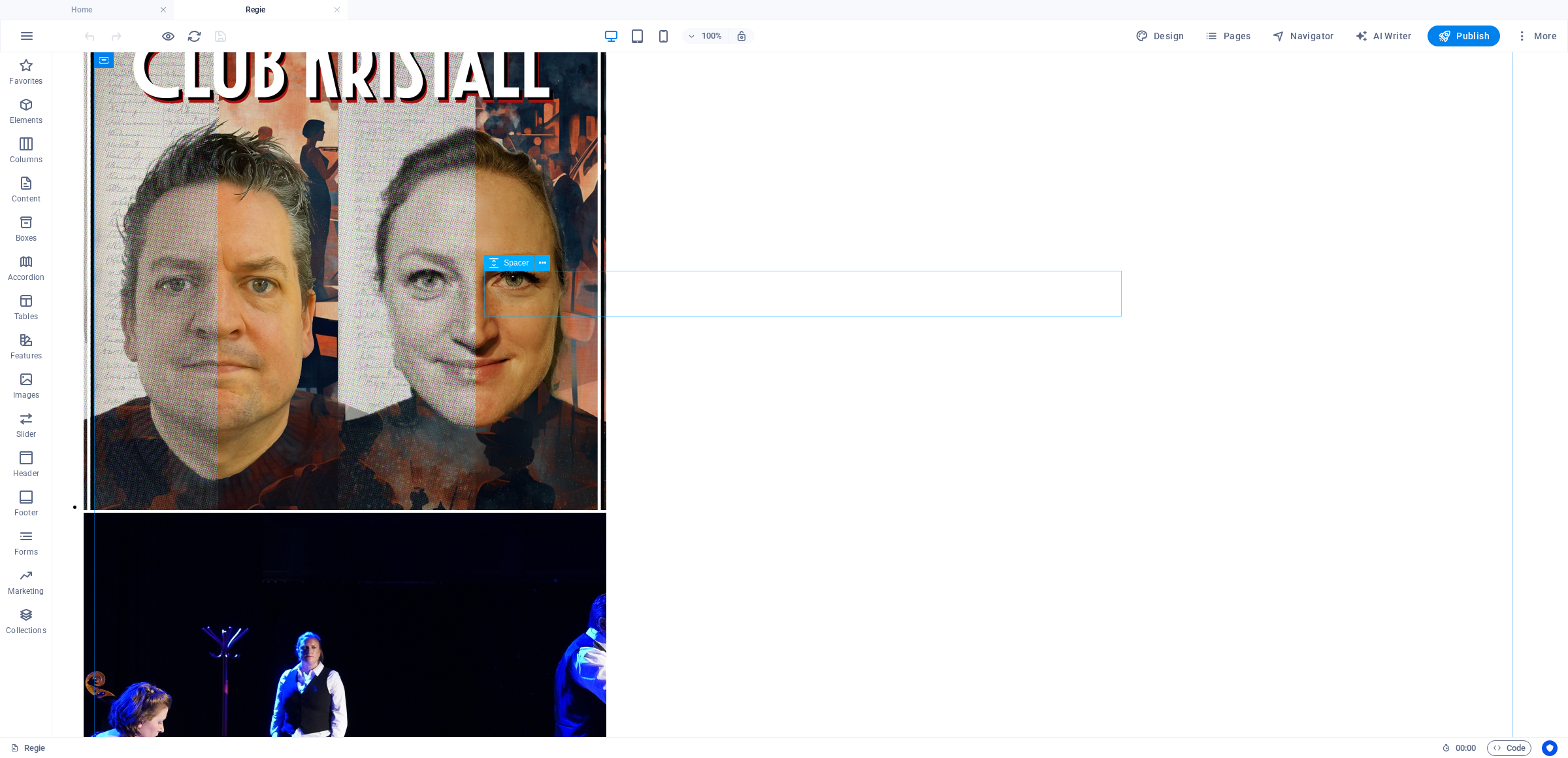
scroll to position [2883, 0]
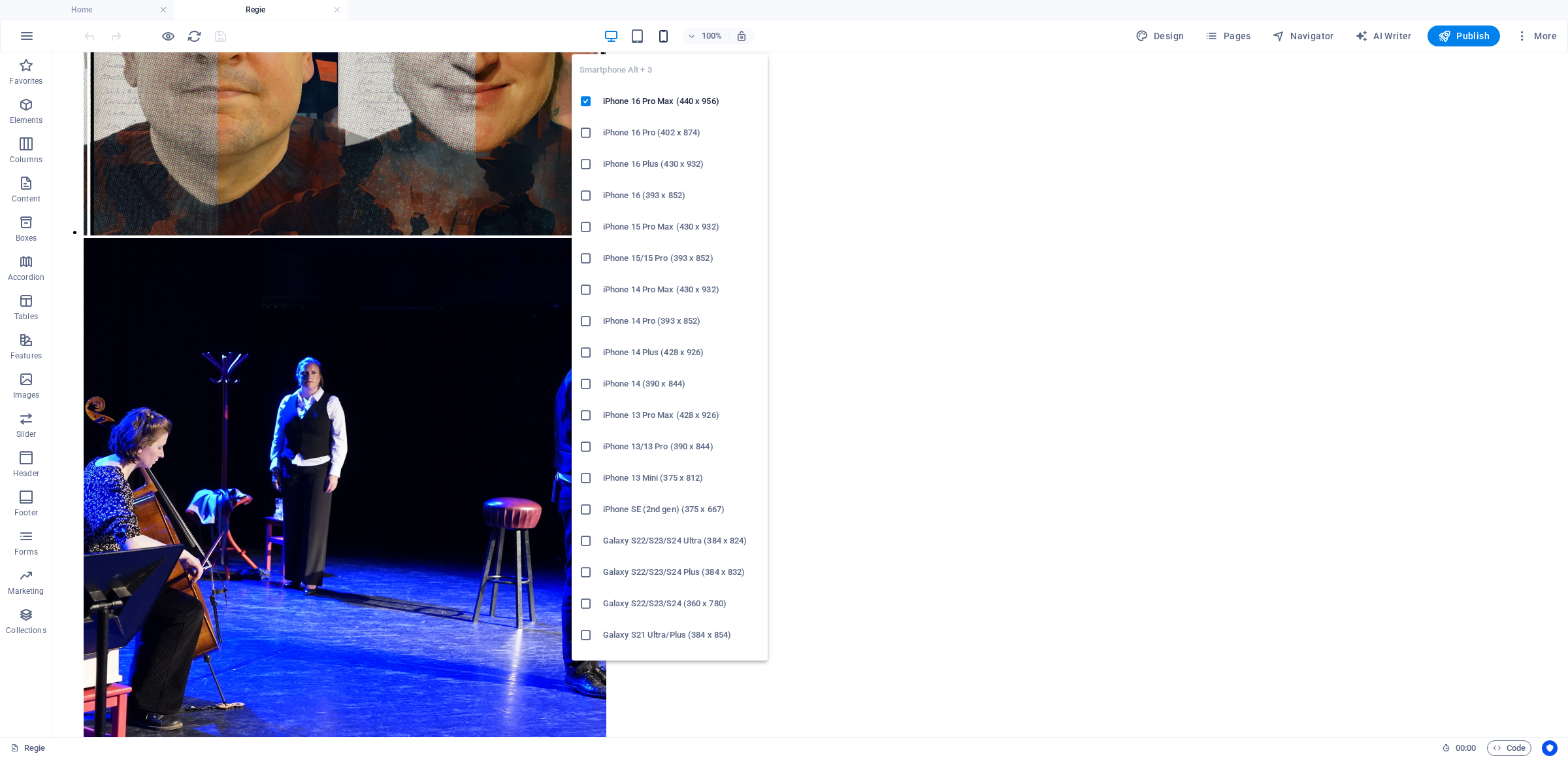
click at [667, 38] on icon "button" at bounding box center [664, 36] width 15 height 15
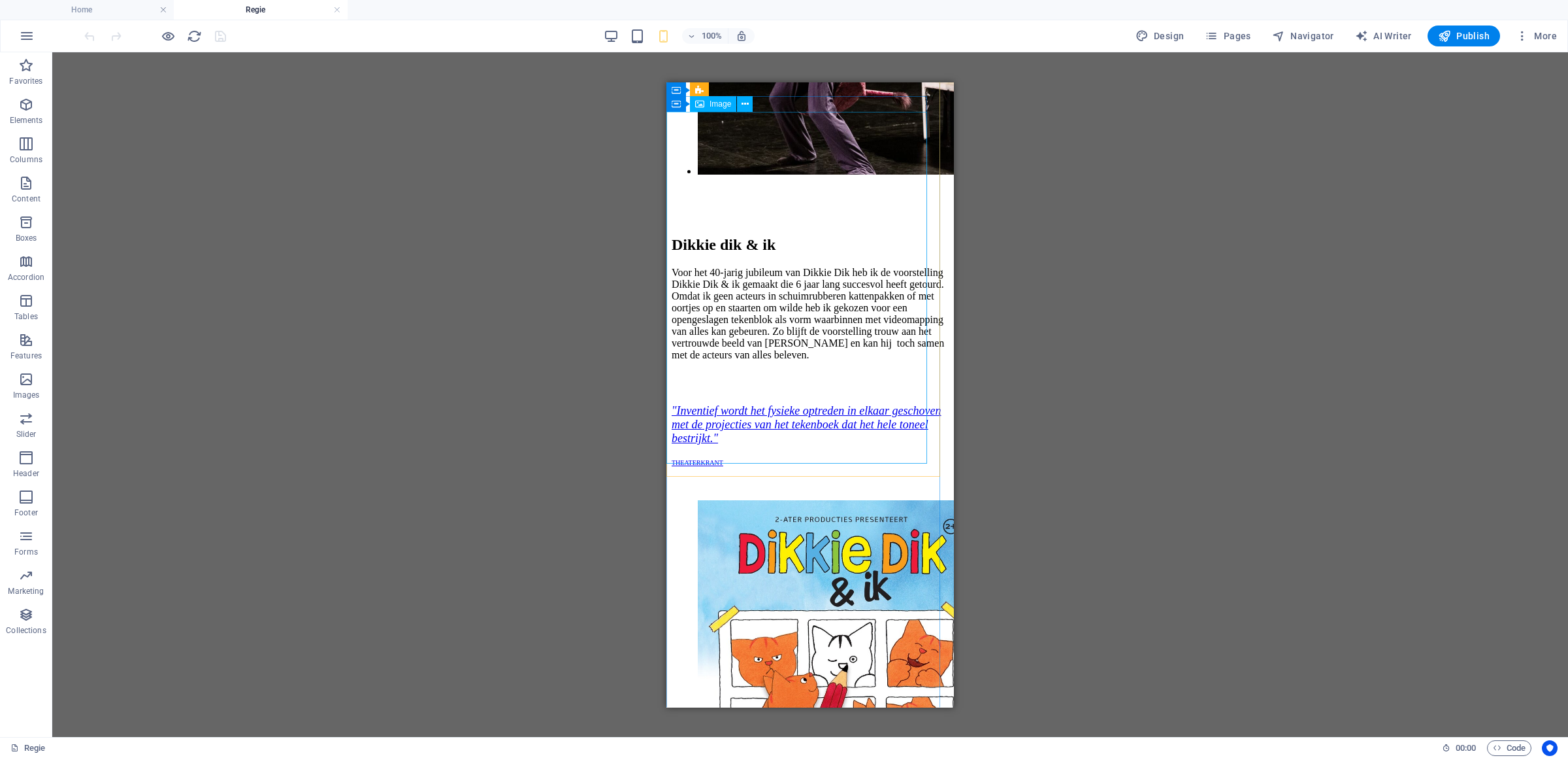
scroll to position [4874, 0]
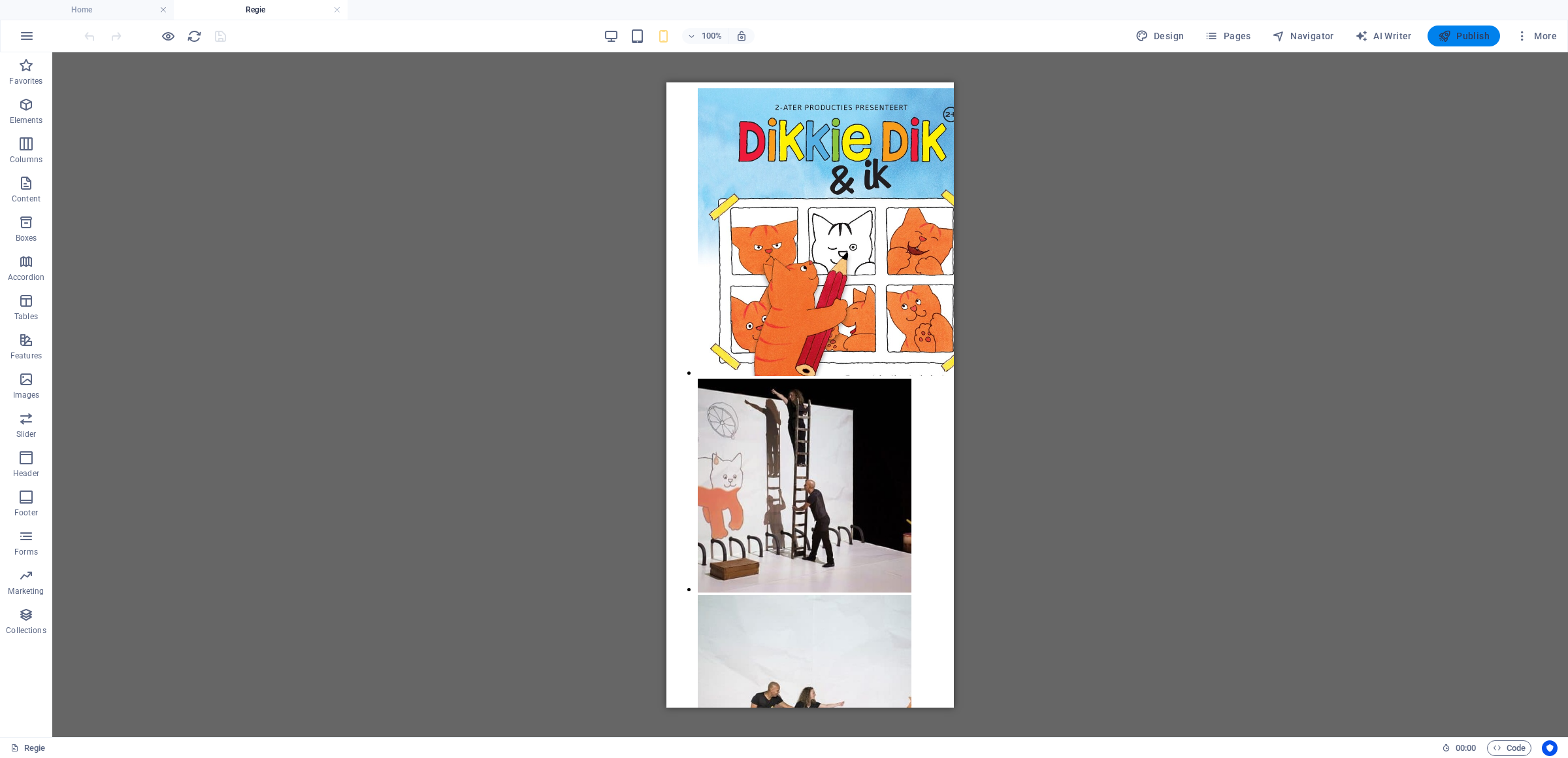
click at [1461, 44] on button "Publish" at bounding box center [1463, 35] width 73 height 21
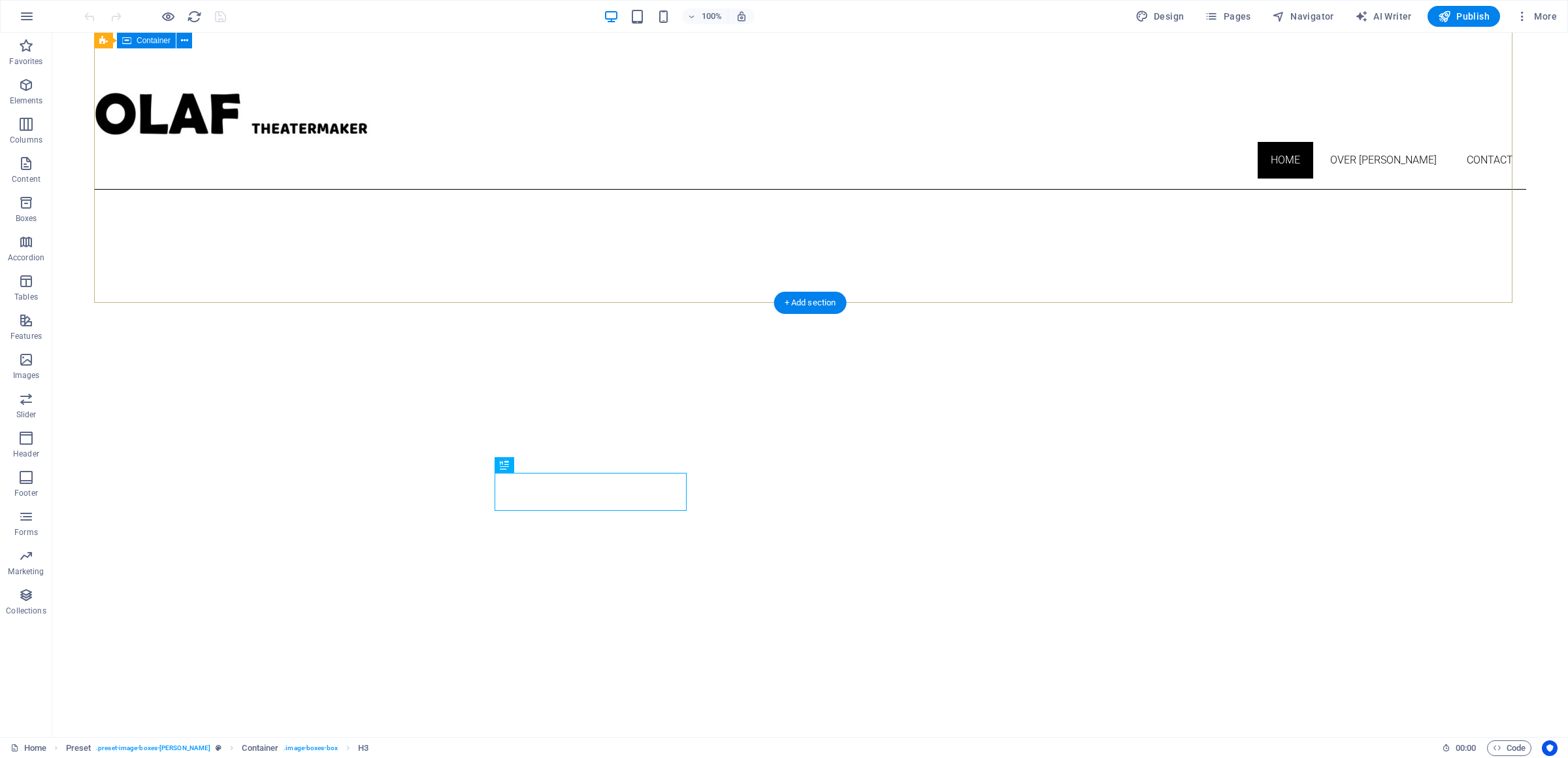
scroll to position [484, 0]
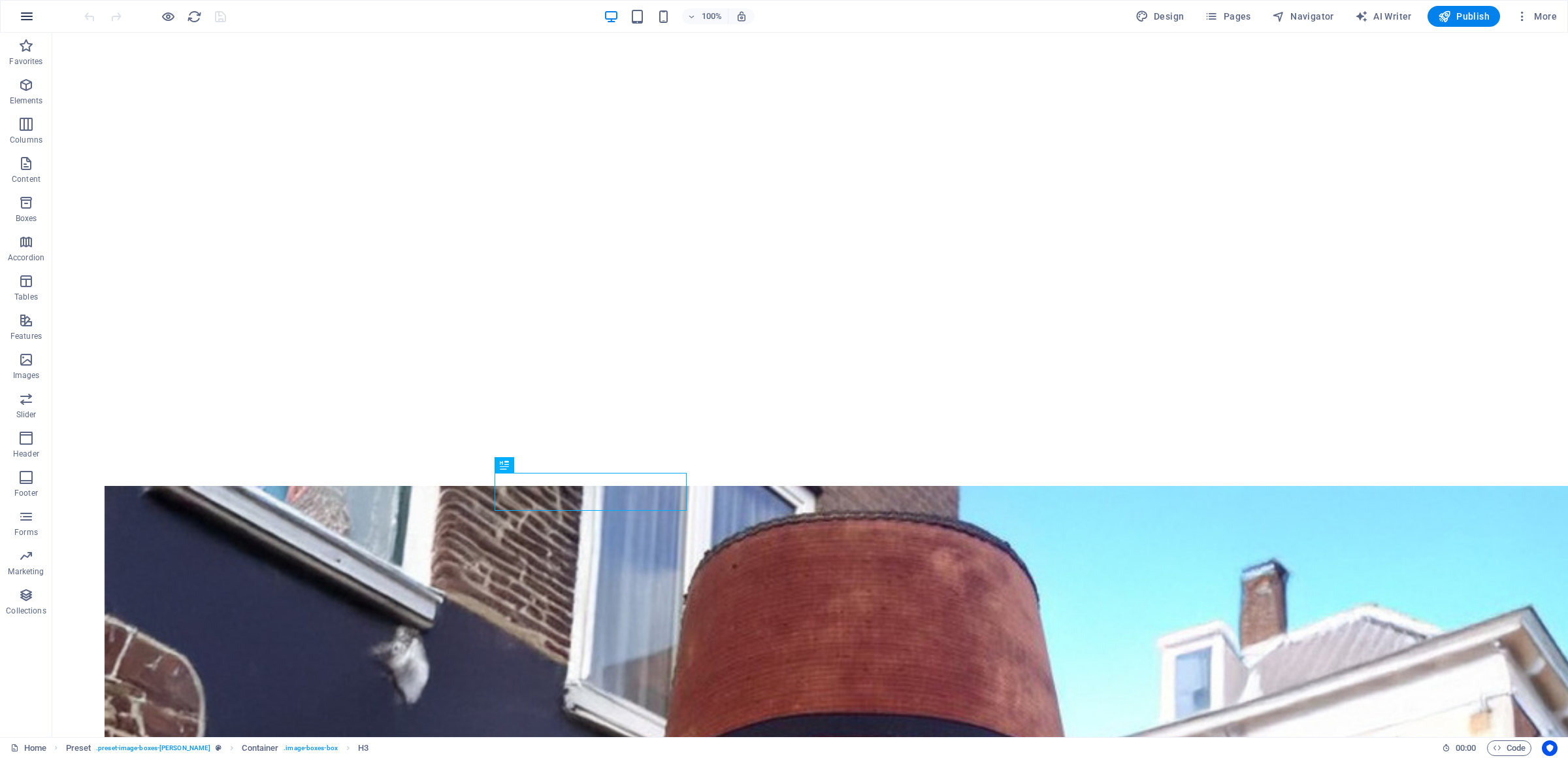
click at [23, 11] on icon "button" at bounding box center [27, 16] width 16 height 16
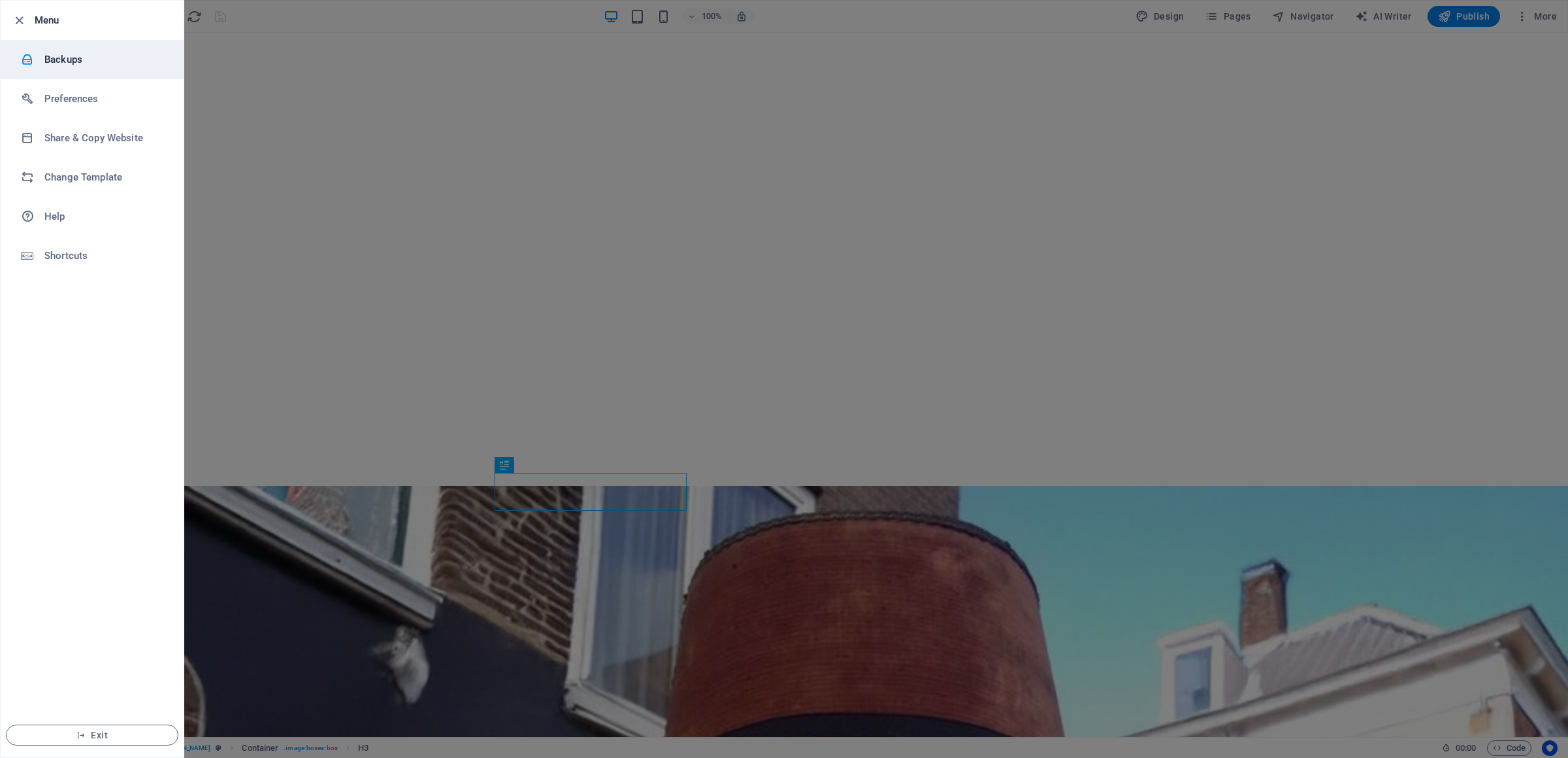
click at [82, 77] on li "Backups" at bounding box center [92, 59] width 183 height 39
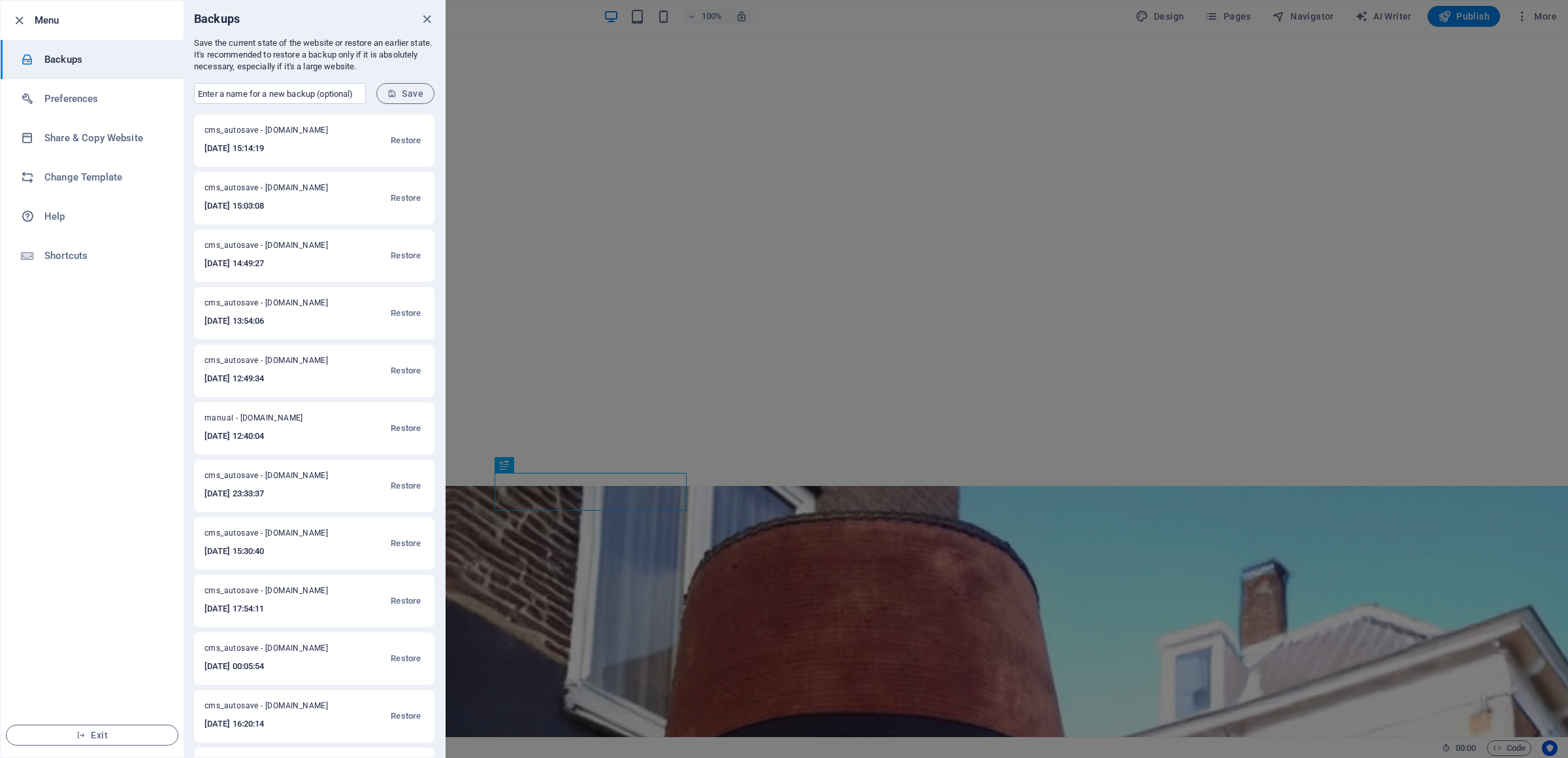
click at [309, 199] on h6 "[DATE] 15:03:08" at bounding box center [275, 206] width 140 height 16
click at [399, 197] on span "Restore" at bounding box center [406, 197] width 30 height 16
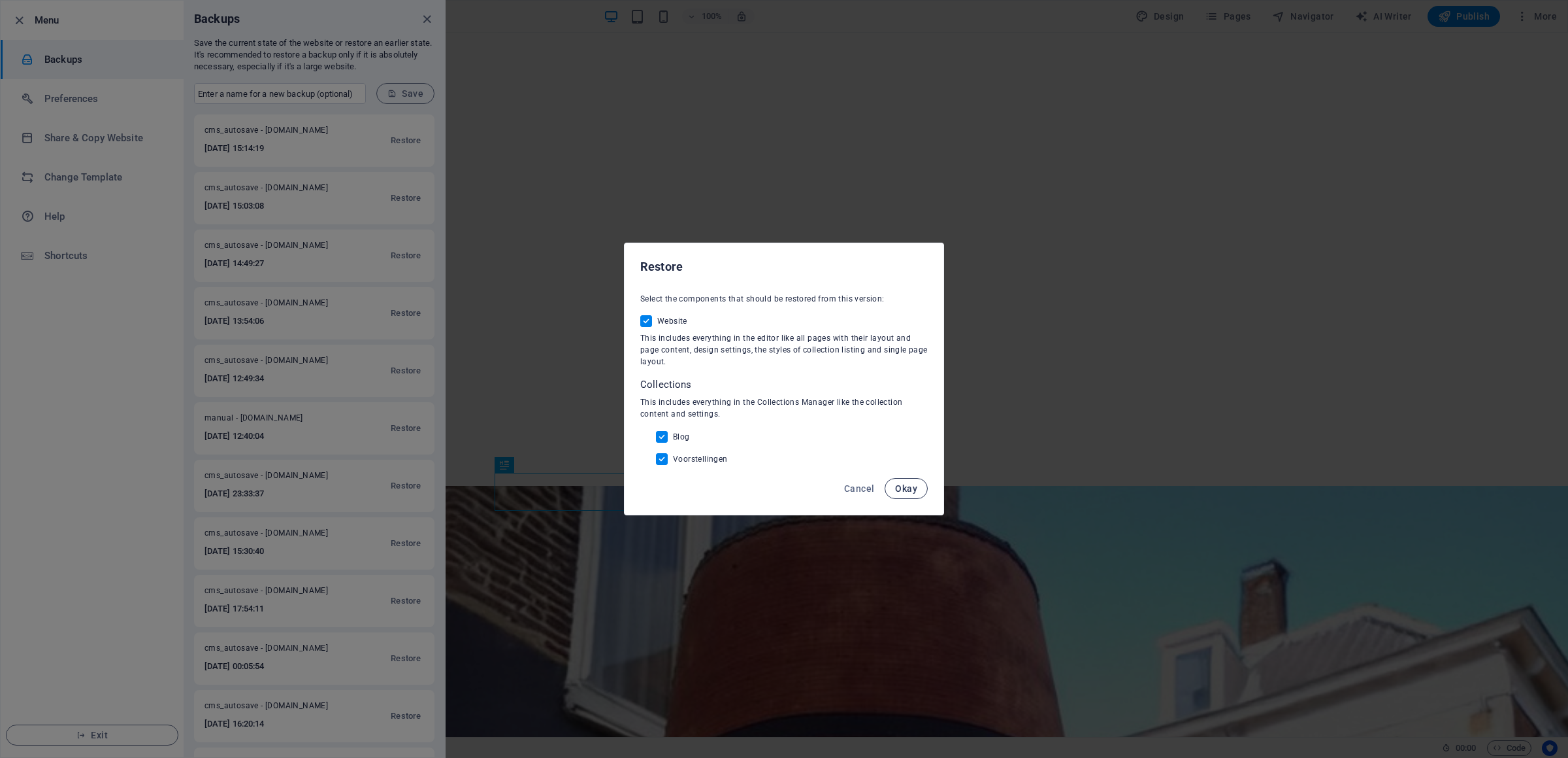
click at [911, 484] on span "Okay" at bounding box center [907, 488] width 23 height 11
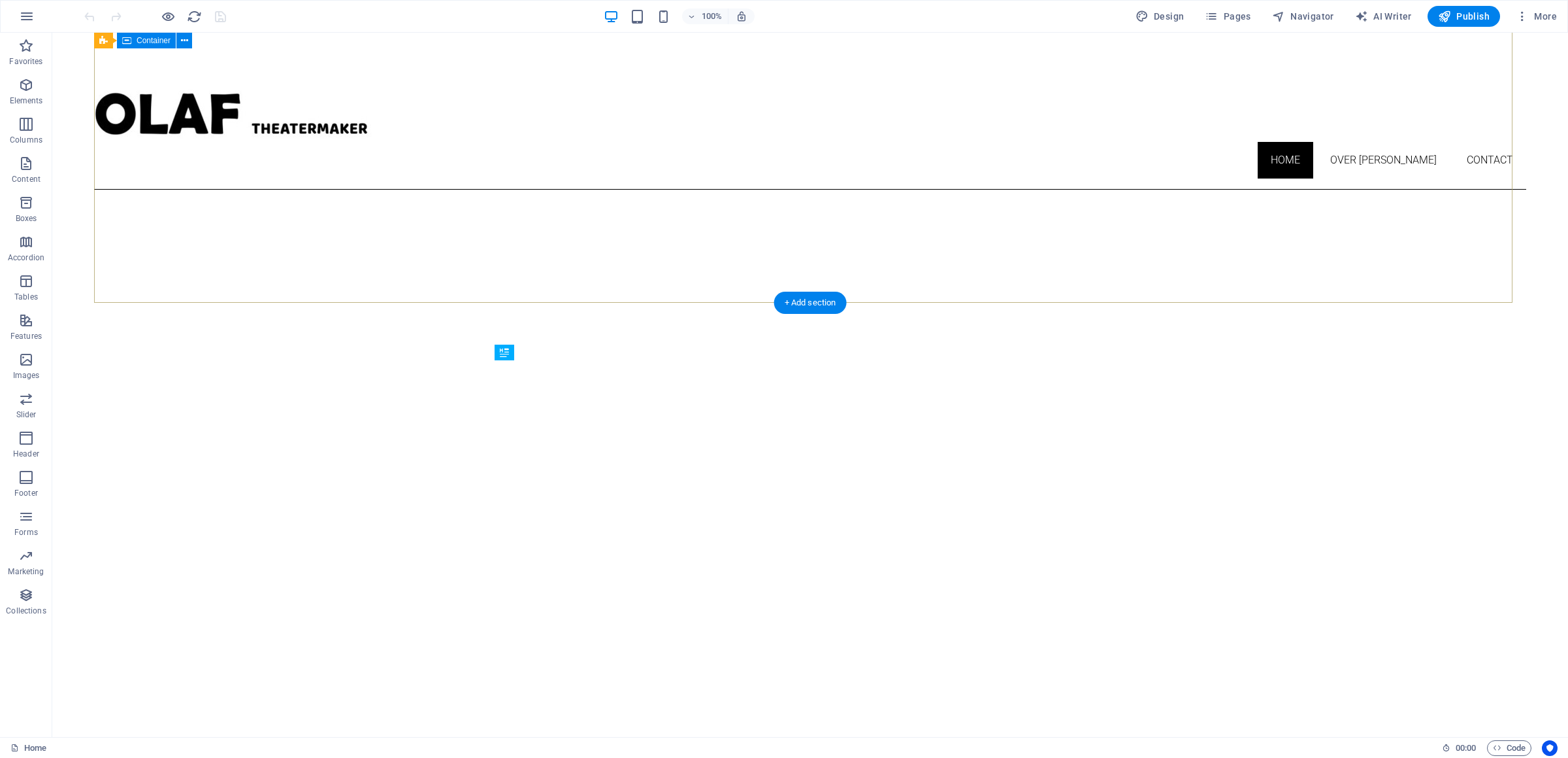
scroll to position [484, 0]
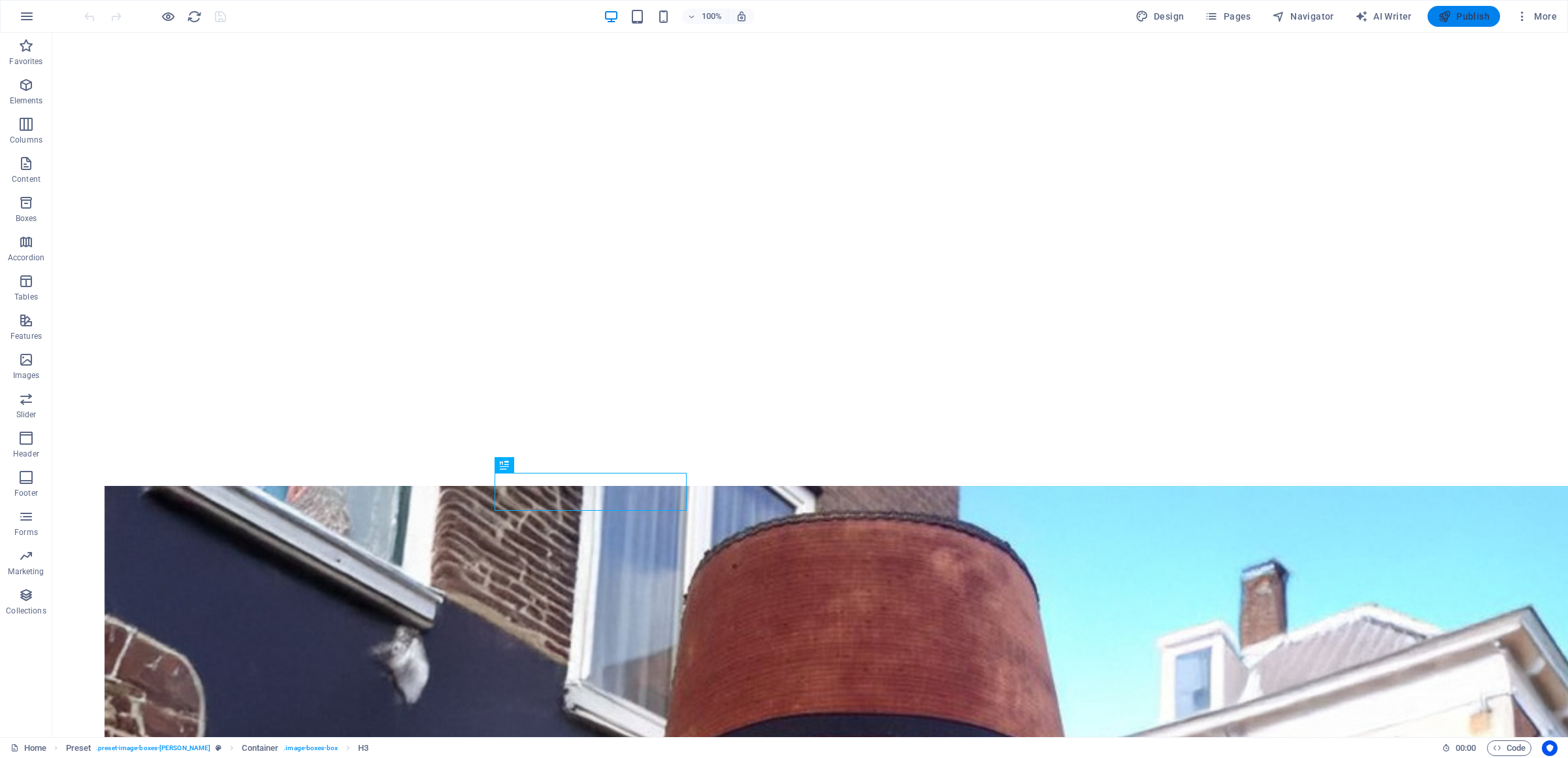
click at [1480, 18] on span "Publish" at bounding box center [1464, 17] width 52 height 13
